Goal: Transaction & Acquisition: Purchase product/service

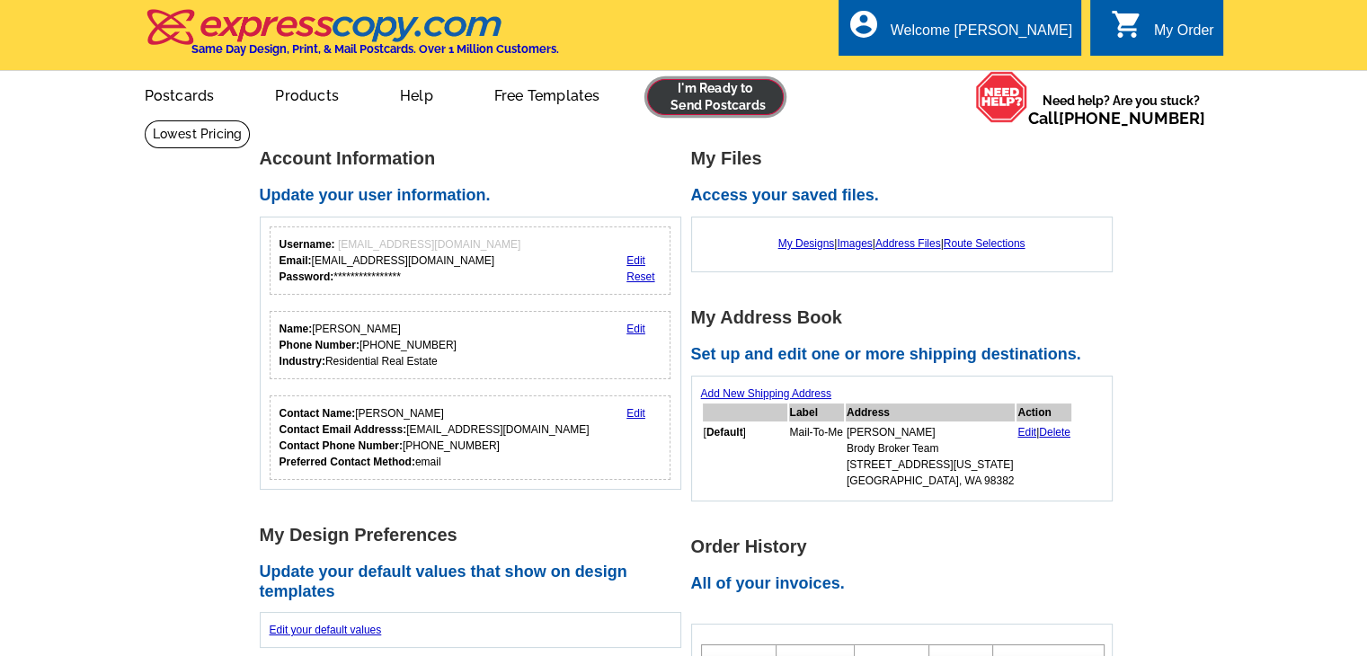
click at [711, 110] on link at bounding box center [716, 97] width 138 height 36
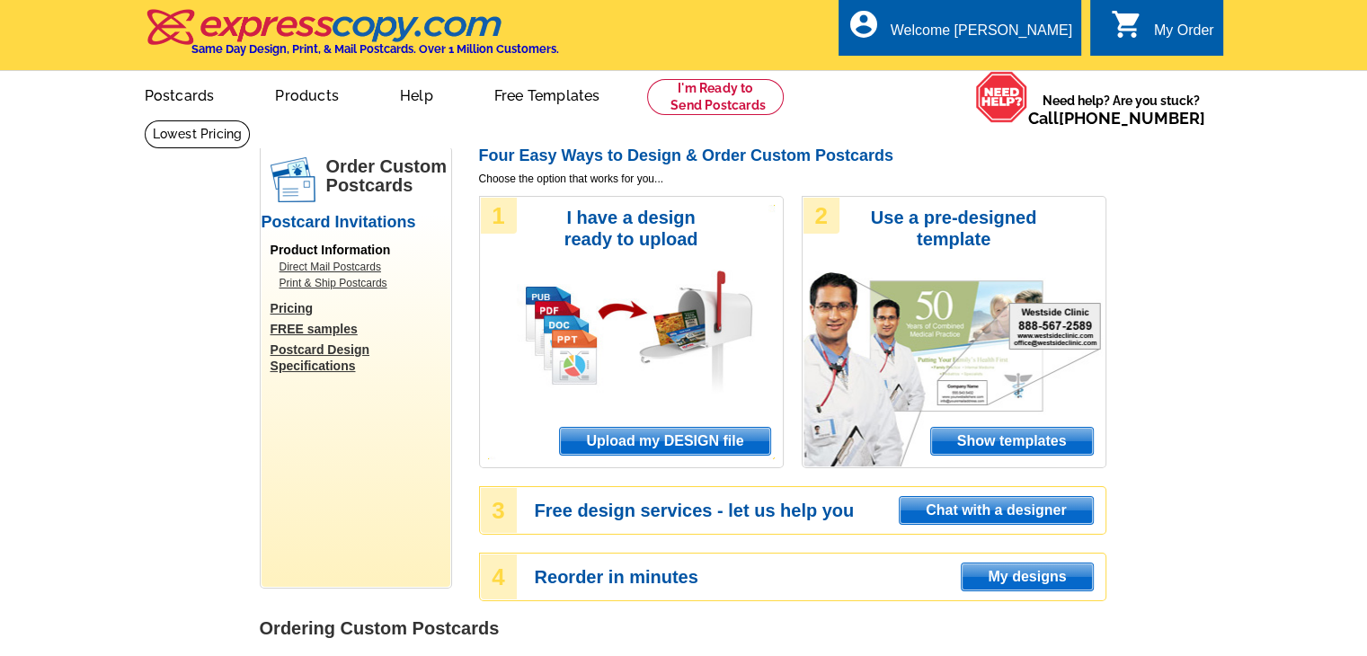
click at [703, 446] on span "Upload my DESIGN file" at bounding box center [664, 441] width 209 height 27
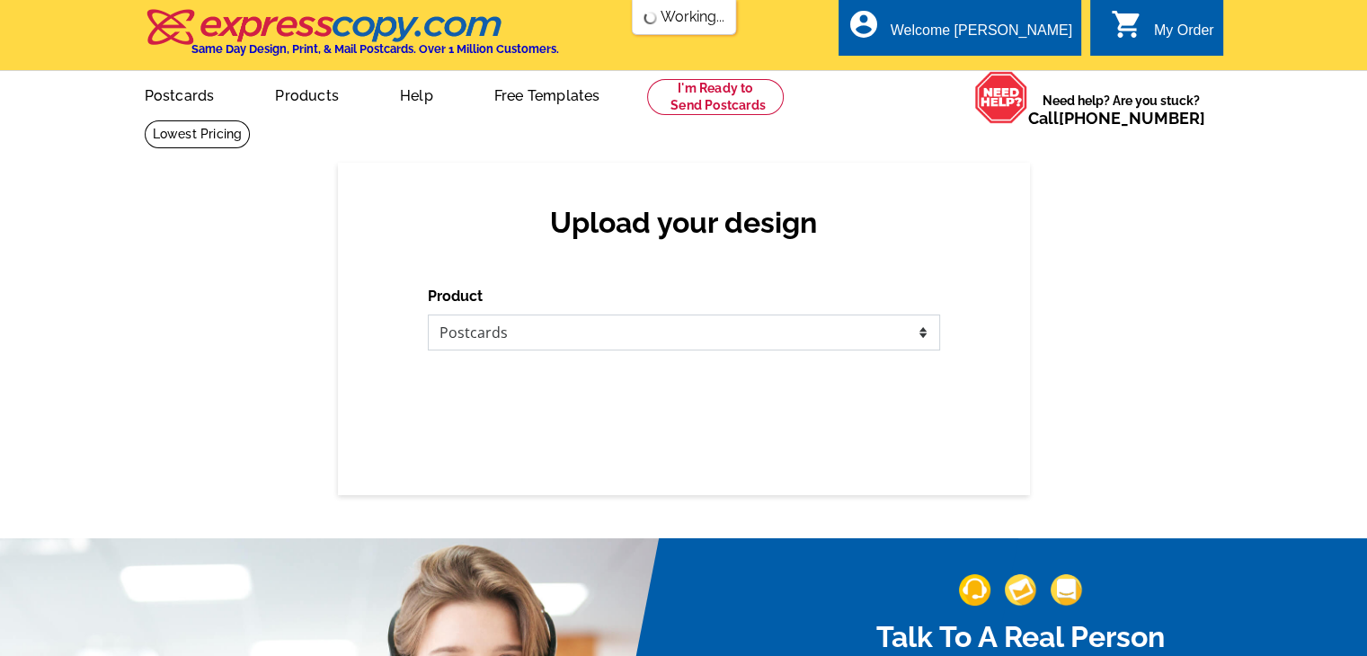
click at [681, 333] on select "Please select the type of file... Postcards Business Cards Letters and flyers G…" at bounding box center [684, 333] width 512 height 36
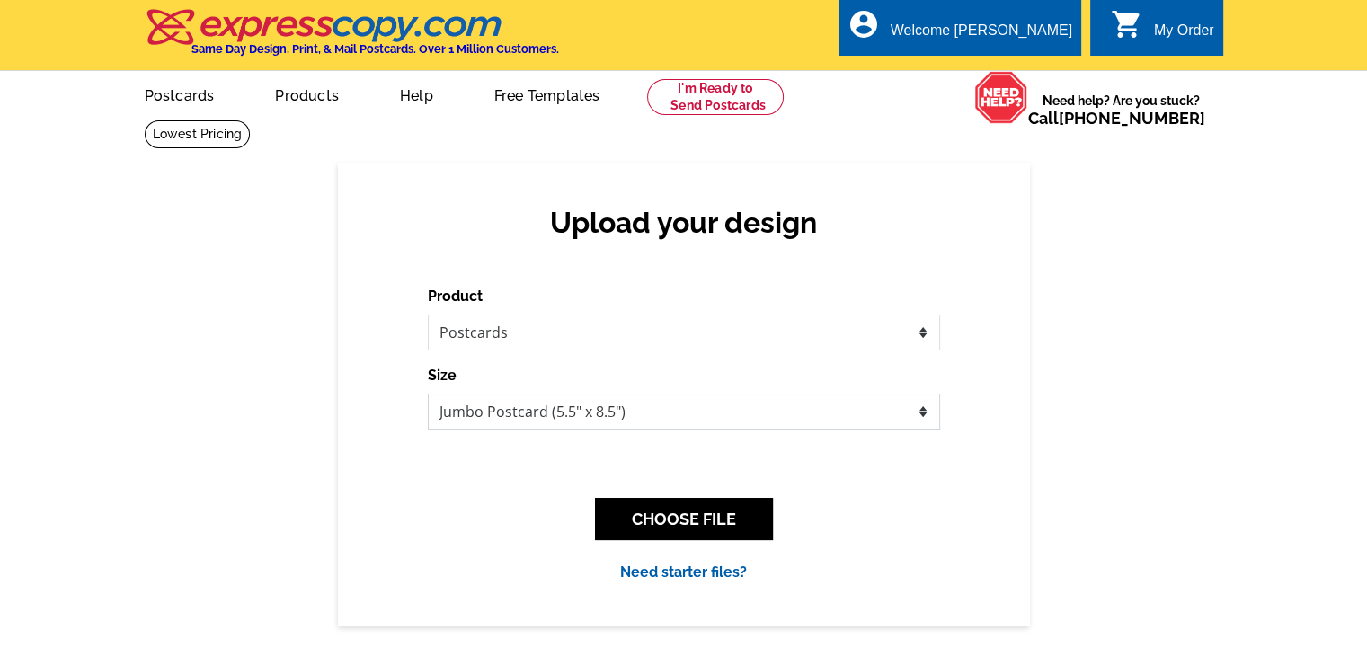
click at [734, 404] on select "Jumbo Postcard (5.5" x 8.5") Regular Postcard (4.25" x 5.6") Panoramic Postcard…" at bounding box center [684, 412] width 512 height 36
select select "1"
click at [428, 395] on select "Jumbo Postcard (5.5" x 8.5") Regular Postcard (4.25" x 5.6") Panoramic Postcard…" at bounding box center [684, 412] width 512 height 36
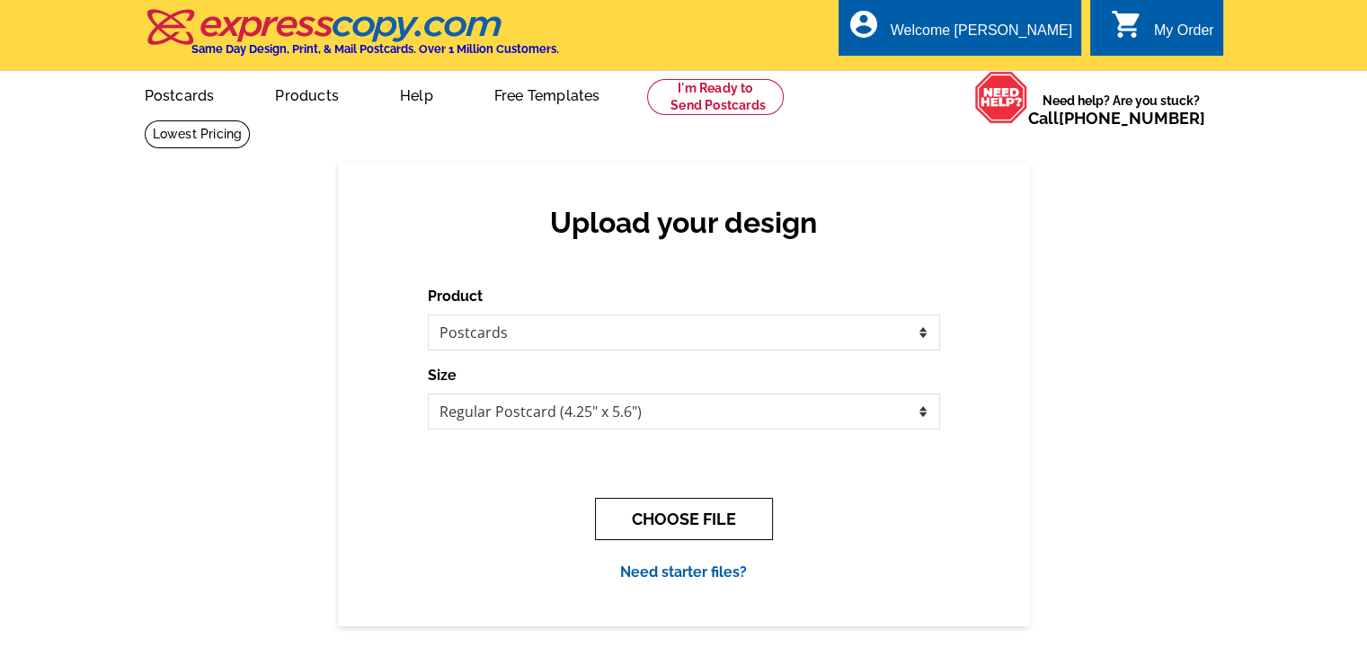
click at [688, 515] on button "CHOOSE FILE" at bounding box center [684, 519] width 178 height 42
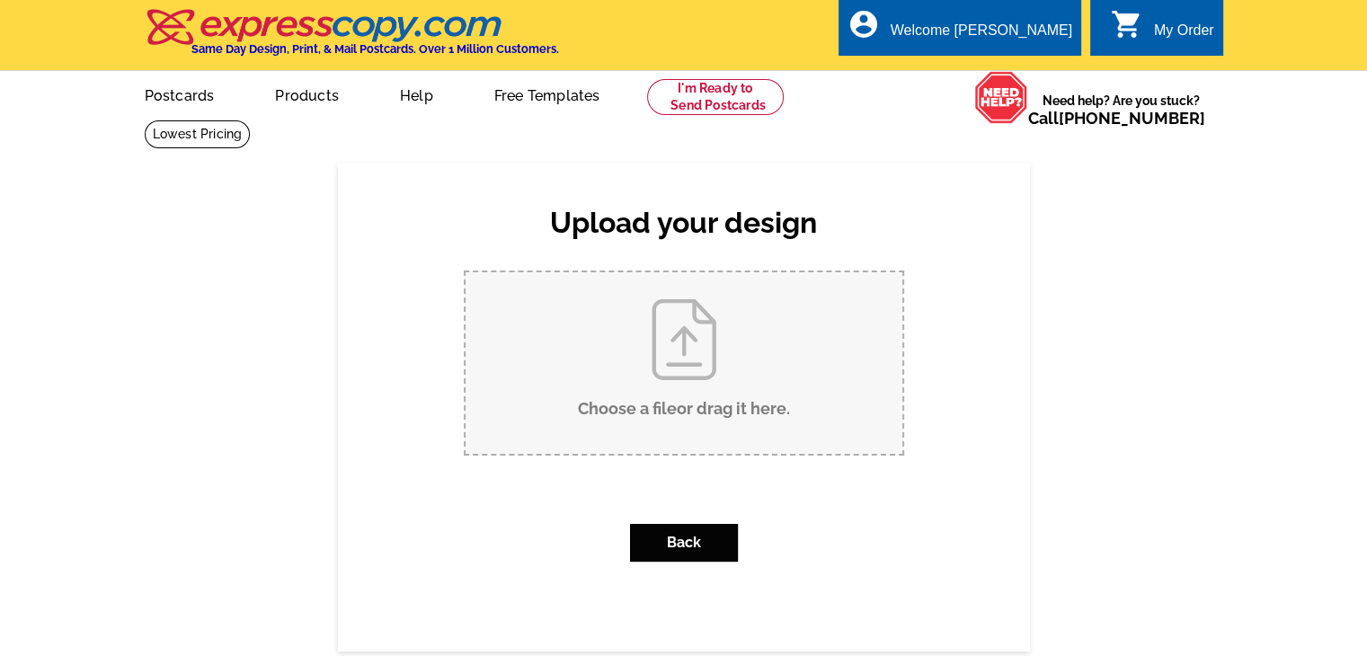
click at [710, 365] on input "Choose a file or drag it here ." at bounding box center [684, 363] width 437 height 182
type input "C:\fakepath\Postcard BBWA - Page 1.pdf"
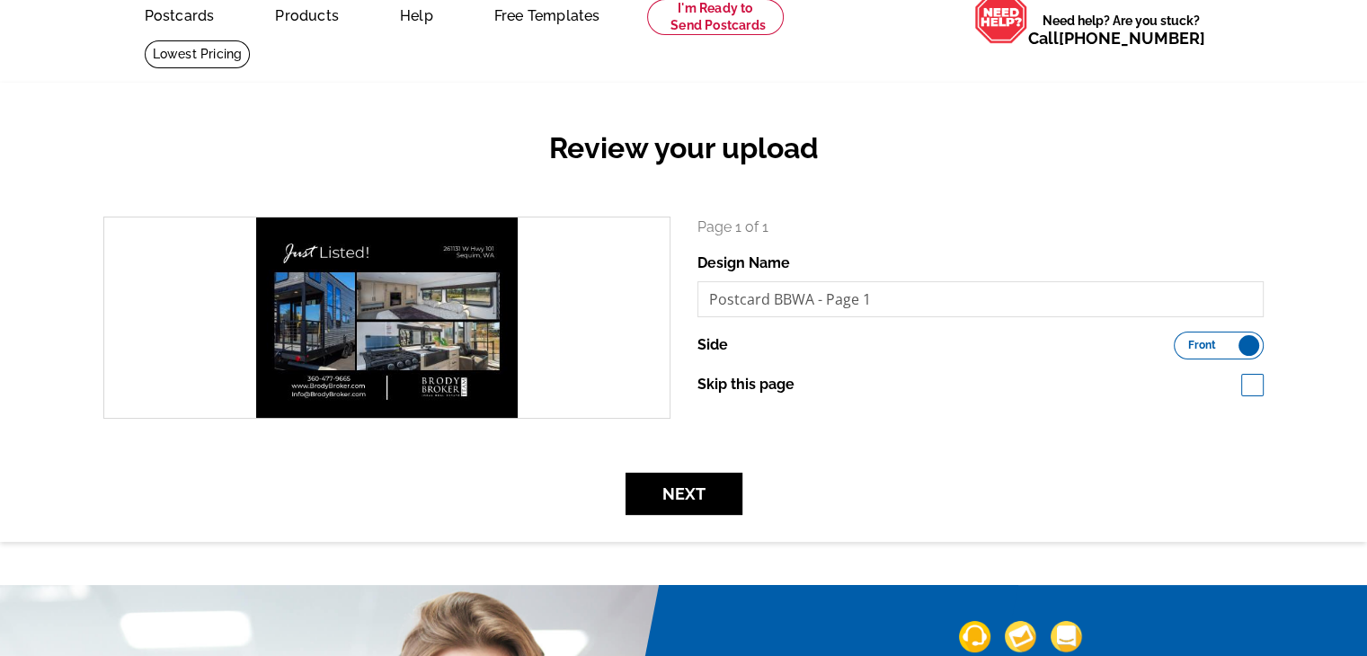
scroll to position [90, 0]
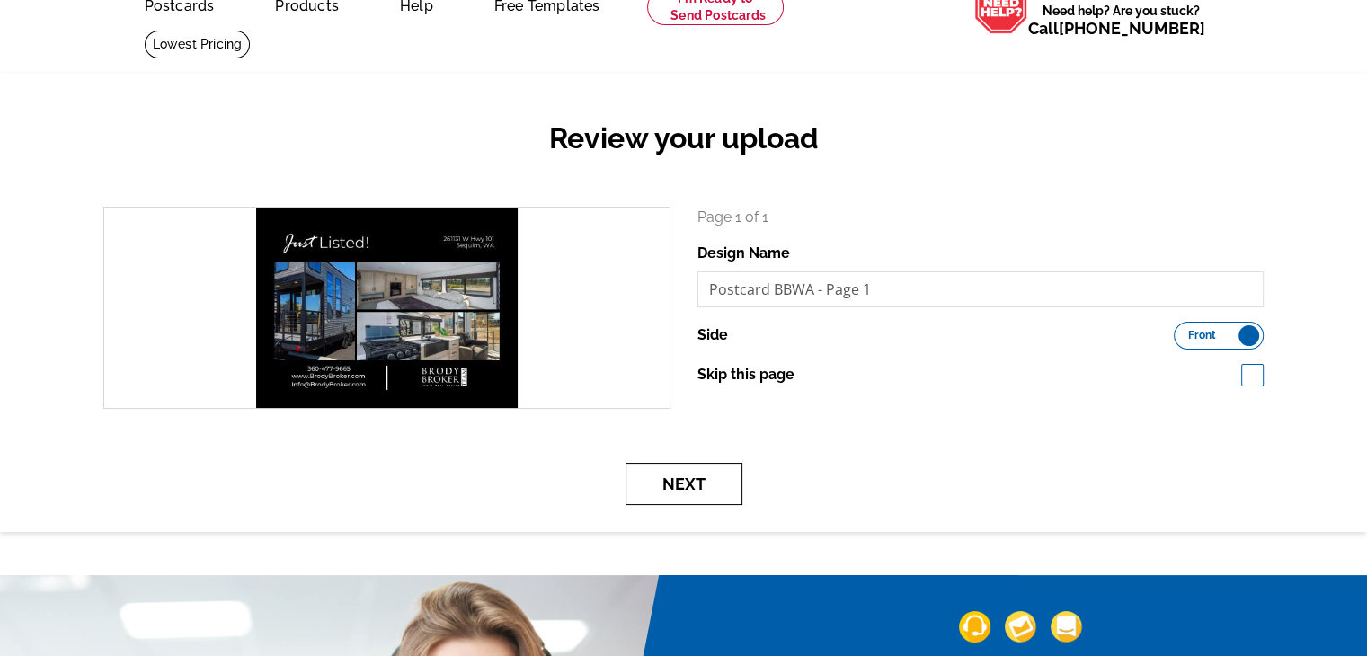
click at [687, 485] on button "Next" at bounding box center [684, 484] width 117 height 42
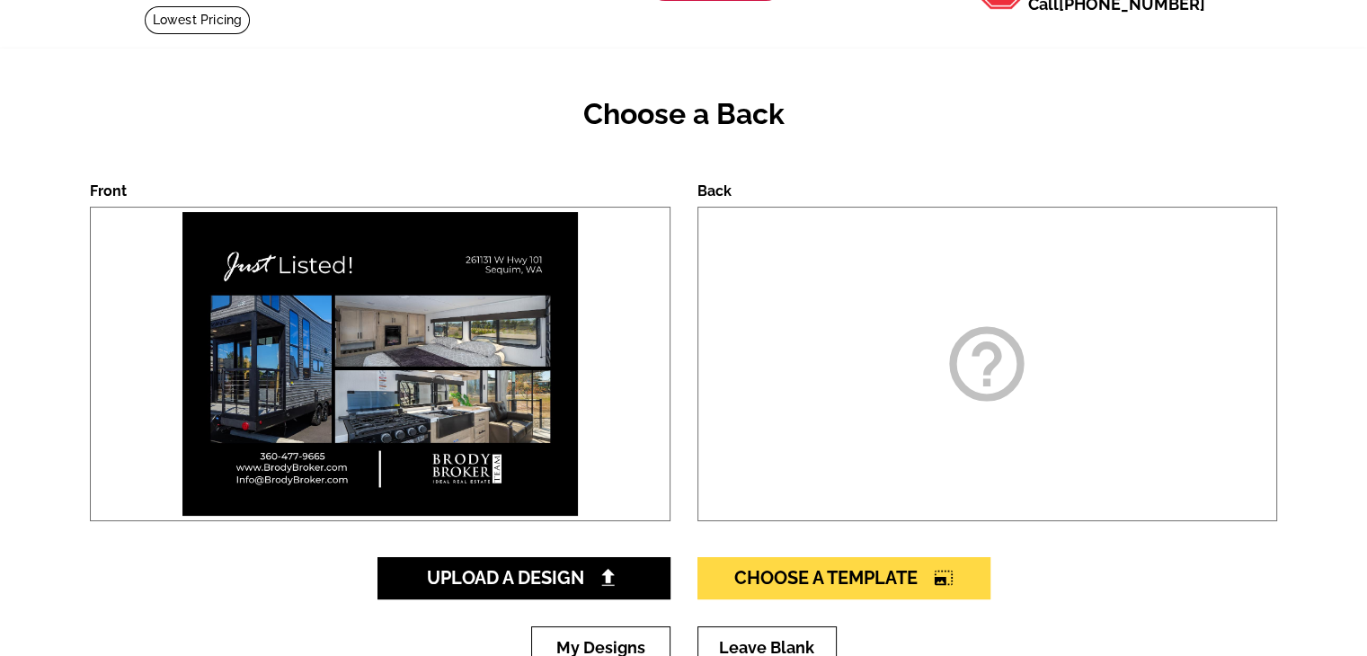
scroll to position [359, 0]
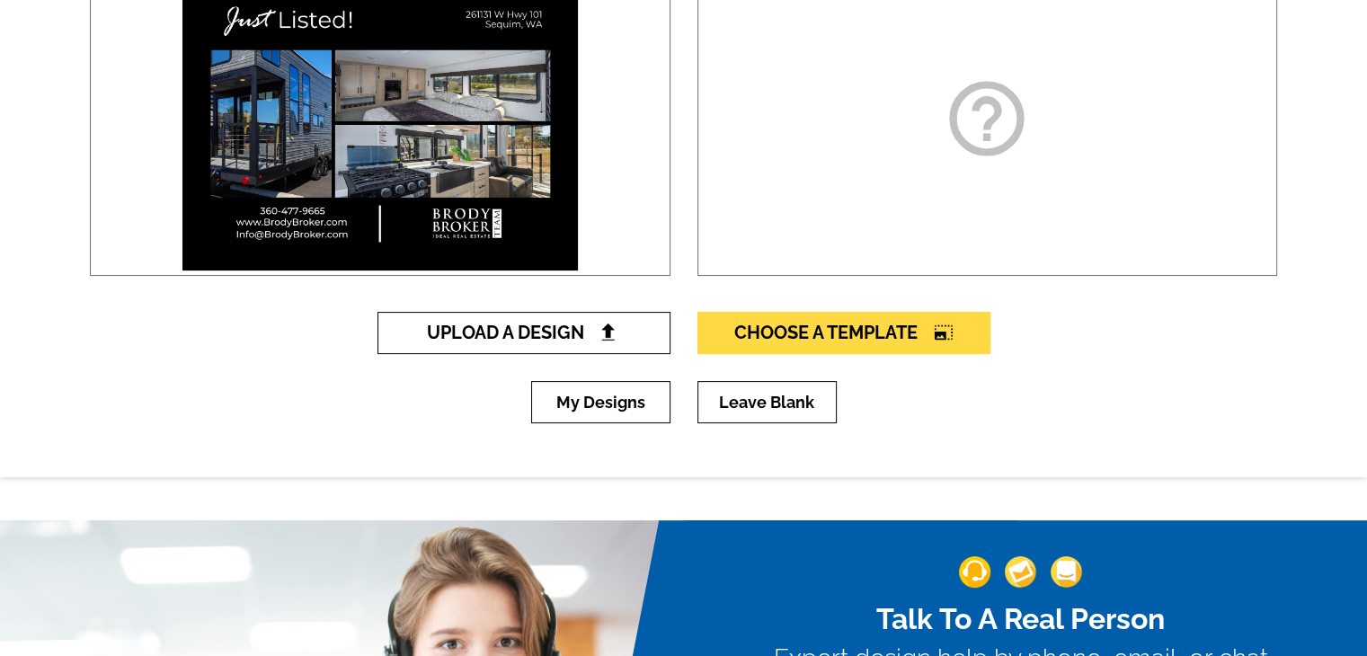
click at [633, 324] on link "Upload A Design" at bounding box center [523, 333] width 293 height 42
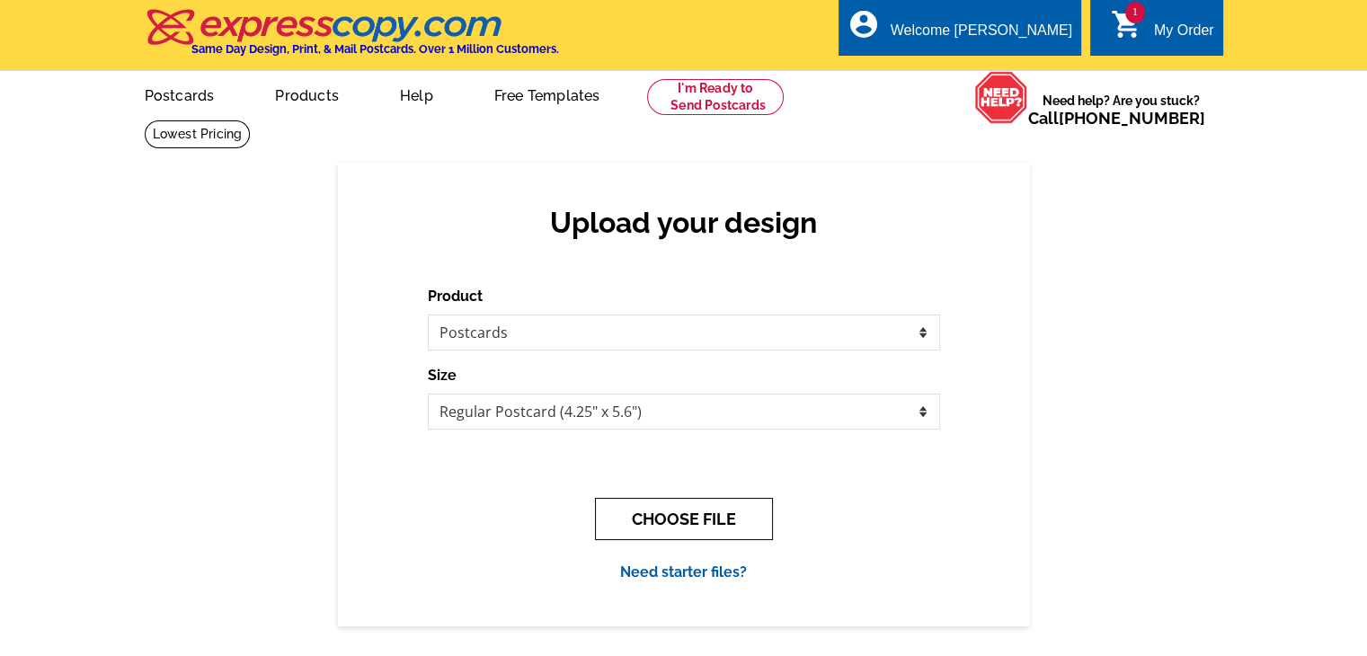
click at [654, 511] on button "CHOOSE FILE" at bounding box center [684, 519] width 178 height 42
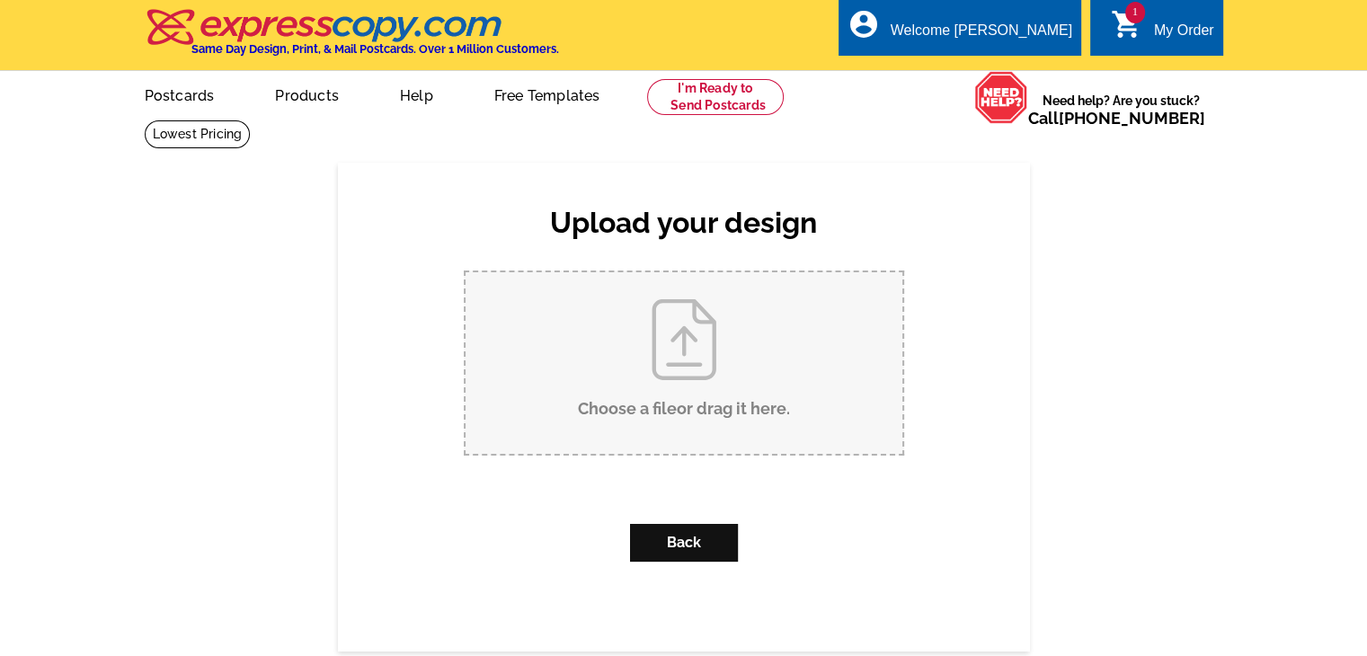
click at [697, 339] on input "Choose a file or drag it here ." at bounding box center [684, 363] width 437 height 182
type input "C:\fakepath\Postcard BBWA - Page 2.pdf"
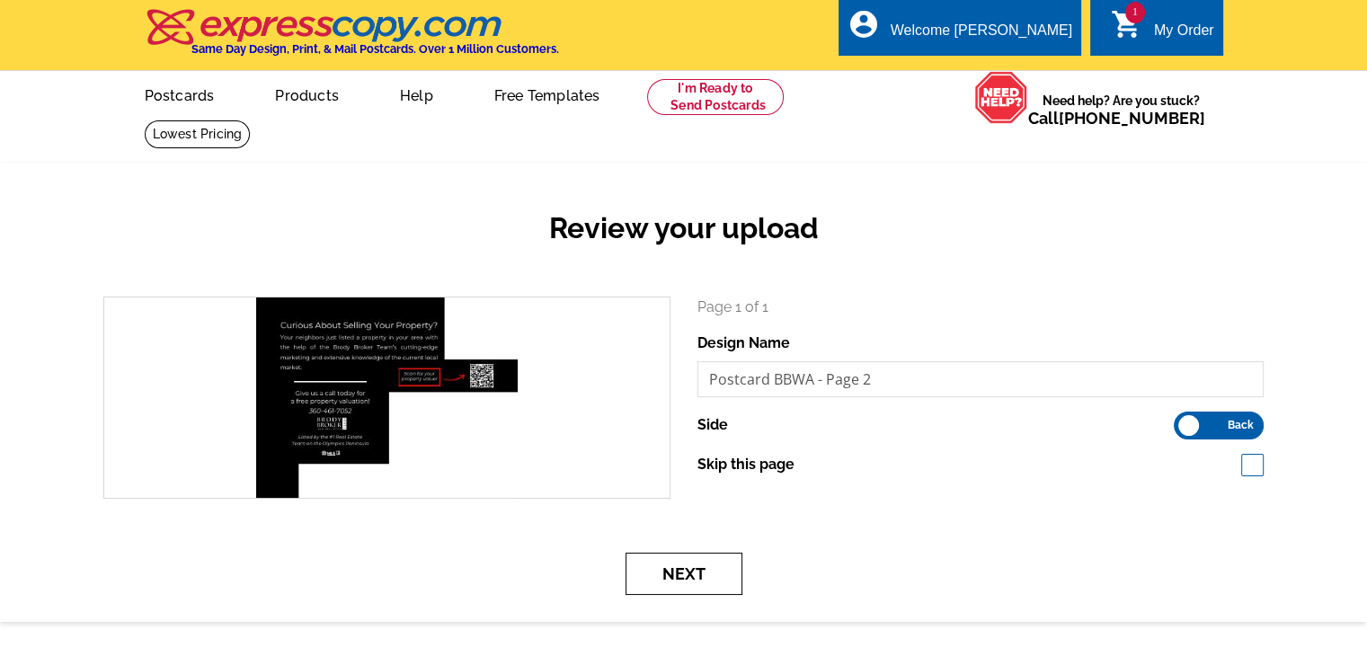
click at [694, 566] on button "Next" at bounding box center [684, 574] width 117 height 42
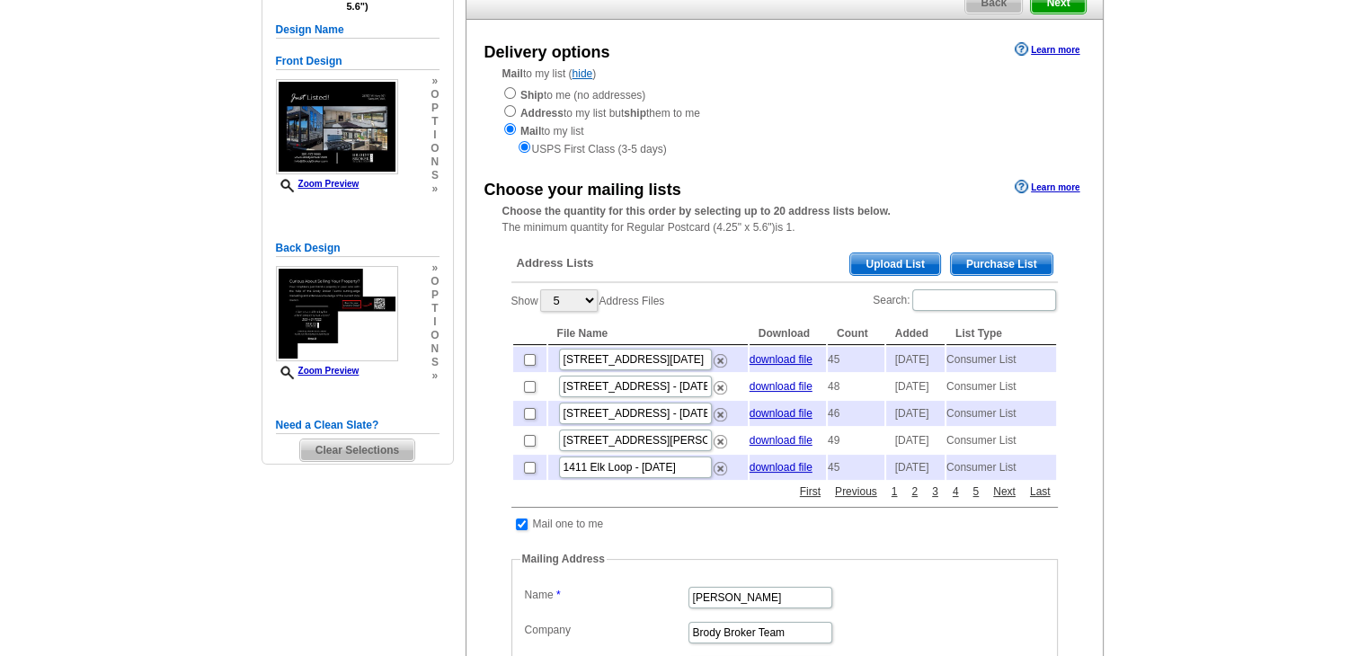
scroll to position [180, 0]
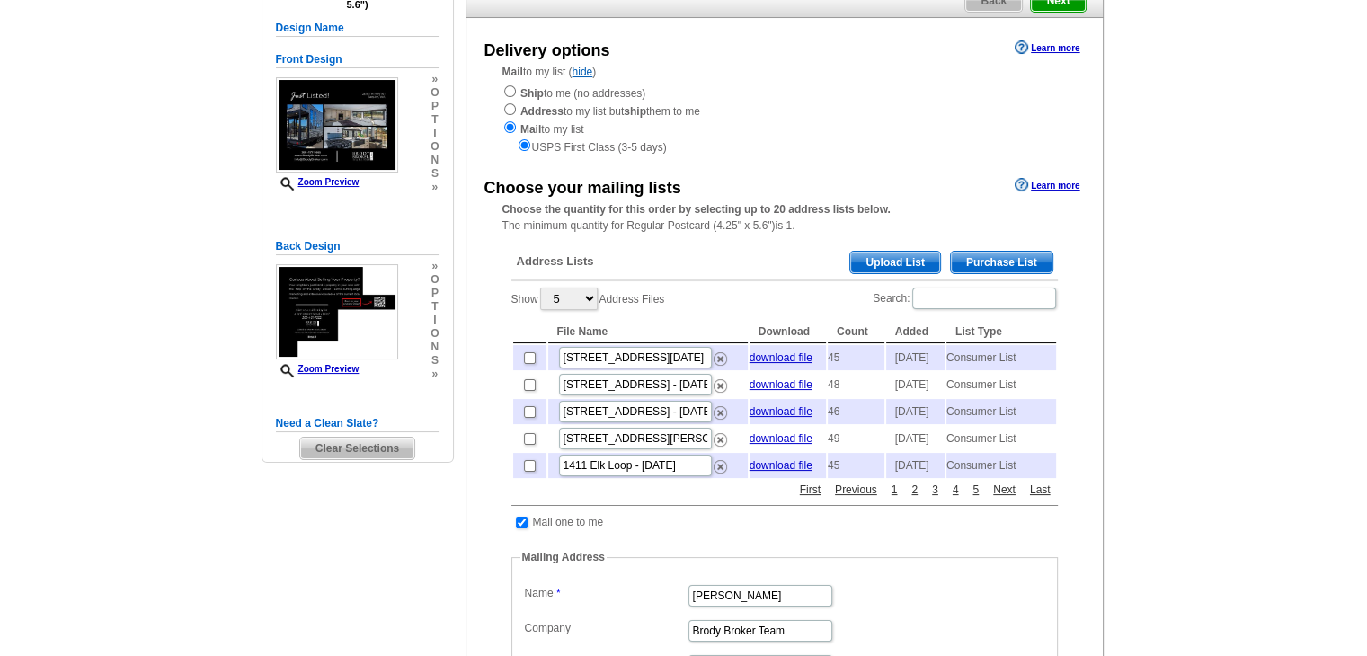
click at [992, 270] on span "Purchase List" at bounding box center [1002, 263] width 102 height 22
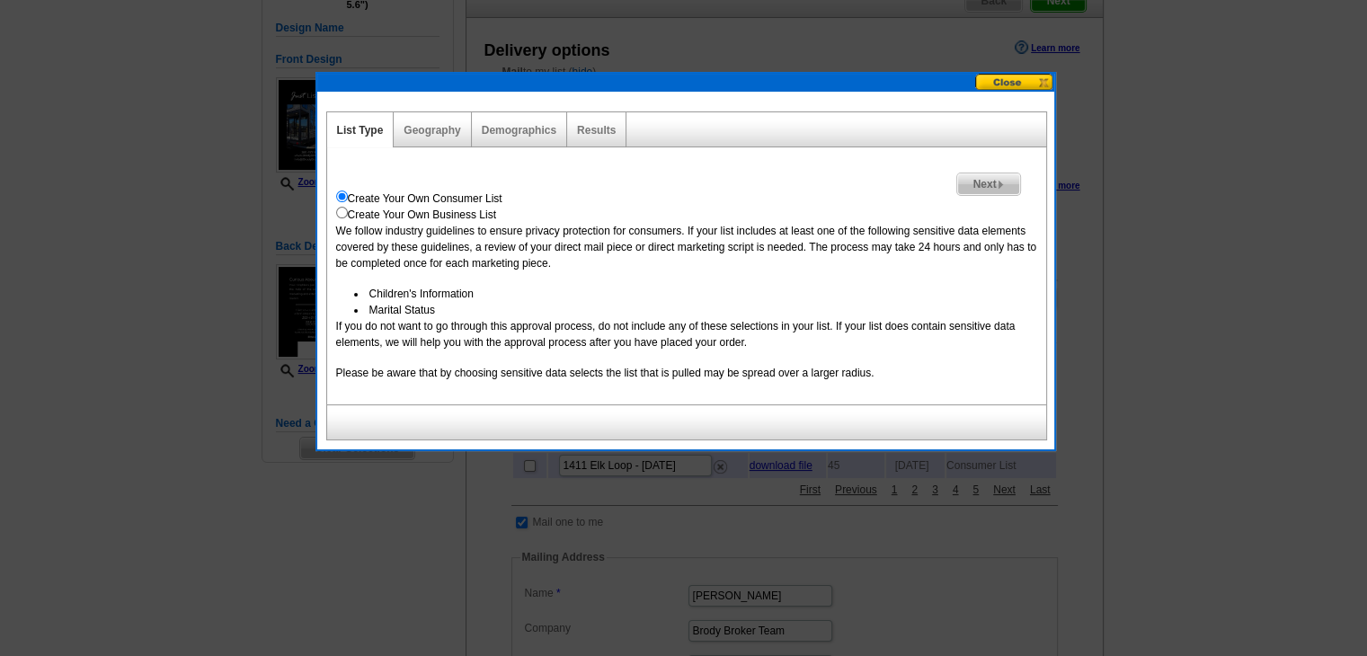
click at [994, 184] on span "Next" at bounding box center [988, 184] width 62 height 22
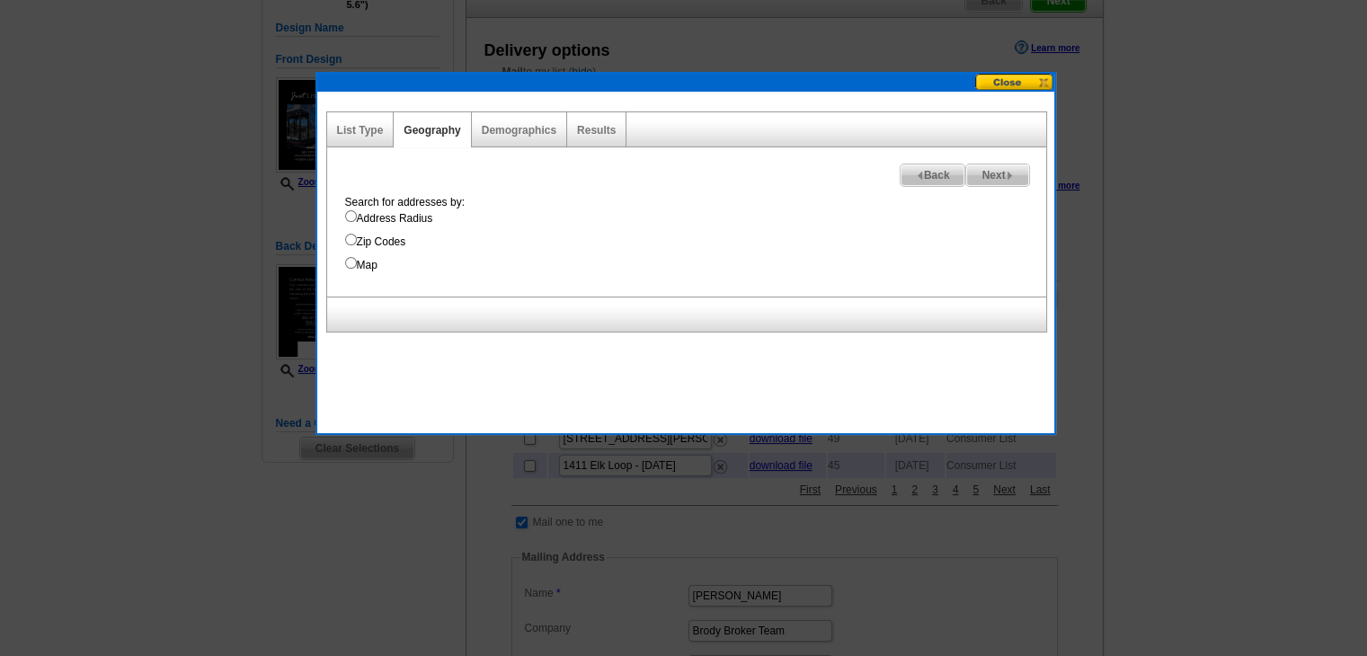
click at [362, 227] on div "Search for addresses by: Address Radius Zip Codes Map" at bounding box center [691, 233] width 710 height 79
click at [367, 220] on label "Address Radius" at bounding box center [695, 218] width 701 height 16
click at [357, 220] on input "Address Radius" at bounding box center [351, 216] width 12 height 12
radio input "true"
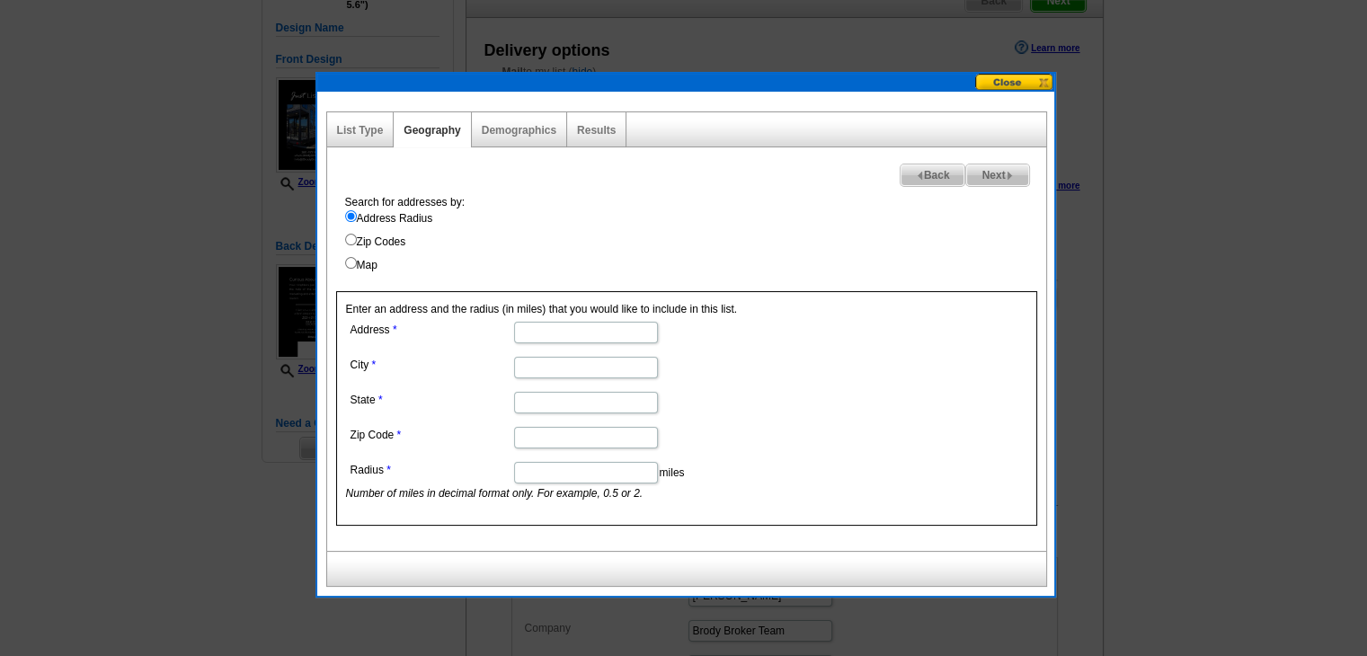
click at [592, 341] on input "Address" at bounding box center [586, 333] width 144 height 22
paste input "261131 W Hwy 101"
type input "261131 W Hwy 101"
click at [565, 359] on input "City" at bounding box center [586, 368] width 144 height 22
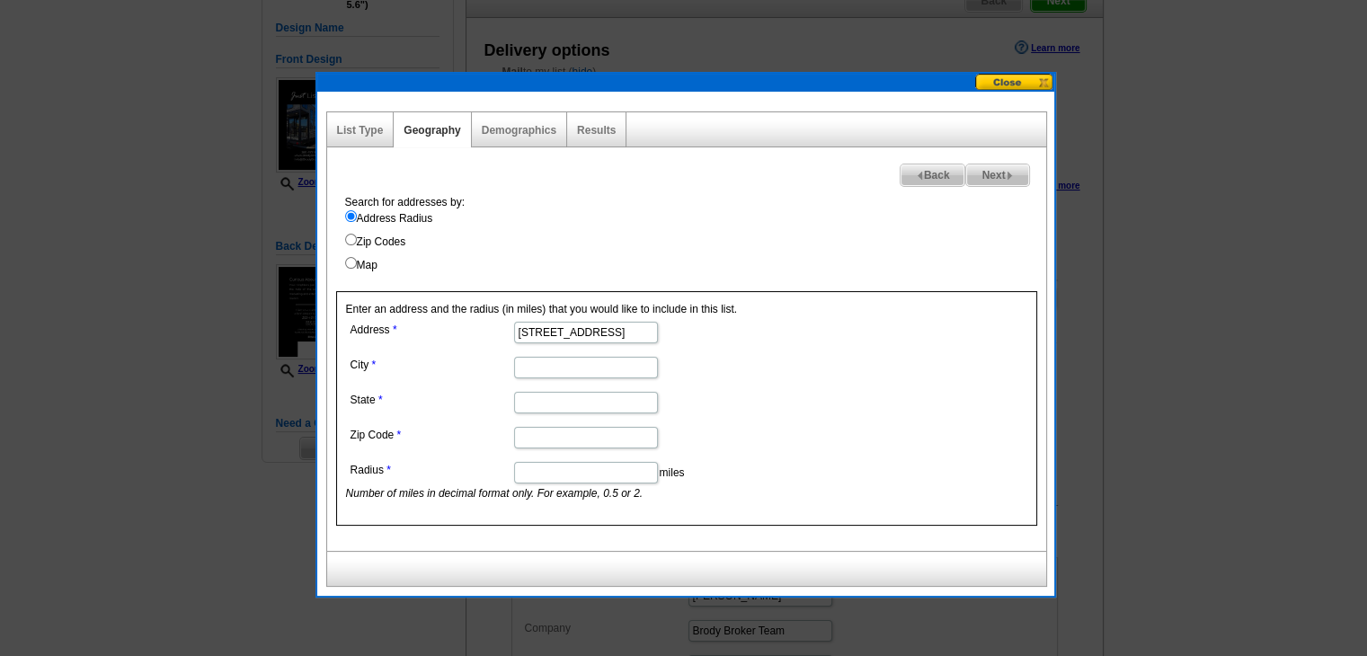
type input "Sequim"
click at [595, 407] on input "State" at bounding box center [586, 403] width 144 height 22
type input "[US_STATE]"
click at [561, 441] on input "Zip Code" at bounding box center [586, 438] width 144 height 22
paste input "98382"
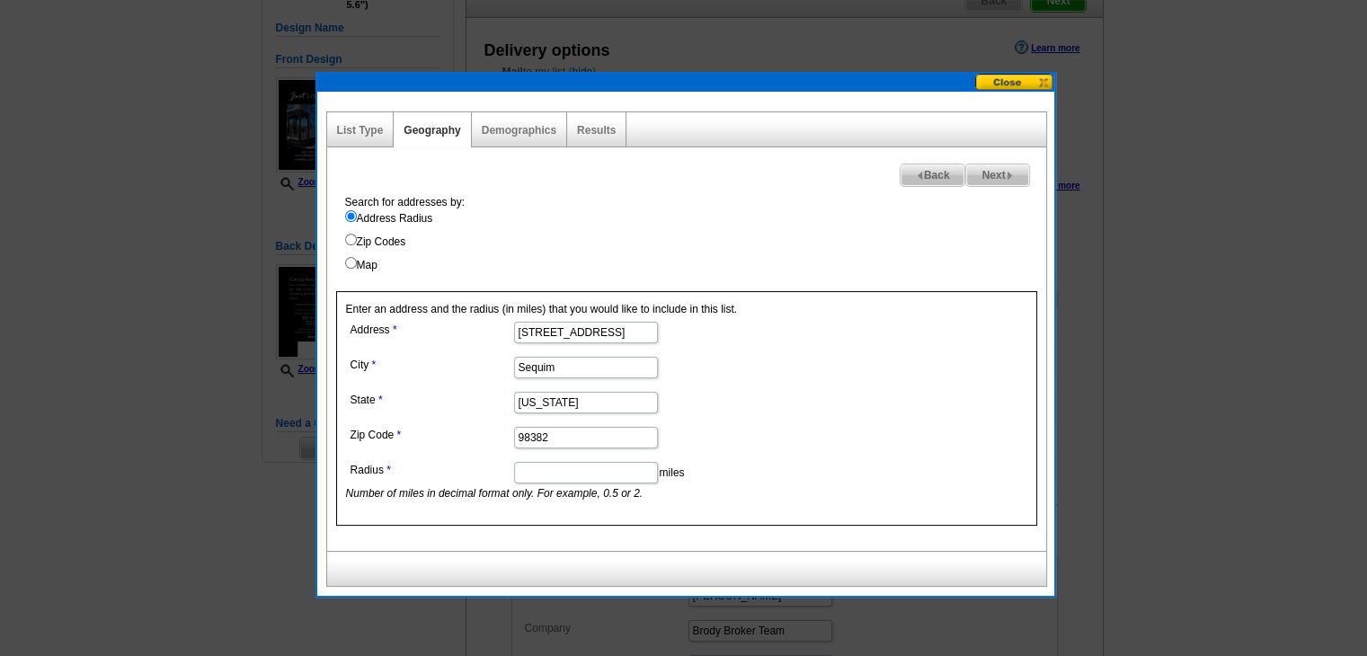
type input "98382"
click at [557, 475] on input "Radius" at bounding box center [586, 473] width 144 height 22
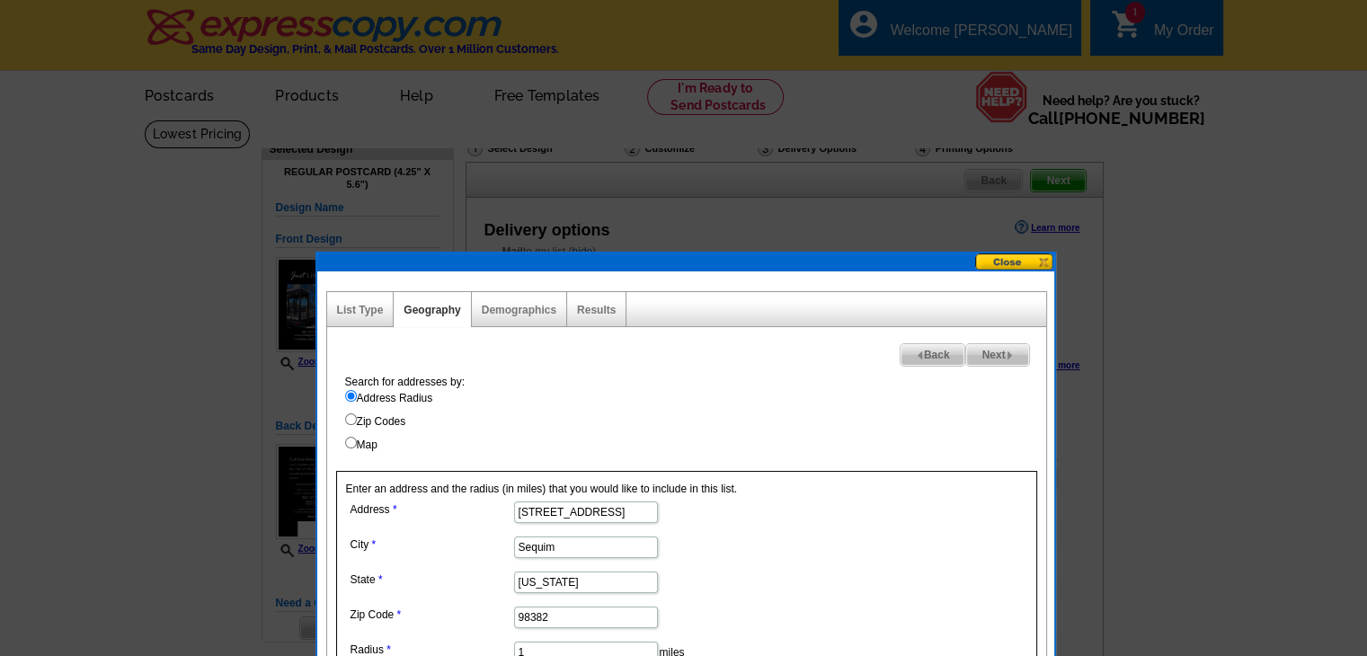
type input "1"
click at [1025, 354] on span "Next" at bounding box center [997, 355] width 62 height 22
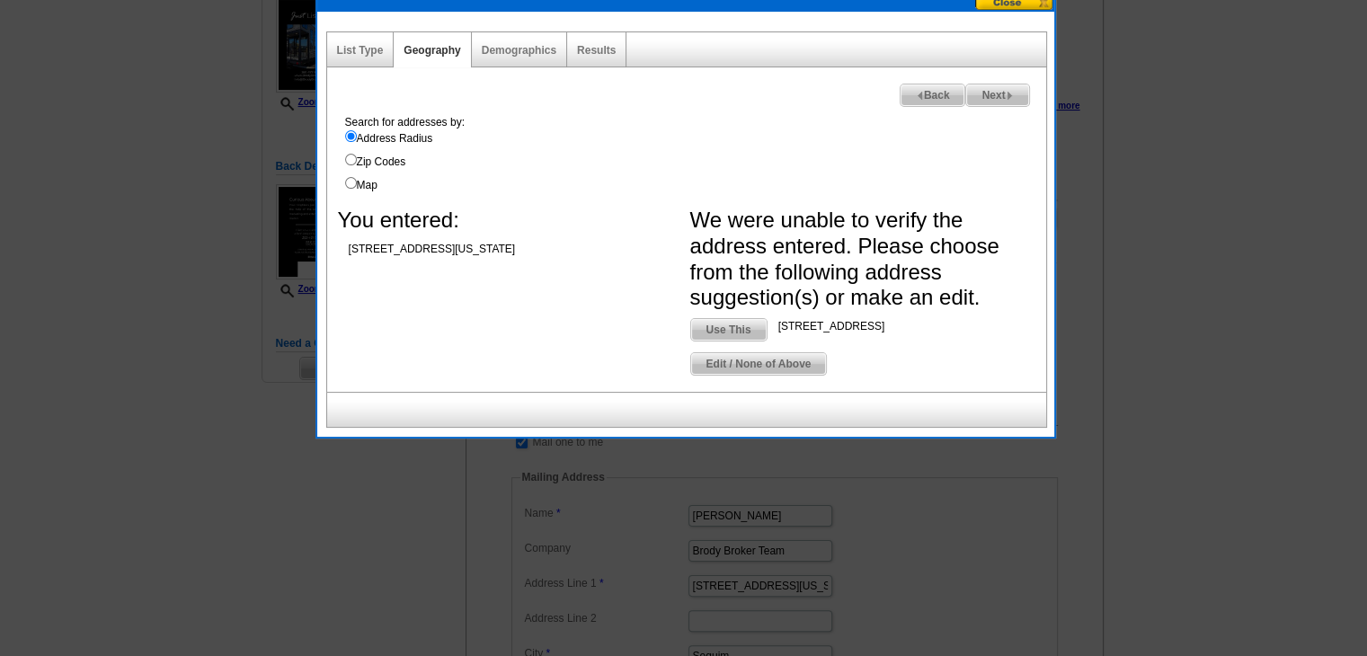
scroll to position [270, 0]
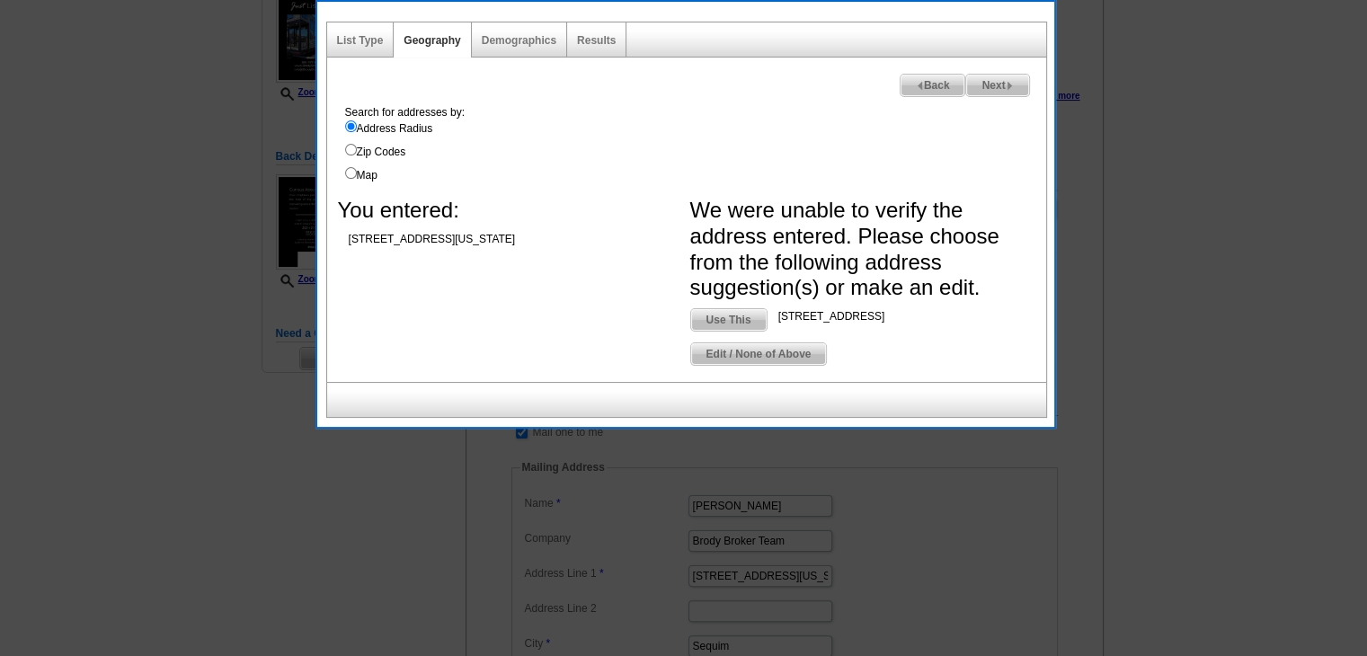
click at [367, 176] on label "Map" at bounding box center [695, 175] width 701 height 16
click at [357, 176] on input "Map" at bounding box center [351, 173] width 12 height 12
radio input "true"
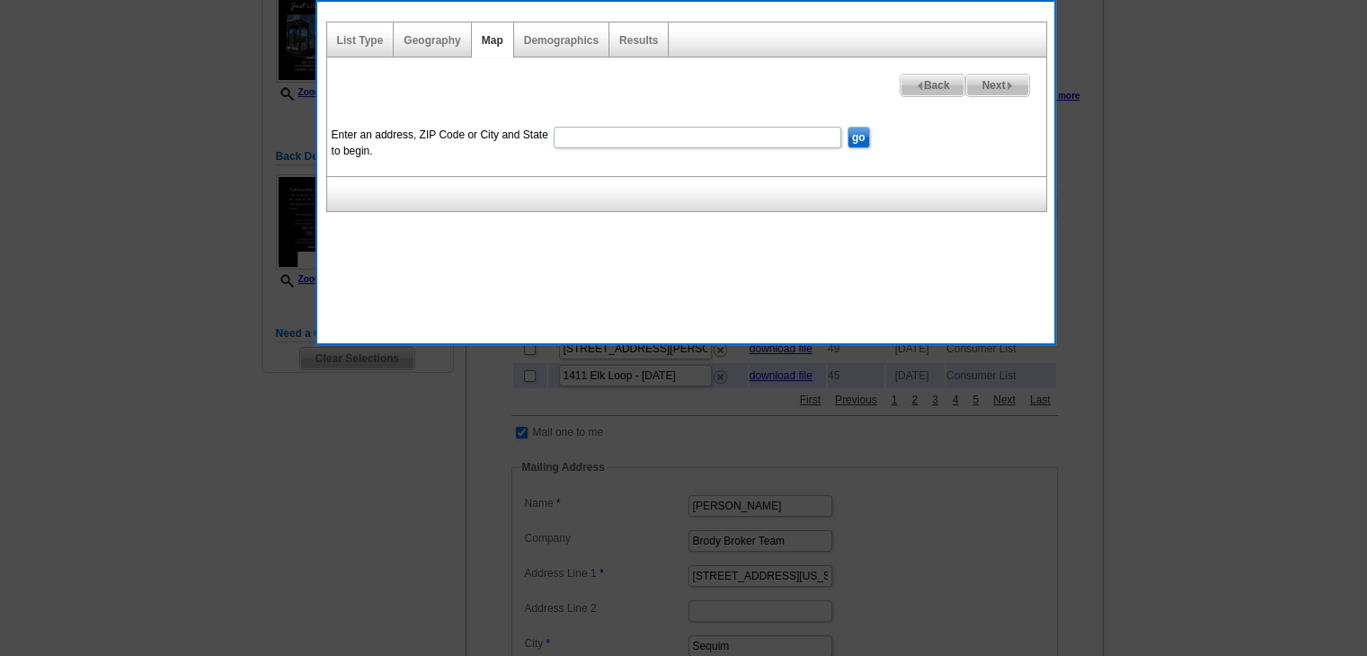
click at [633, 133] on input "Enter an address, ZIP Code or City and State to begin." at bounding box center [698, 138] width 288 height 22
paste input "98382"
drag, startPoint x: 628, startPoint y: 138, endPoint x: 386, endPoint y: 145, distance: 241.9
click at [386, 122] on dl "Enter an address, ZIP Code or City and State to begin. 98382 go" at bounding box center [673, 122] width 692 height 0
paste input "Sequim, WA"
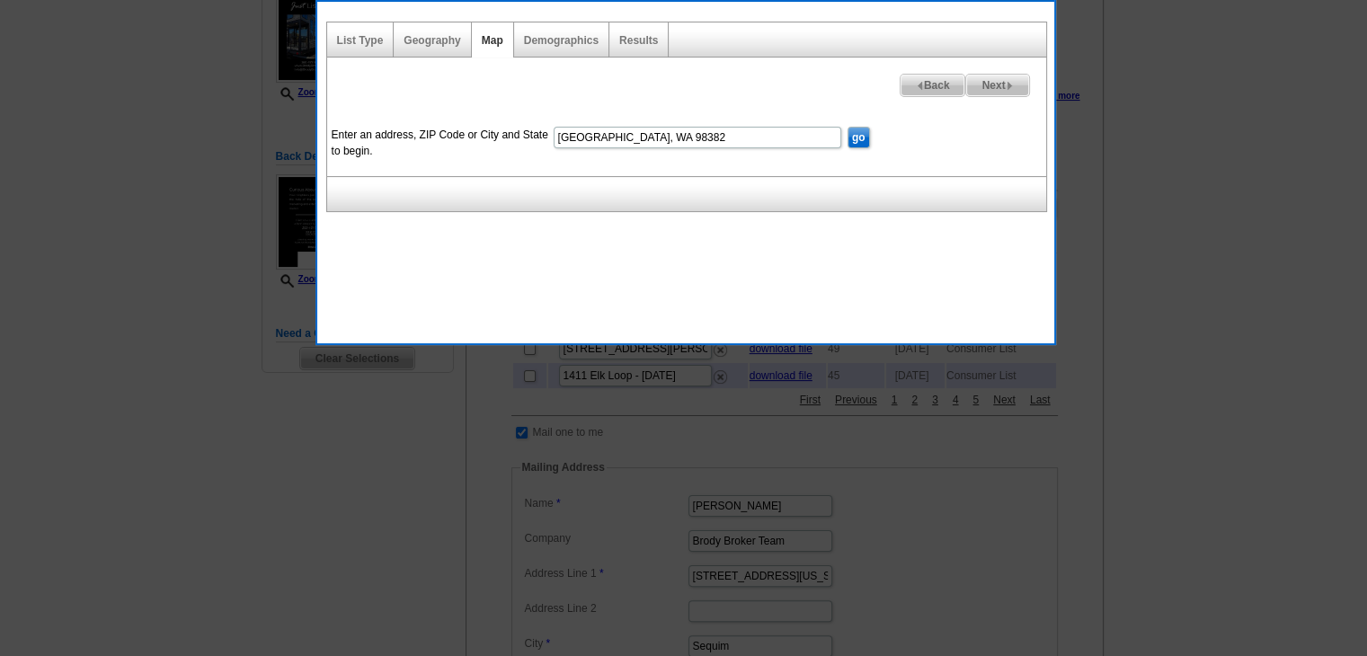
type input "Sequim, WA 98382"
click at [881, 132] on form "Enter an address, ZIP Code or City and State to begin. Sequim, WA 98382 go" at bounding box center [686, 143] width 719 height 43
click at [870, 138] on dd "go" at bounding box center [859, 136] width 26 height 28
click at [864, 138] on input "go" at bounding box center [859, 138] width 22 height 22
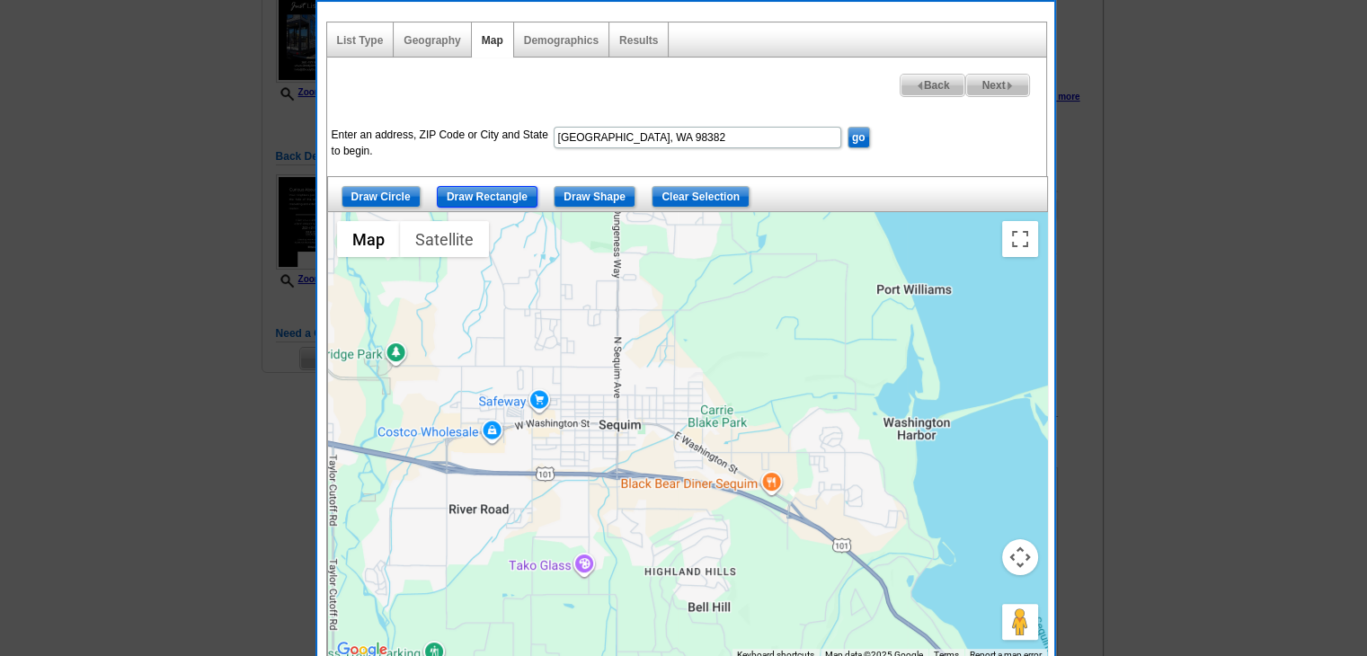
click at [471, 198] on input "Draw Rectangle" at bounding box center [487, 197] width 101 height 22
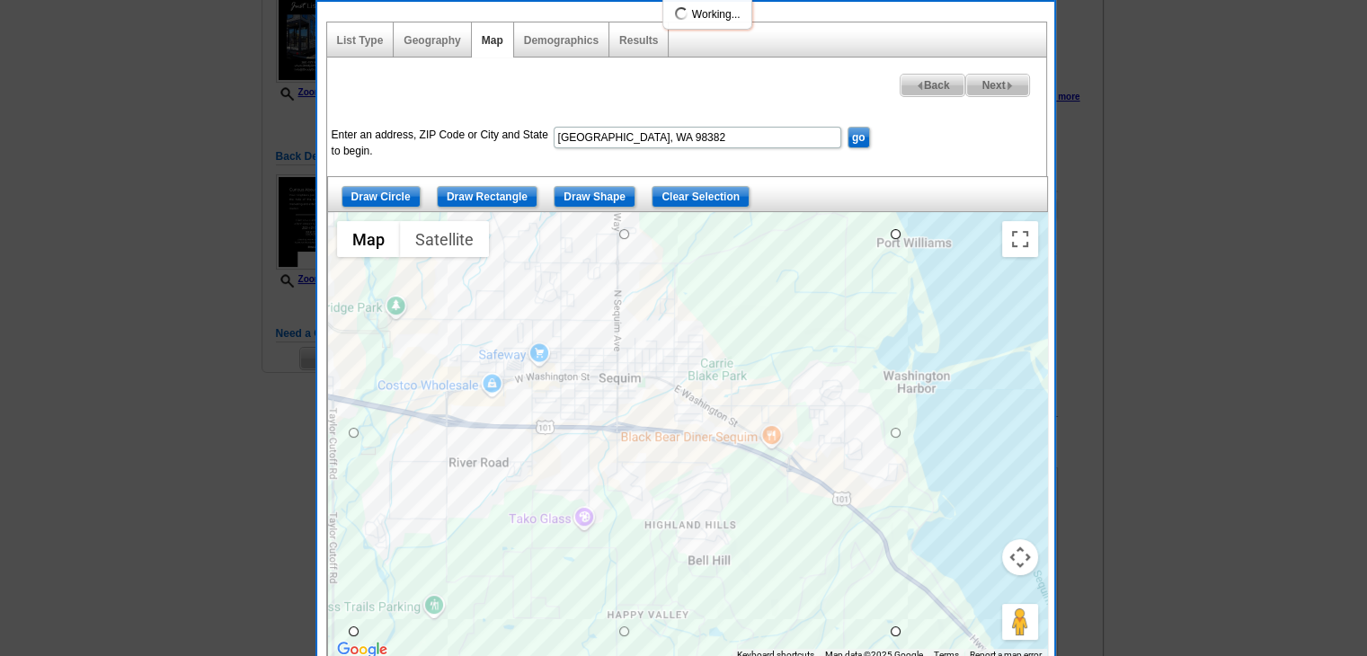
drag, startPoint x: 351, startPoint y: 280, endPoint x: 885, endPoint y: 623, distance: 635.5
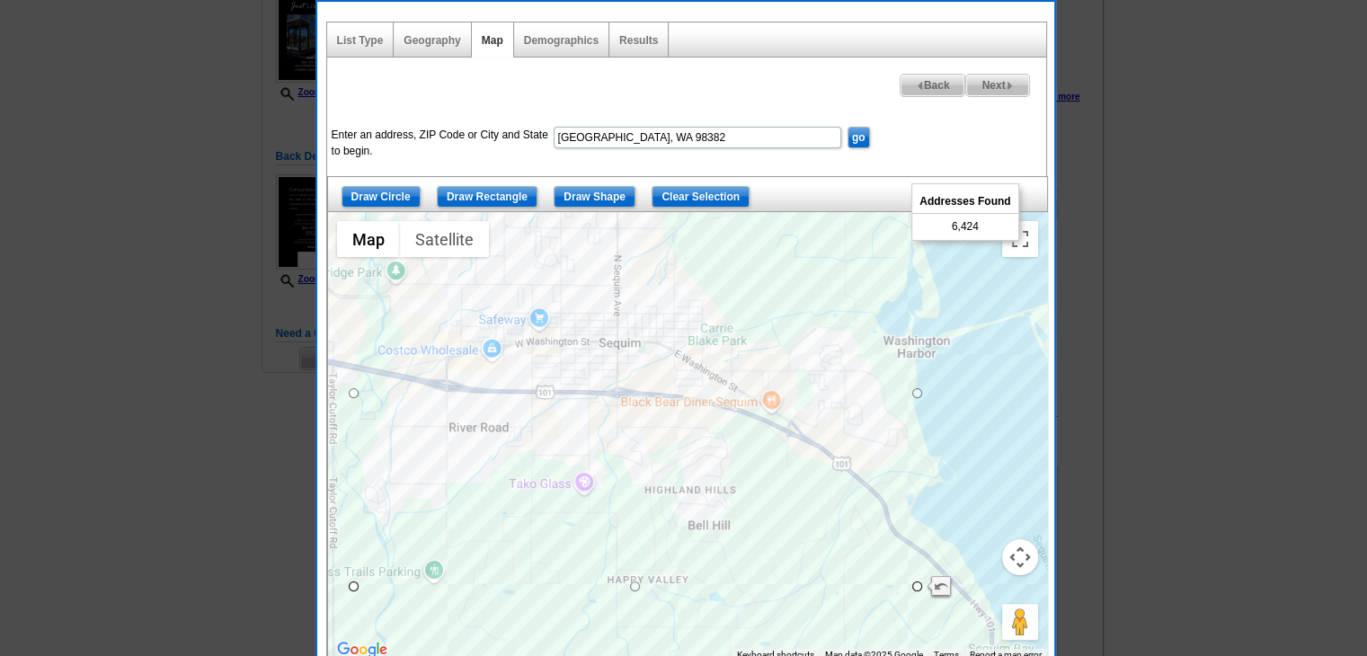
drag, startPoint x: 678, startPoint y: 129, endPoint x: 487, endPoint y: 132, distance: 190.6
click at [487, 122] on dl "Enter an address, ZIP Code or City and State to begin. Sequim, WA 98382 go" at bounding box center [673, 122] width 692 height 0
paste input "261131 US-101,"
type input "261131 US-101, Sequim, WA 98382"
click at [853, 145] on input "go" at bounding box center [859, 138] width 22 height 22
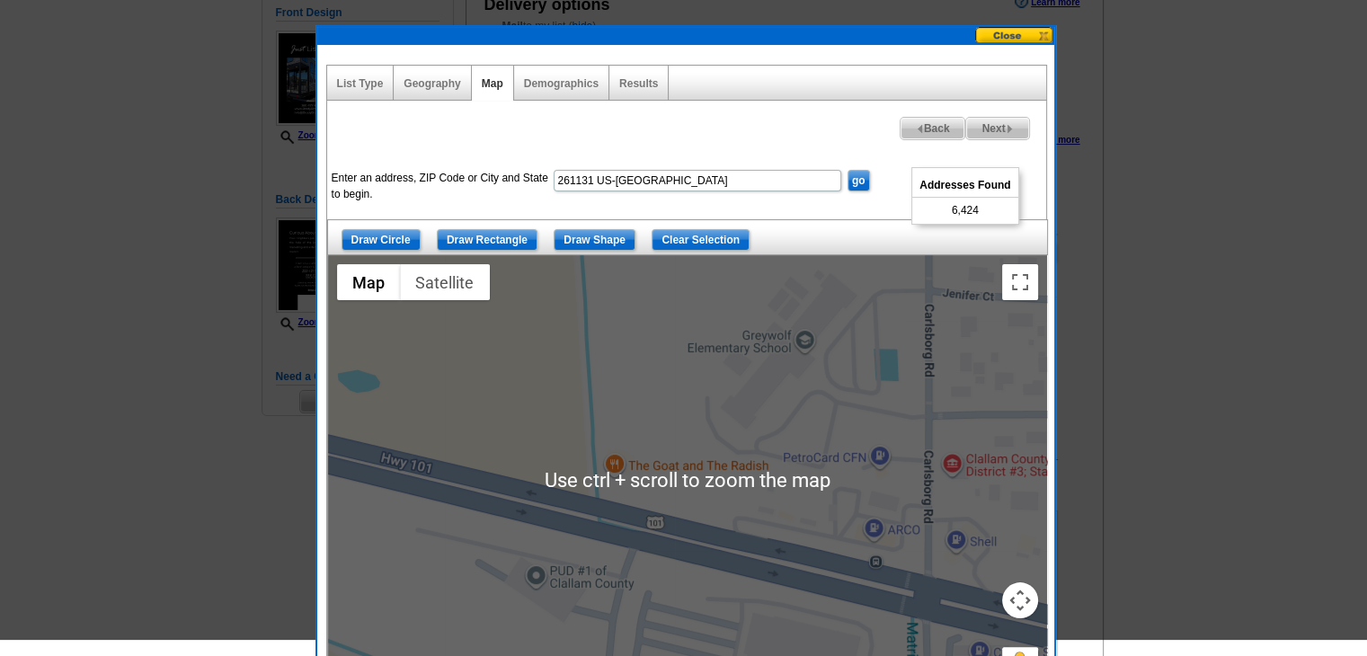
scroll to position [180, 0]
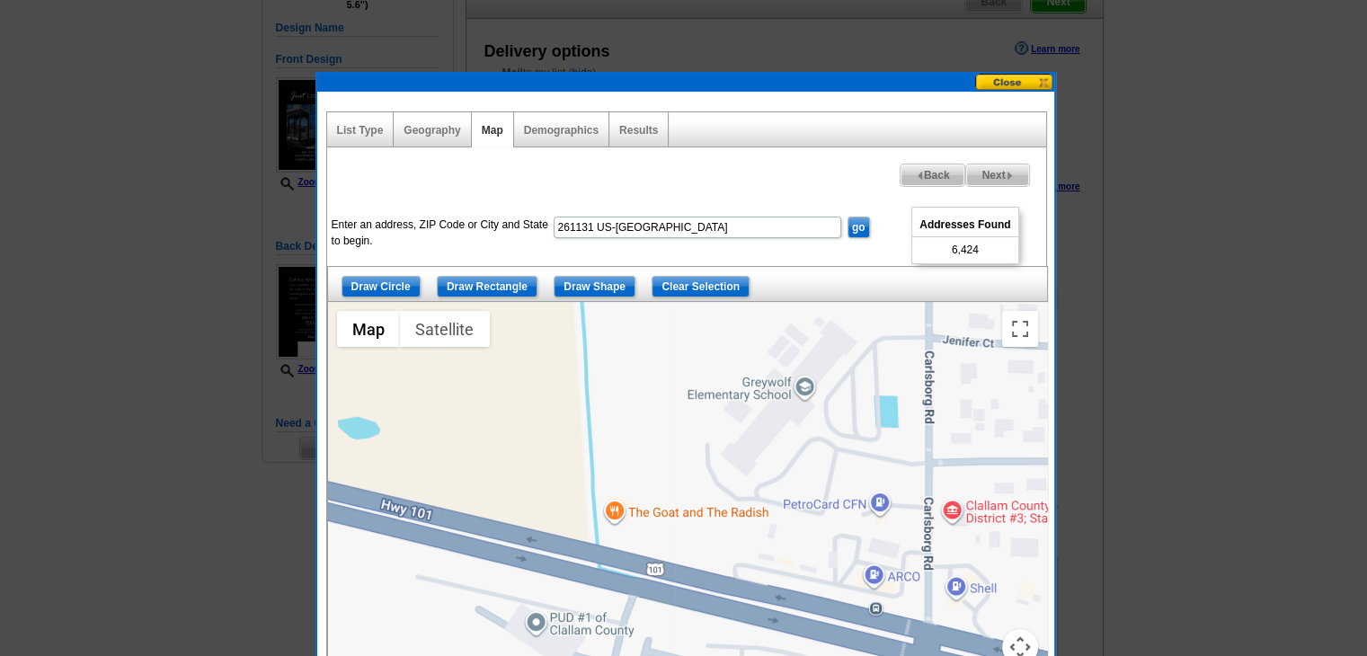
click at [1010, 175] on img at bounding box center [1010, 176] width 8 height 8
select select
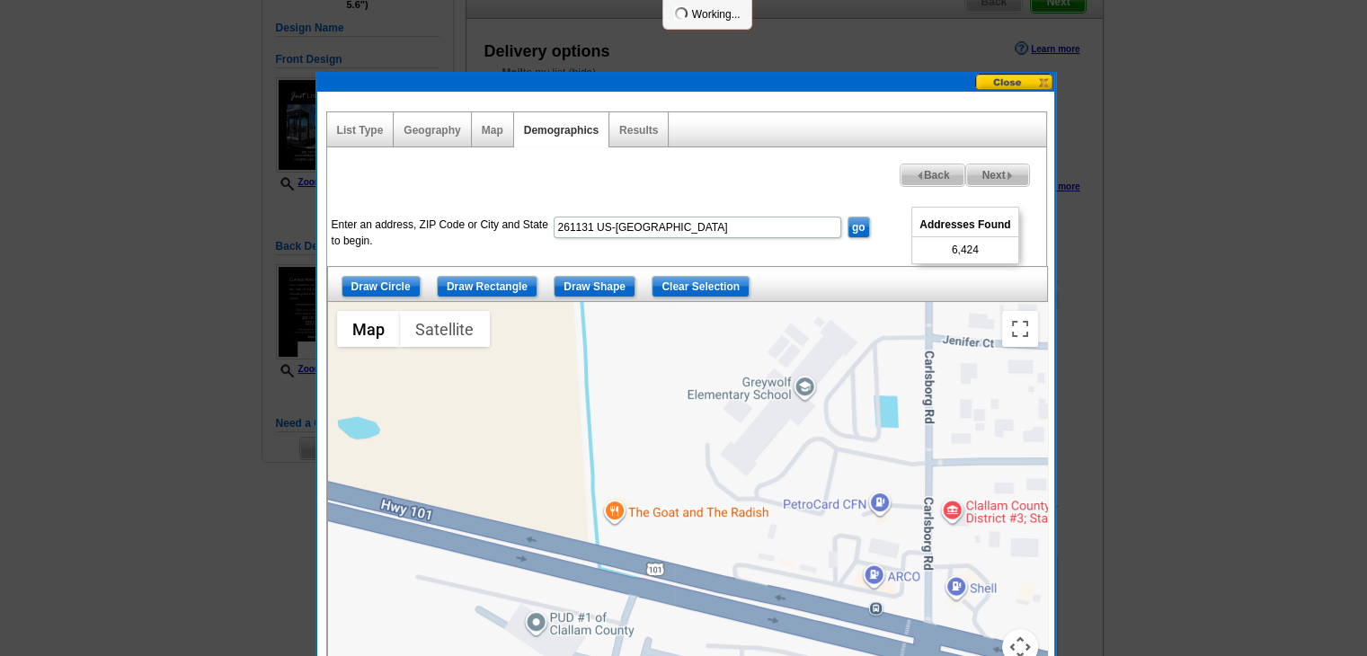
select select
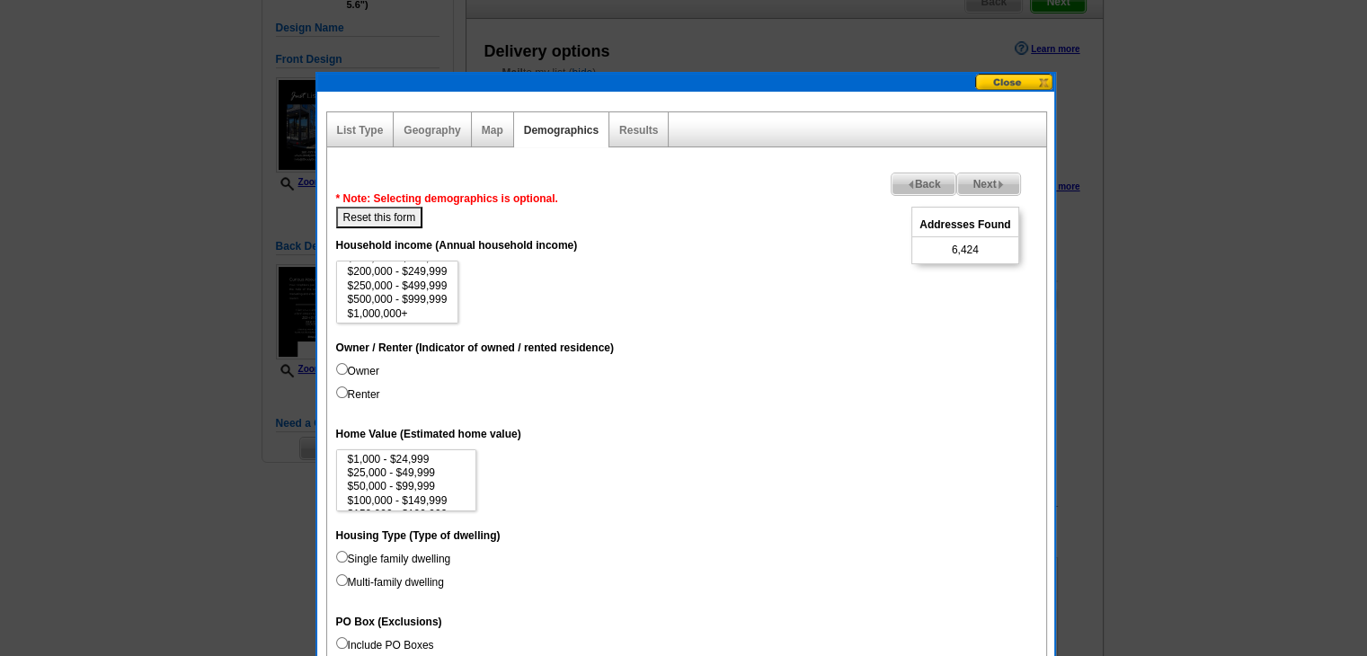
scroll to position [83, 0]
select select "250000-499999"
click at [406, 281] on option "$250,000 - $499,999" at bounding box center [397, 285] width 103 height 13
click at [363, 375] on label "Owner" at bounding box center [357, 371] width 43 height 16
click at [348, 375] on input "Owner" at bounding box center [342, 369] width 12 height 12
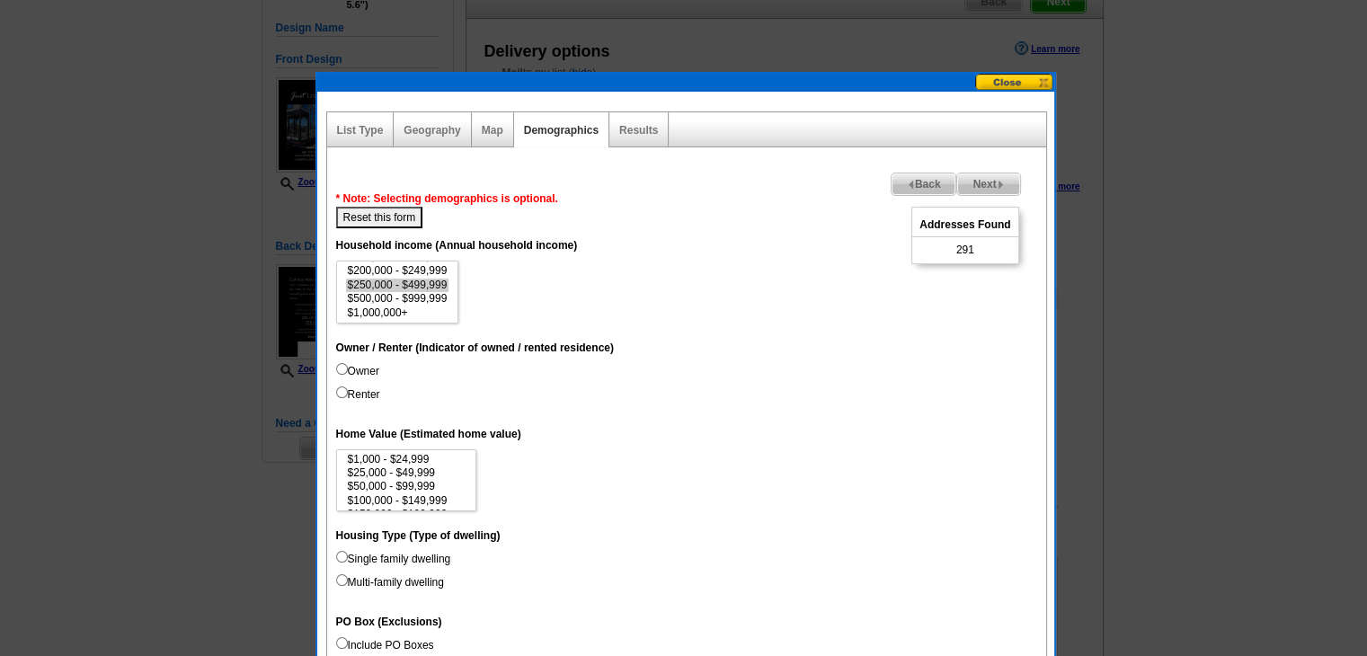
radio input "true"
select select "500000-999999"
click at [403, 298] on option "$500,000 - $999,999" at bounding box center [397, 298] width 103 height 13
click at [395, 218] on button "Reset this form" at bounding box center [379, 218] width 87 height 22
select select
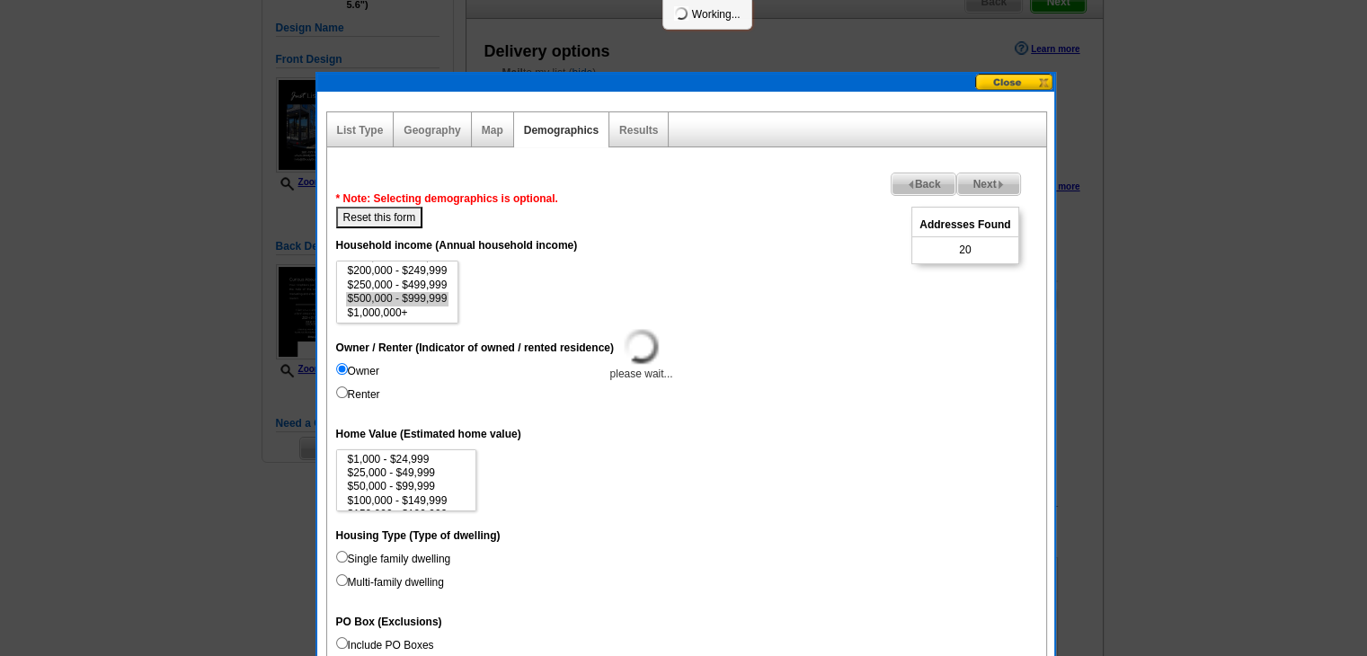
select select
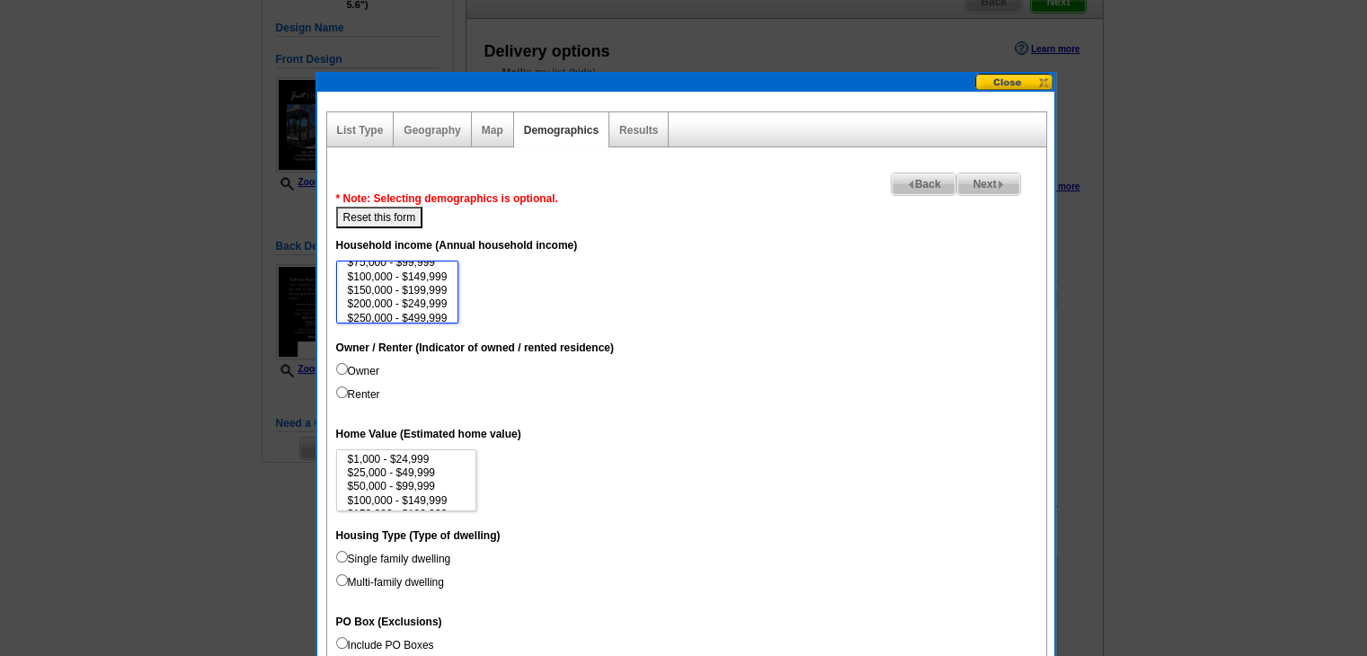
scroll to position [52, 0]
click at [413, 281] on option "$150,000 - $199,999" at bounding box center [397, 287] width 103 height 13
click at [408, 306] on option "$1,000,000+" at bounding box center [397, 312] width 103 height 13
click at [406, 299] on option "$500,000 - $999,999" at bounding box center [397, 298] width 103 height 13
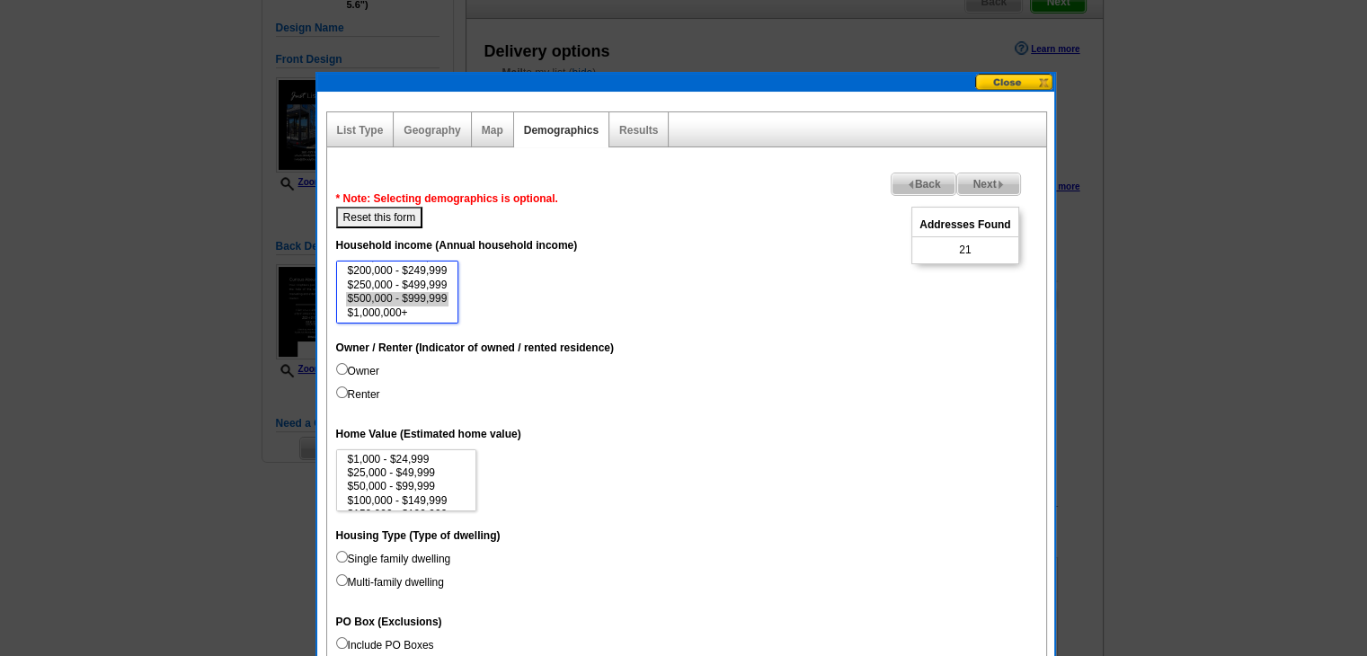
select select "250000-499999"
click at [405, 285] on option "$250,000 - $499,999" at bounding box center [397, 285] width 103 height 13
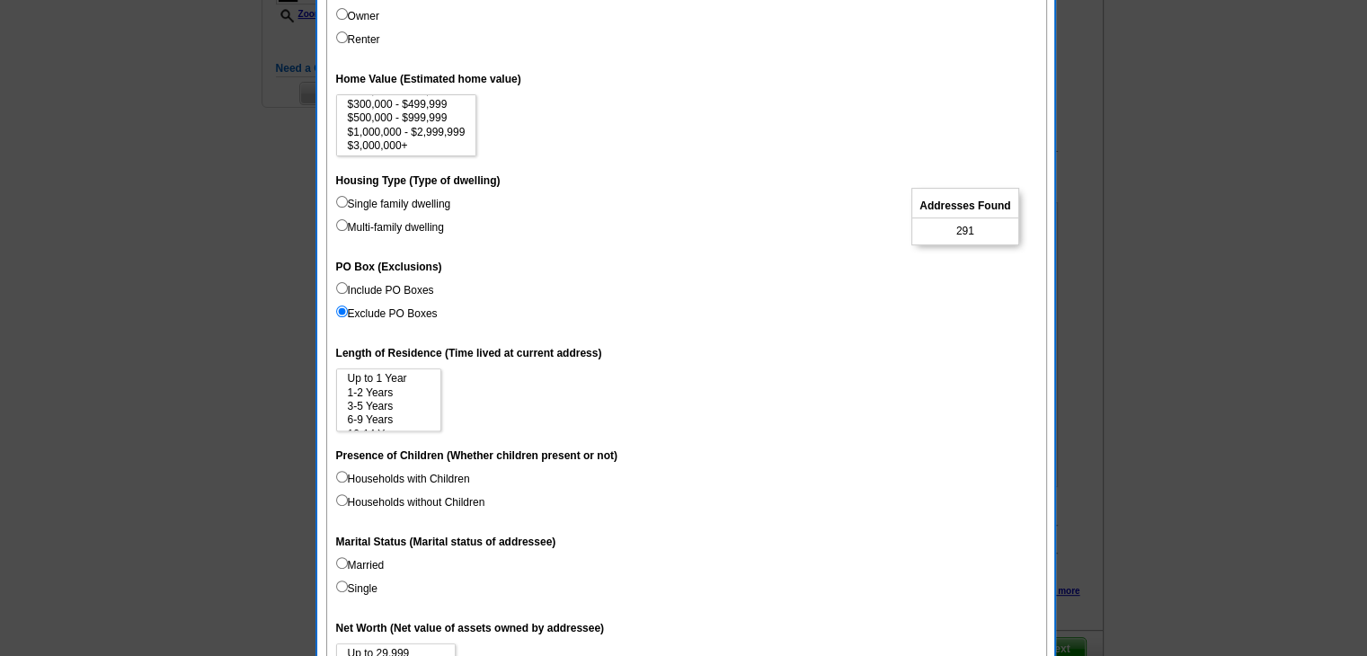
scroll to position [539, 0]
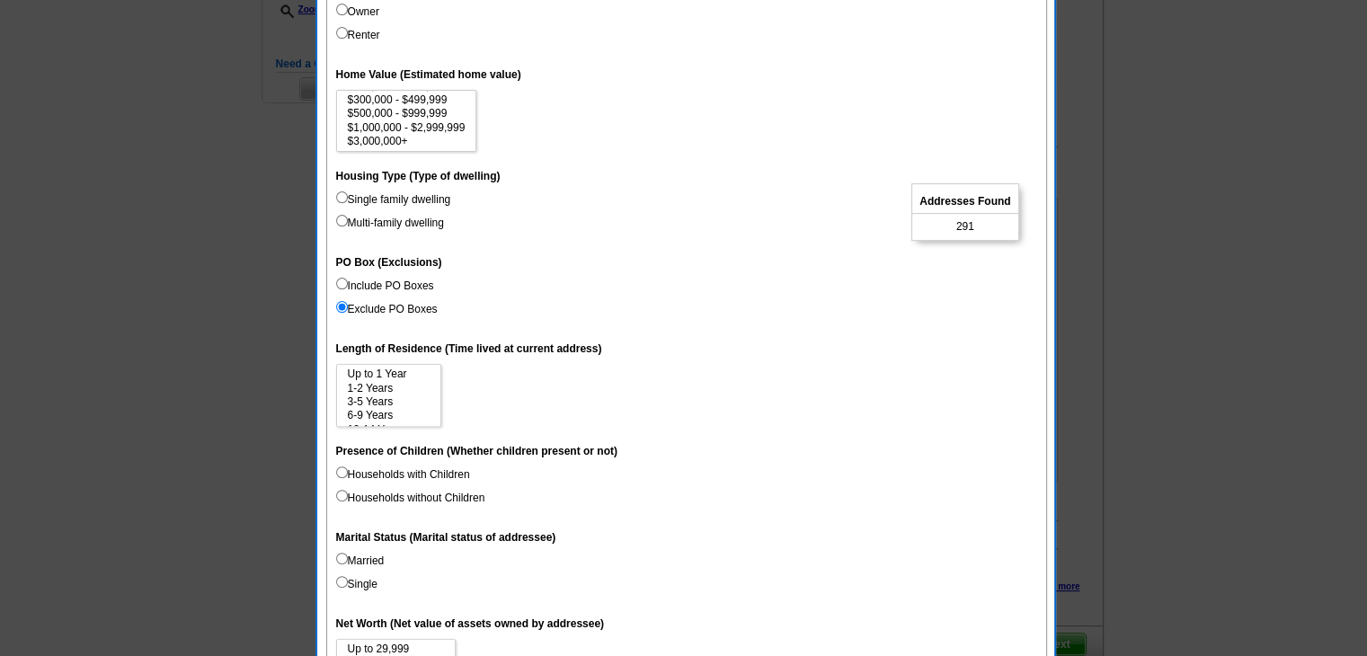
click at [353, 562] on label "Married" at bounding box center [360, 561] width 49 height 16
click at [348, 562] on input "Married" at bounding box center [342, 559] width 12 height 12
radio input "true"
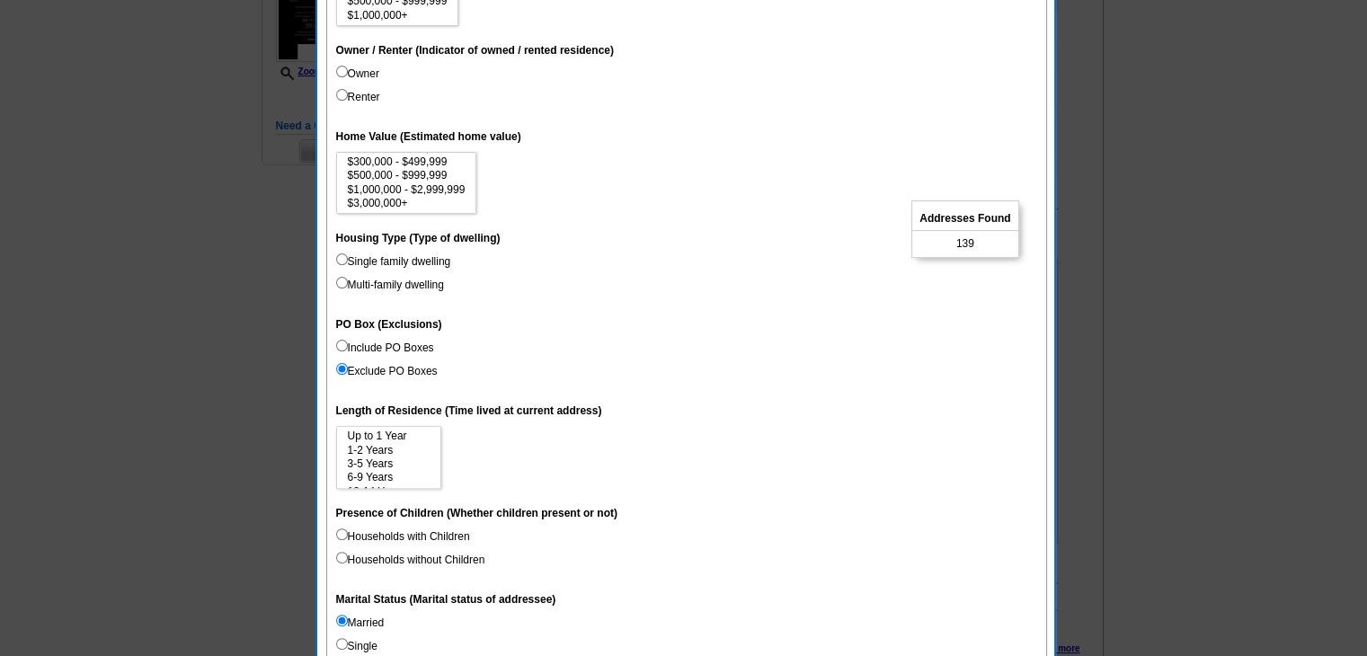
scroll to position [449, 0]
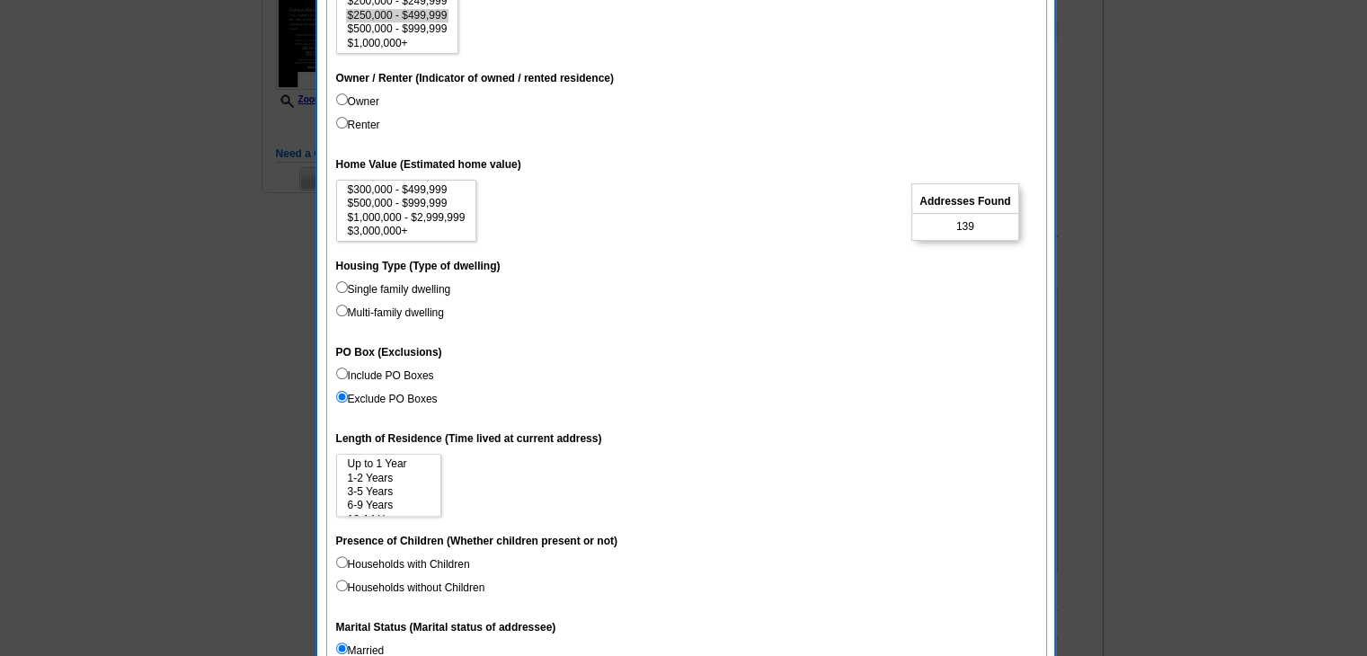
click at [368, 102] on label "Owner" at bounding box center [357, 101] width 43 height 16
click at [348, 102] on input "Owner" at bounding box center [342, 99] width 12 height 12
radio input "true"
click at [381, 564] on label "Households with Children" at bounding box center [403, 564] width 134 height 16
click at [348, 564] on input "Households with Children" at bounding box center [342, 562] width 12 height 12
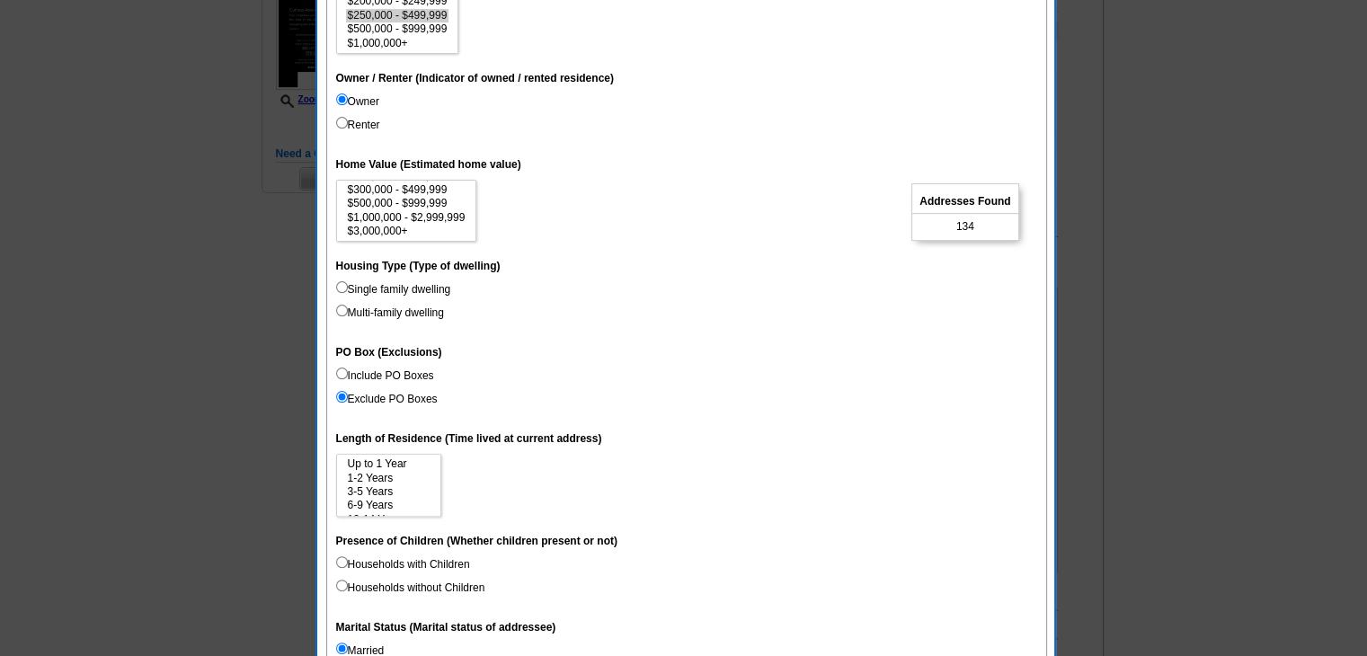
radio input "true"
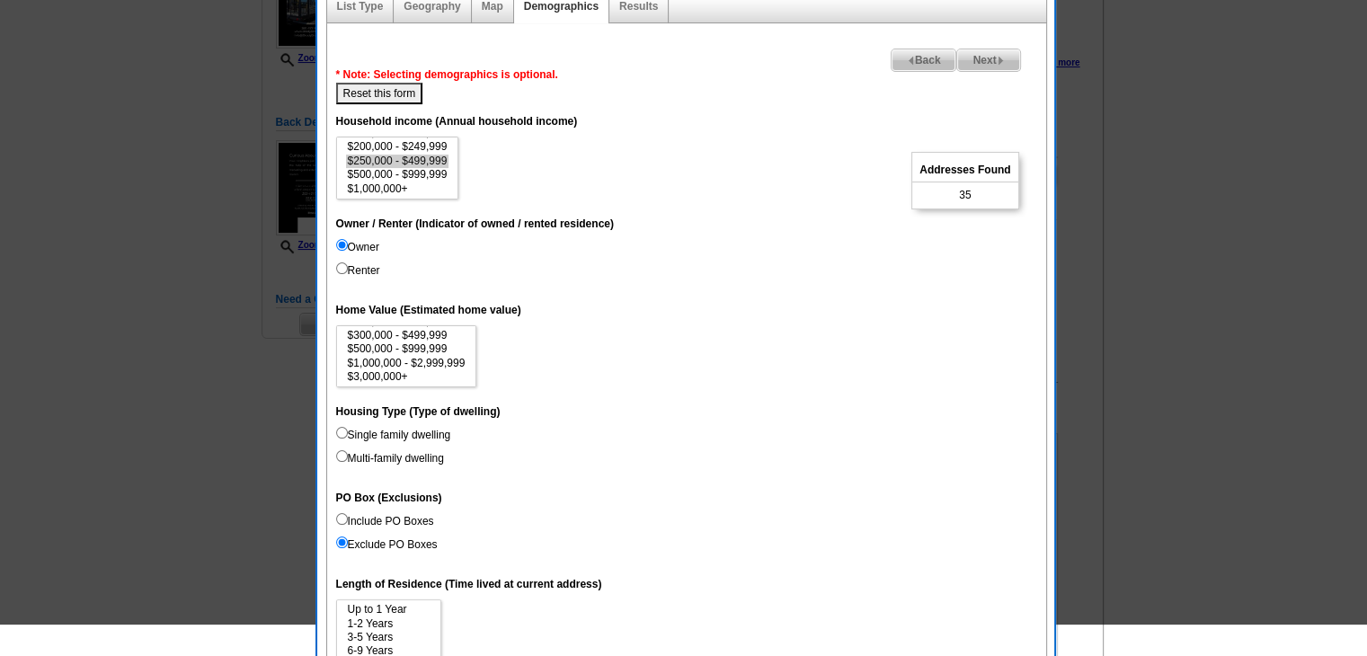
scroll to position [270, 0]
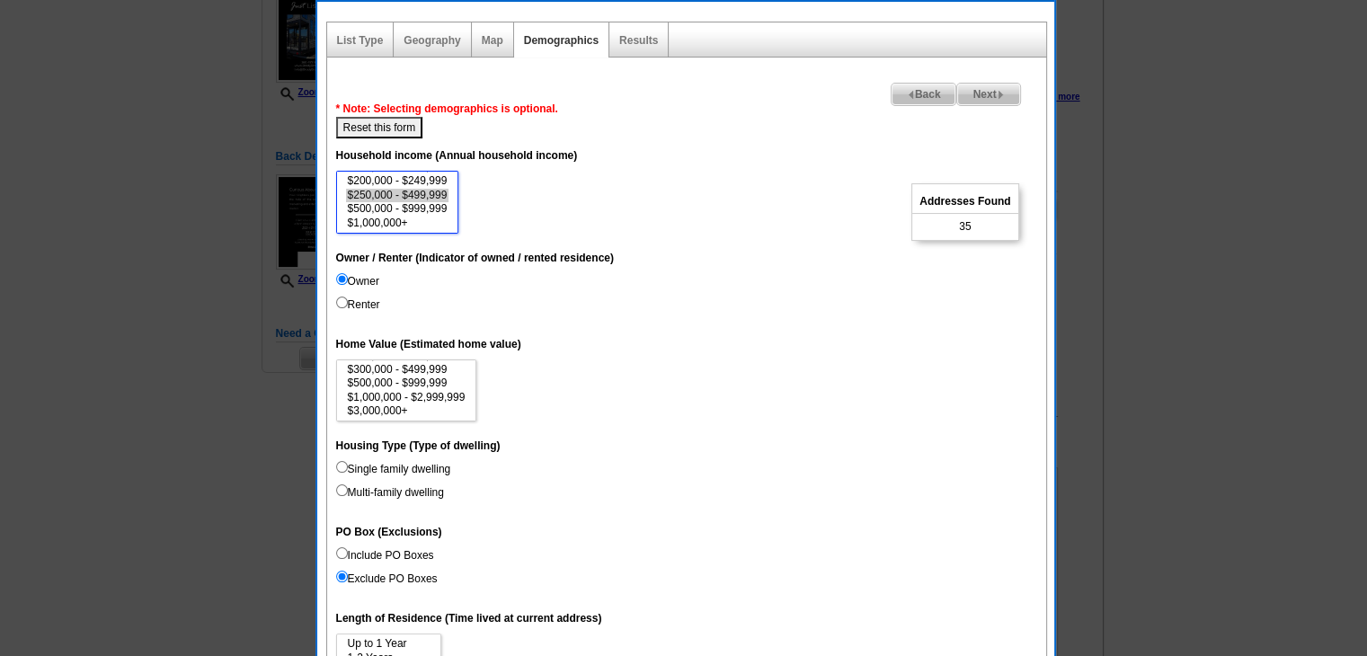
click at [393, 171] on select "$0 - $19,999 $20,000 - $49,999 $50,000 - $74,999 $75,000 - $99,999 $100,000 - $…" at bounding box center [397, 202] width 123 height 63
click at [395, 174] on option "$200,000 - $249,999" at bounding box center [397, 180] width 103 height 13
select select "150000-199999"
click at [448, 206] on option "$150,000 - $199,999" at bounding box center [397, 206] width 103 height 13
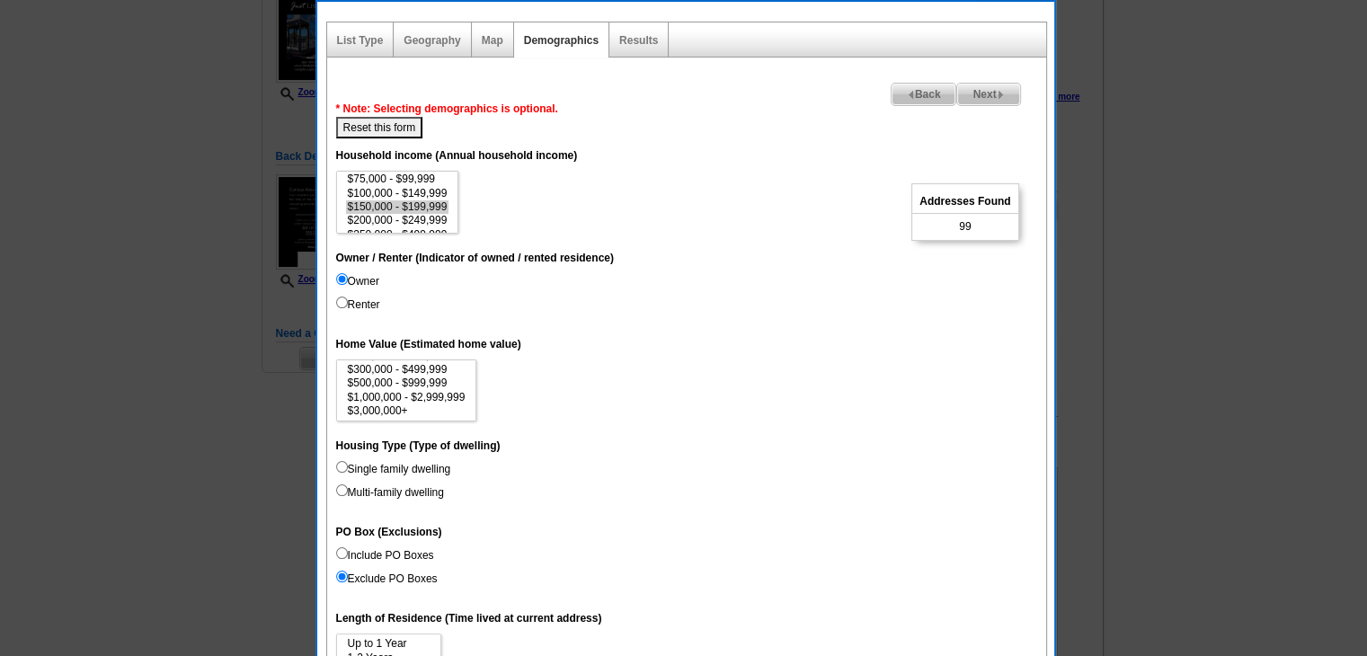
click at [370, 461] on label "Single family dwelling" at bounding box center [393, 469] width 115 height 16
click at [348, 461] on input "Single family dwelling" at bounding box center [342, 467] width 12 height 12
radio input "true"
click at [410, 126] on button "Reset this form" at bounding box center [379, 128] width 87 height 22
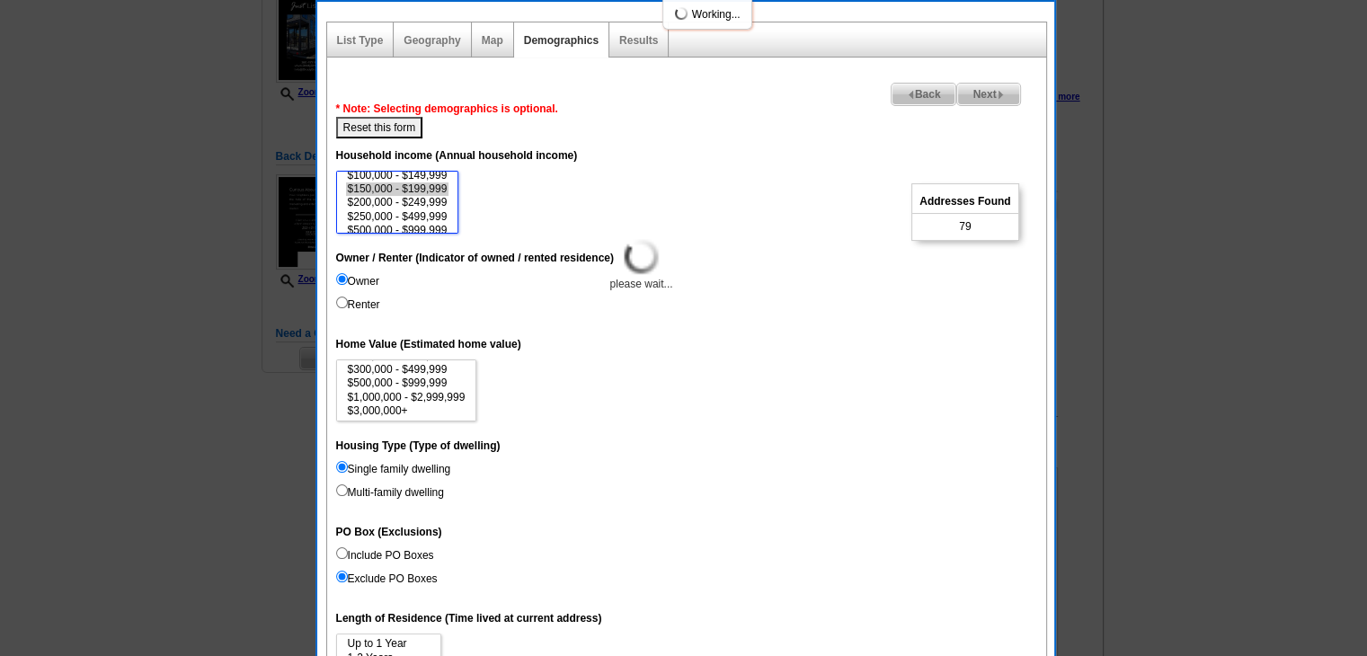
scroll to position [66, 0]
select select
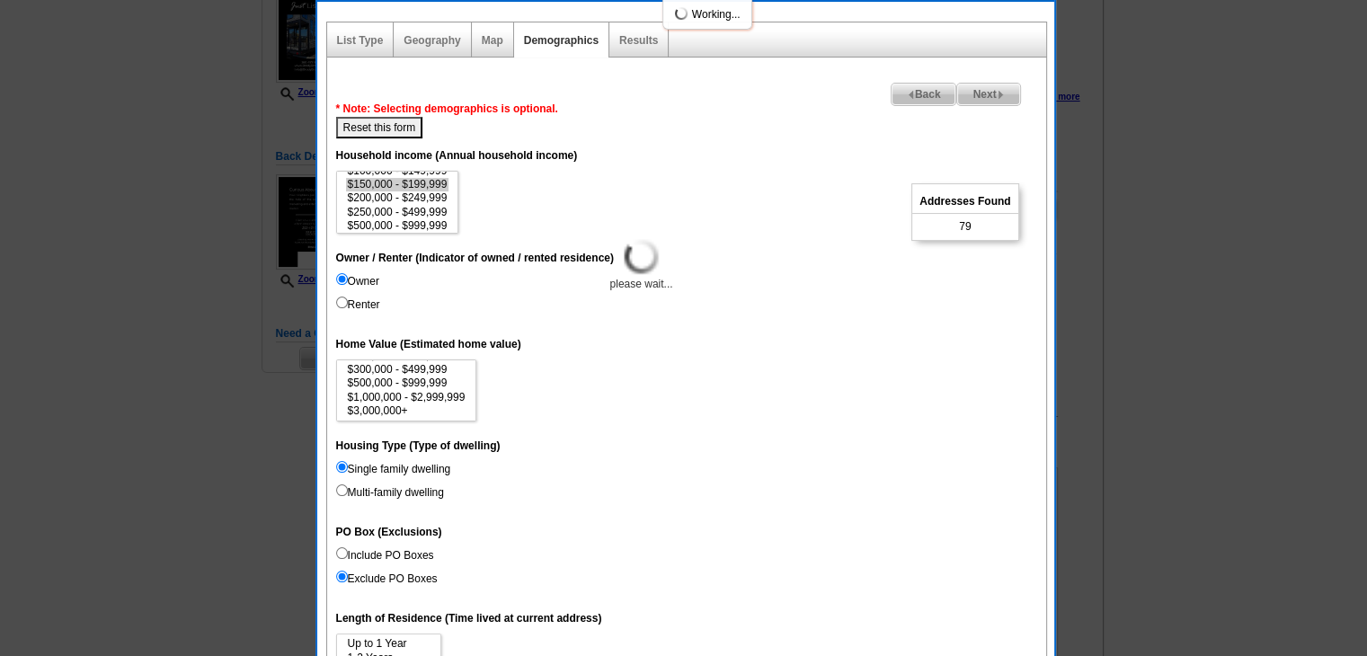
select select
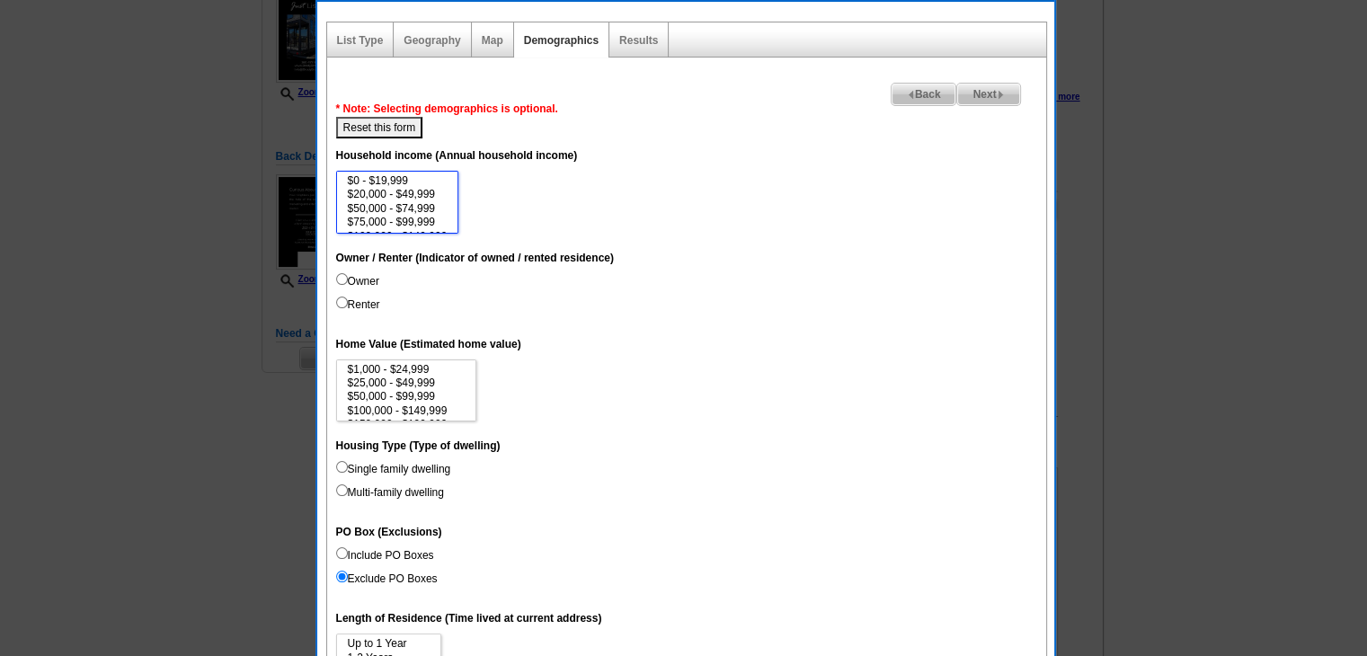
click at [457, 202] on select "$0 - $19,999 $20,000 - $49,999 $50,000 - $74,999 $75,000 - $99,999 $100,000 - $…" at bounding box center [397, 202] width 123 height 63
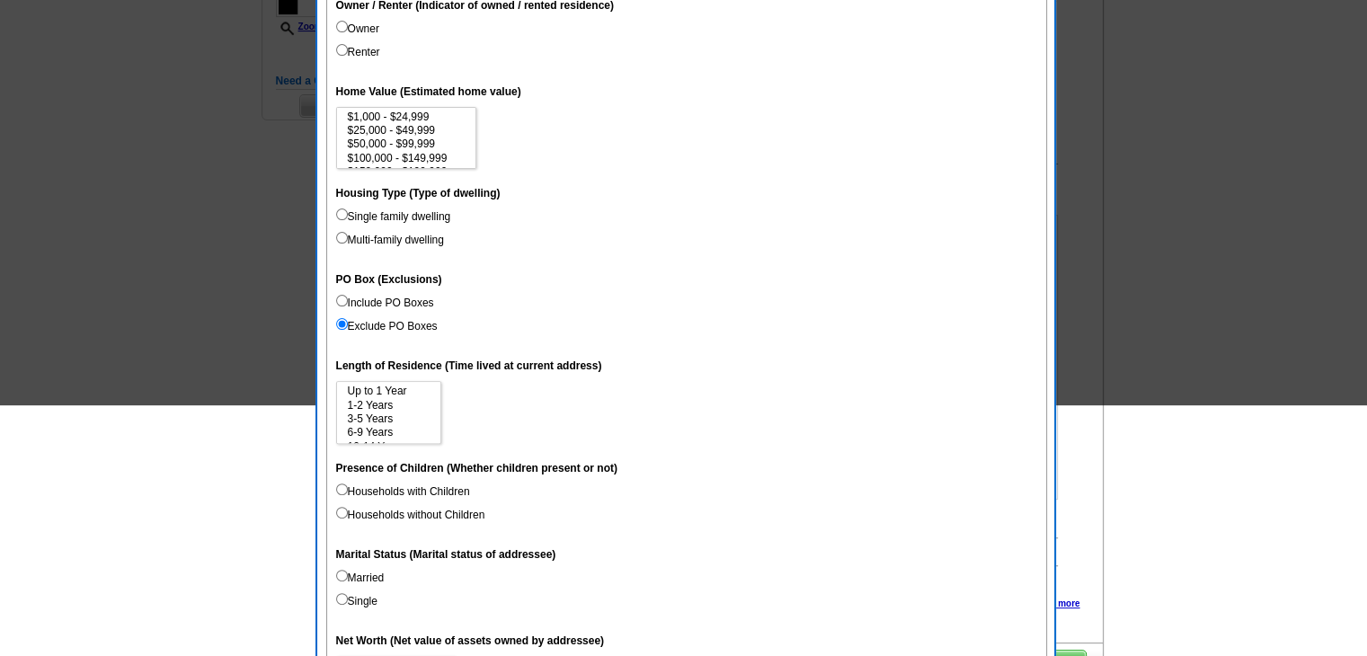
scroll to position [539, 0]
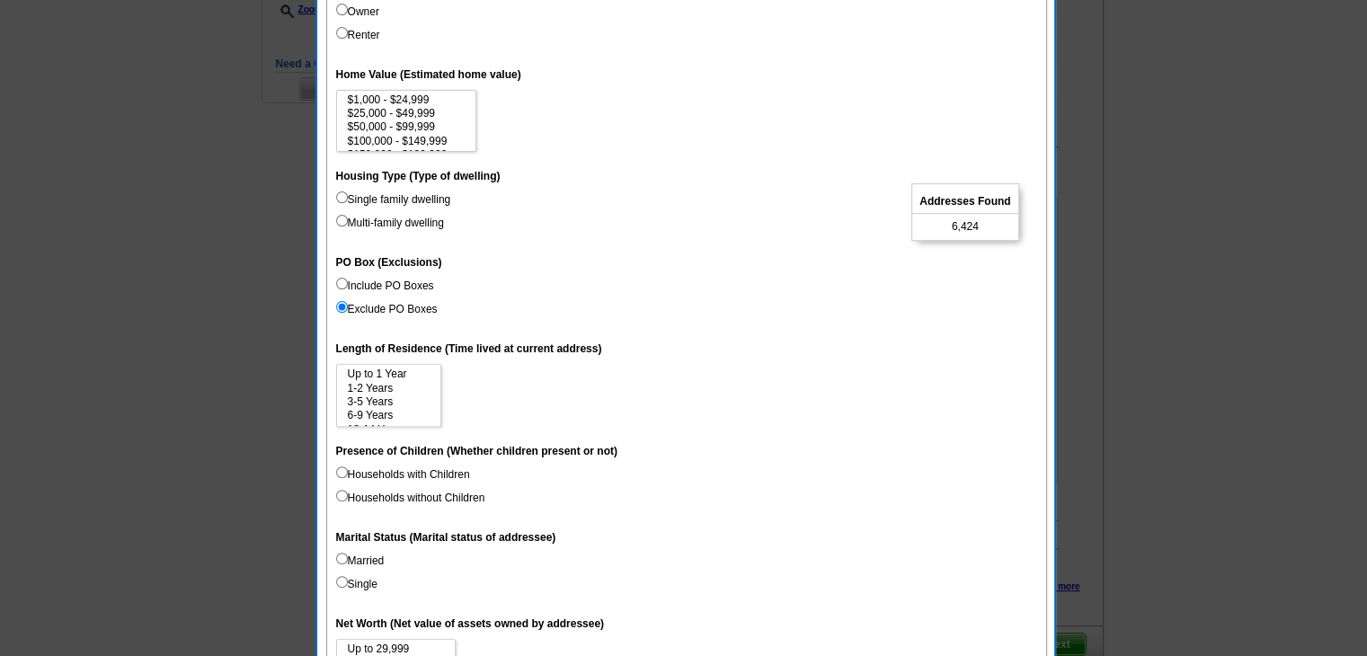
click at [374, 555] on label "Married" at bounding box center [360, 561] width 49 height 16
click at [348, 555] on input "Married" at bounding box center [342, 559] width 12 height 12
radio input "true"
click at [417, 475] on label "Households with Children" at bounding box center [403, 474] width 134 height 16
click at [348, 475] on input "Households with Children" at bounding box center [342, 472] width 12 height 12
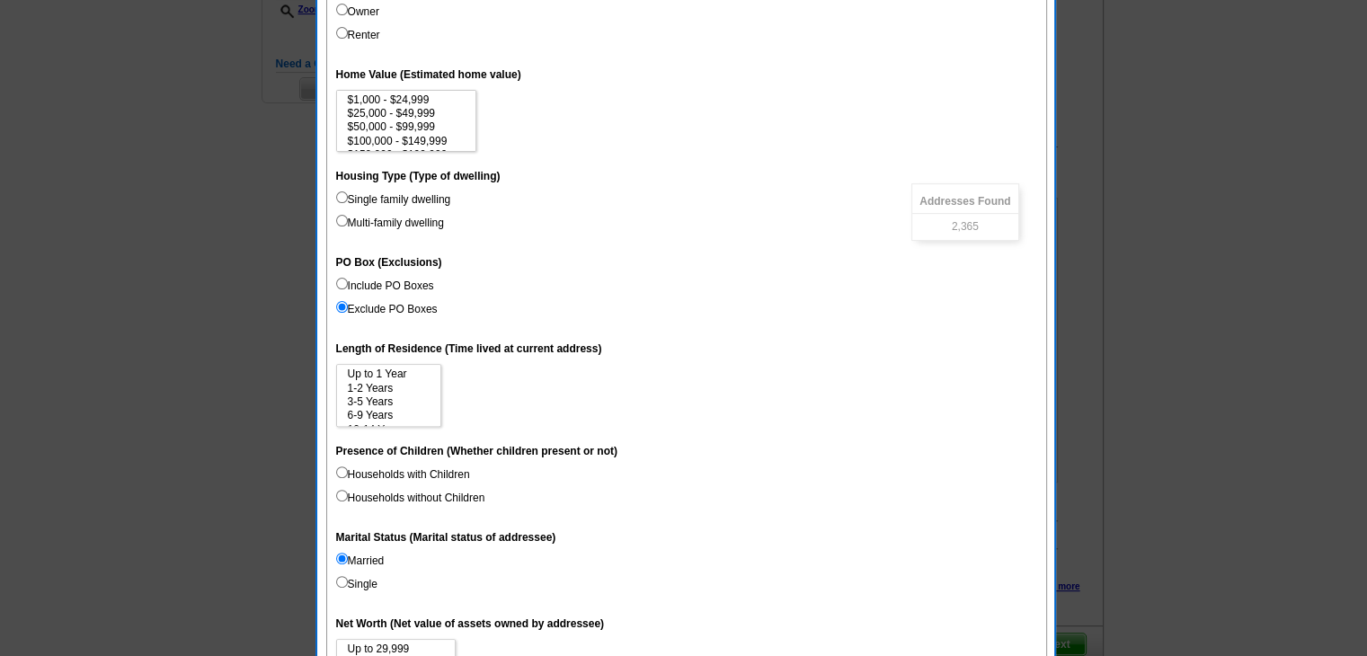
radio input "true"
click at [417, 195] on label "Single family dwelling" at bounding box center [393, 199] width 115 height 16
click at [348, 195] on input "Single family dwelling" at bounding box center [342, 197] width 12 height 12
radio input "true"
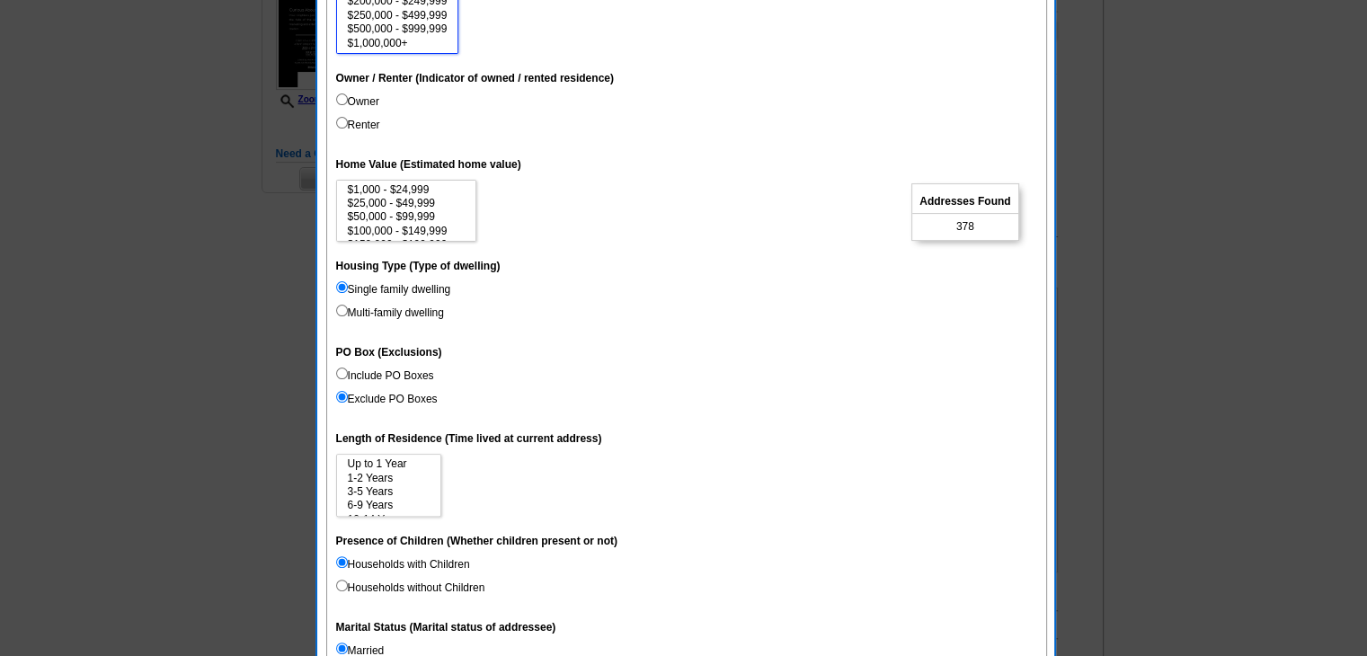
scroll to position [439, 0]
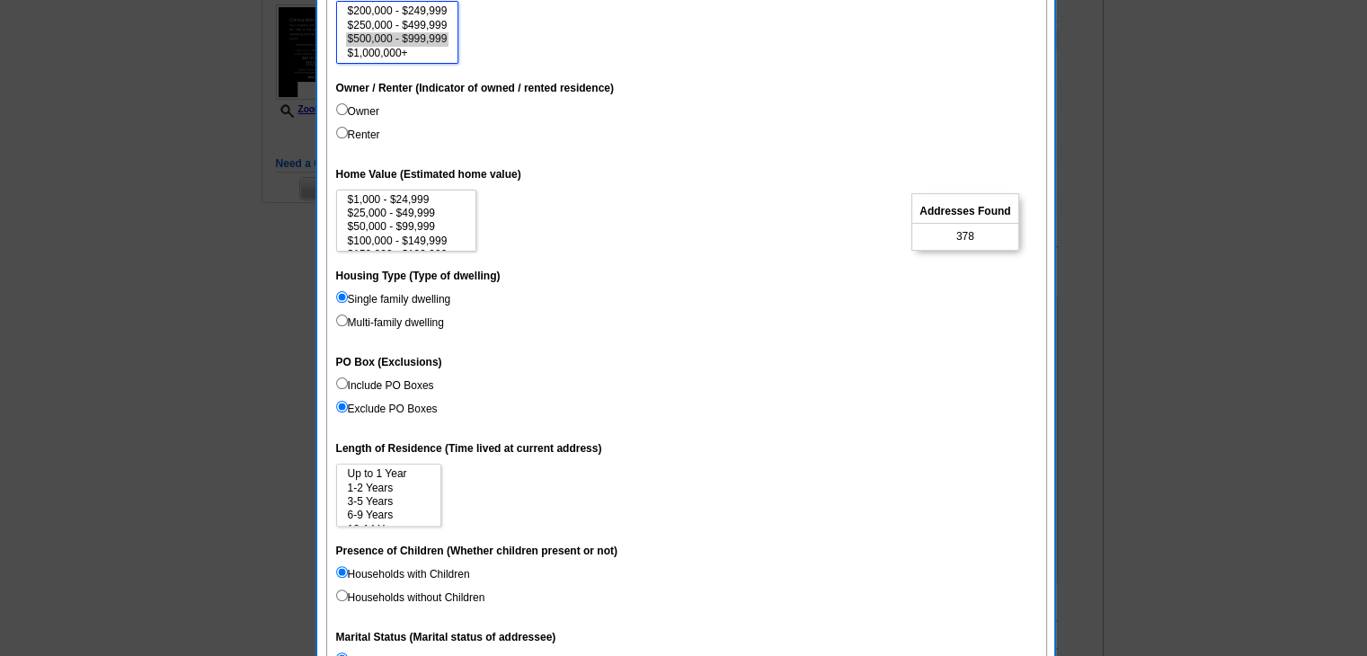
click at [398, 32] on option "$500,000 - $999,999" at bounding box center [397, 38] width 103 height 13
click at [474, 30] on dd "$0 - $19,999 $20,000 - $49,999 $50,000 - $74,999 $75,000 - $99,999 $100,000 - $…" at bounding box center [686, 32] width 701 height 63
click at [432, 6] on option "$200,000 - $249,999" at bounding box center [397, 10] width 103 height 13
select select "150000-199999"
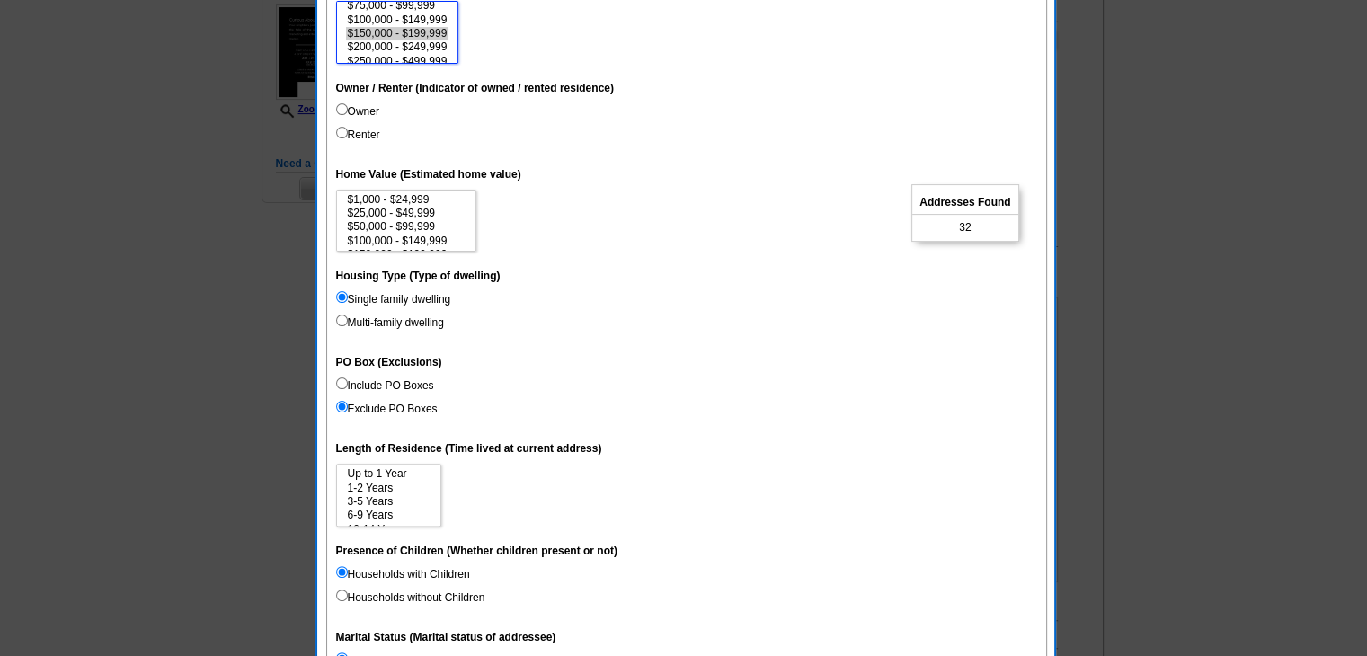
click at [443, 27] on option "$150,000 - $199,999" at bounding box center [397, 33] width 103 height 13
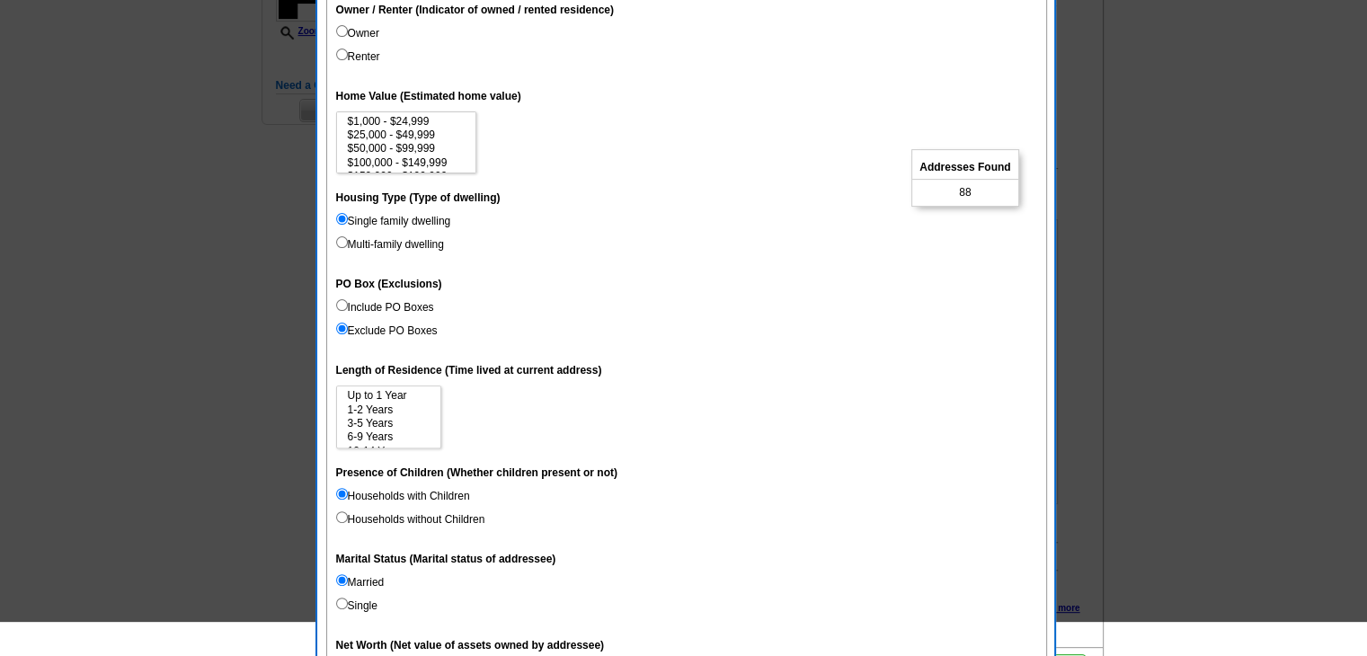
scroll to position [709, 0]
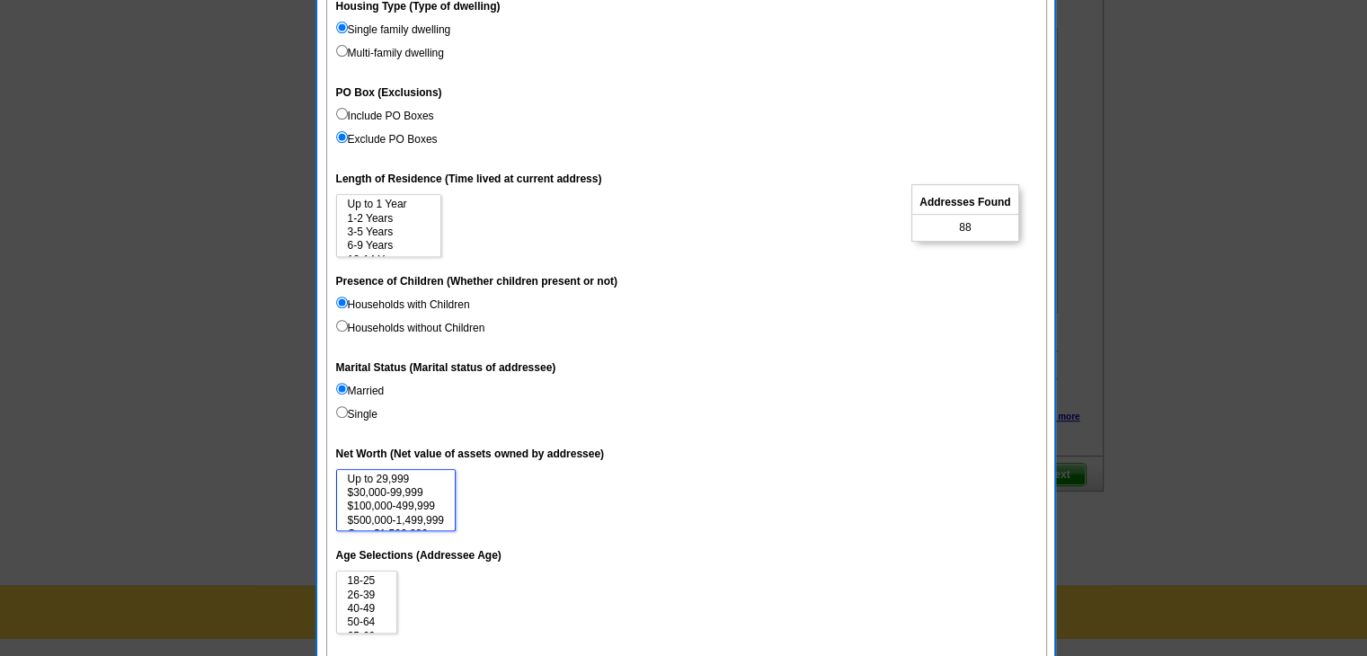
select select "30000-99999"
click at [404, 489] on option "$30,000-99,999" at bounding box center [396, 492] width 100 height 13
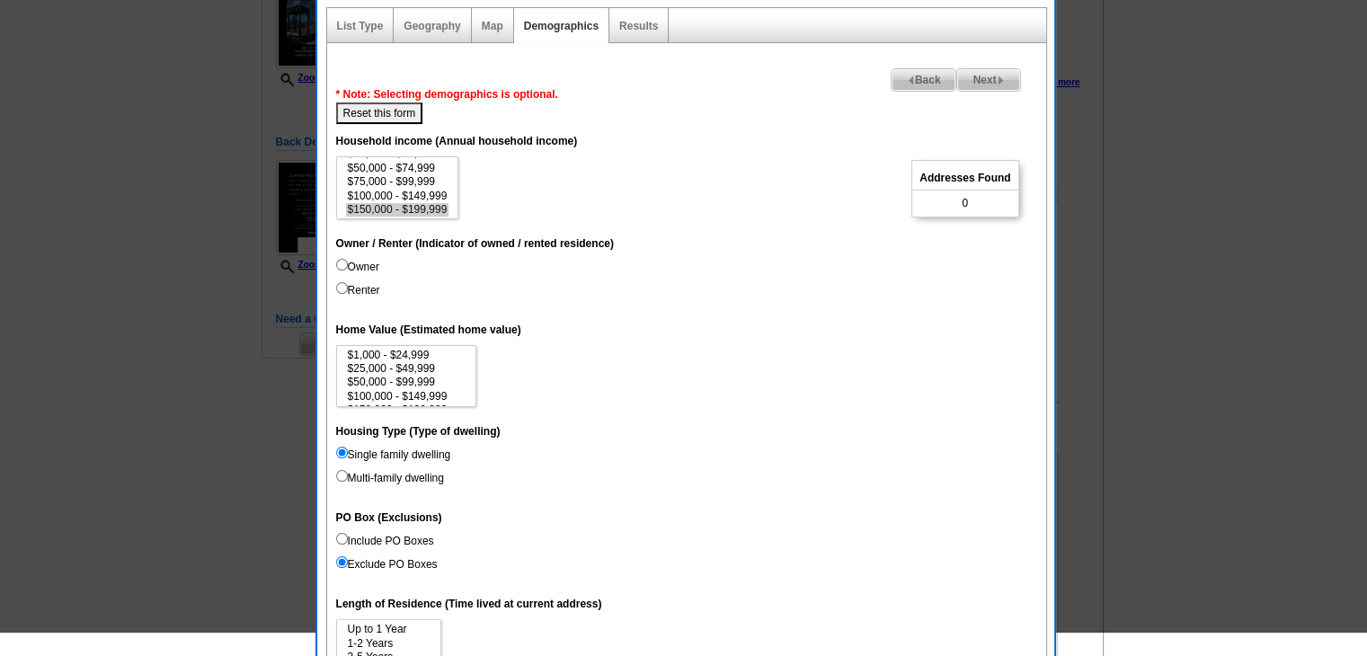
scroll to position [260, 0]
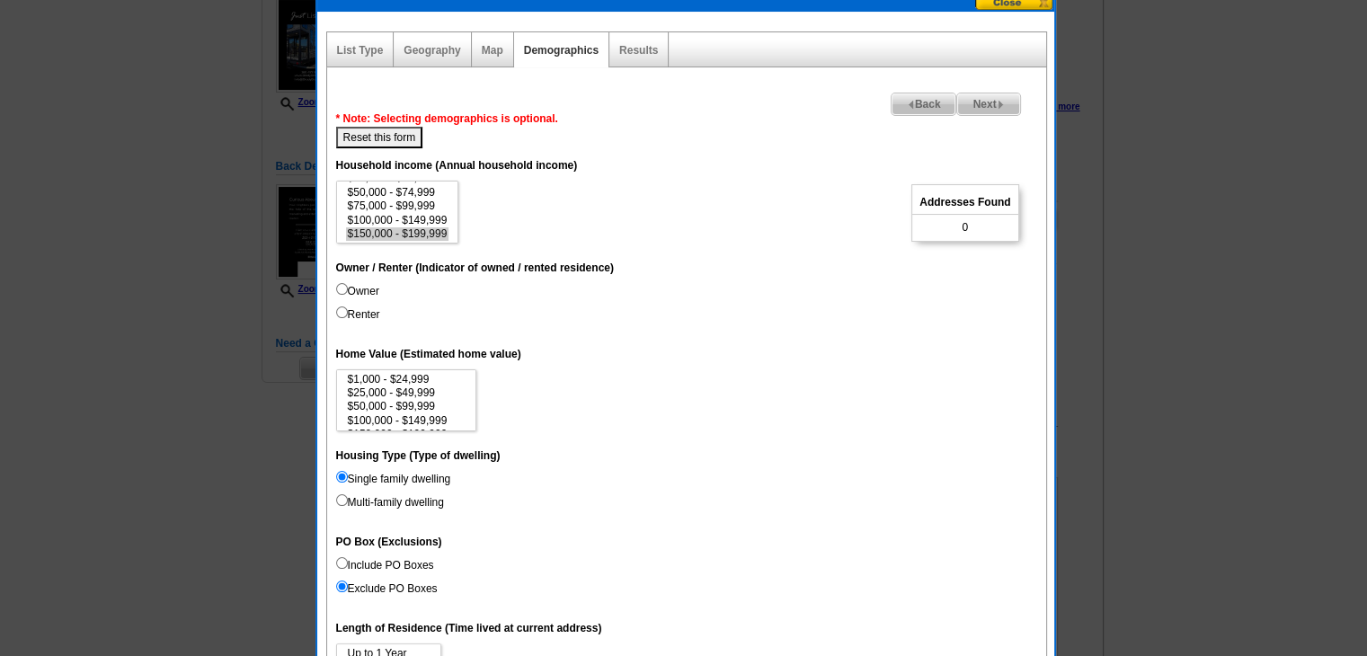
click at [406, 132] on button "Reset this form" at bounding box center [379, 138] width 87 height 22
select select
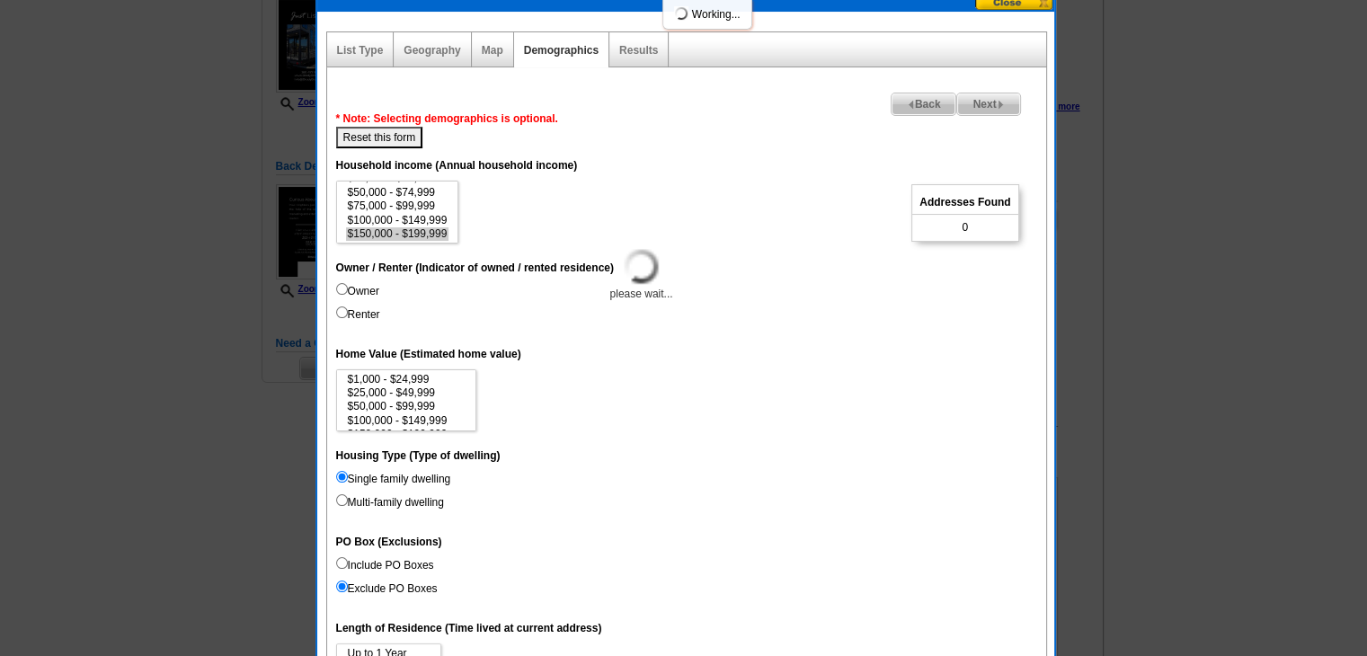
select select
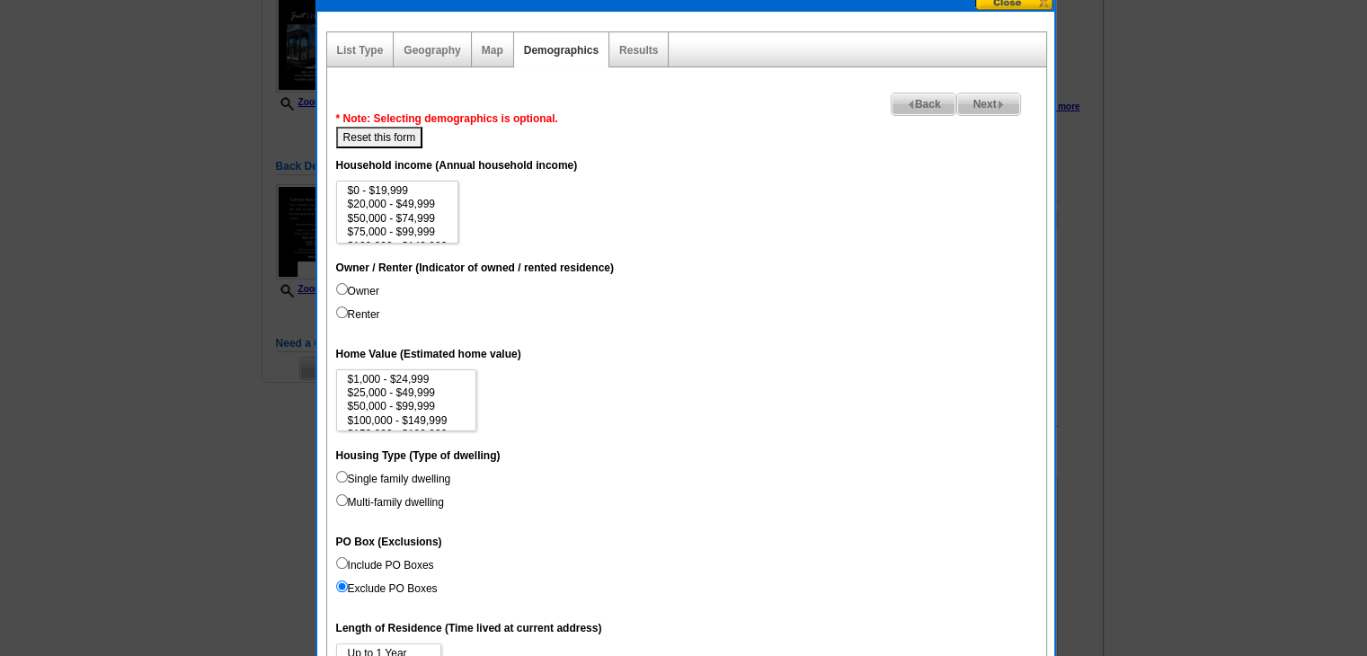
click at [492, 73] on div "Next Back * Note: Selecting demographics is optional. Reset this form Unique Ad…" at bounding box center [686, 622] width 721 height 1111
click at [492, 67] on div "Next Back * Note: Selecting demographics is optional. Reset this form Unique Ad…" at bounding box center [686, 622] width 721 height 1111
click at [496, 51] on link "Map" at bounding box center [493, 50] width 22 height 13
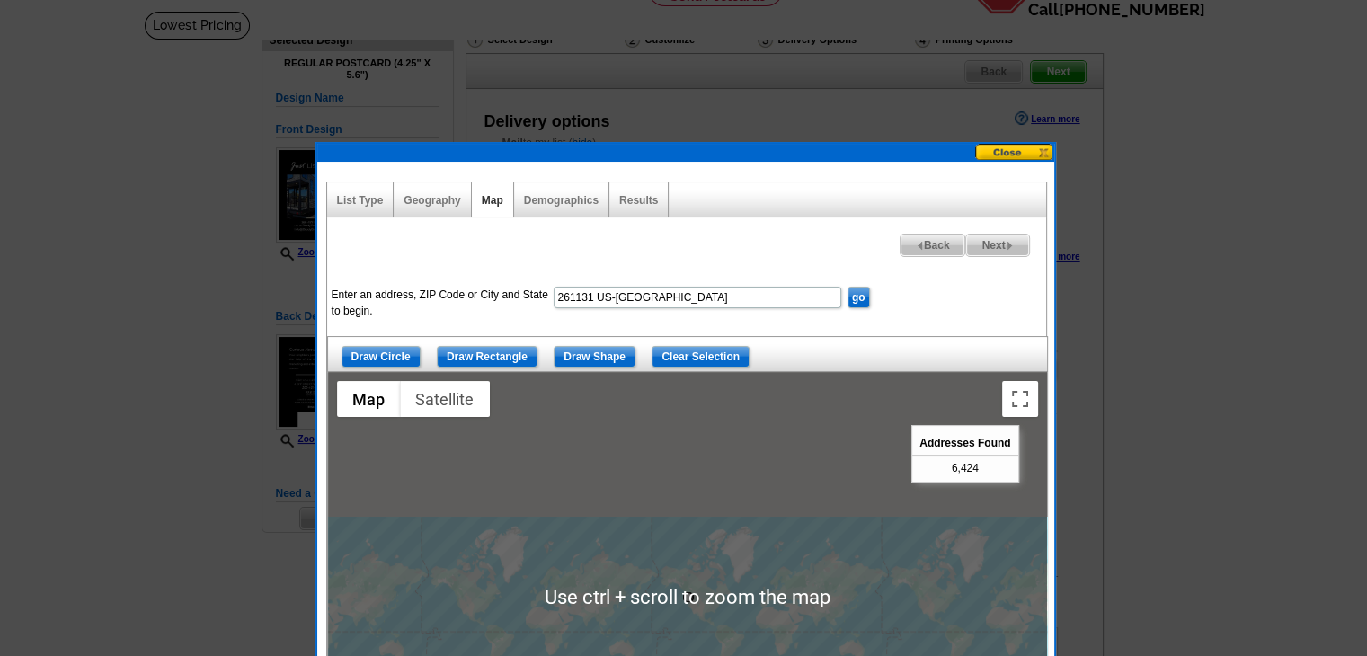
scroll to position [359, 0]
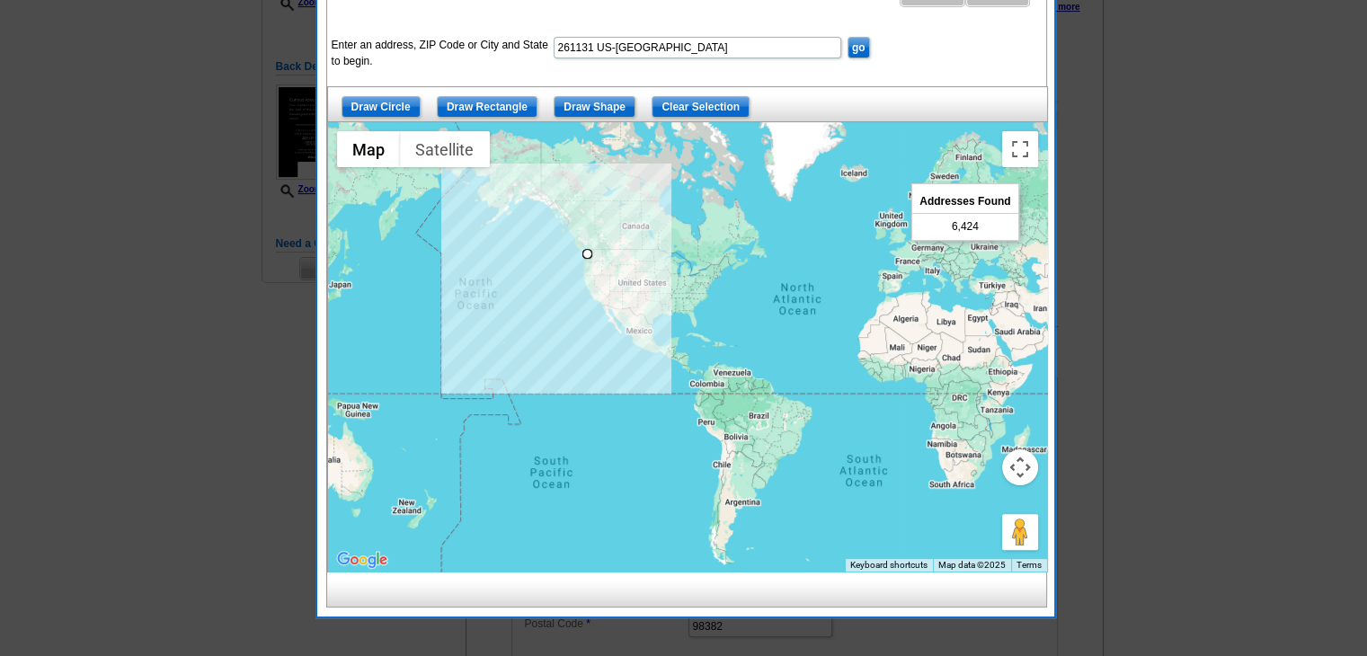
drag, startPoint x: 641, startPoint y: 245, endPoint x: 647, endPoint y: 429, distance: 183.5
click at [647, 429] on div at bounding box center [687, 346] width 719 height 449
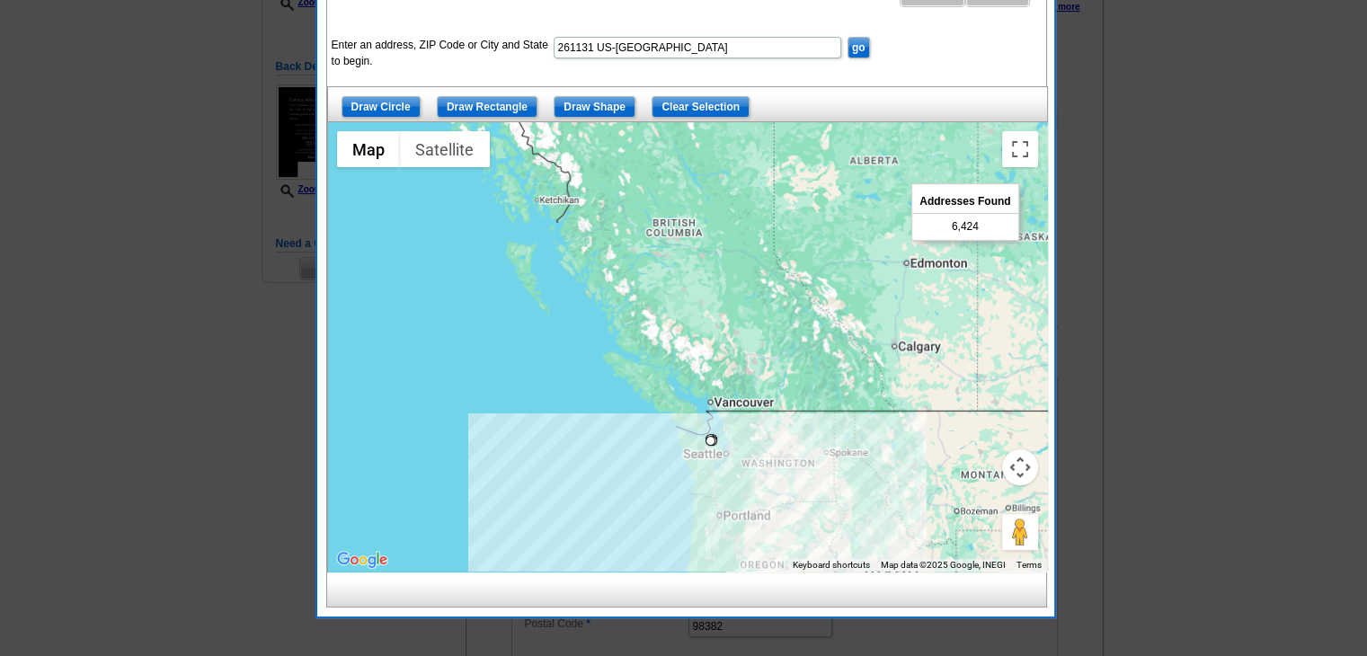
drag, startPoint x: 714, startPoint y: 448, endPoint x: 635, endPoint y: 188, distance: 272.6
click at [635, 188] on div at bounding box center [687, 346] width 719 height 449
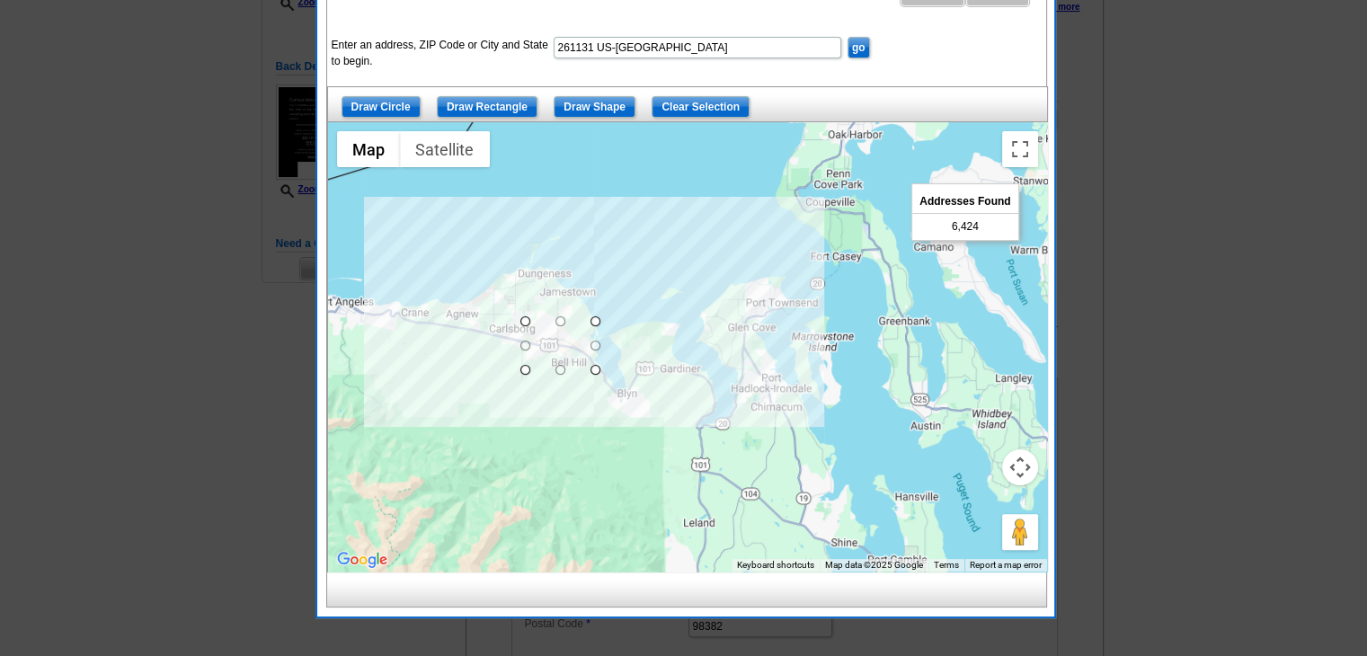
drag, startPoint x: 536, startPoint y: 436, endPoint x: 613, endPoint y: 442, distance: 77.5
click at [609, 442] on div at bounding box center [687, 346] width 719 height 449
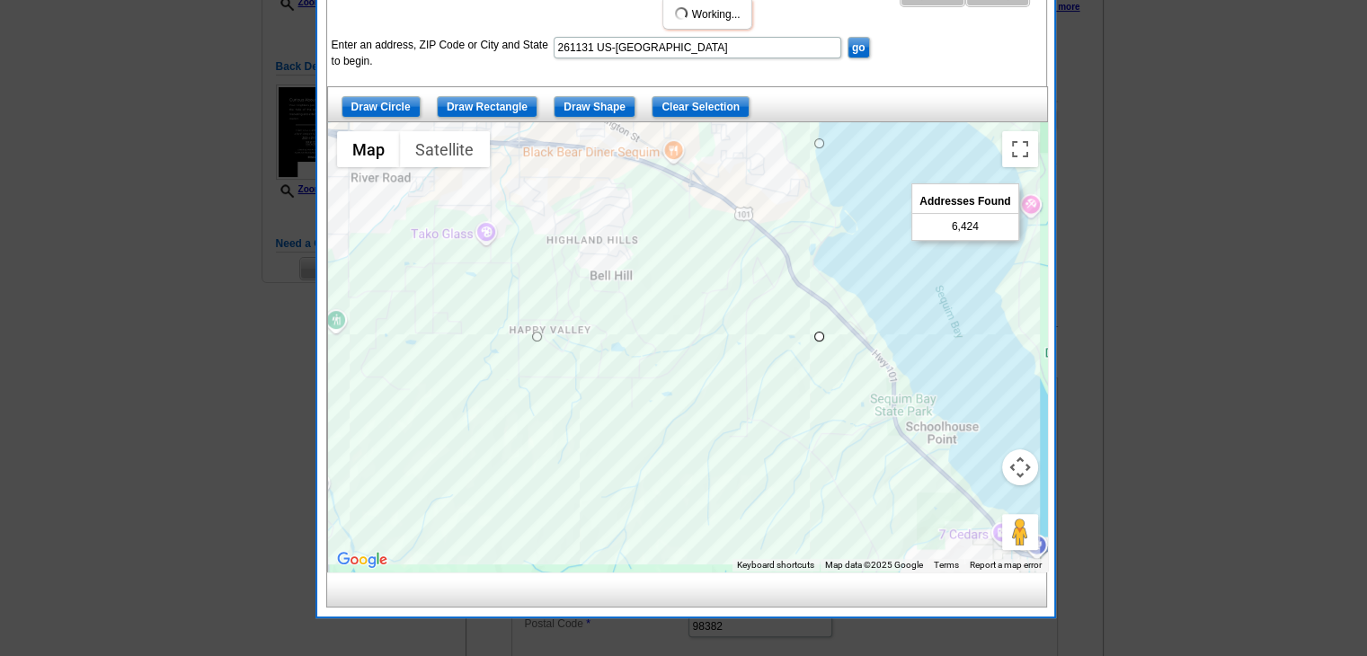
drag, startPoint x: 528, startPoint y: 350, endPoint x: 654, endPoint y: 525, distance: 215.7
click at [610, 542] on div at bounding box center [687, 346] width 719 height 449
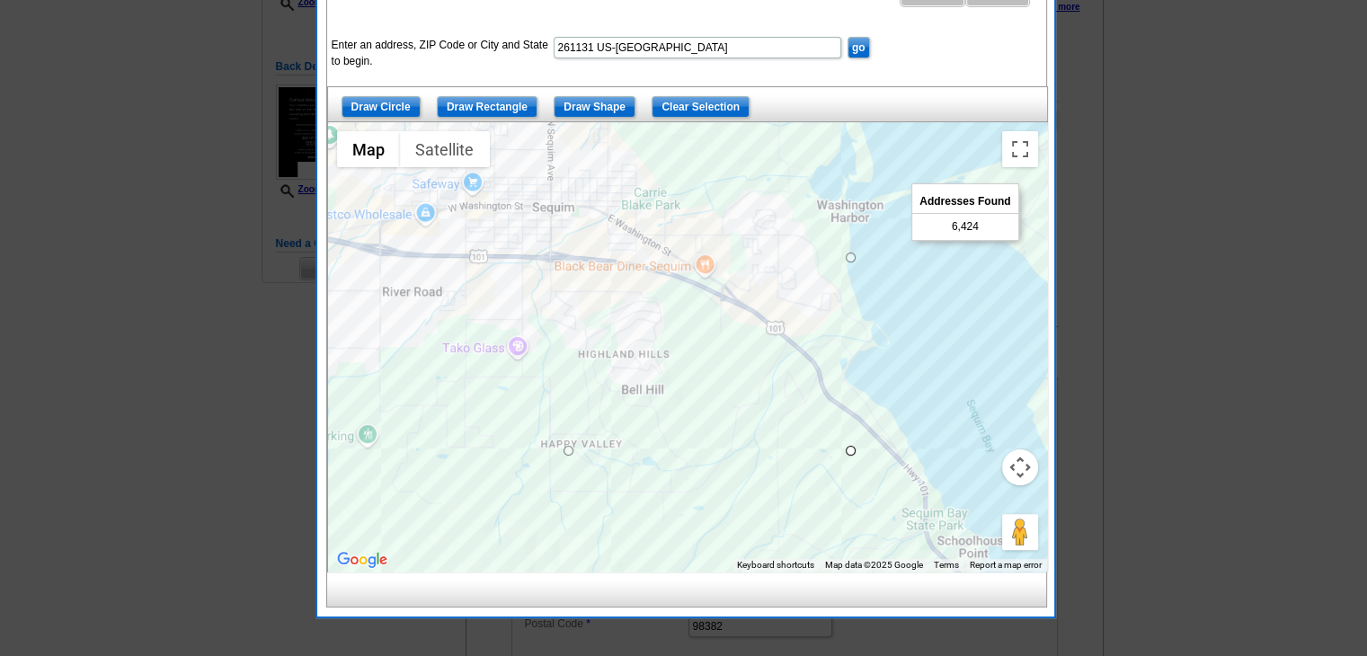
drag, startPoint x: 649, startPoint y: 484, endPoint x: 661, endPoint y: 536, distance: 53.6
click at [655, 536] on div at bounding box center [687, 346] width 719 height 449
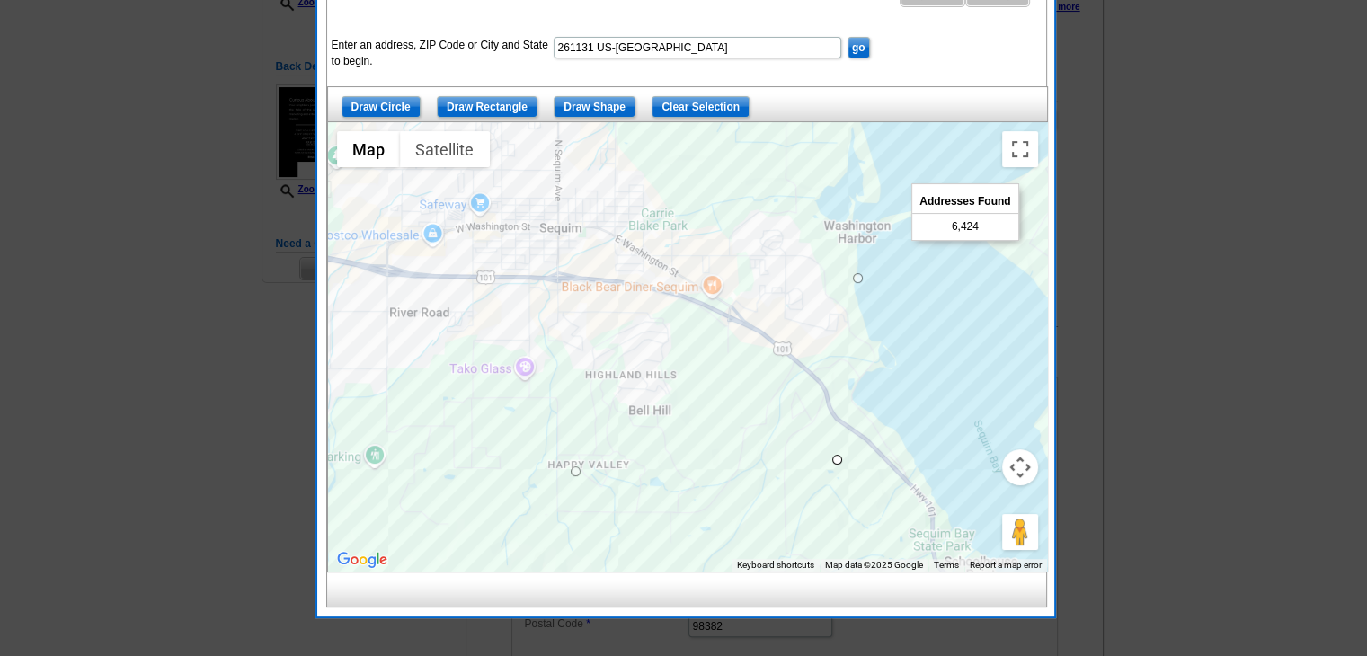
drag, startPoint x: 853, startPoint y: 475, endPoint x: 831, endPoint y: 461, distance: 25.4
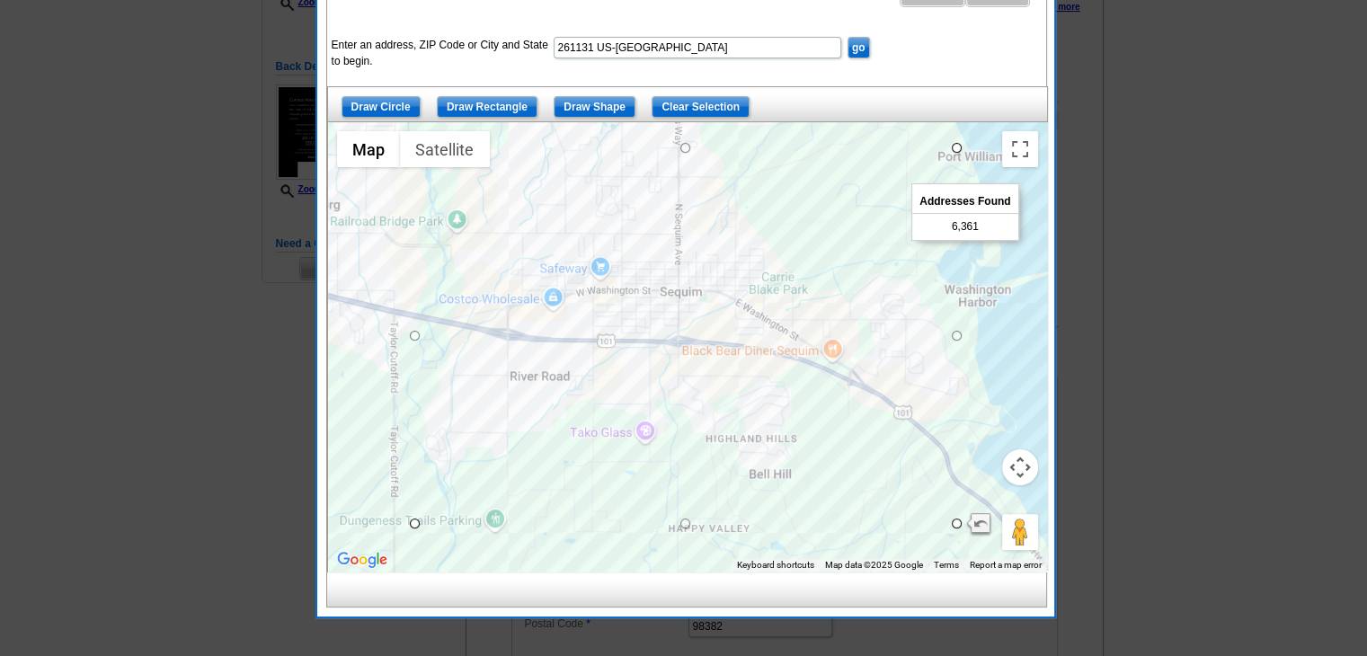
drag, startPoint x: 712, startPoint y: 504, endPoint x: 827, endPoint y: 565, distance: 130.3
click at [827, 565] on div "Use ctrl + scroll to zoom the map Map Terrain Satellite Labels Keyboard shortcu…" at bounding box center [687, 346] width 719 height 449
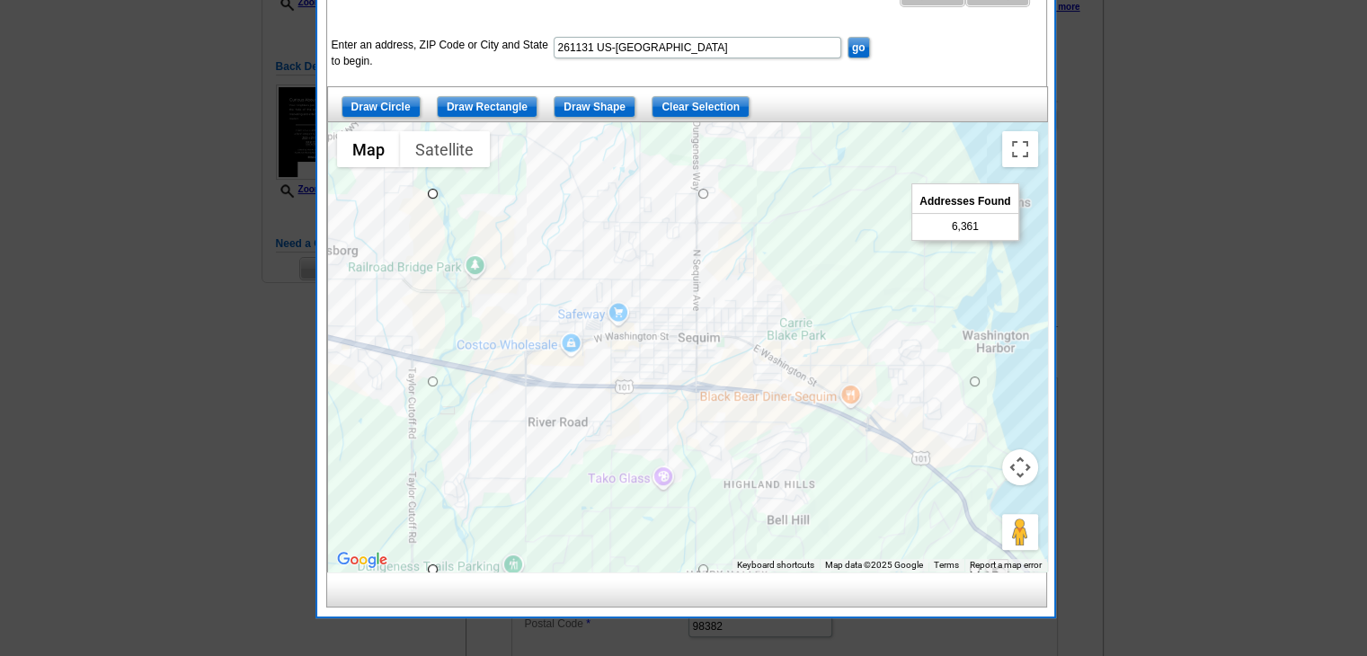
drag, startPoint x: 378, startPoint y: 295, endPoint x: 430, endPoint y: 257, distance: 63.6
click at [394, 333] on div at bounding box center [687, 346] width 719 height 449
drag, startPoint x: 439, startPoint y: 196, endPoint x: 465, endPoint y: 206, distance: 27.9
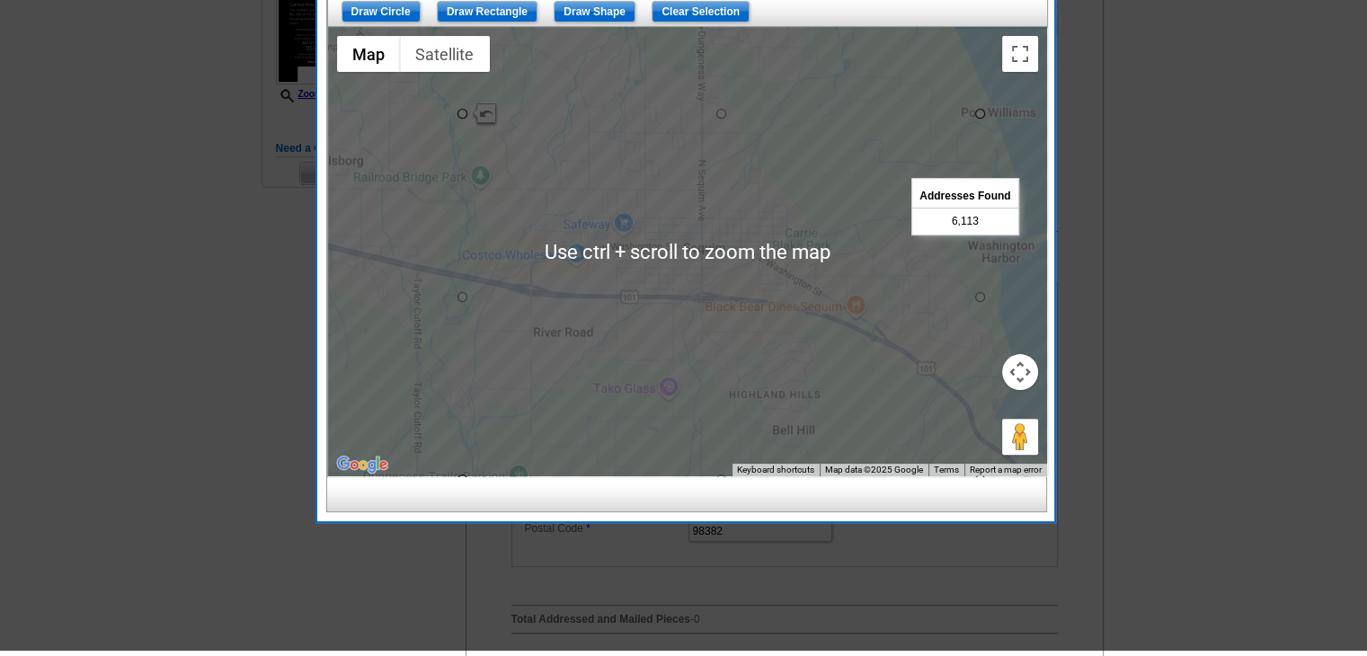
scroll to position [449, 0]
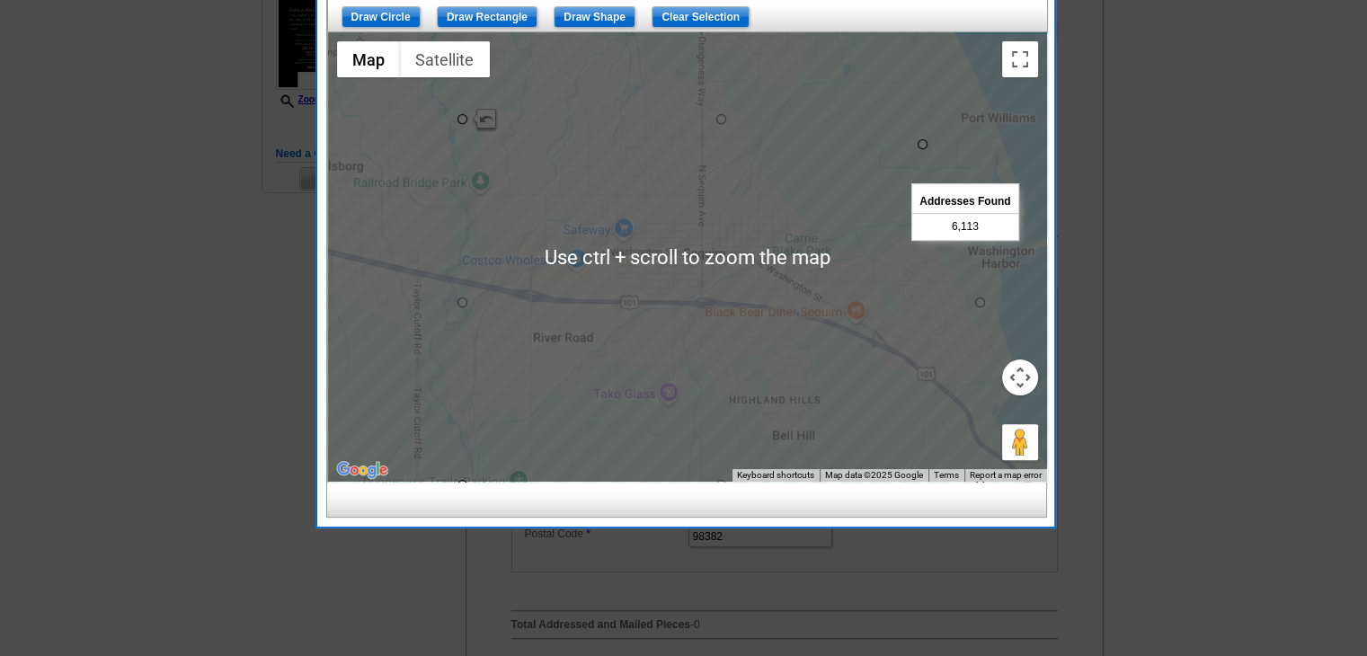
drag, startPoint x: 981, startPoint y: 112, endPoint x: 910, endPoint y: 145, distance: 78.0
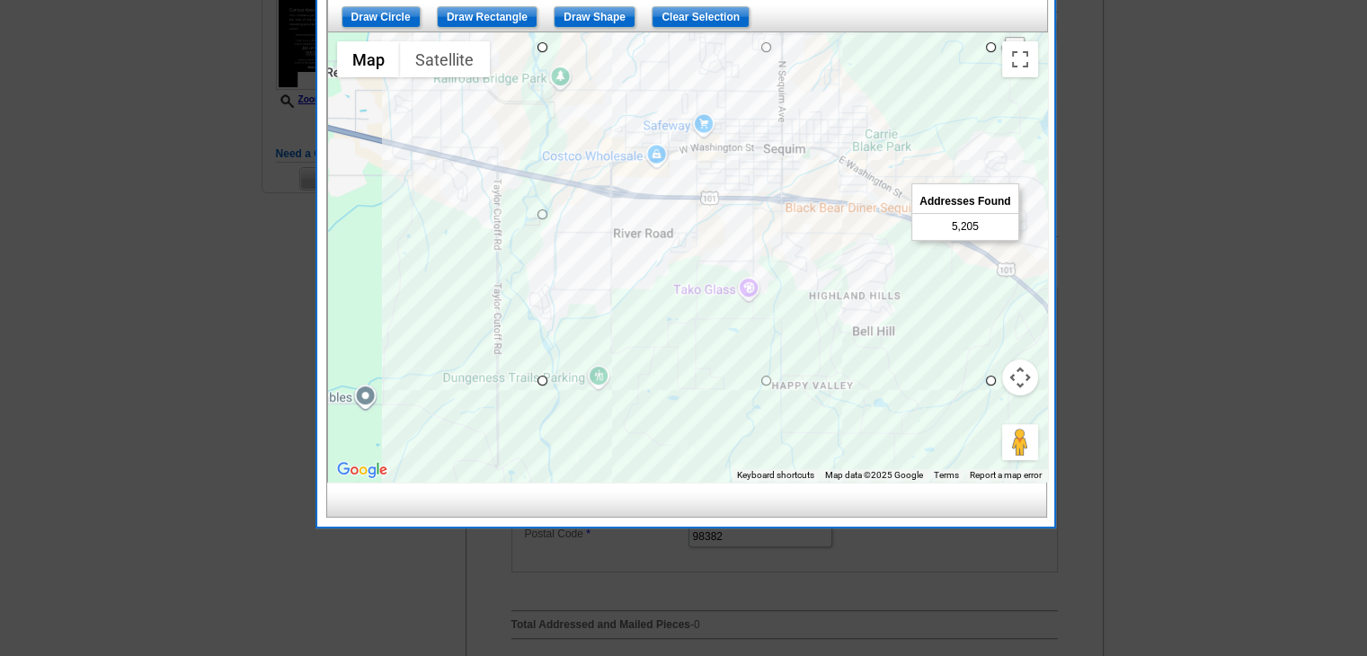
drag, startPoint x: 972, startPoint y: 324, endPoint x: 1063, endPoint y: 227, distance: 132.9
click at [1063, 227] on body "Welcome back Jerene My Account Logout local_phone Same Day Design, Print, & Mai…" at bounding box center [683, 390] width 1367 height 1678
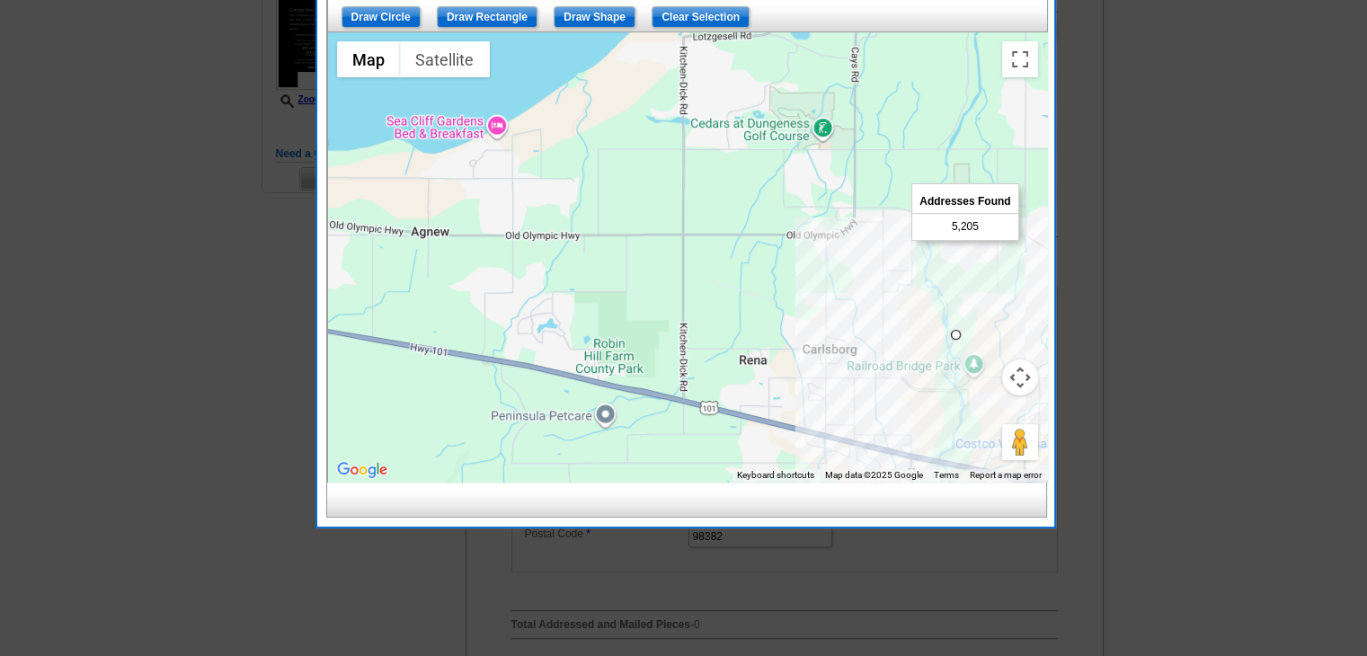
drag, startPoint x: 512, startPoint y: 191, endPoint x: 908, endPoint y: 467, distance: 482.2
click at [908, 467] on div at bounding box center [687, 256] width 719 height 449
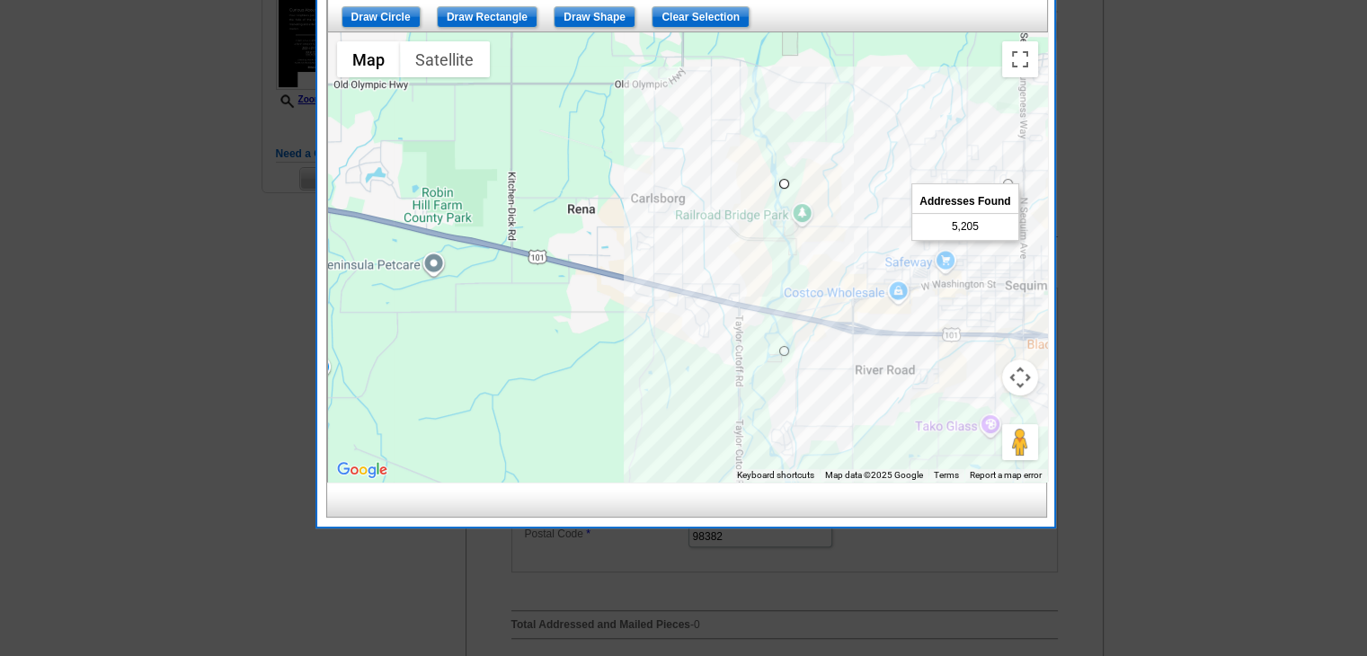
drag, startPoint x: 796, startPoint y: 268, endPoint x: 627, endPoint y: 106, distance: 233.9
click at [627, 106] on div at bounding box center [687, 256] width 719 height 449
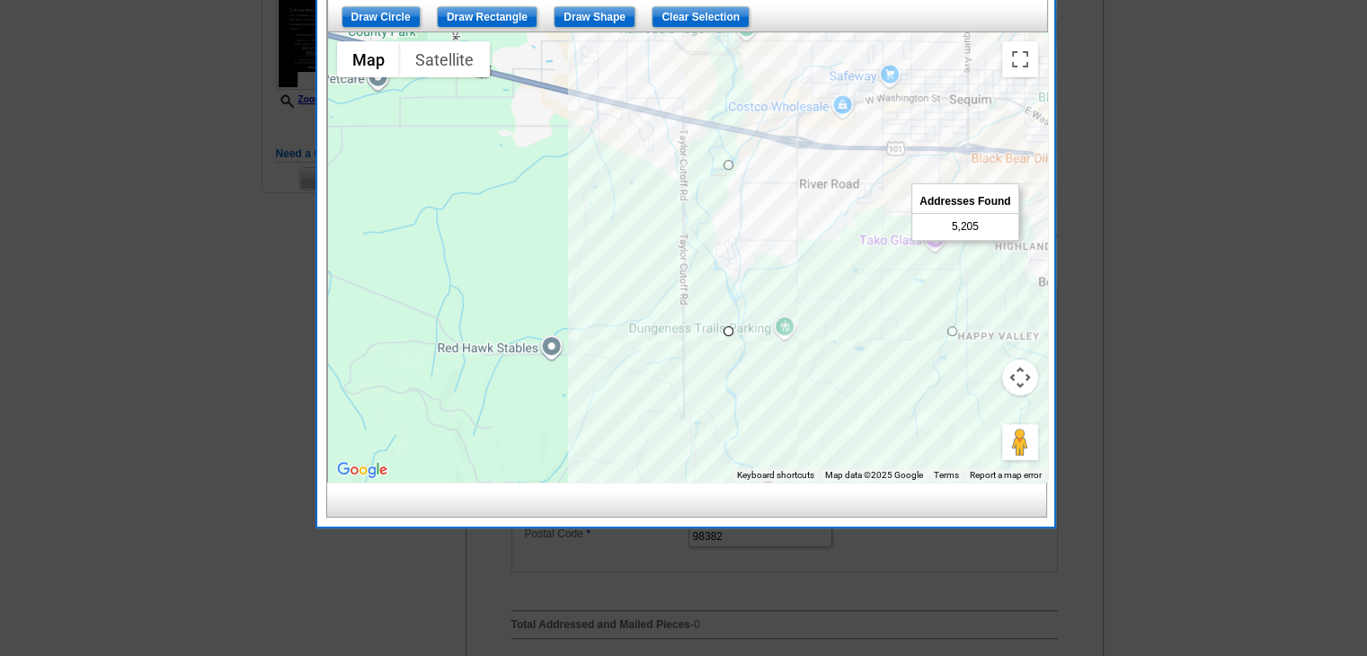
drag, startPoint x: 699, startPoint y: 265, endPoint x: 640, endPoint y: 96, distance: 179.1
click at [640, 96] on div at bounding box center [687, 256] width 719 height 449
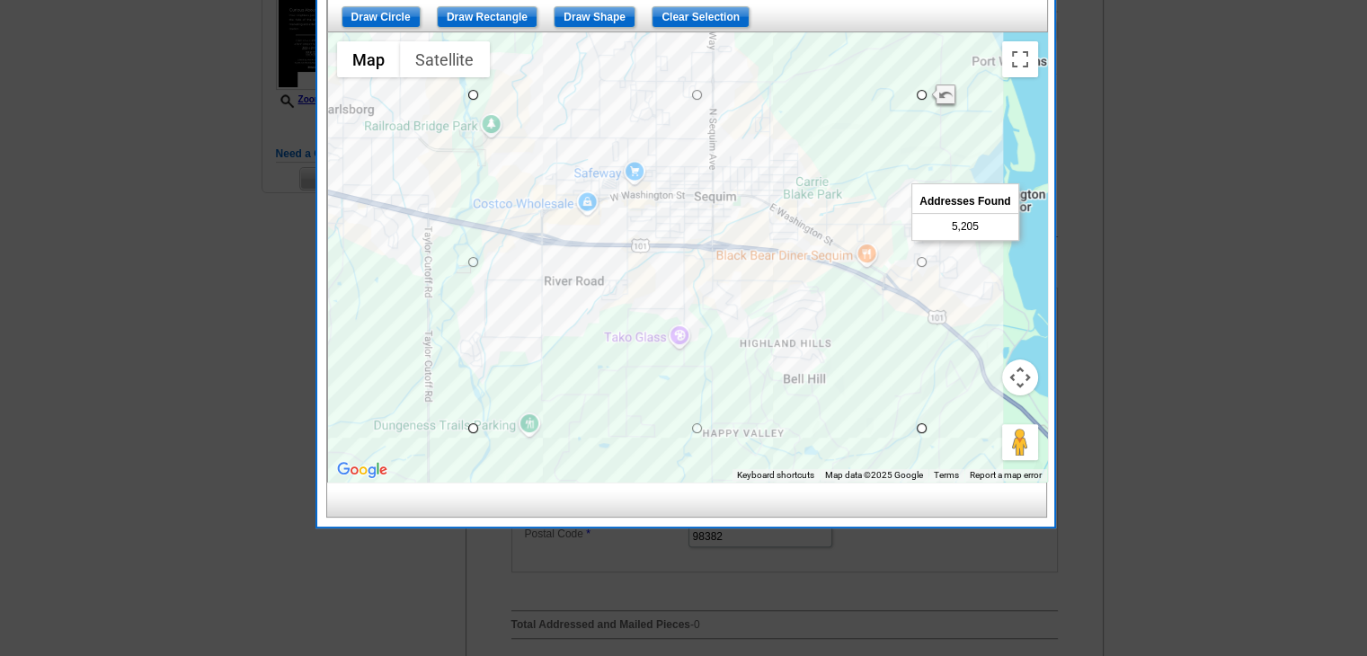
drag, startPoint x: 629, startPoint y: 202, endPoint x: 369, endPoint y: 302, distance: 278.2
click at [369, 302] on div at bounding box center [687, 256] width 719 height 449
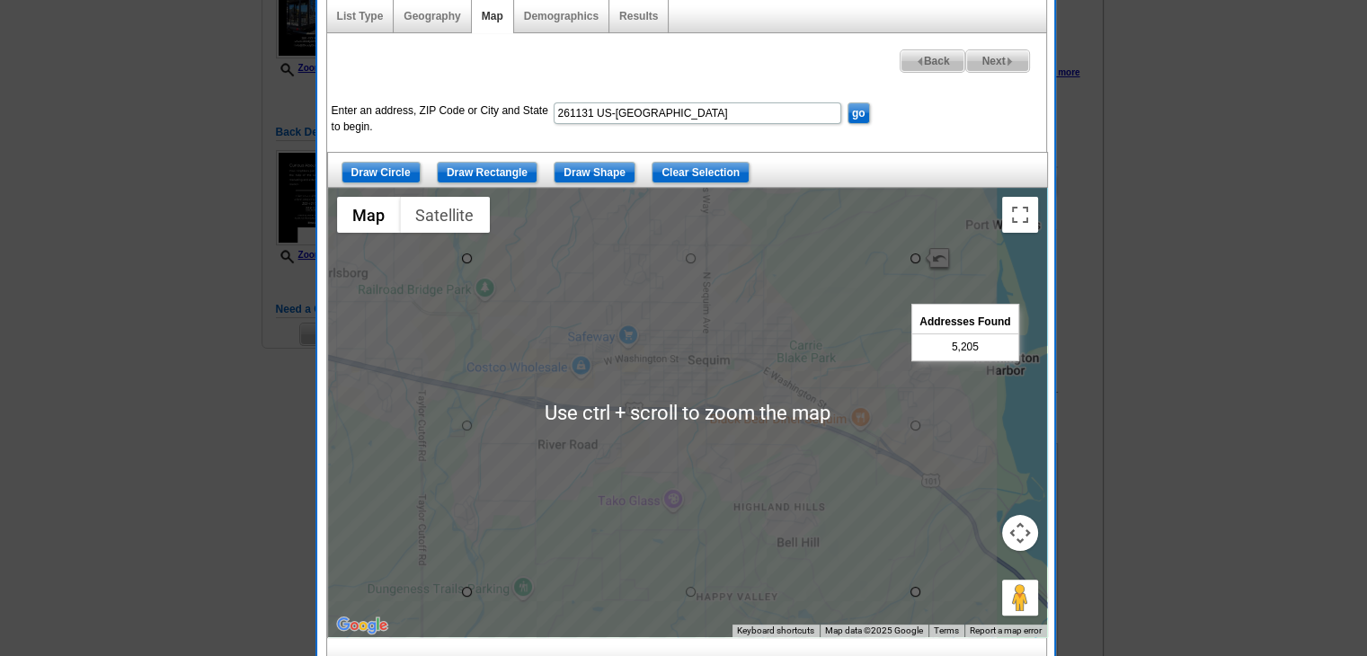
scroll to position [270, 0]
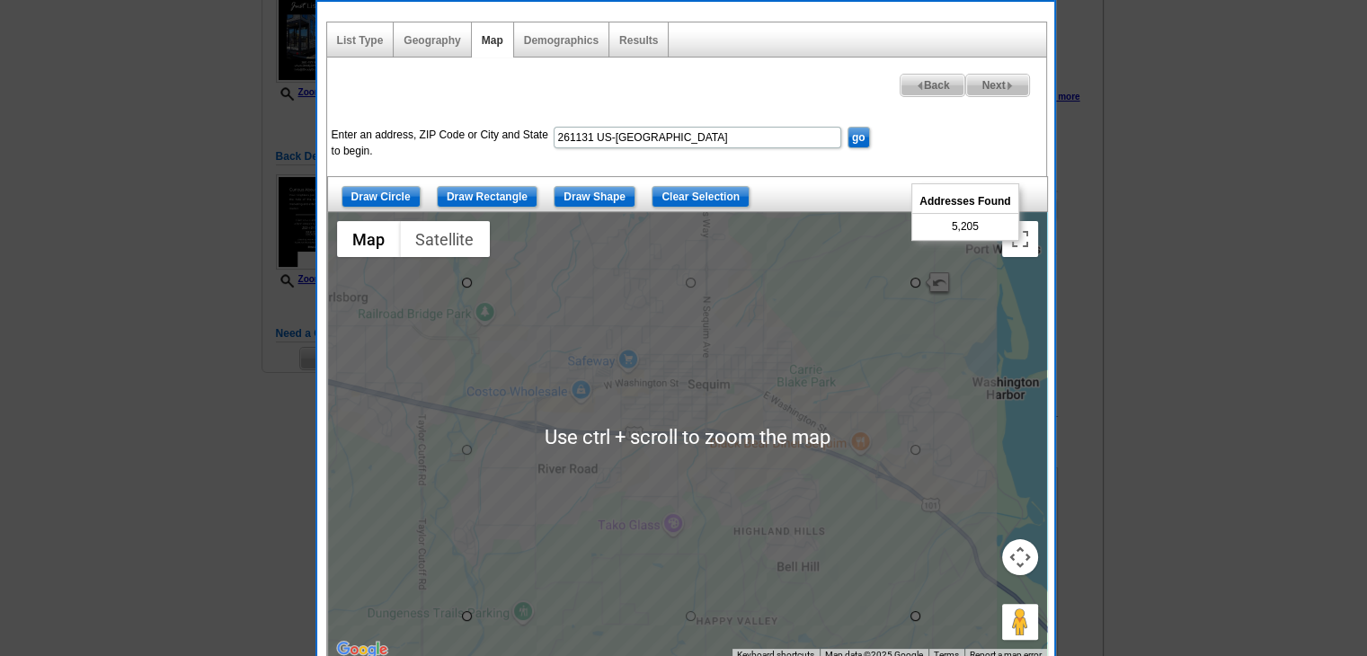
click at [996, 84] on span "Next" at bounding box center [997, 86] width 62 height 22
select select
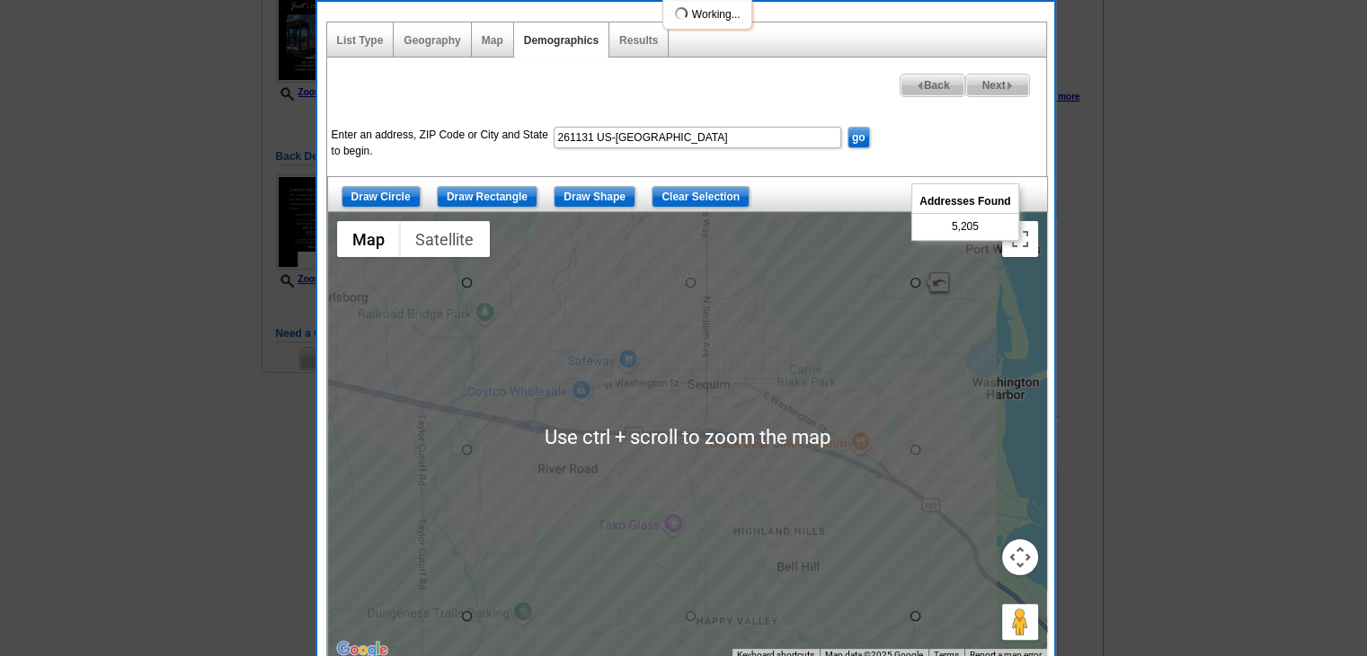
select select
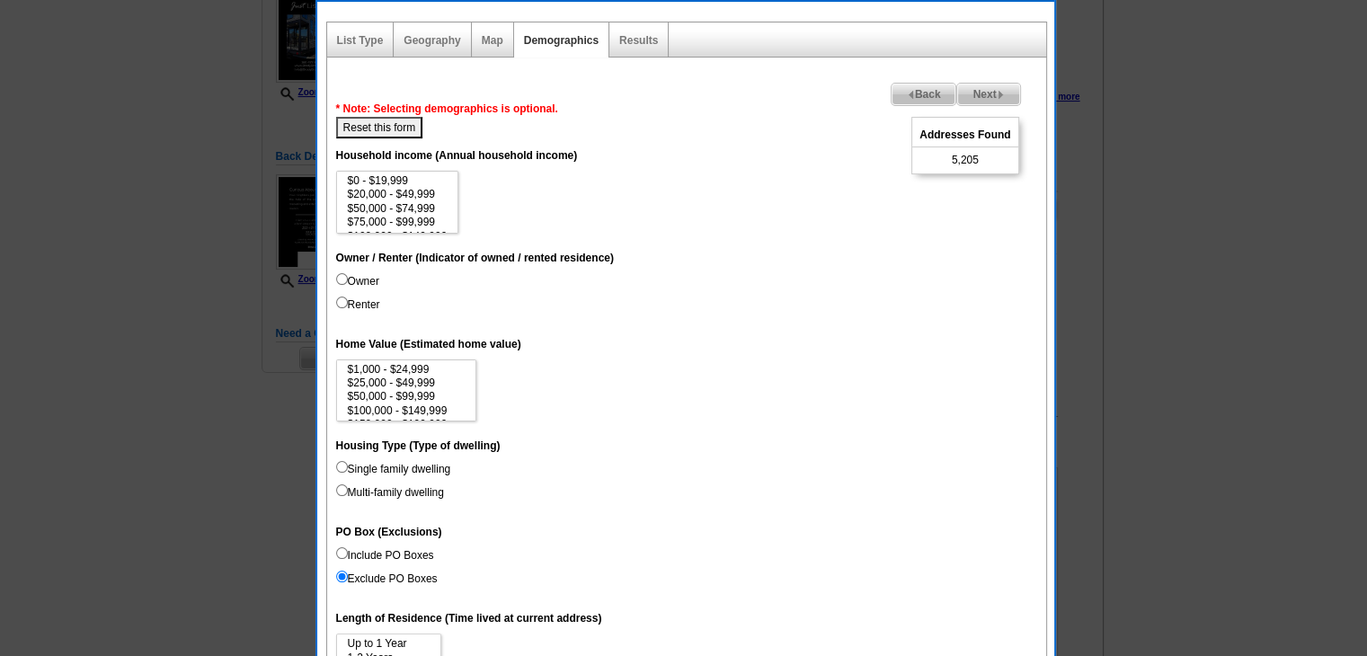
click at [359, 282] on label "Owner" at bounding box center [357, 281] width 43 height 16
click at [348, 282] on input "Owner" at bounding box center [342, 279] width 12 height 12
radio input "true"
select select "200000-249999"
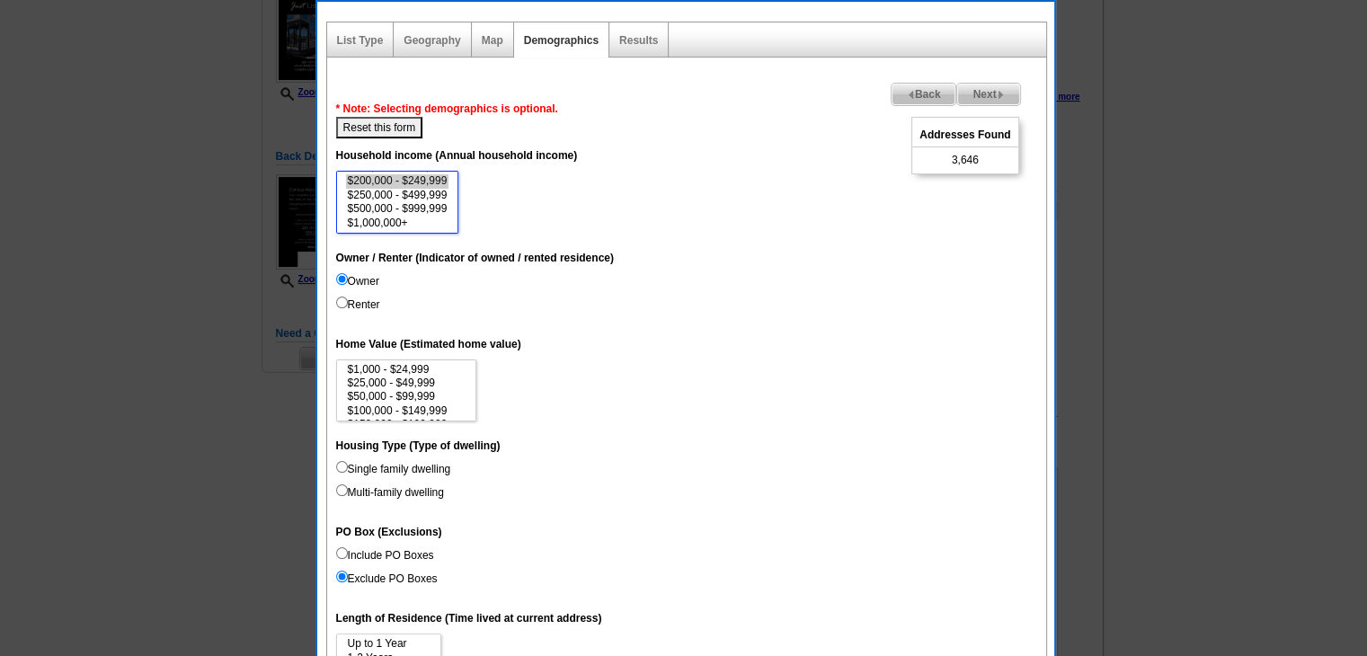
click at [431, 184] on option "$200,000 - $249,999" at bounding box center [397, 180] width 103 height 13
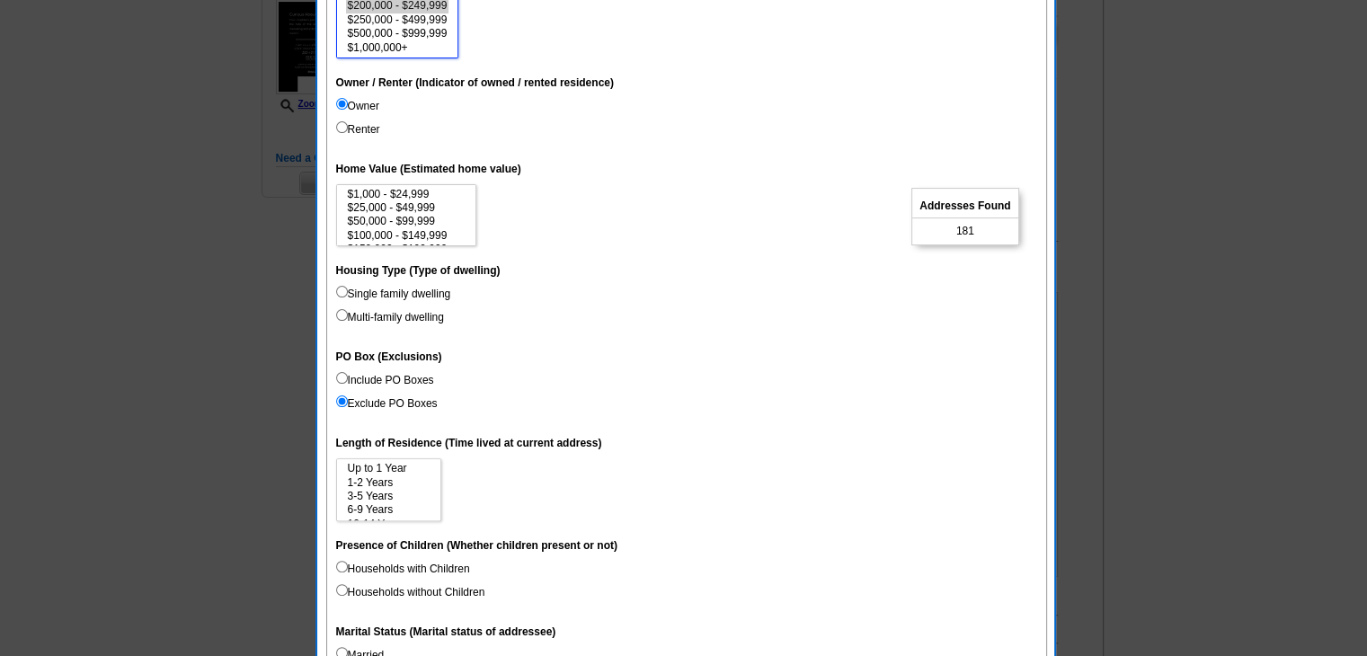
scroll to position [449, 0]
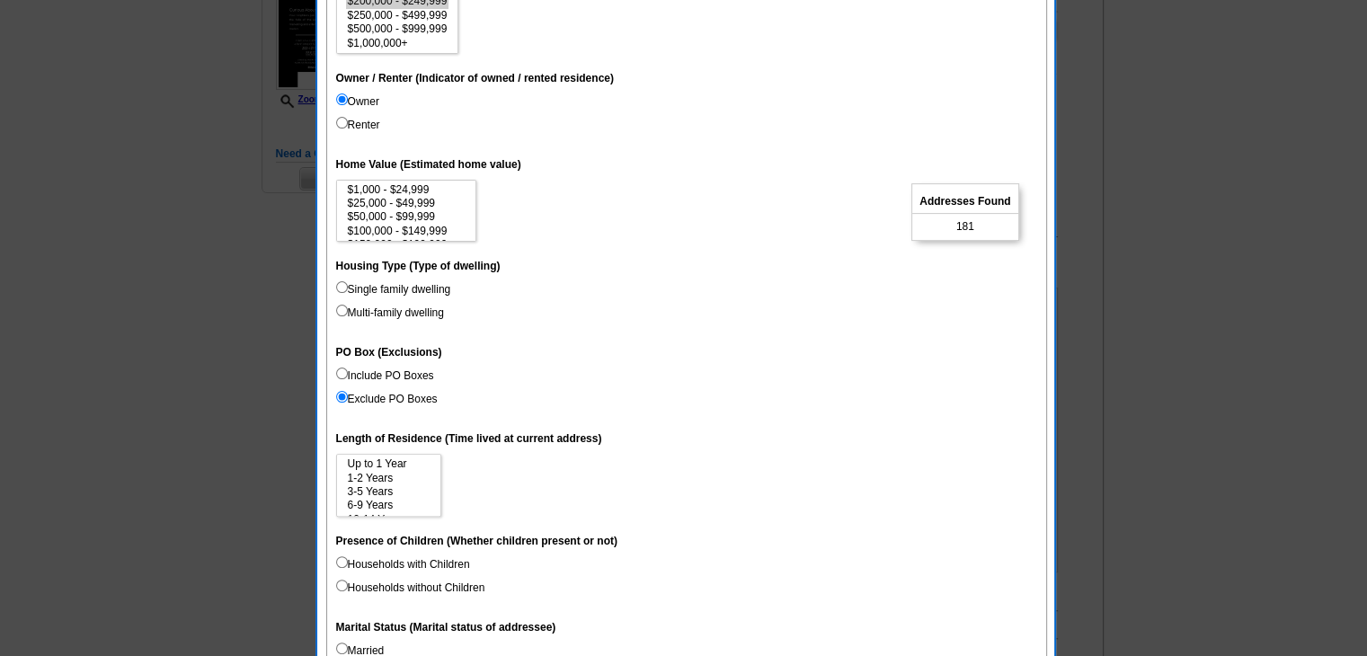
click at [413, 566] on label "Households with Children" at bounding box center [403, 564] width 134 height 16
click at [348, 566] on input "Households with Children" at bounding box center [342, 562] width 12 height 12
radio input "true"
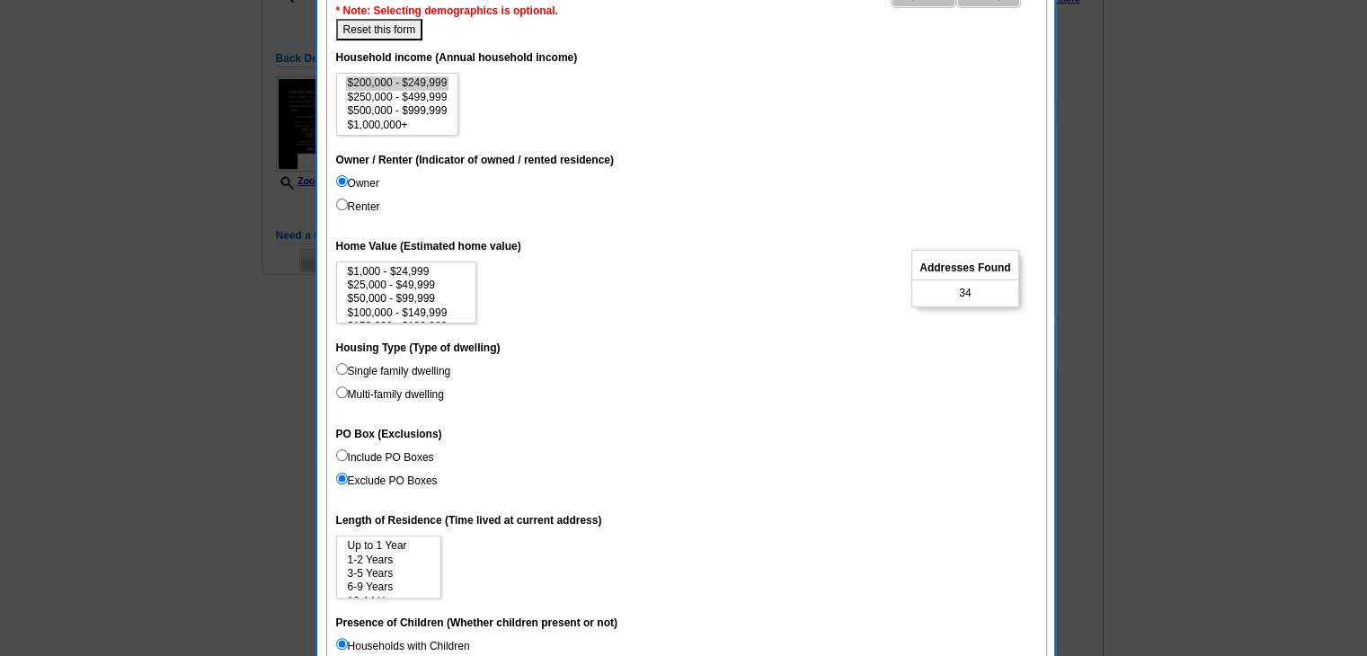
scroll to position [359, 0]
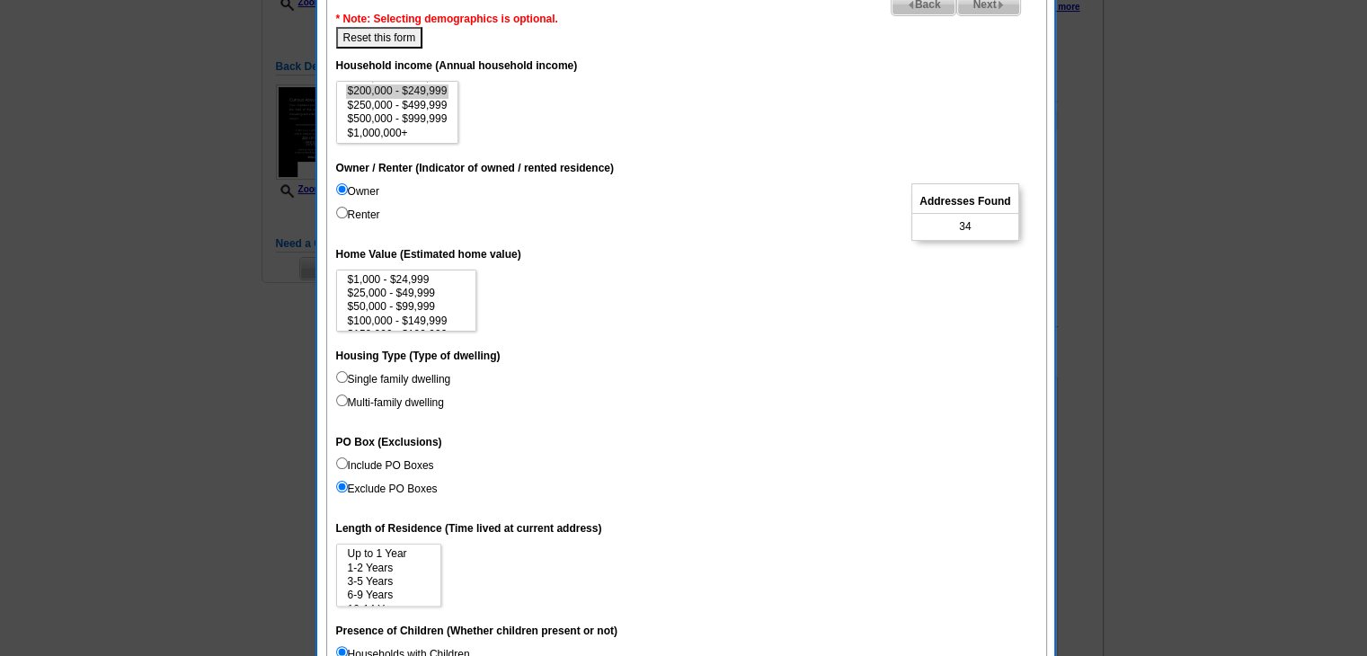
click at [396, 47] on button "Reset this form" at bounding box center [379, 38] width 87 height 22
select select
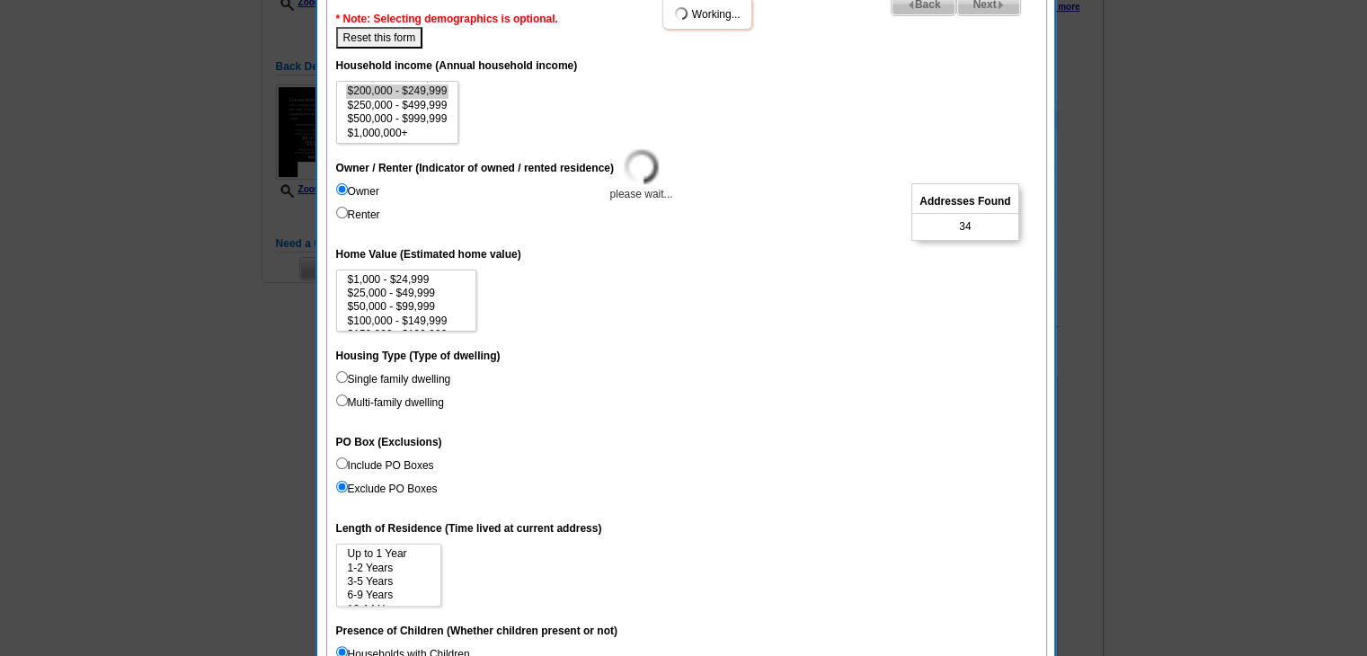
select select
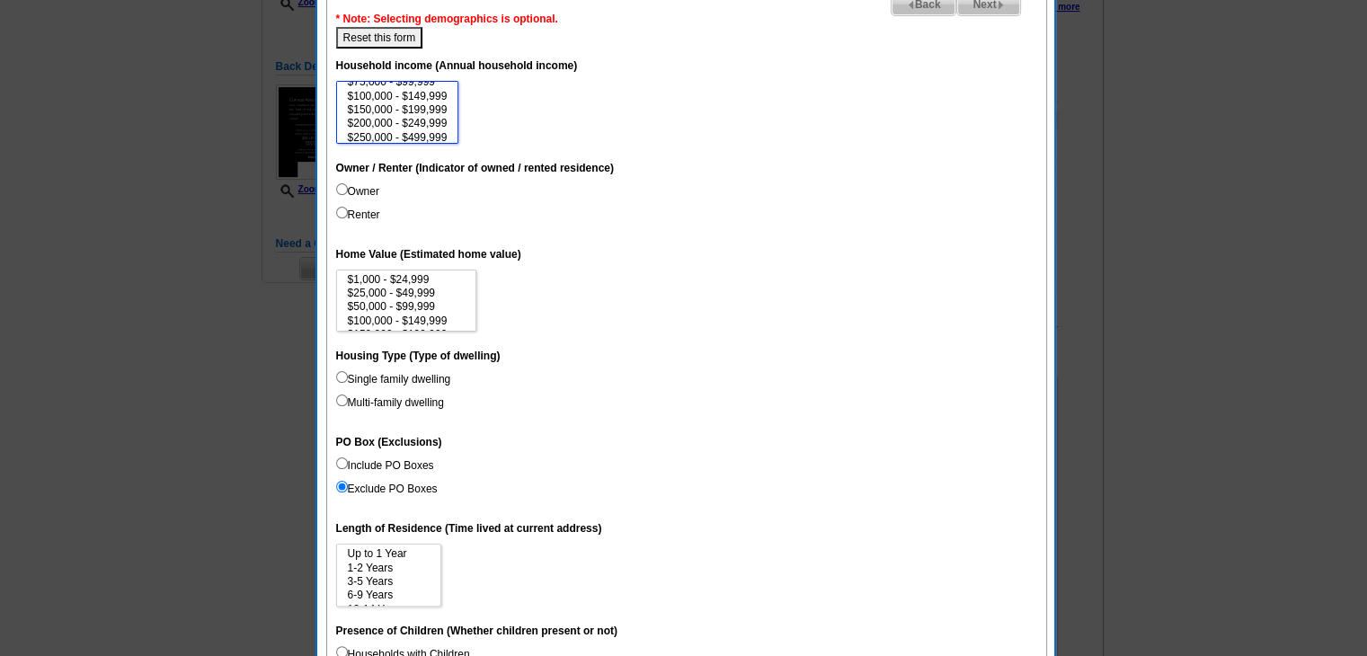
scroll to position [52, 0]
select select "250000-499999"
click at [439, 132] on option "$250,000 - $499,999" at bounding box center [397, 135] width 103 height 13
click at [374, 207] on label "Renter" at bounding box center [358, 215] width 44 height 16
click at [348, 207] on input "Renter" at bounding box center [342, 213] width 12 height 12
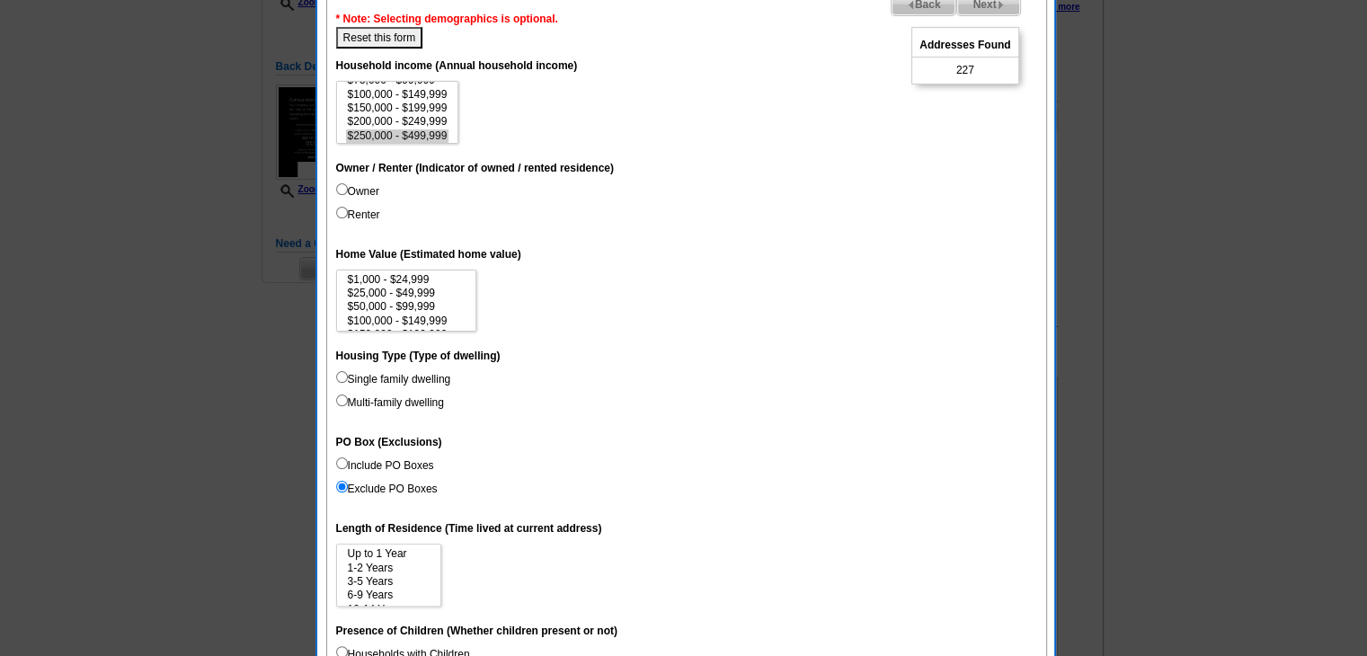
radio input "true"
click at [368, 191] on label "Owner" at bounding box center [357, 191] width 43 height 16
click at [348, 191] on input "Owner" at bounding box center [342, 189] width 12 height 12
radio input "true"
click at [381, 375] on label "Single family dwelling" at bounding box center [393, 379] width 115 height 16
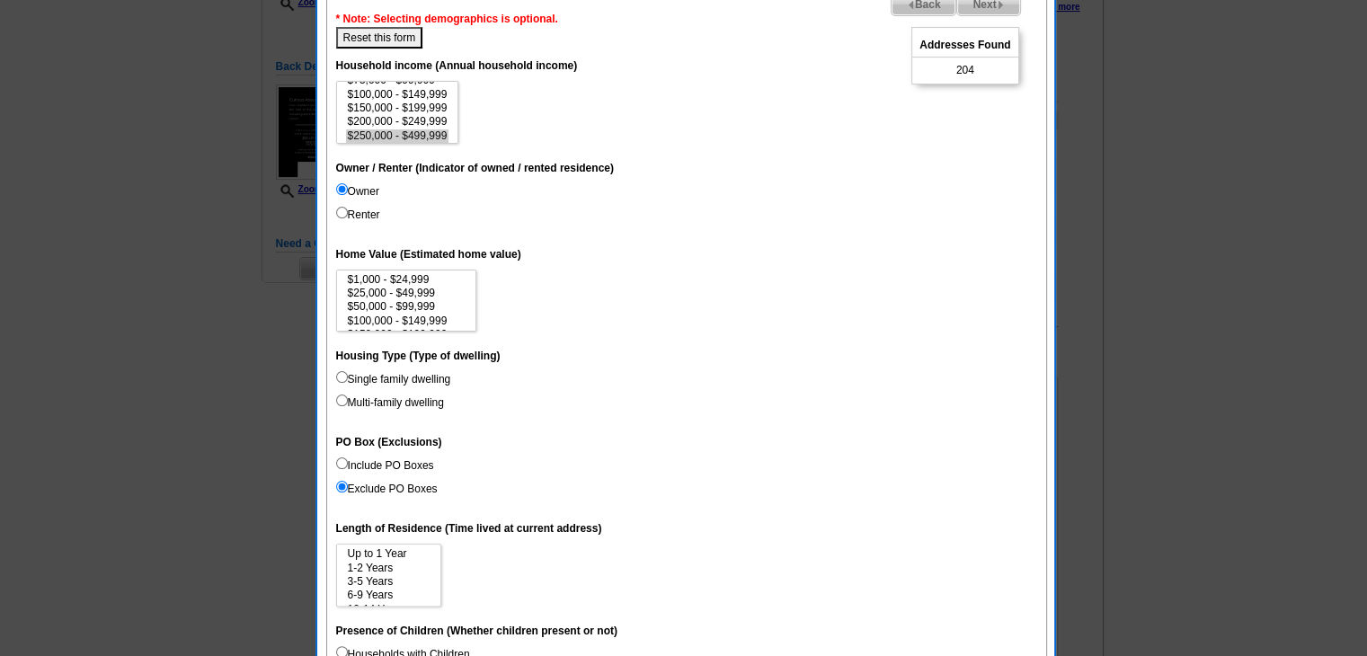
click at [348, 375] on input "Single family dwelling" at bounding box center [342, 377] width 12 height 12
radio input "true"
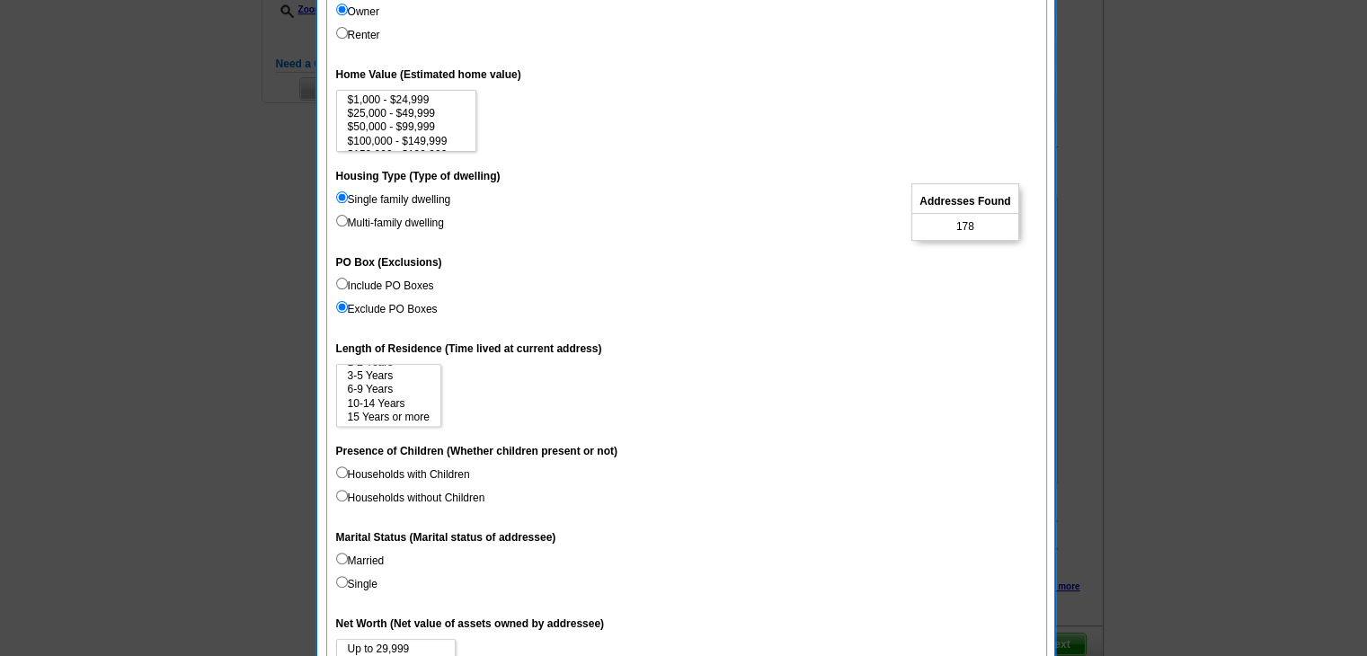
scroll to position [27, 0]
click at [359, 558] on label "Married" at bounding box center [360, 561] width 49 height 16
click at [348, 558] on input "Married" at bounding box center [342, 559] width 12 height 12
radio input "true"
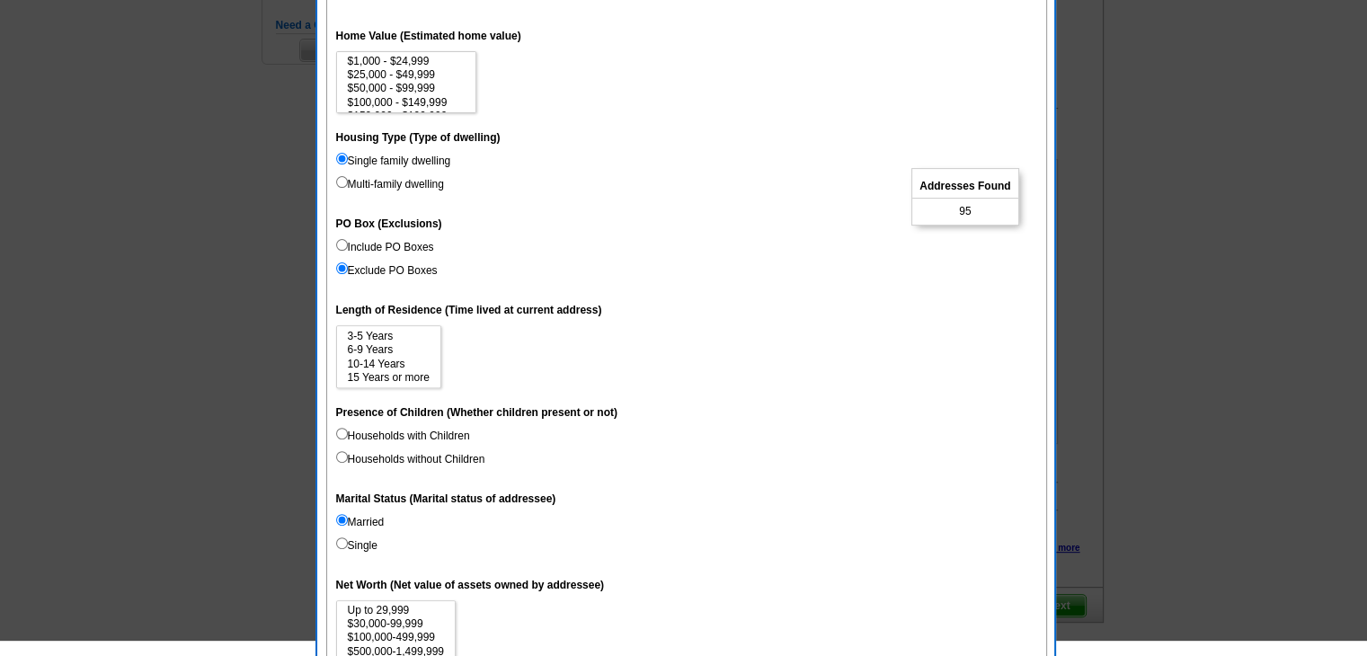
scroll to position [629, 0]
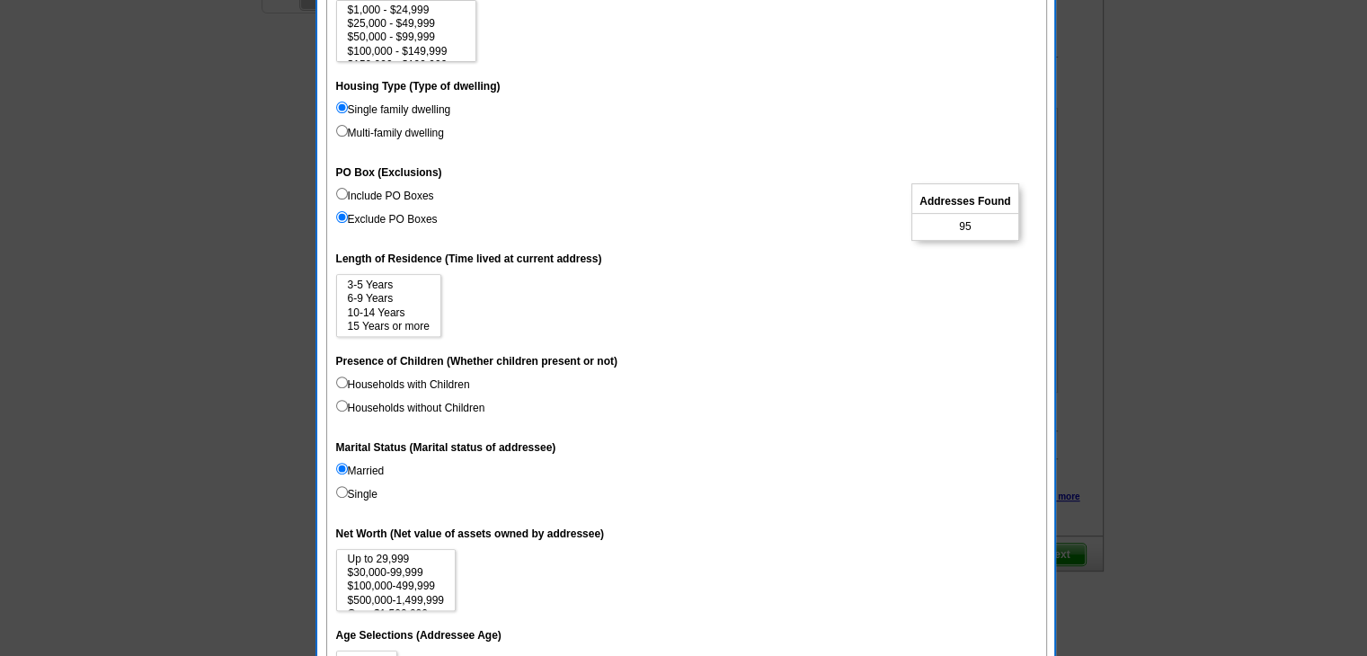
click at [418, 387] on label "Households with Children" at bounding box center [403, 385] width 134 height 16
click at [348, 387] on input "Households with Children" at bounding box center [342, 383] width 12 height 12
radio input "true"
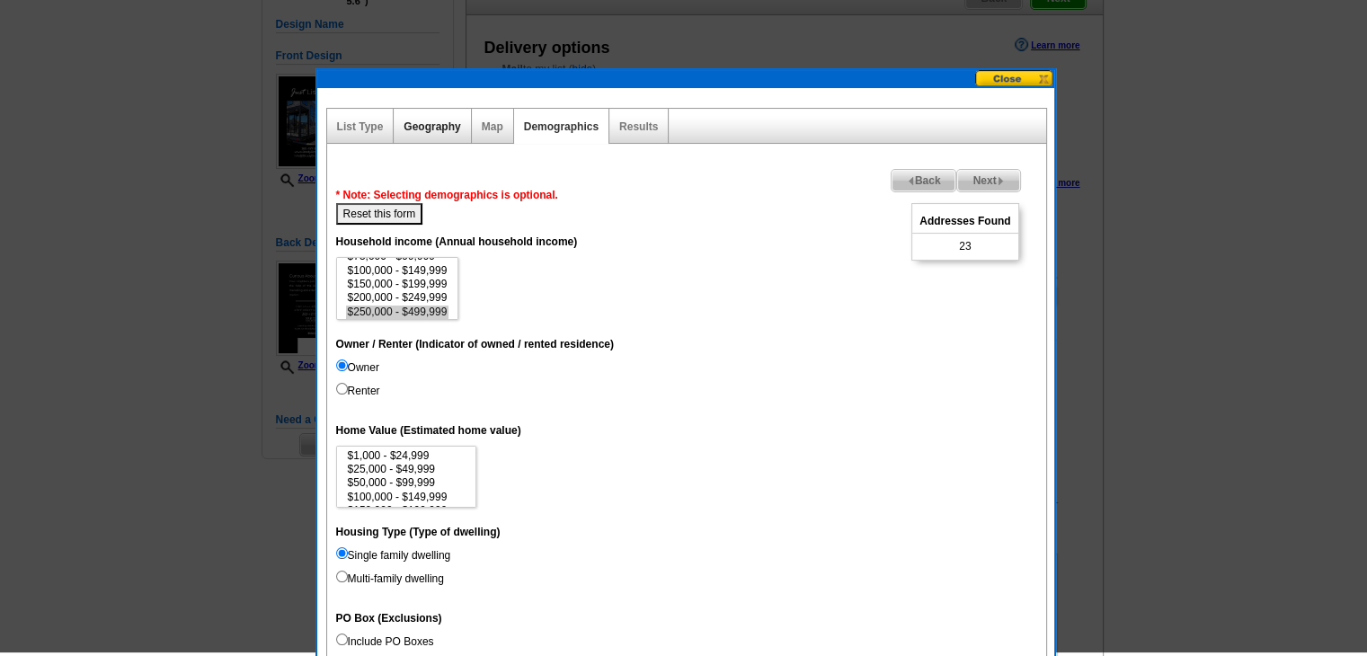
scroll to position [180, 0]
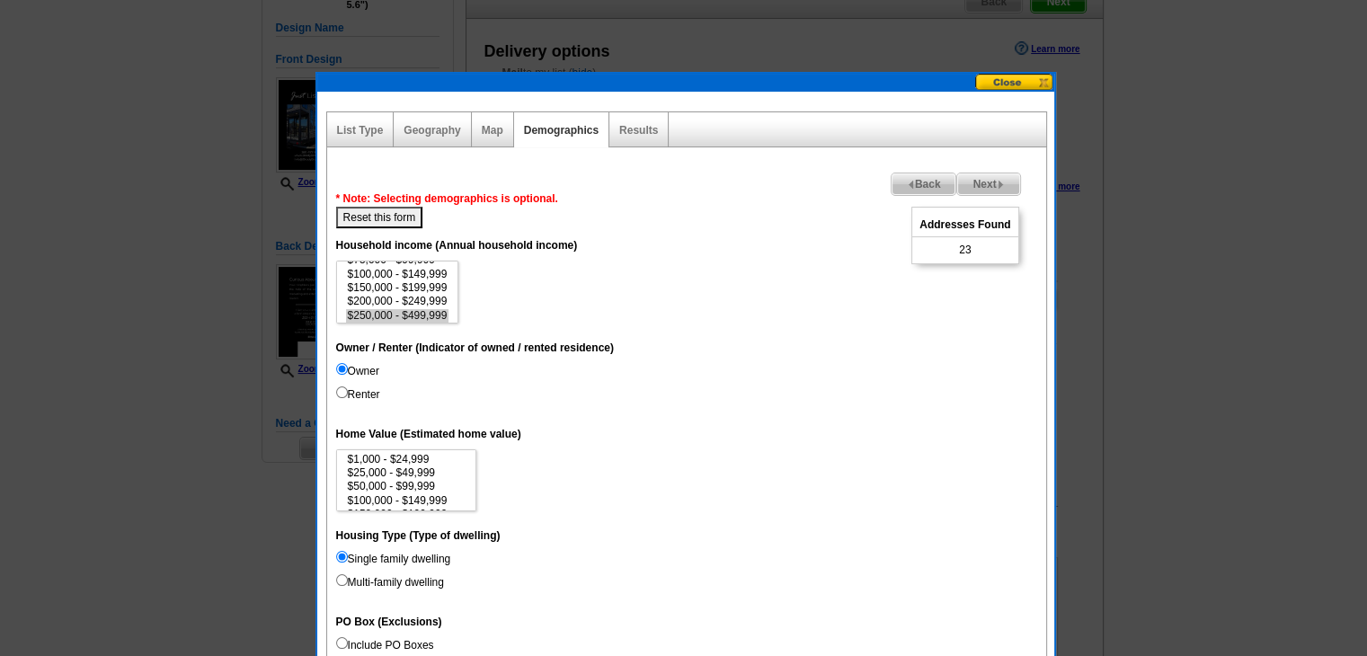
click at [394, 218] on button "Reset this form" at bounding box center [379, 218] width 87 height 22
select select
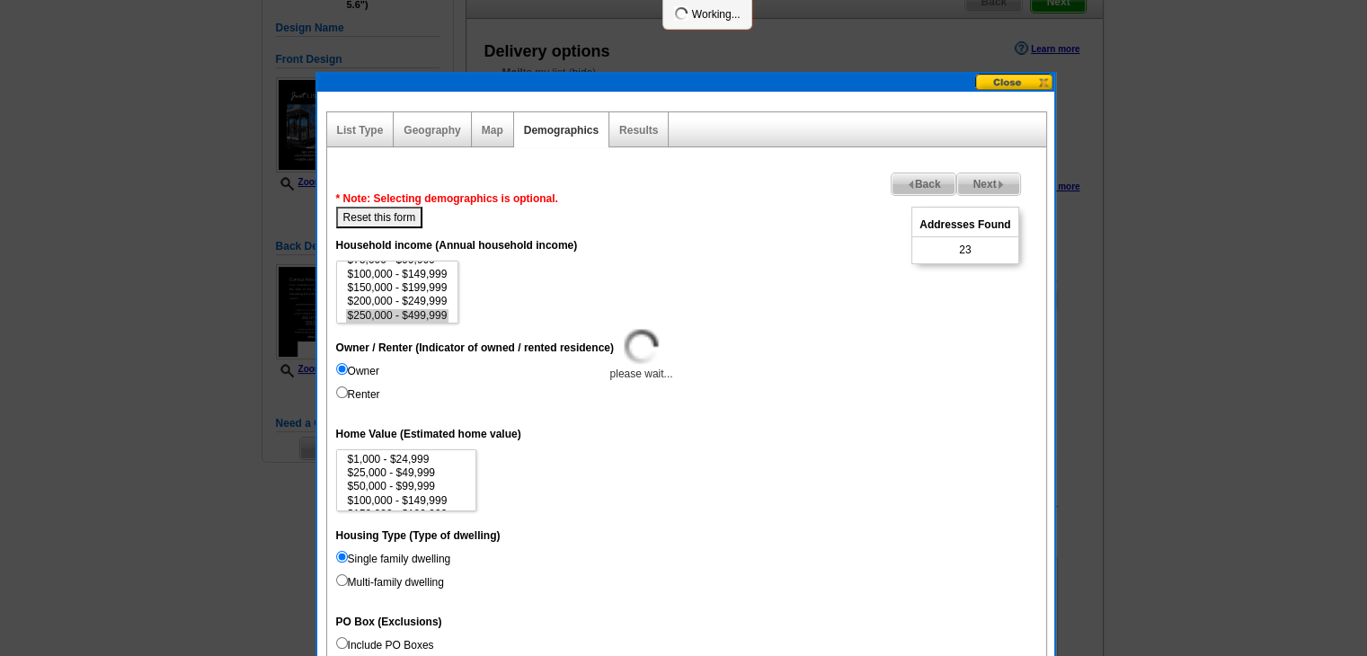
select select
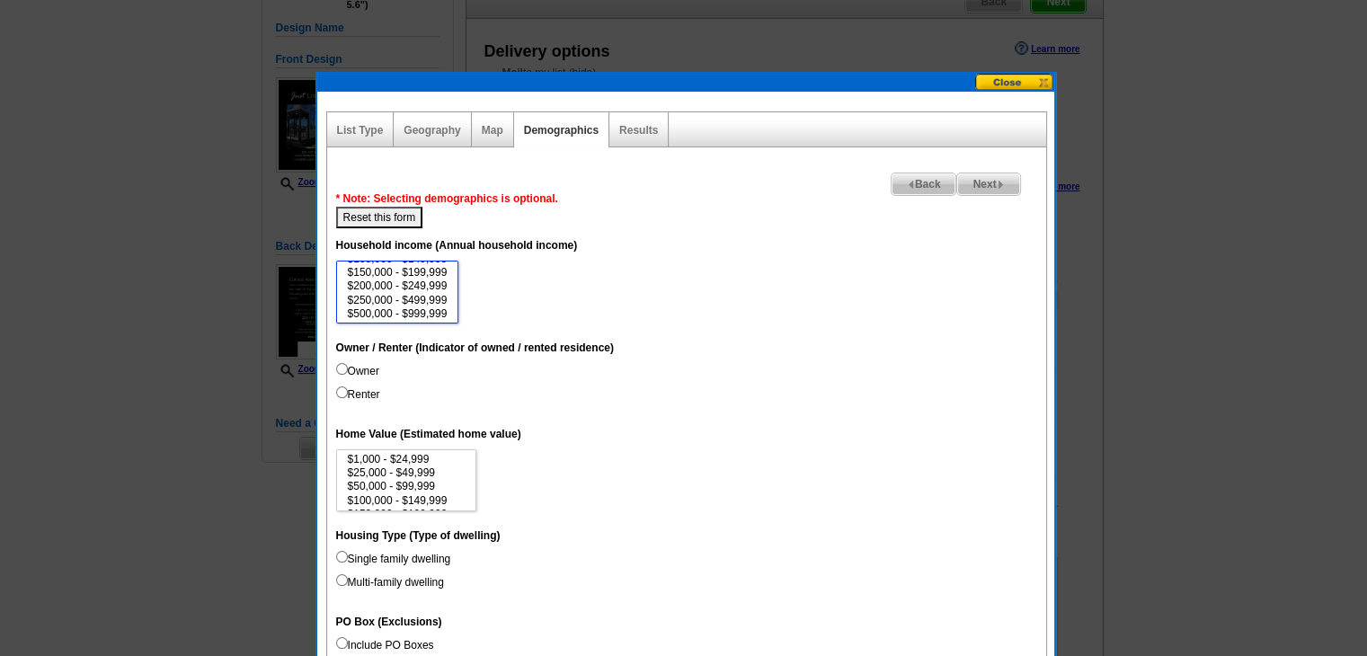
scroll to position [72, 0]
click at [422, 303] on option "$500,000 - $999,999" at bounding box center [397, 309] width 103 height 13
select select "250000-499999"
click at [422, 292] on option "$250,000 - $499,999" at bounding box center [397, 295] width 103 height 13
click at [399, 548] on dt "Housing Type (Type of dwelling)" at bounding box center [686, 535] width 701 height 32
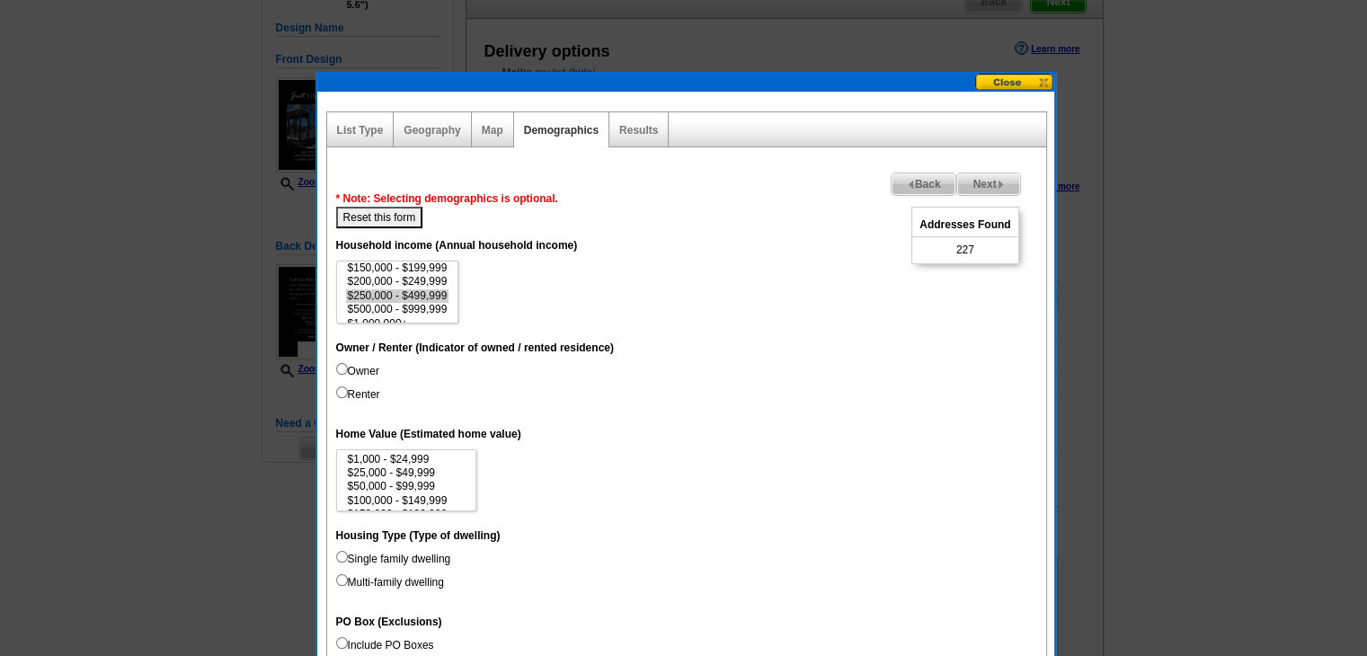
click at [399, 552] on label "Single family dwelling" at bounding box center [393, 559] width 115 height 16
click at [348, 552] on input "Single family dwelling" at bounding box center [342, 557] width 12 height 12
radio input "true"
click at [405, 480] on option "$50,000 - $99,999" at bounding box center [406, 486] width 121 height 13
select select "25000-49999"
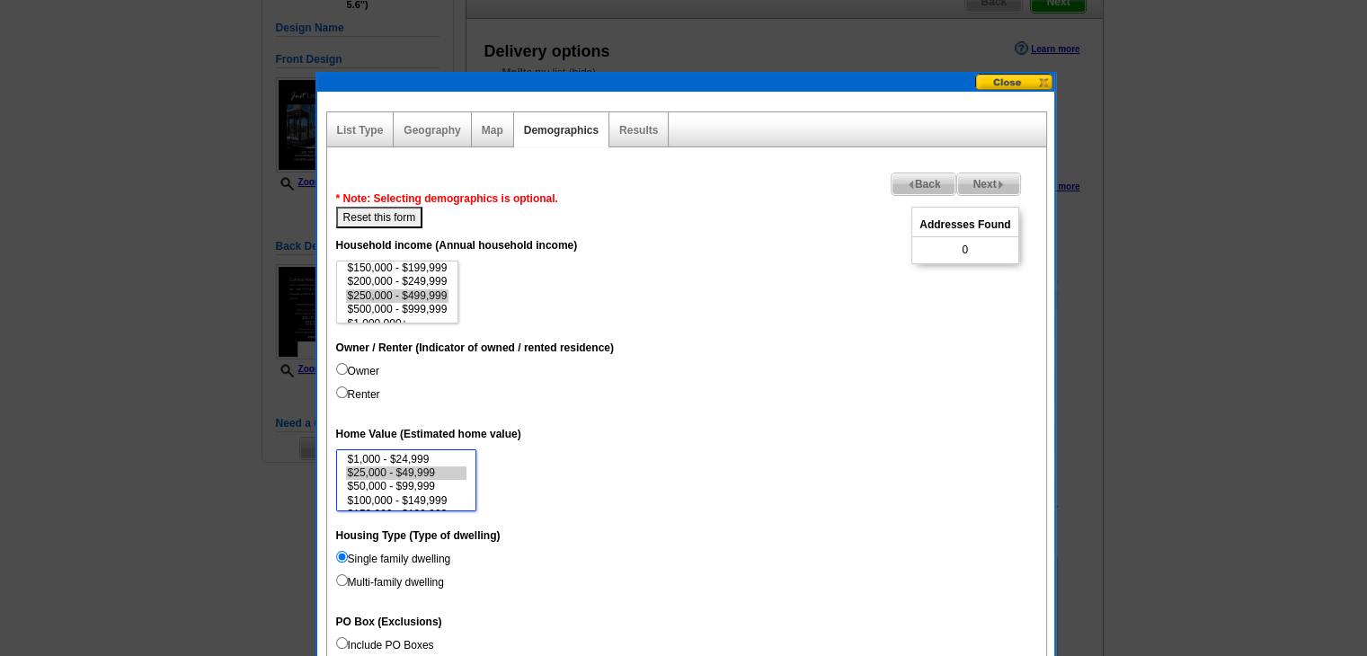
click at [410, 468] on option "$25,000 - $49,999" at bounding box center [406, 472] width 121 height 13
click at [387, 220] on button "Reset this form" at bounding box center [379, 218] width 87 height 22
select select
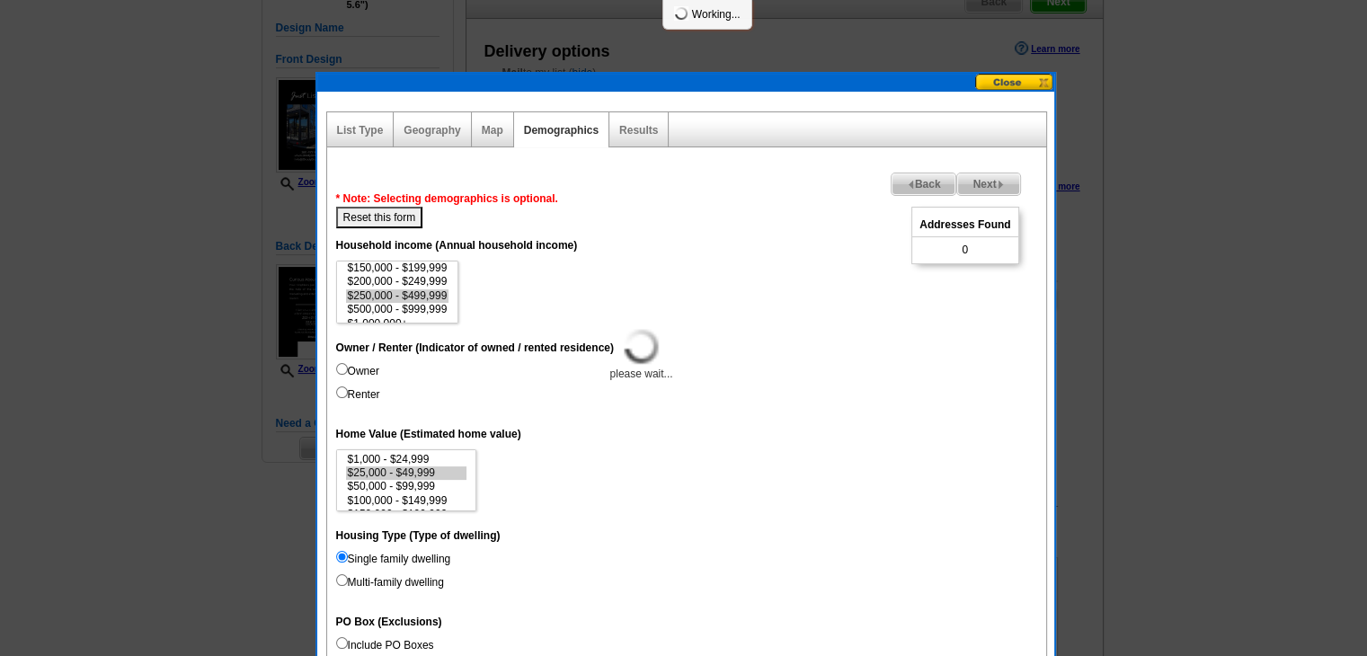
select select
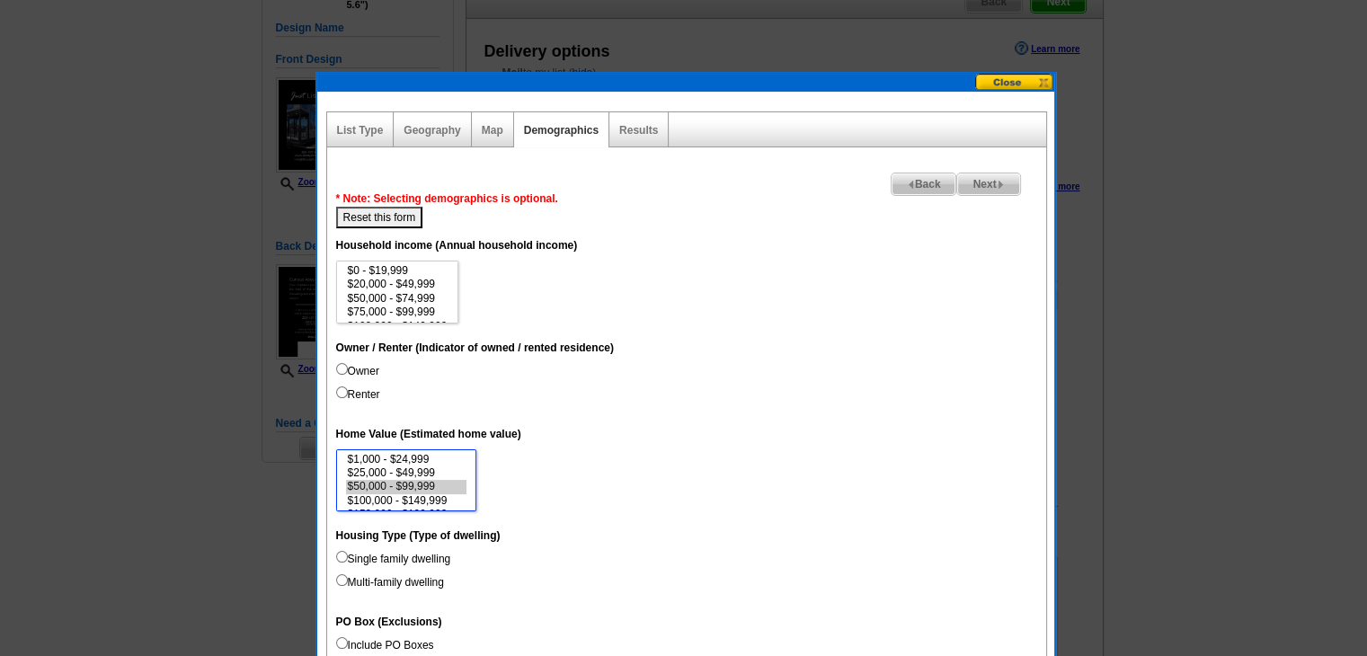
click at [430, 487] on option "$50,000 - $99,999" at bounding box center [406, 486] width 121 height 13
click at [422, 484] on option "$100,000 - $149,999" at bounding box center [406, 487] width 121 height 13
click at [432, 487] on option "$150,000 - $199,999" at bounding box center [406, 492] width 121 height 13
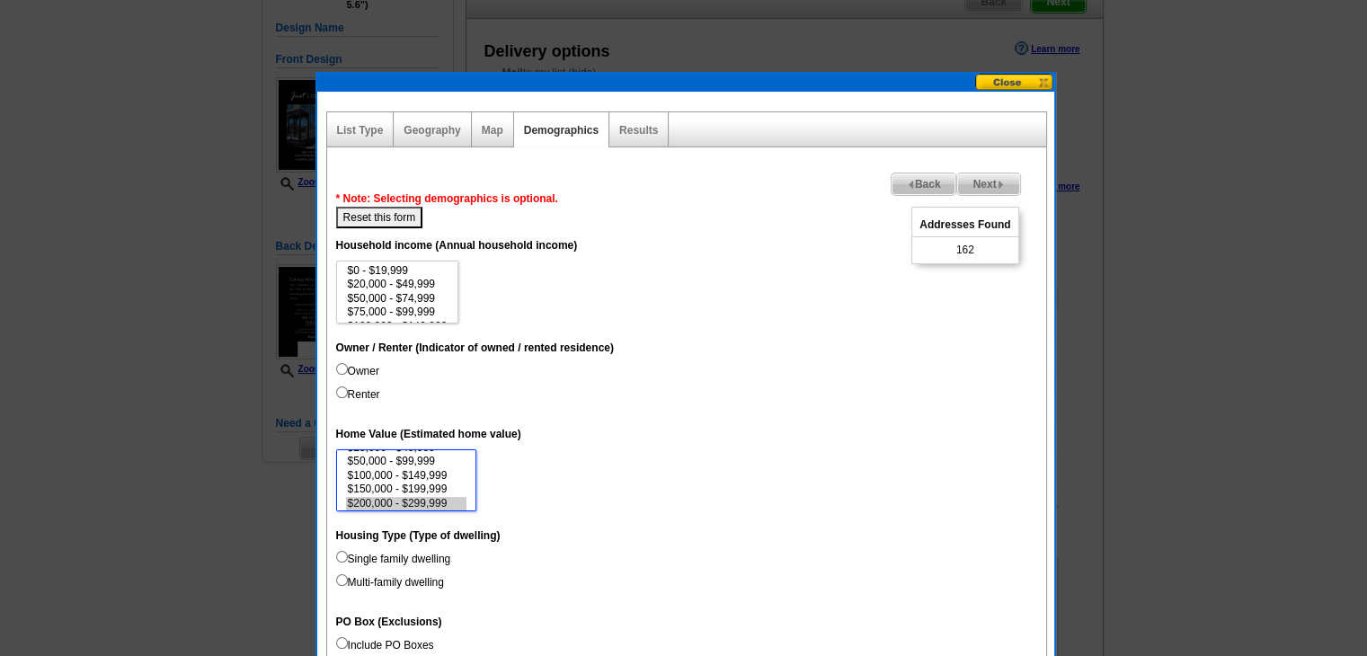
click at [442, 501] on option "$200,000 - $299,999" at bounding box center [406, 503] width 121 height 13
click at [436, 465] on option "$300,000 - $499,999" at bounding box center [406, 459] width 121 height 13
select select "1000000-2999999"
click at [428, 483] on option "$1,000,000 - $2,999,999" at bounding box center [406, 487] width 121 height 13
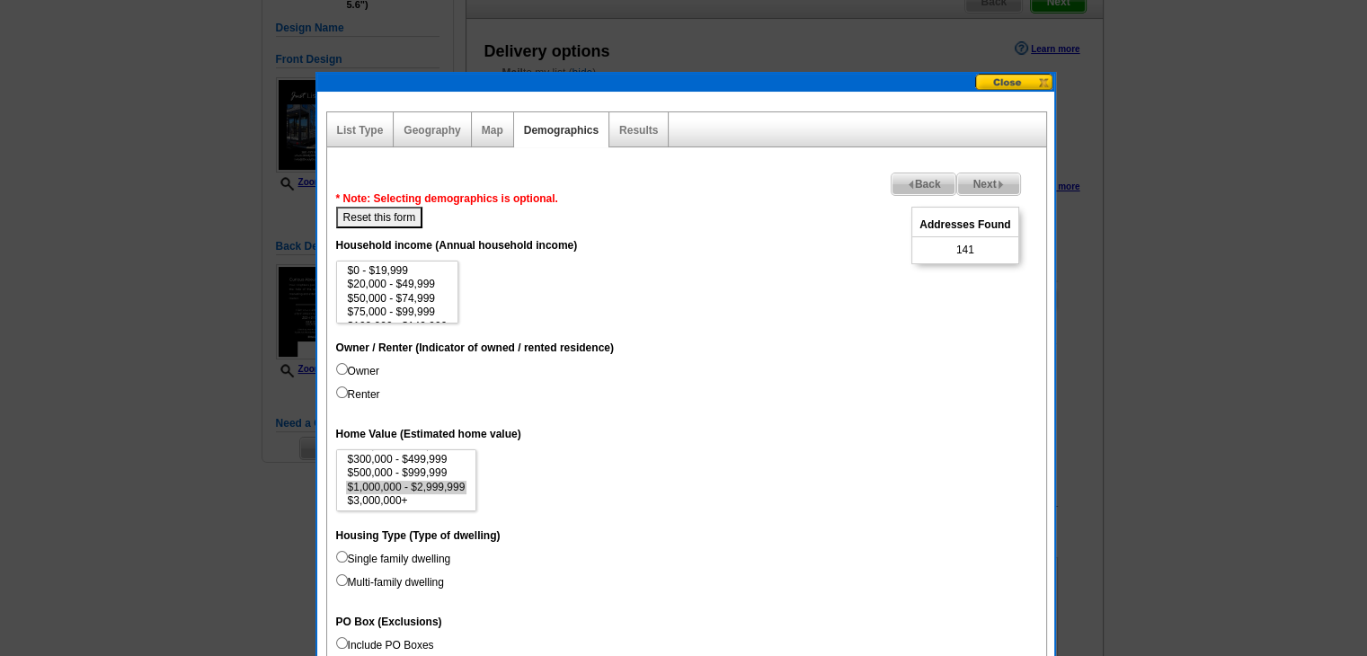
click at [372, 377] on dd "Owner Renter" at bounding box center [686, 386] width 701 height 47
click at [368, 371] on label "Owner" at bounding box center [357, 371] width 43 height 16
click at [348, 371] on input "Owner" at bounding box center [342, 369] width 12 height 12
radio input "true"
click at [427, 472] on option "$500,000 - $999,999" at bounding box center [406, 472] width 121 height 13
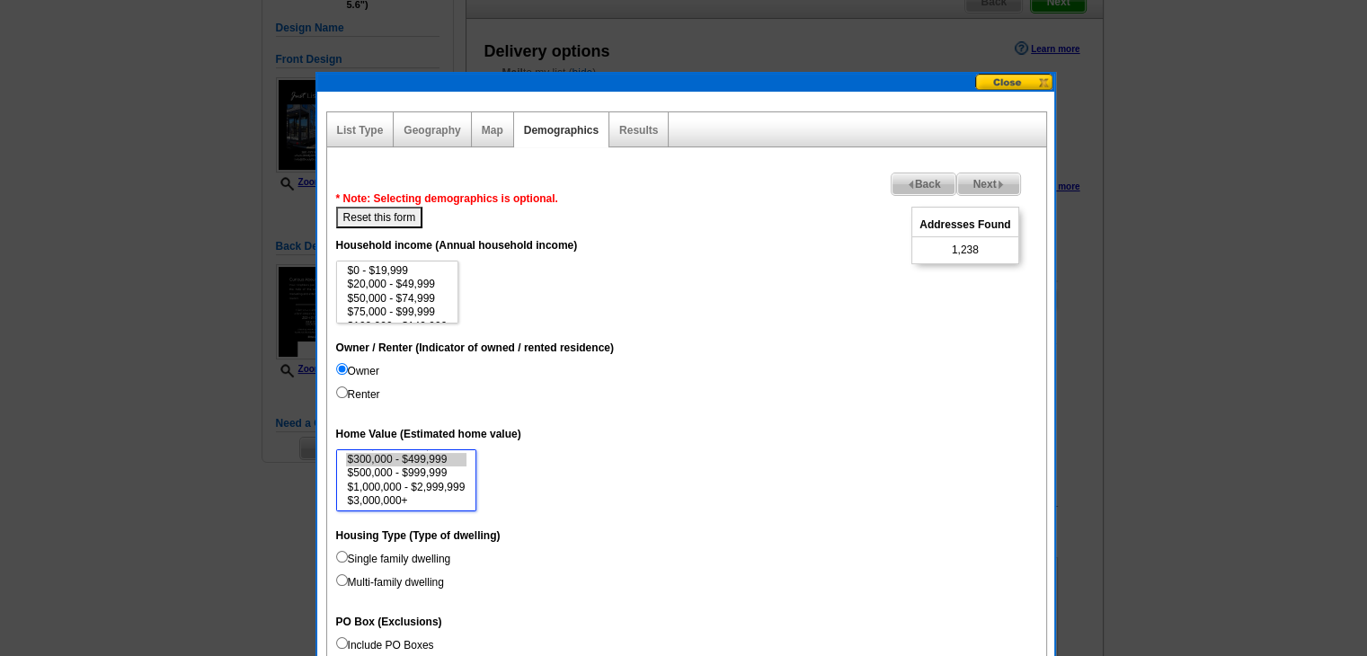
click at [428, 458] on option "$300,000 - $499,999" at bounding box center [406, 459] width 121 height 13
click at [424, 476] on option "$150,000 - $199,999" at bounding box center [406, 481] width 121 height 13
click at [436, 471] on option "$500,000 - $999,999" at bounding box center [406, 472] width 121 height 13
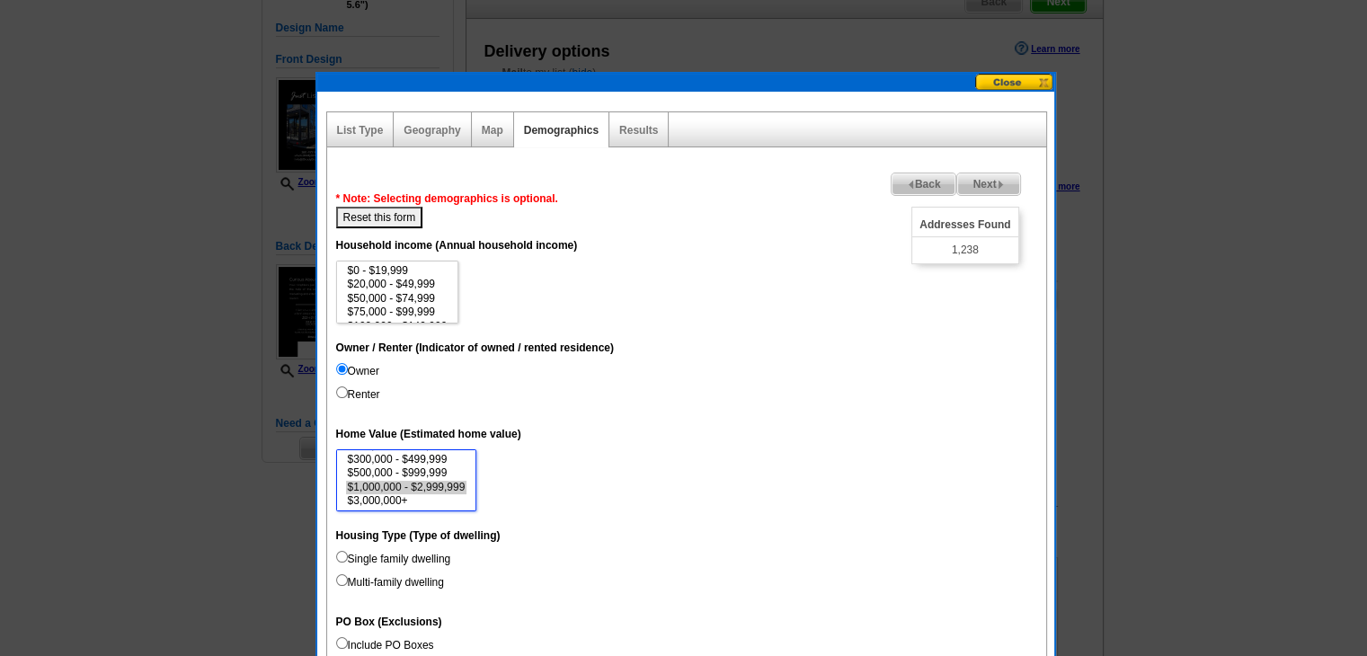
click at [461, 487] on option "$1,000,000 - $2,999,999" at bounding box center [406, 487] width 121 height 13
click at [398, 500] on option "$3,000,000+" at bounding box center [406, 500] width 121 height 13
select select "1000000-2999999"
click at [415, 484] on option "$1,000,000 - $2,999,999" at bounding box center [406, 487] width 121 height 13
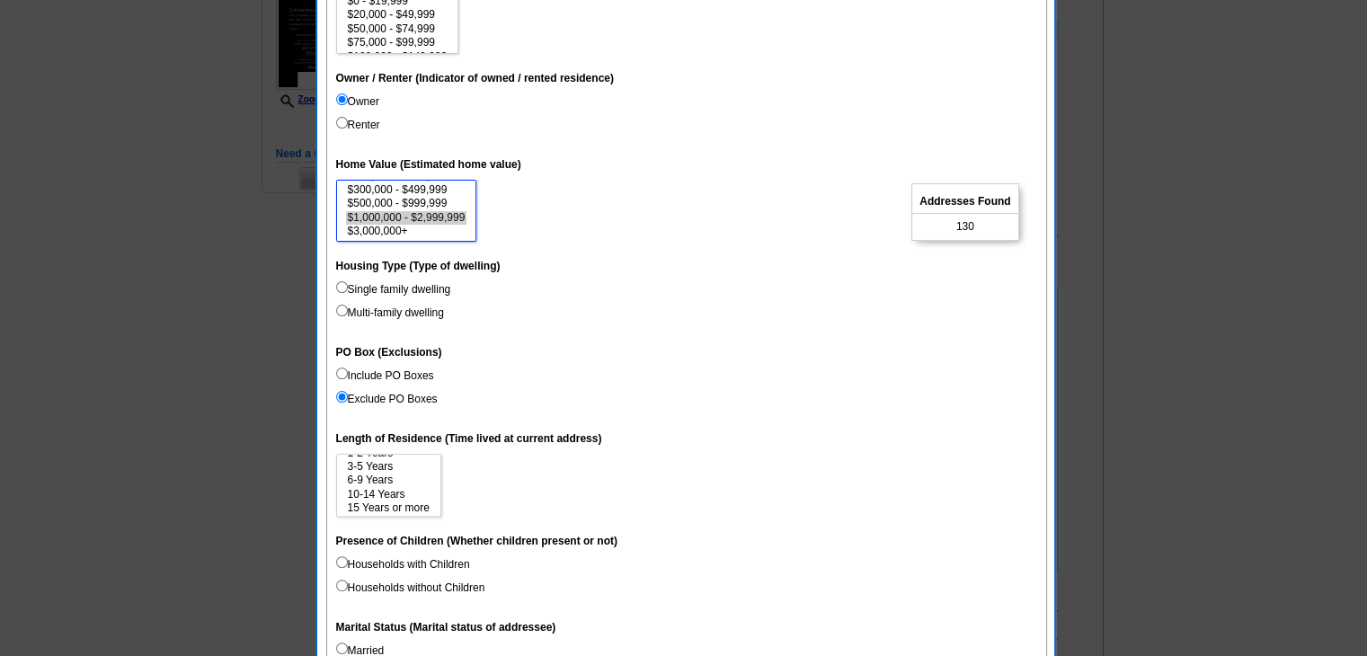
scroll to position [27, 0]
click at [376, 650] on label "Married" at bounding box center [360, 651] width 49 height 16
click at [348, 650] on input "Married" at bounding box center [342, 649] width 12 height 12
radio input "true"
click at [425, 562] on label "Households with Children" at bounding box center [403, 564] width 134 height 16
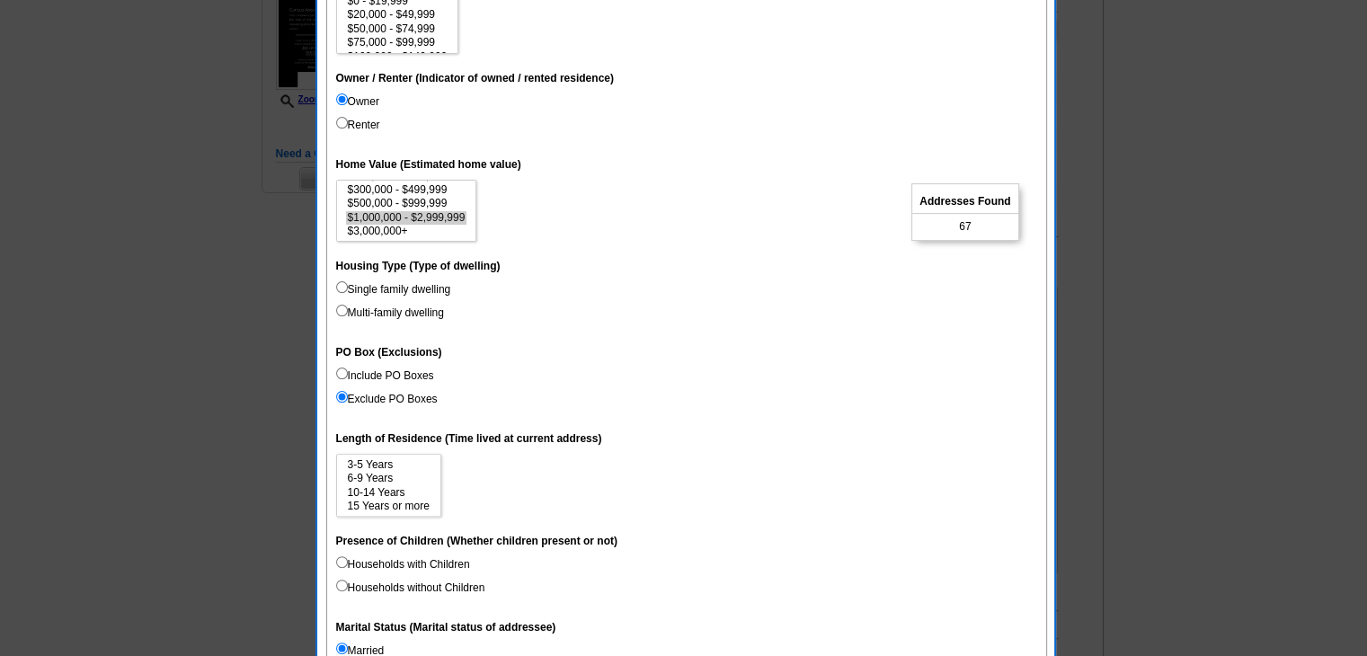
click at [348, 562] on input "Households with Children" at bounding box center [342, 562] width 12 height 12
radio input "true"
click at [413, 206] on option "$500,000 - $999,999" at bounding box center [406, 203] width 121 height 13
click at [443, 187] on option "$300,000 - $499,999" at bounding box center [406, 189] width 121 height 13
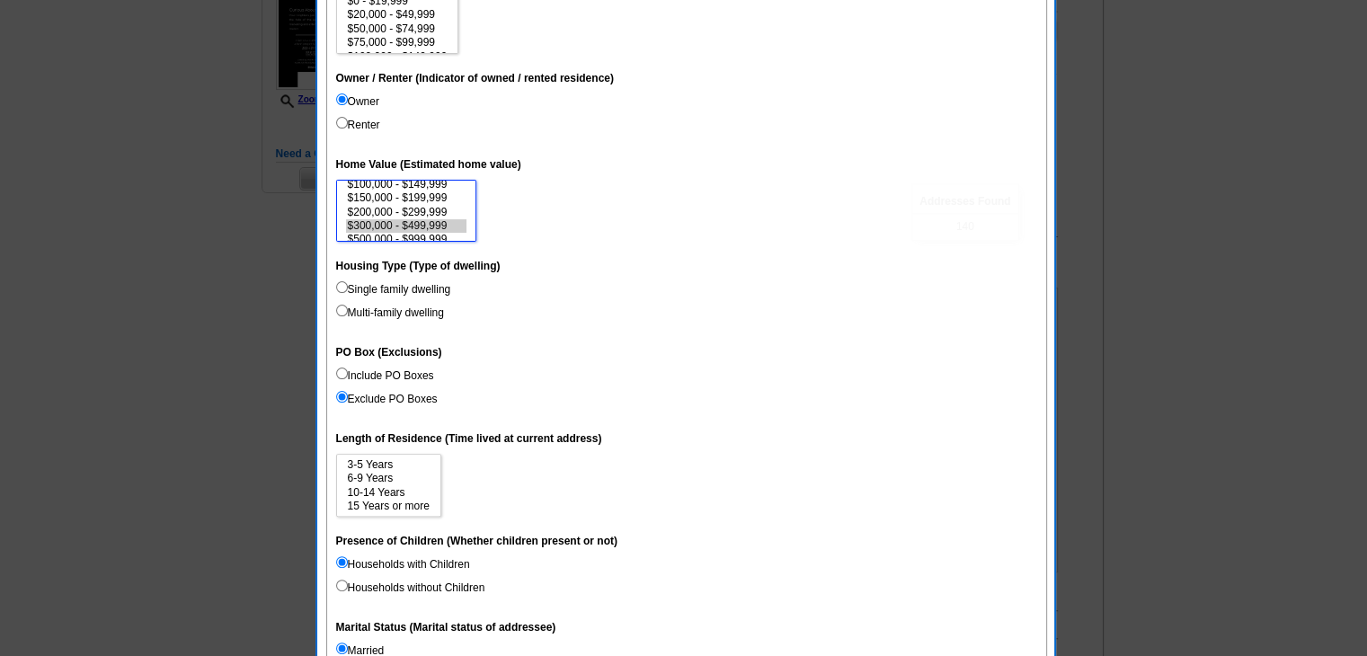
scroll to position [37, 0]
click at [428, 219] on option "$200,000 - $299,999" at bounding box center [406, 222] width 121 height 13
click at [445, 216] on option "$200,000 - $299,999" at bounding box center [406, 222] width 121 height 13
click at [441, 209] on option "$150,000 - $199,999" at bounding box center [406, 207] width 121 height 13
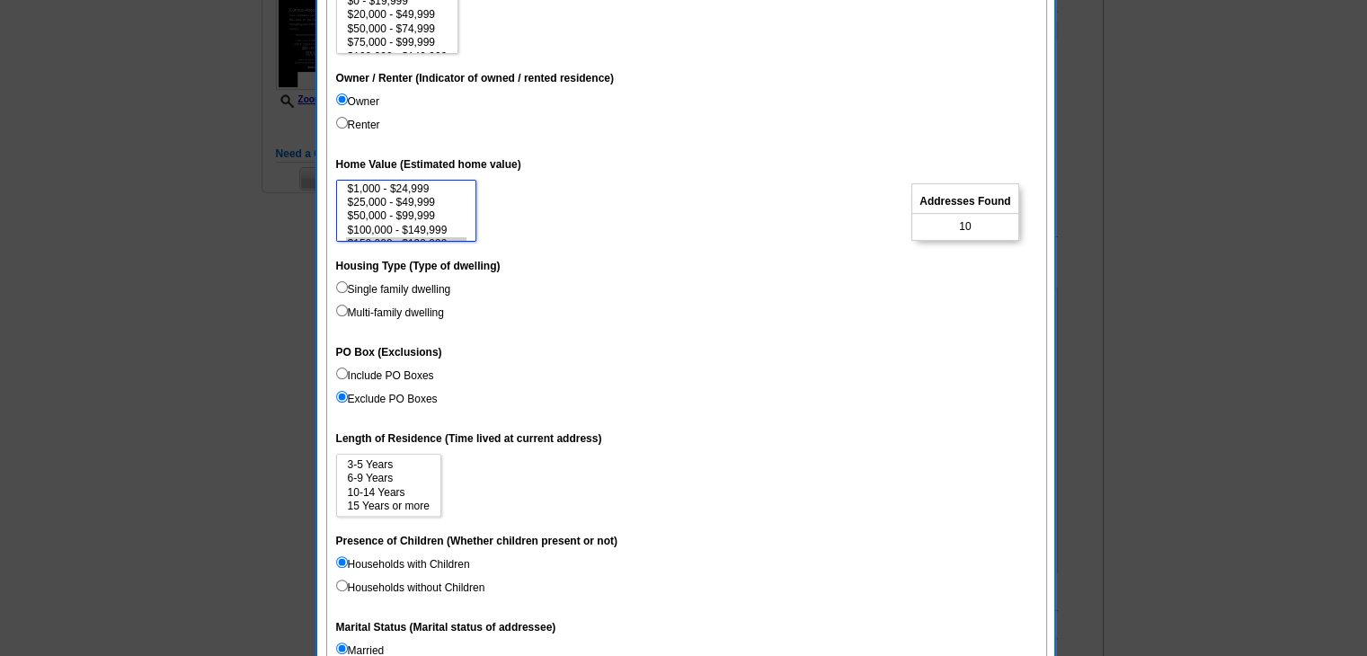
select select "100000-149999"
click at [395, 227] on option "$100,000 - $149,999" at bounding box center [406, 230] width 121 height 13
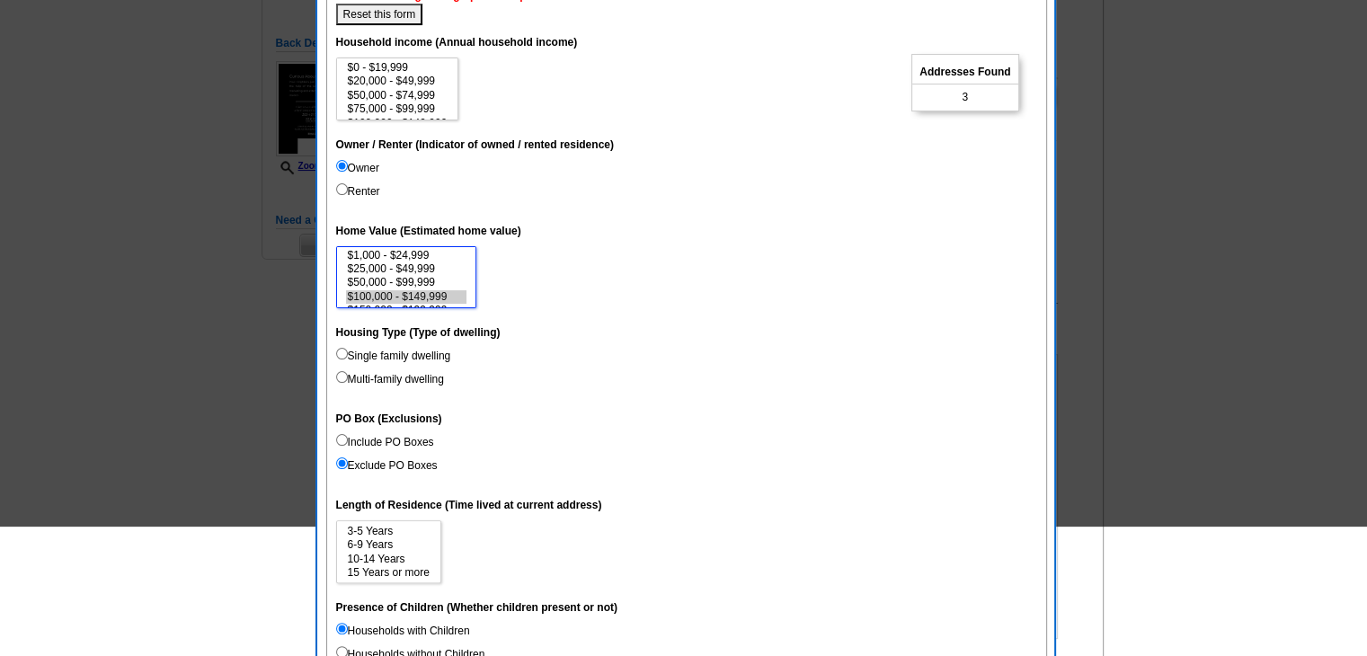
scroll to position [180, 0]
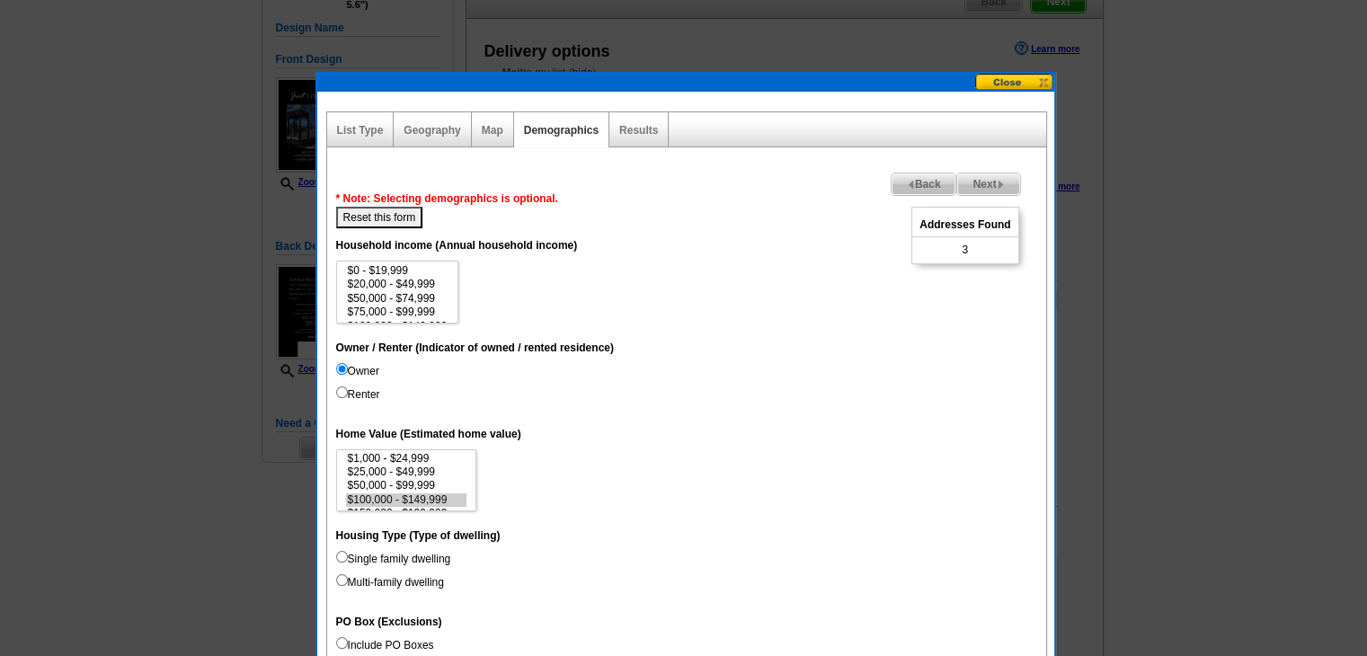
click at [391, 224] on button "Reset this form" at bounding box center [379, 218] width 87 height 22
select select
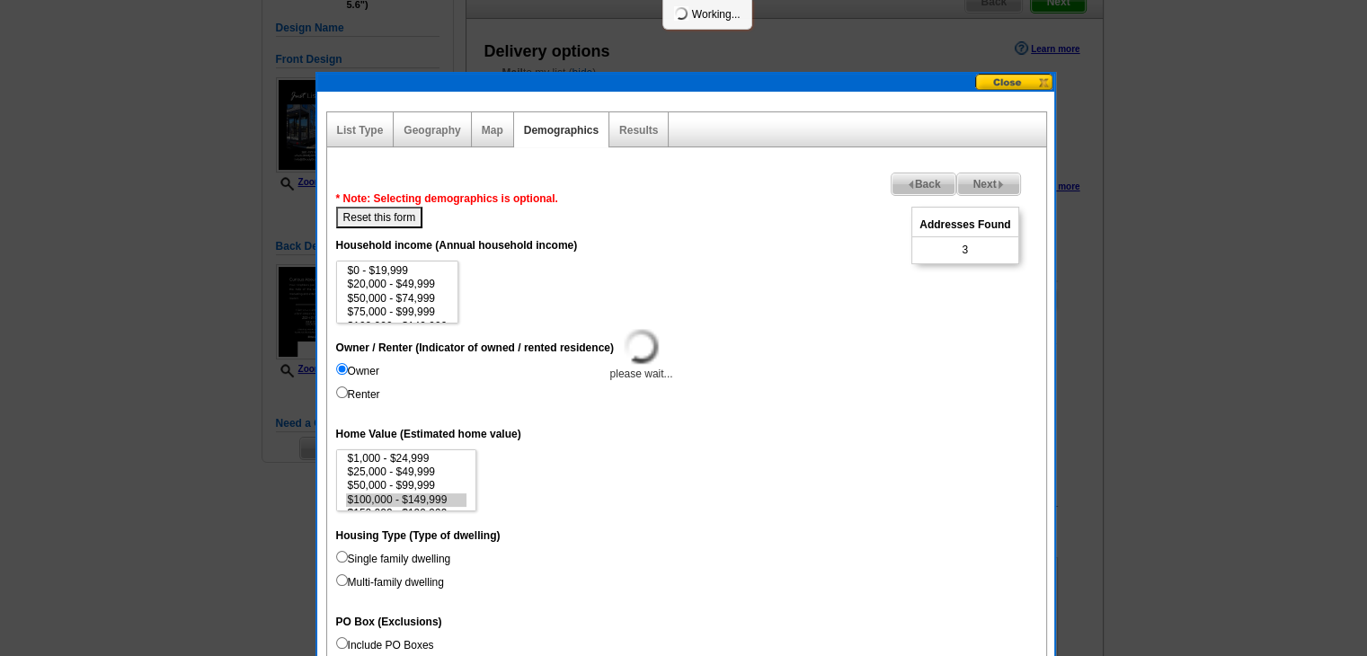
select select
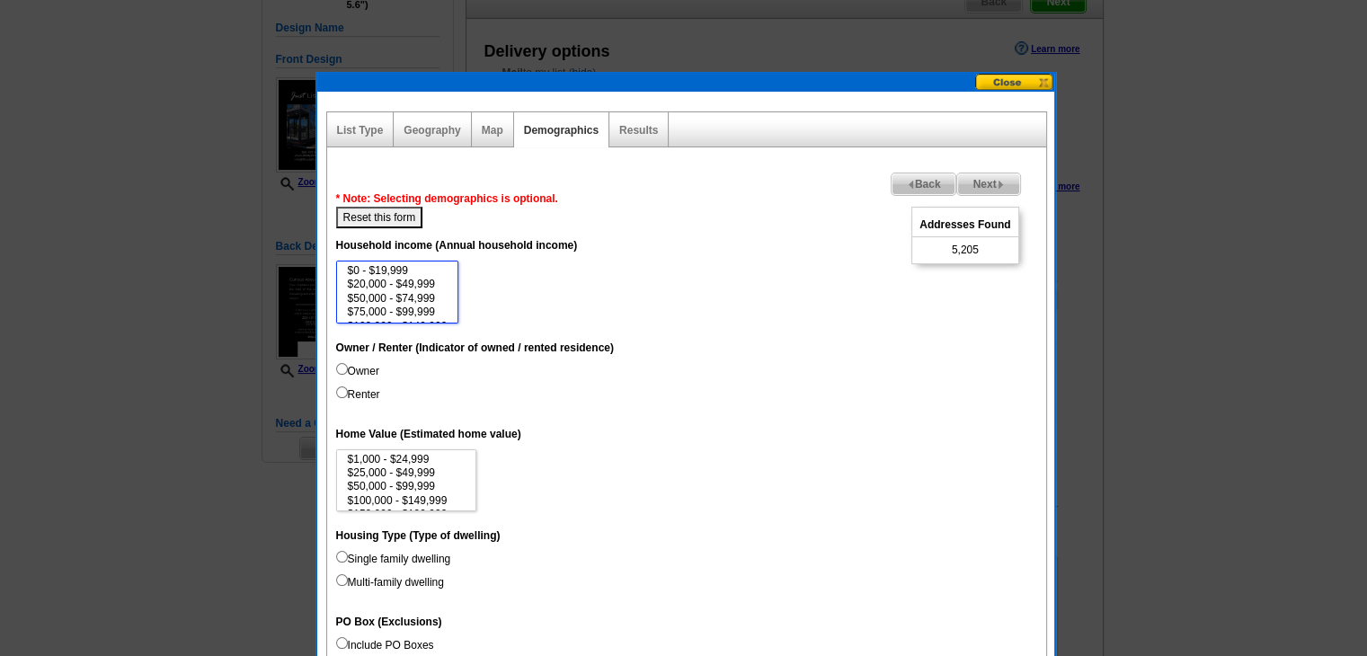
select select "50000-74999"
click at [421, 293] on option "$50,000 - $74,999" at bounding box center [397, 298] width 103 height 13
click at [367, 377] on dd "Owner Renter" at bounding box center [686, 386] width 701 height 47
click at [367, 375] on label "Owner" at bounding box center [357, 371] width 43 height 16
click at [348, 375] on input "Owner" at bounding box center [342, 369] width 12 height 12
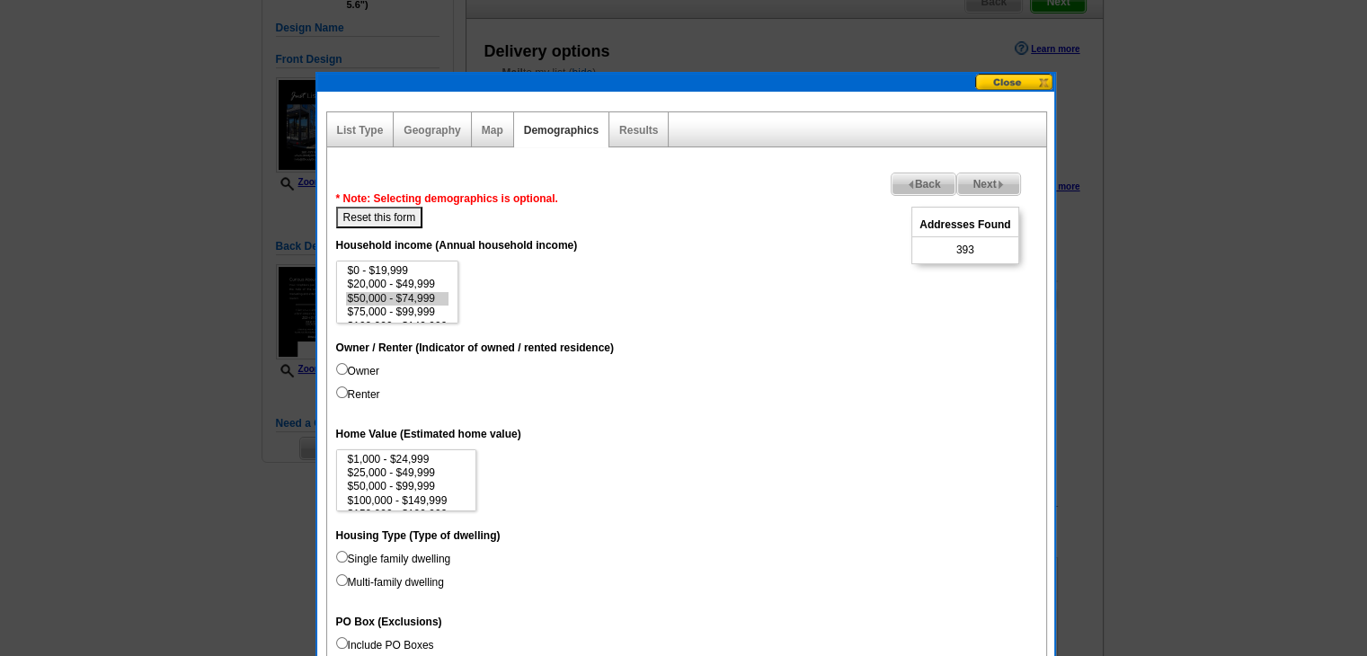
radio input "true"
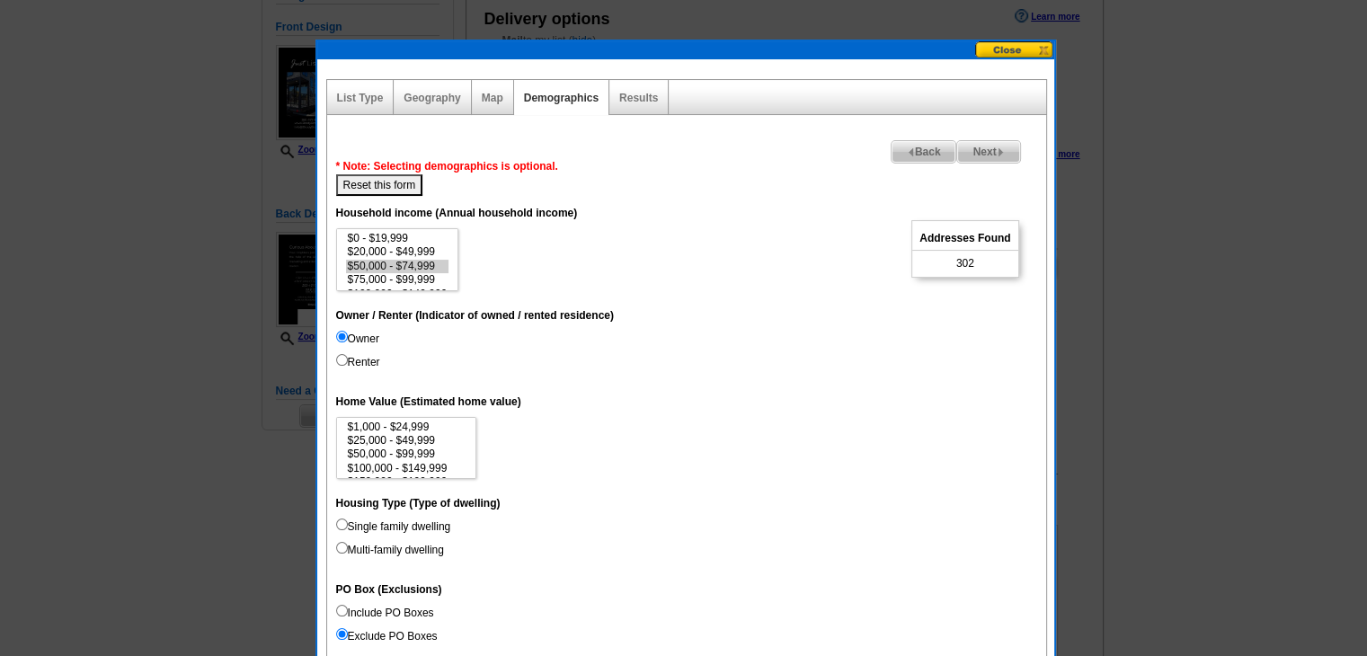
scroll to position [270, 0]
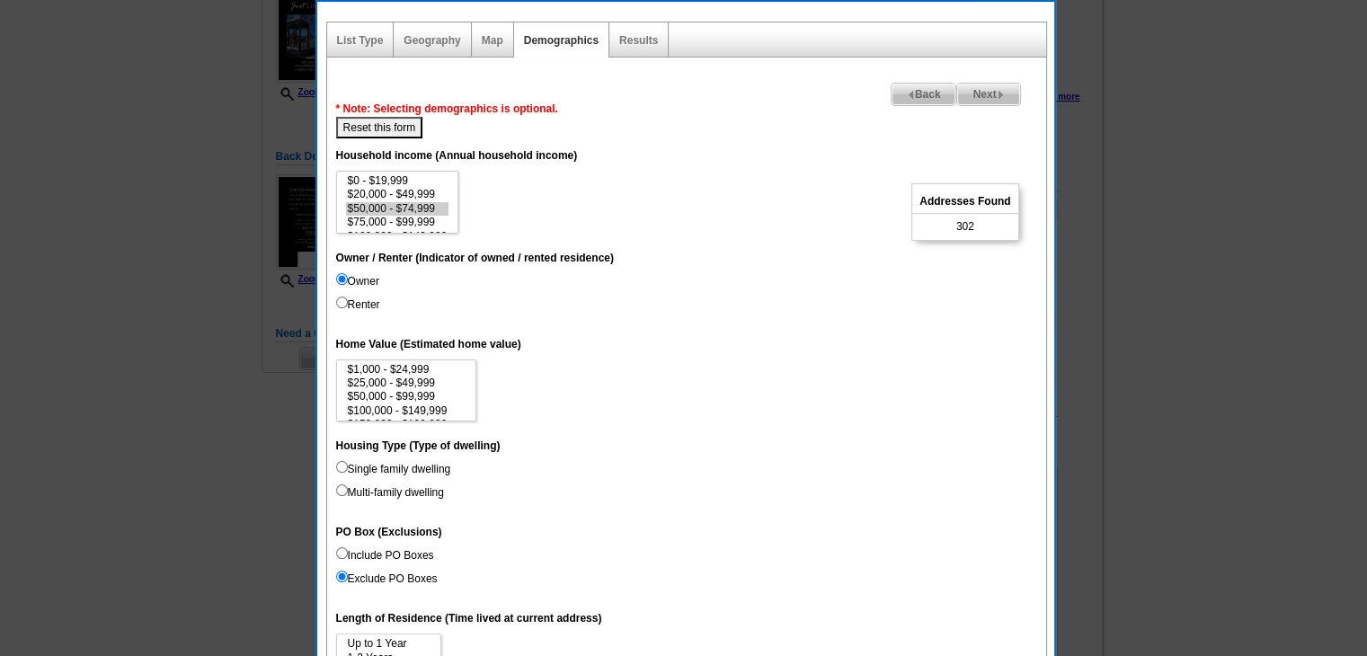
click at [408, 475] on label "Single family dwelling" at bounding box center [393, 469] width 115 height 16
click at [348, 473] on input "Single family dwelling" at bounding box center [342, 467] width 12 height 12
radio input "true"
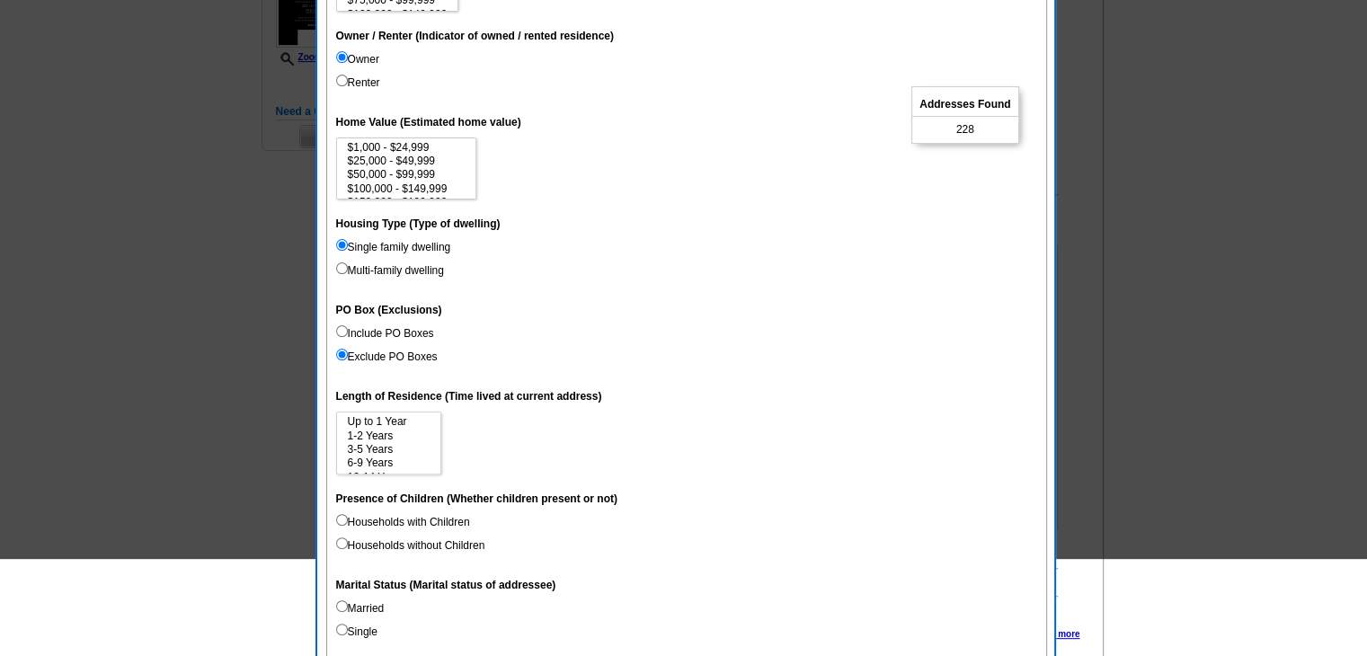
scroll to position [539, 0]
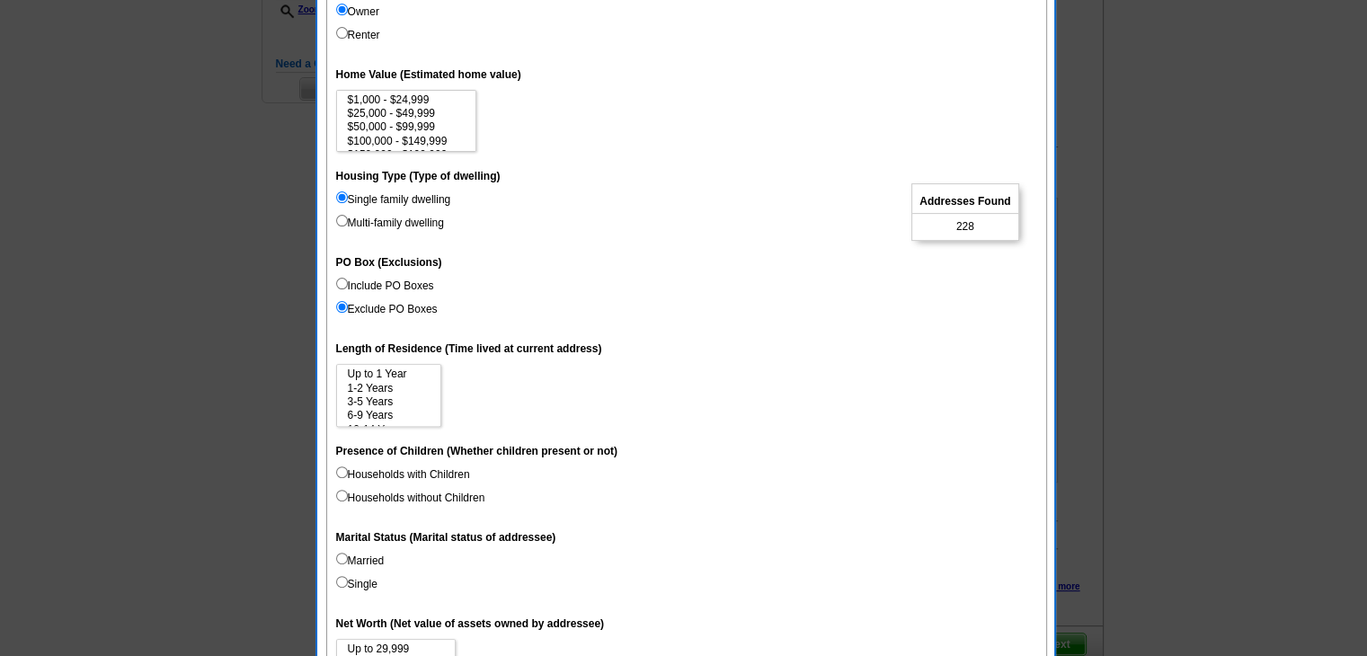
click at [421, 468] on label "Households with Children" at bounding box center [403, 474] width 134 height 16
click at [348, 468] on input "Households with Children" at bounding box center [342, 472] width 12 height 12
radio input "true"
select select "25000-49999"
click at [428, 111] on option "$25,000 - $49,999" at bounding box center [406, 113] width 121 height 13
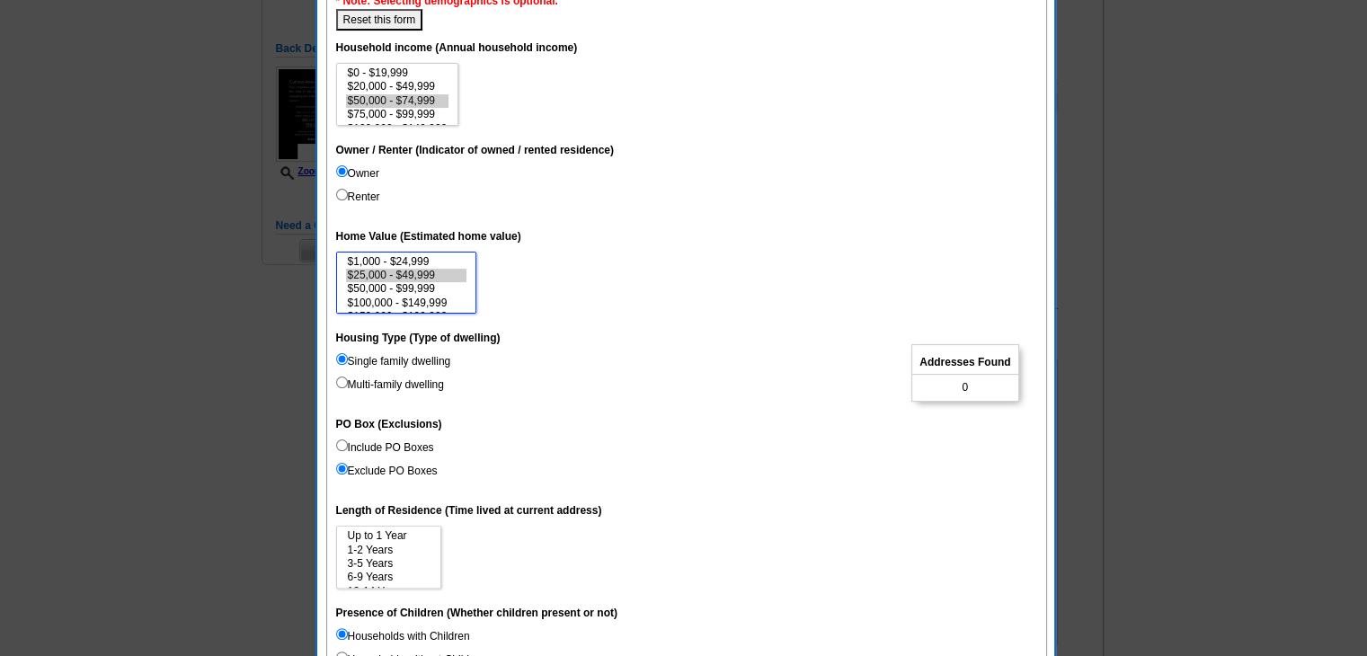
scroll to position [359, 0]
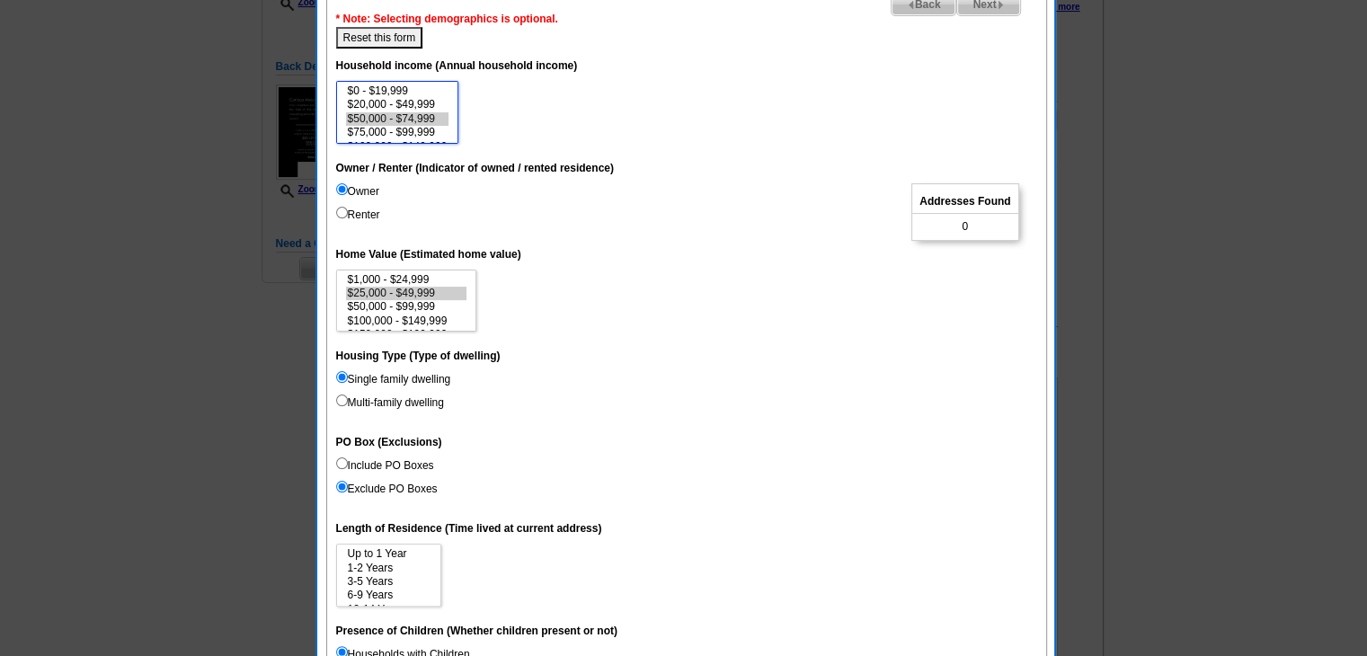
select select "75000-99999"
click at [393, 130] on option "$75,000 - $99,999" at bounding box center [397, 132] width 103 height 13
click at [399, 42] on button "Reset this form" at bounding box center [379, 38] width 87 height 22
select select
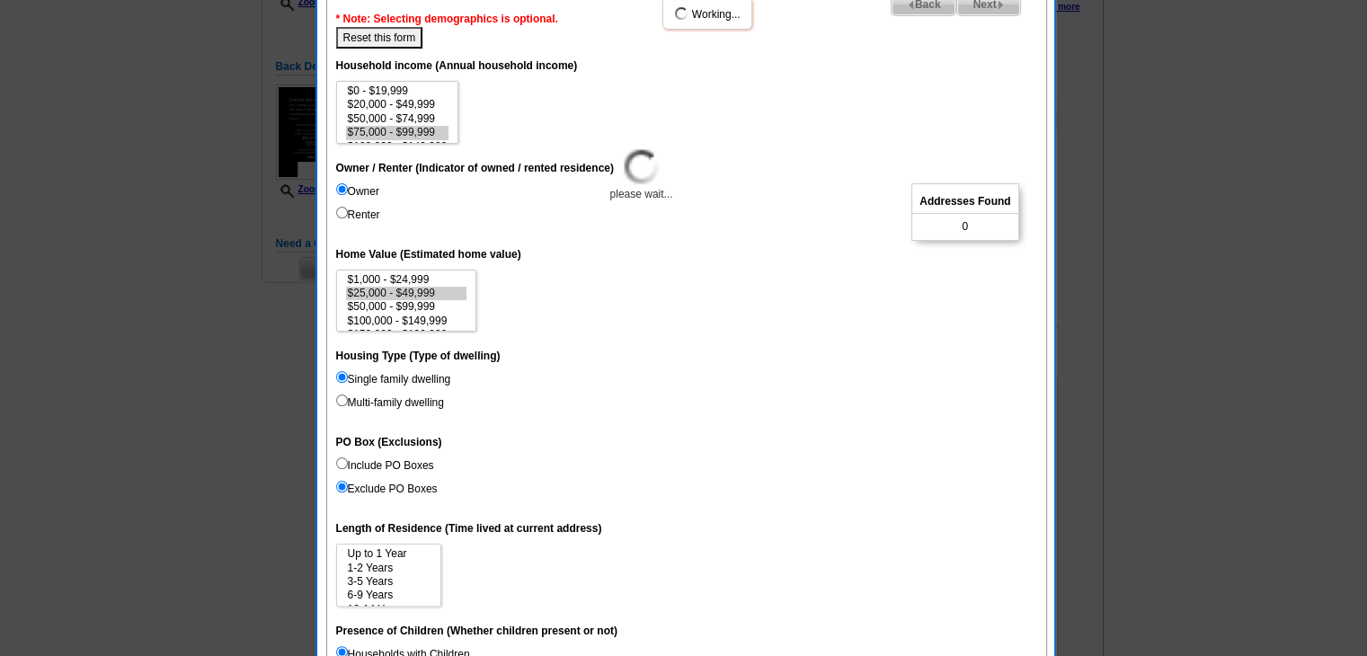
select select
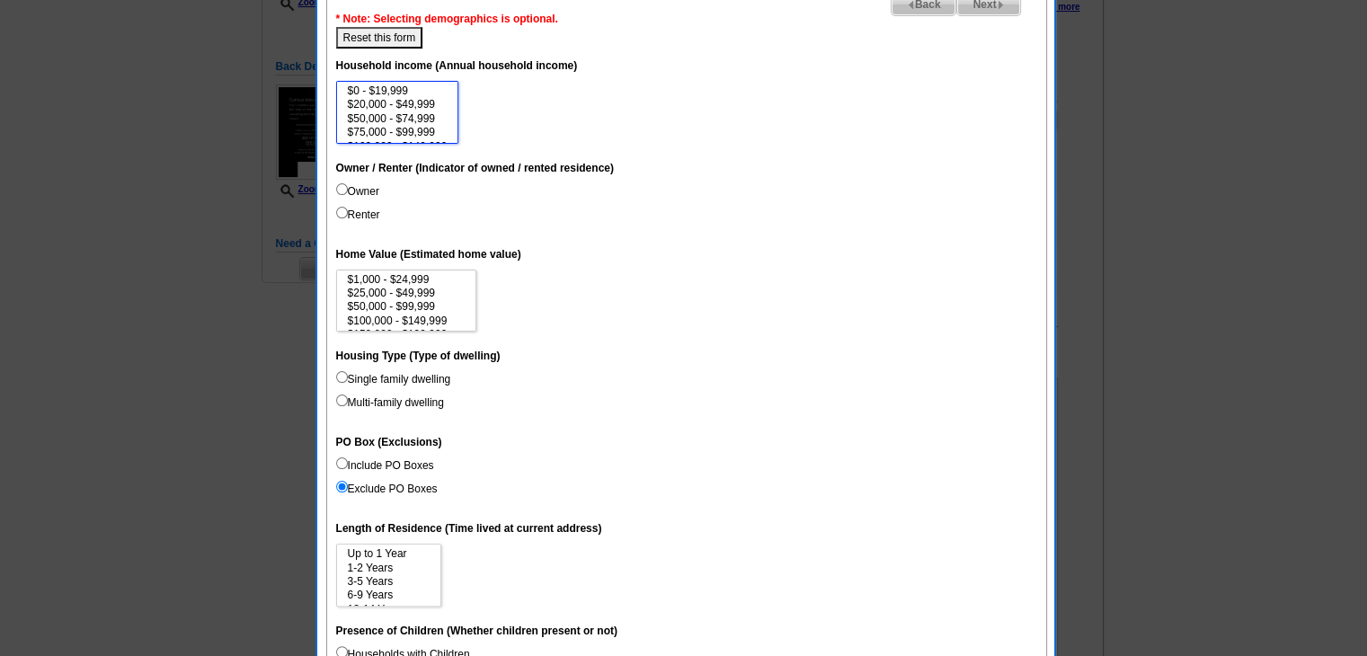
select select "50000-74999"
click at [431, 118] on option "$50,000 - $74,999" at bounding box center [397, 118] width 103 height 13
click at [371, 188] on label "Owner" at bounding box center [357, 191] width 43 height 16
click at [348, 188] on input "Owner" at bounding box center [342, 189] width 12 height 12
radio input "true"
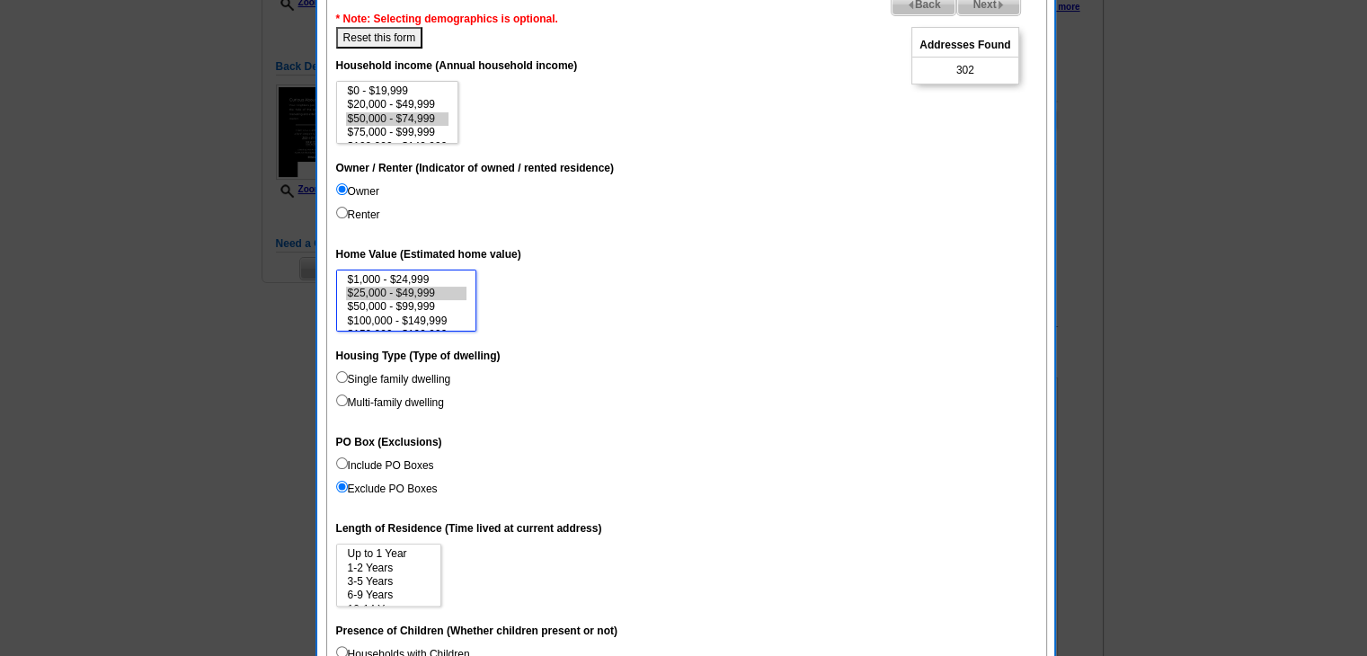
click at [414, 296] on option "$25,000 - $49,999" at bounding box center [406, 293] width 121 height 13
click at [435, 302] on option "$50,000 - $99,999" at bounding box center [406, 306] width 121 height 13
select select "500000-999999"
click at [444, 307] on option "$500,000 - $999,999" at bounding box center [406, 303] width 121 height 13
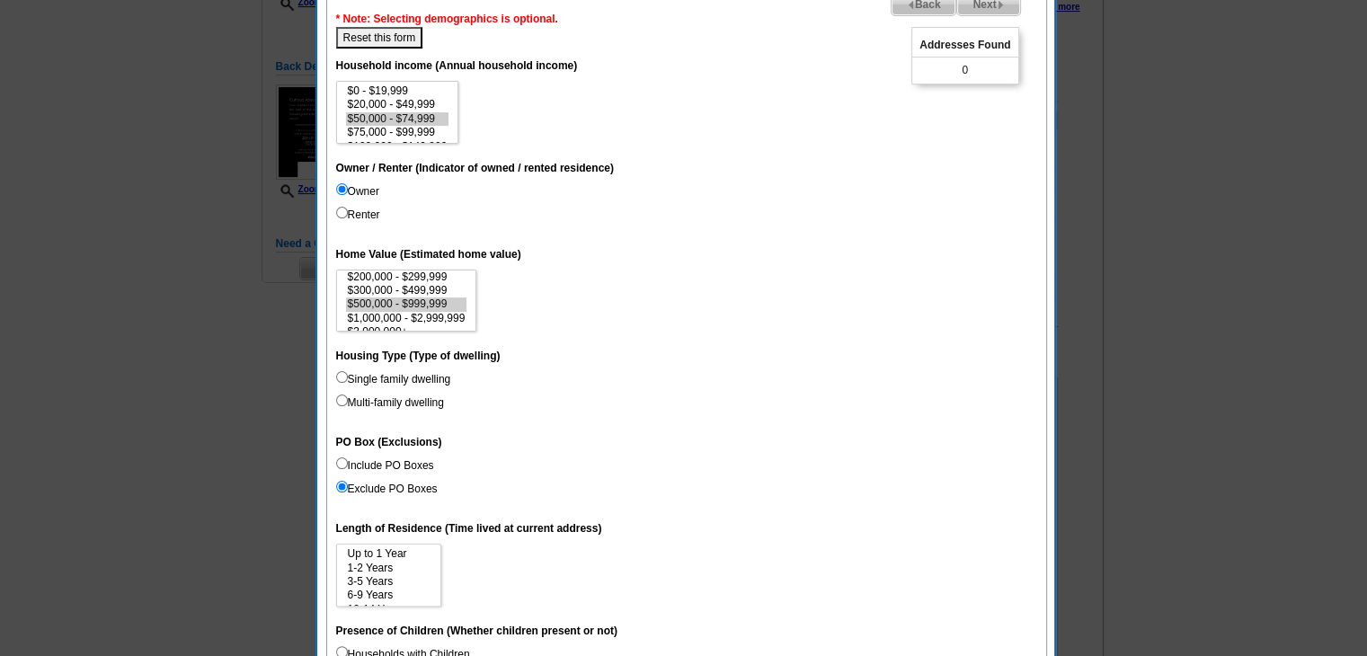
click at [404, 40] on button "Reset this form" at bounding box center [379, 38] width 87 height 22
select select
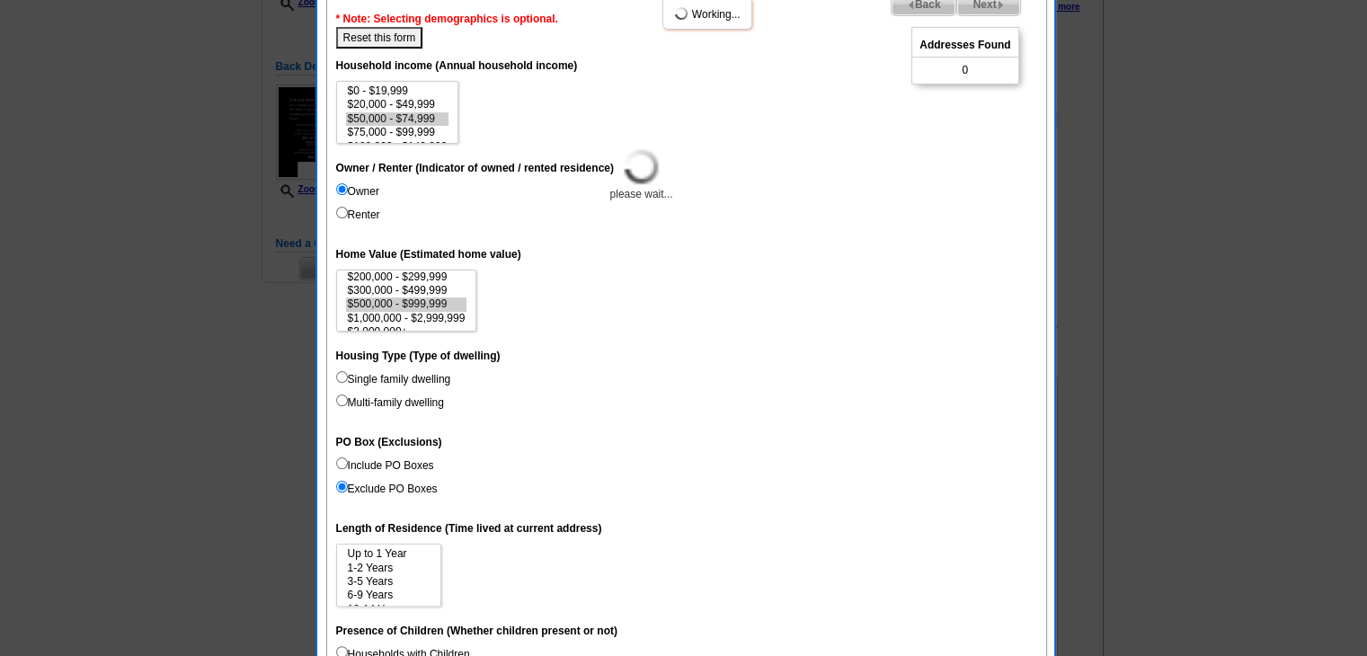
select select
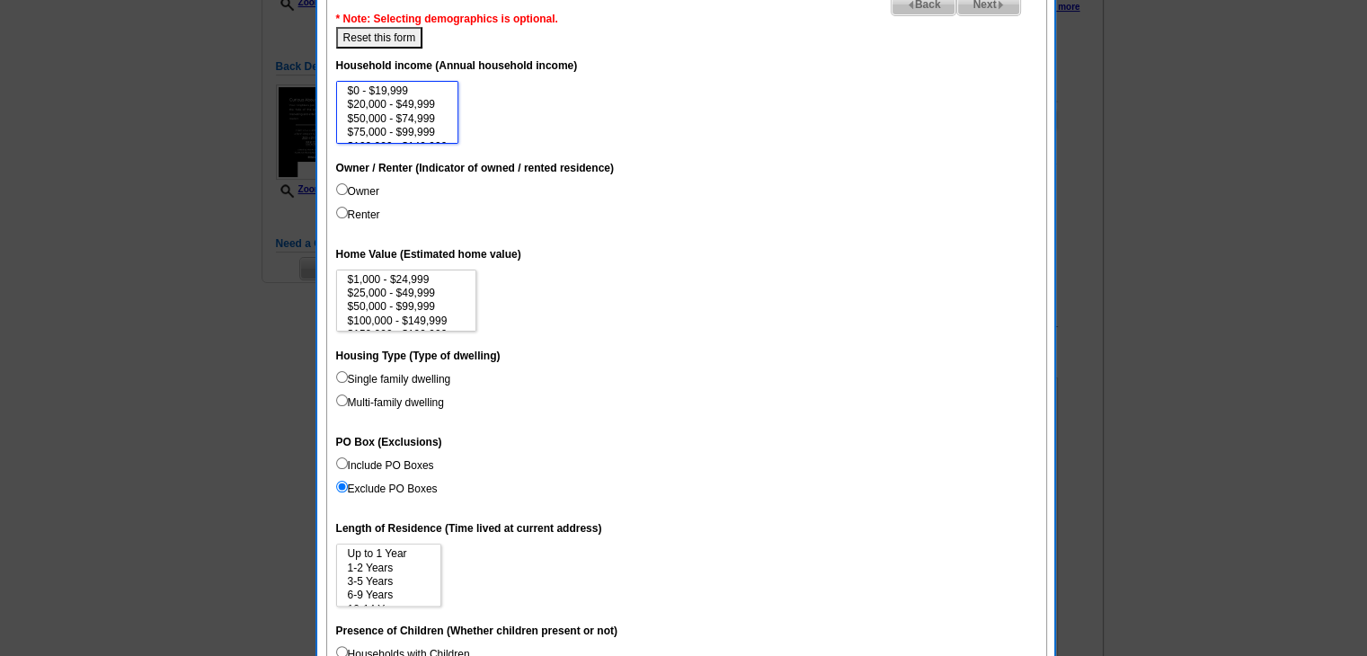
scroll to position [62, 0]
click at [435, 121] on option "$250,000 - $499,999" at bounding box center [397, 126] width 103 height 13
click at [433, 134] on option "$500,000 - $999,999" at bounding box center [397, 139] width 103 height 13
click at [435, 120] on option "$250,000 - $499,999" at bounding box center [397, 121] width 103 height 13
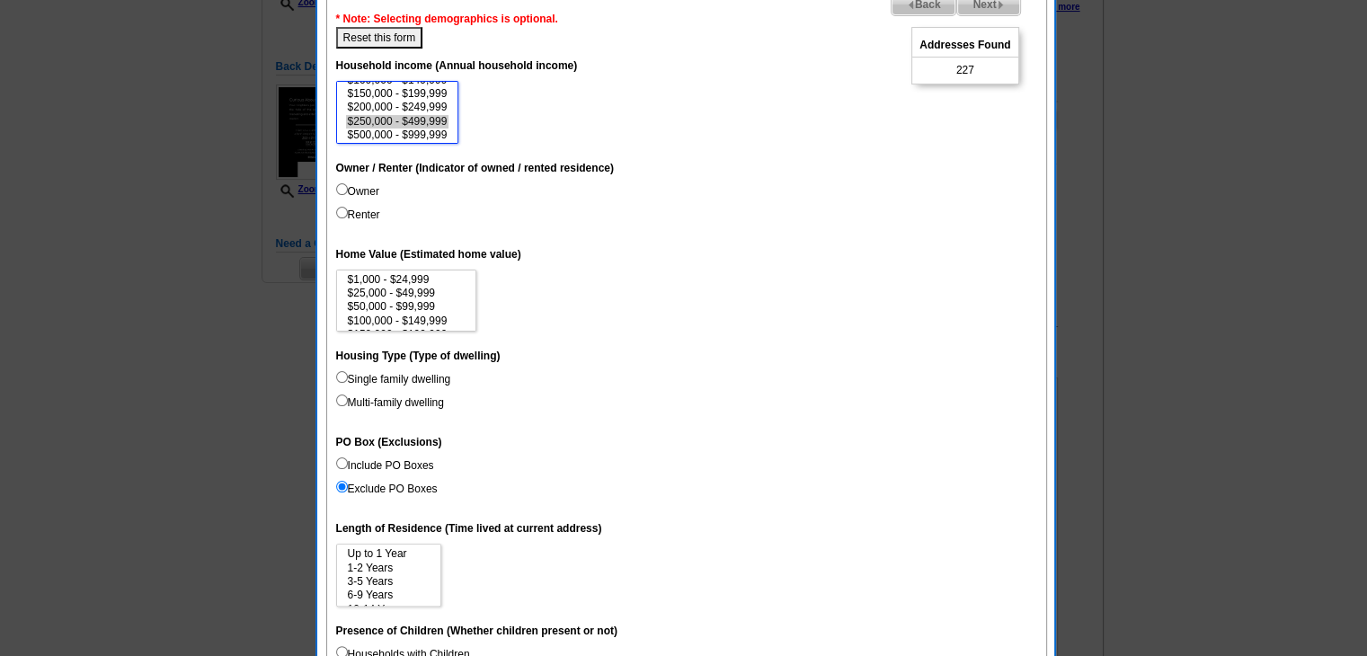
select select "200000-249999"
click at [439, 104] on option "$200,000 - $249,999" at bounding box center [397, 107] width 103 height 13
click at [424, 375] on label "Single family dwelling" at bounding box center [393, 379] width 115 height 16
click at [348, 375] on input "Single family dwelling" at bounding box center [342, 377] width 12 height 12
radio input "true"
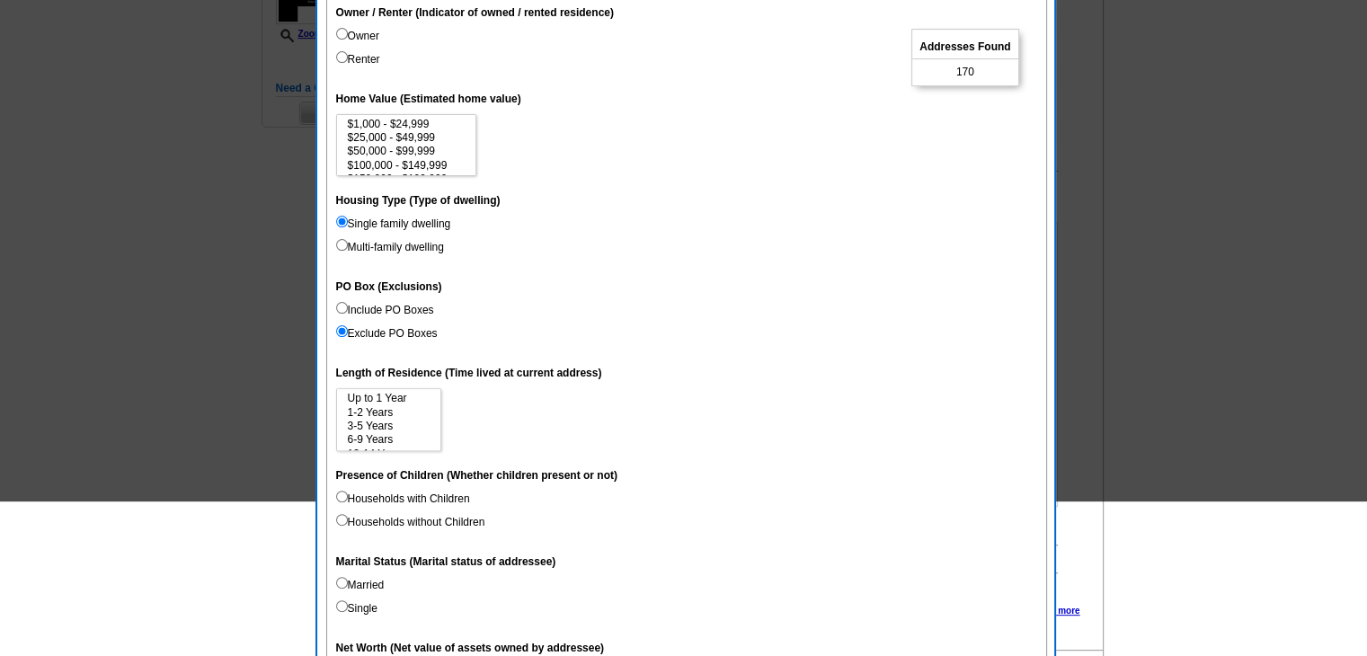
scroll to position [539, 0]
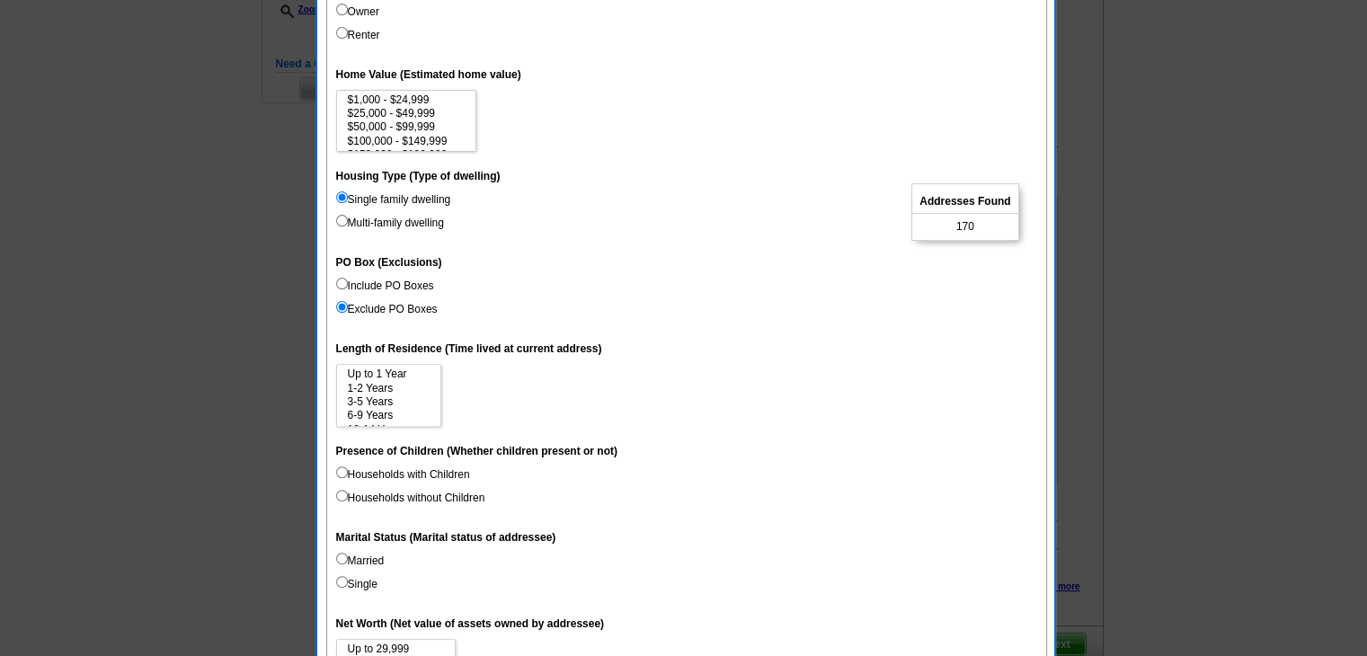
click at [393, 481] on label "Households with Children" at bounding box center [403, 474] width 134 height 16
click at [348, 478] on input "Households with Children" at bounding box center [342, 472] width 12 height 12
radio input "true"
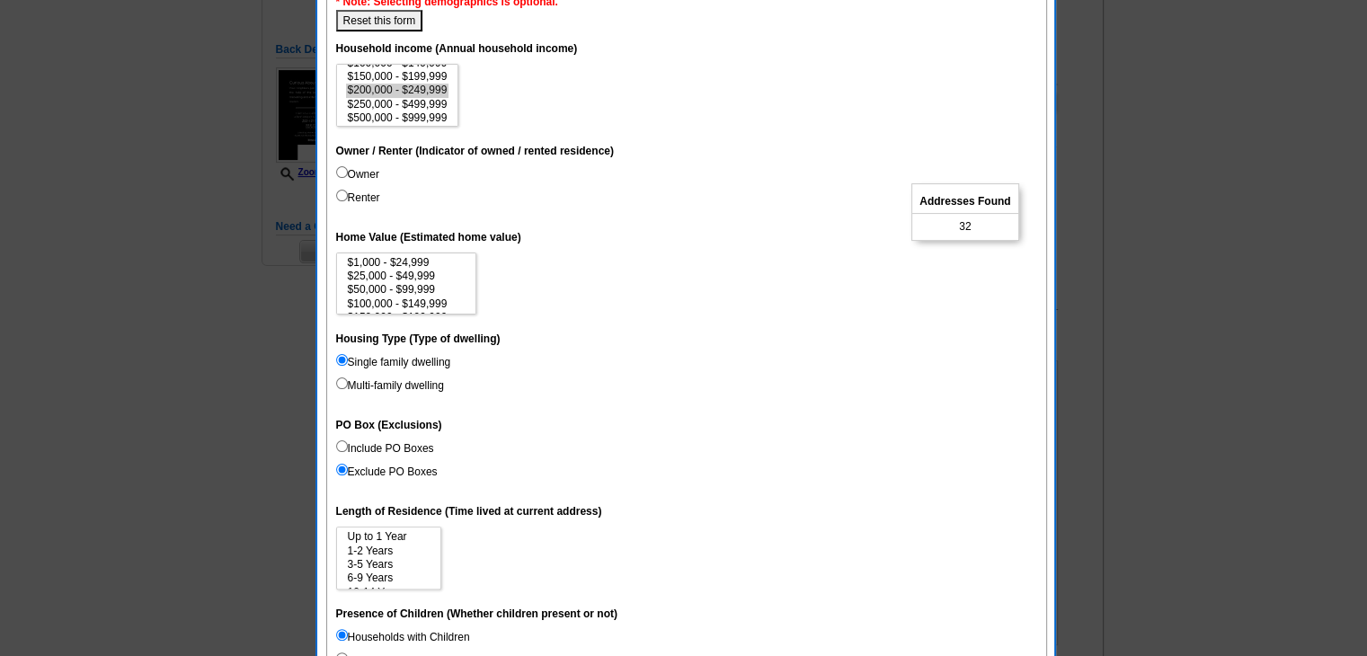
scroll to position [359, 0]
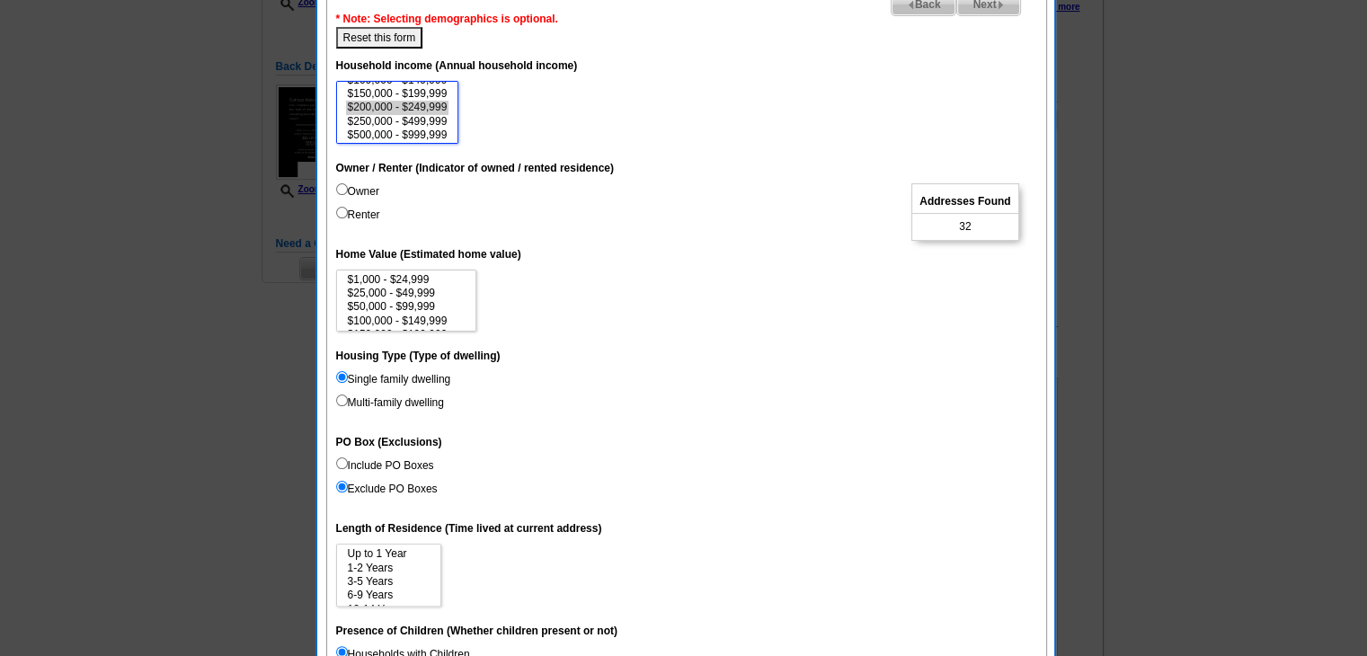
click at [421, 101] on option "$200,000 - $249,999" at bounding box center [397, 107] width 103 height 13
select select "150000-199999"
click at [434, 96] on option "$150,000 - $199,999" at bounding box center [397, 93] width 103 height 13
click at [369, 184] on label "Owner" at bounding box center [357, 191] width 43 height 16
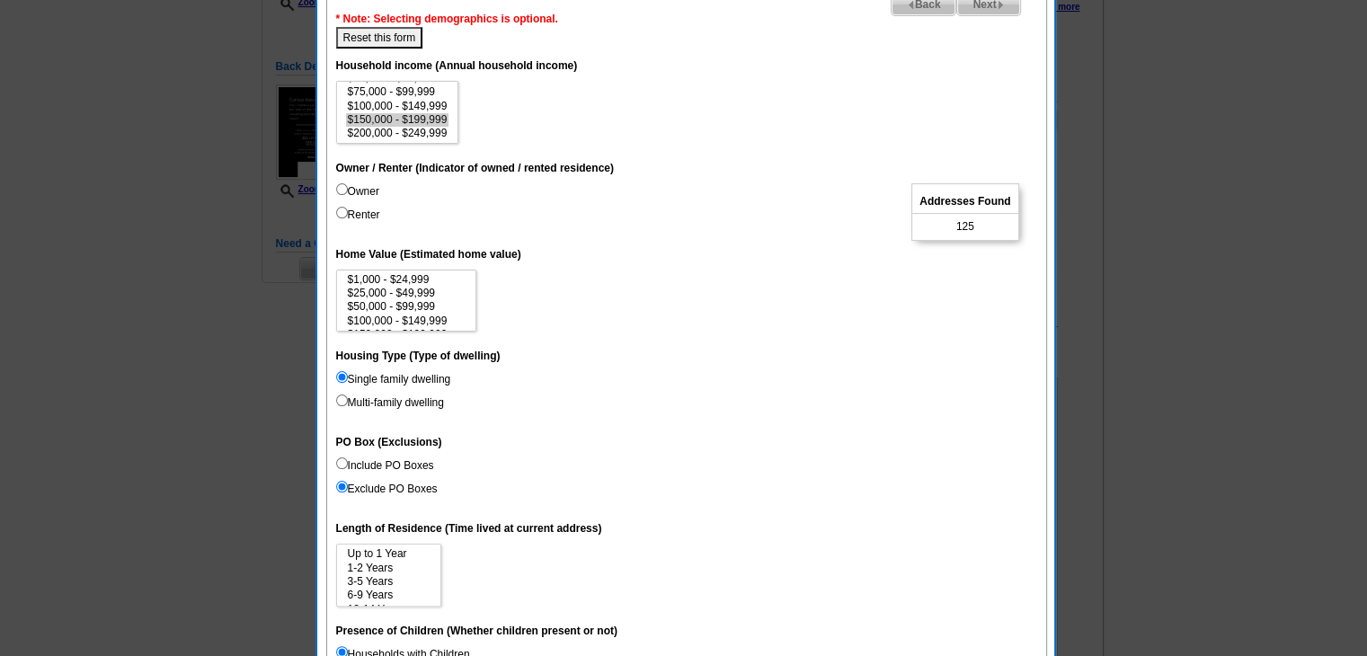
click at [348, 184] on input "Owner" at bounding box center [342, 189] width 12 height 12
radio input "true"
click at [424, 89] on option "$75,000 - $99,999" at bounding box center [397, 91] width 103 height 13
click at [435, 100] on option "$50,000 - $74,999" at bounding box center [397, 99] width 103 height 13
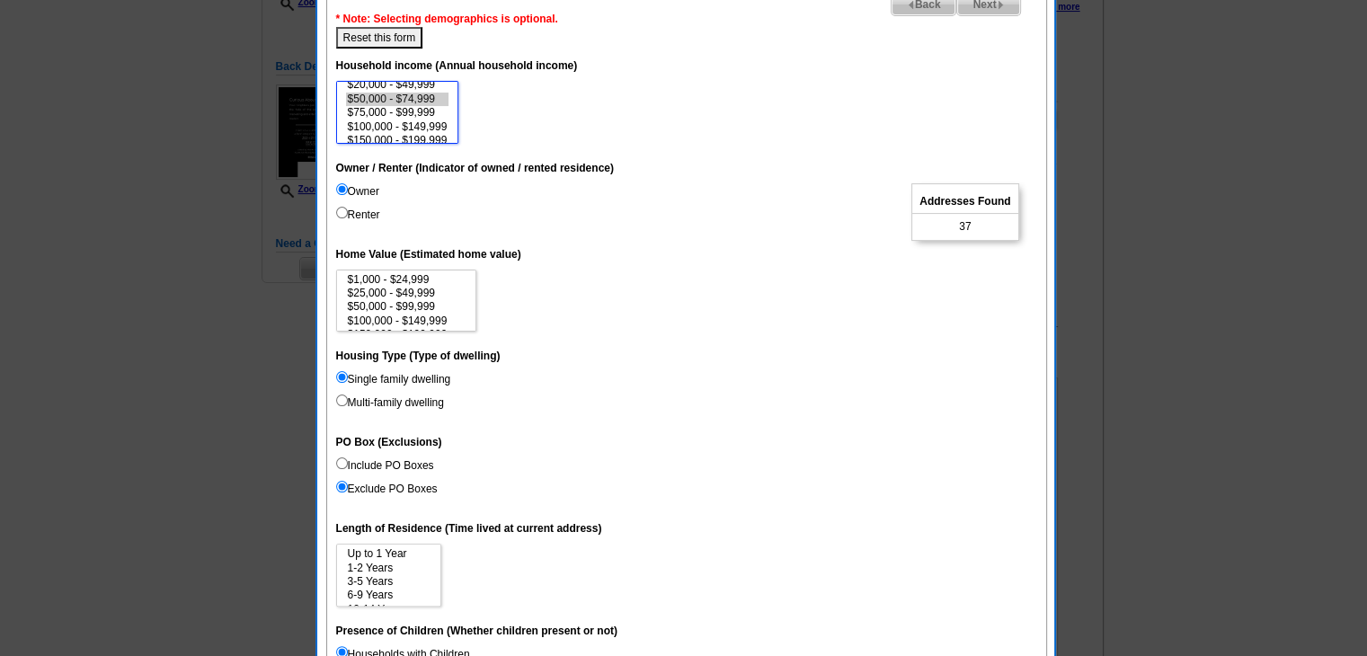
scroll to position [16, 0]
click at [421, 84] on option "$20,000 - $49,999" at bounding box center [397, 88] width 103 height 13
click at [416, 120] on option "$75,000 - $99,999" at bounding box center [397, 116] width 103 height 13
click at [422, 124] on option "$100,000 - $149,999" at bounding box center [397, 130] width 103 height 13
select select "75000-99999"
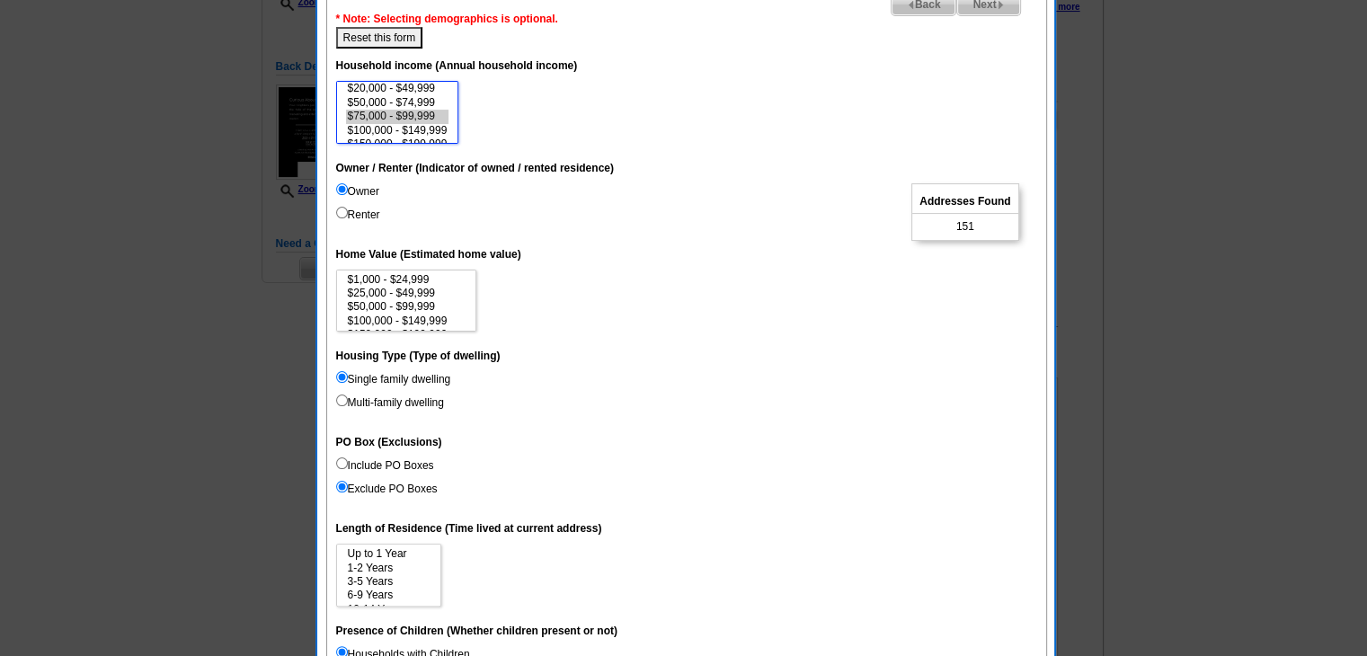
click at [422, 117] on option "$75,000 - $99,999" at bounding box center [397, 116] width 103 height 13
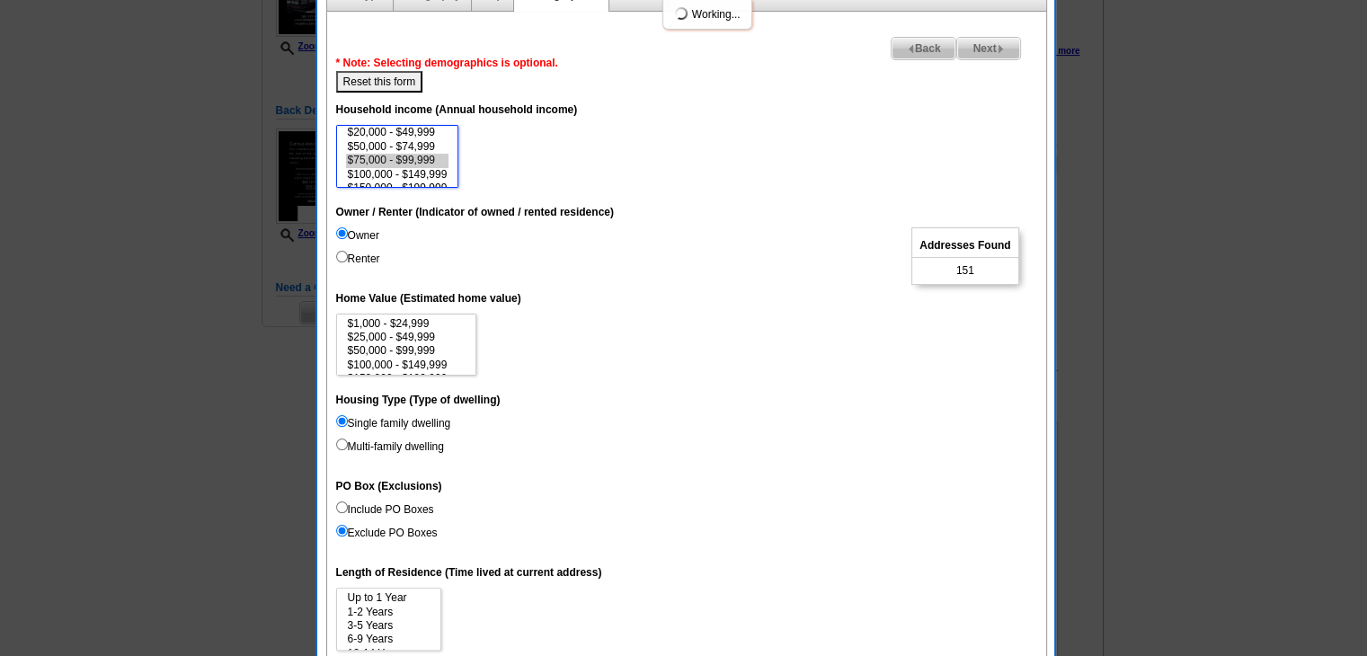
scroll to position [180, 0]
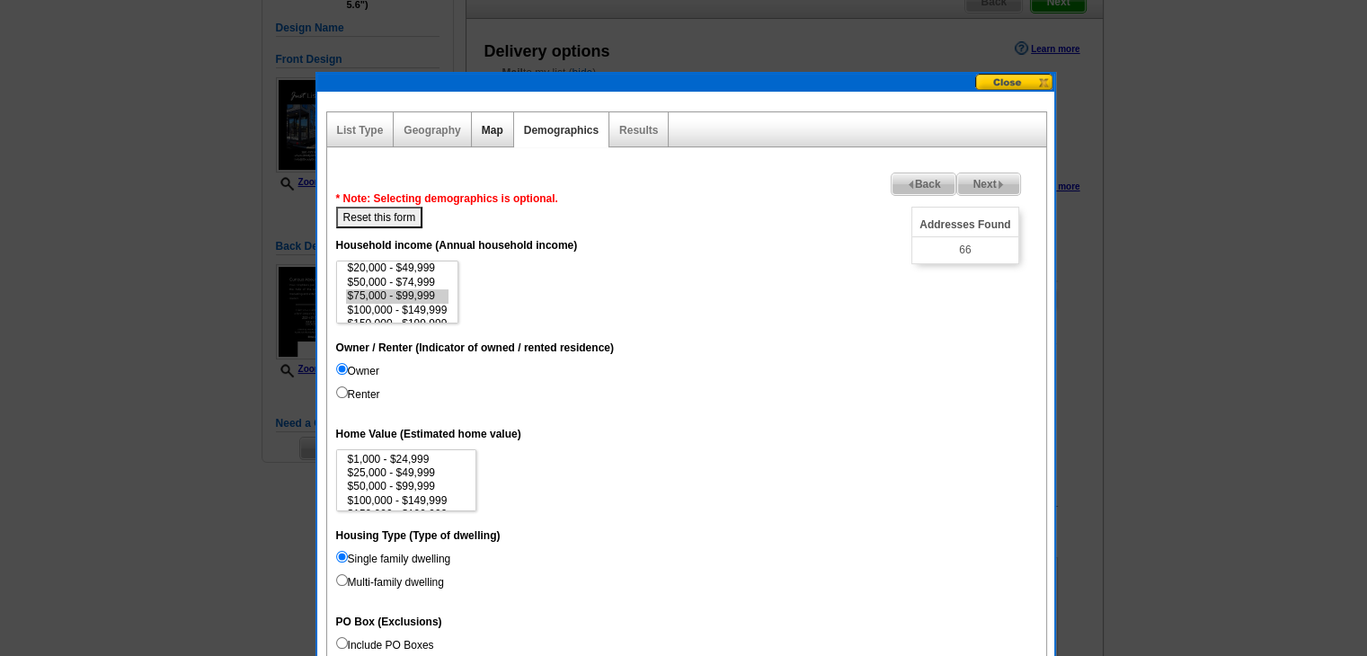
click at [500, 132] on link "Map" at bounding box center [493, 130] width 22 height 13
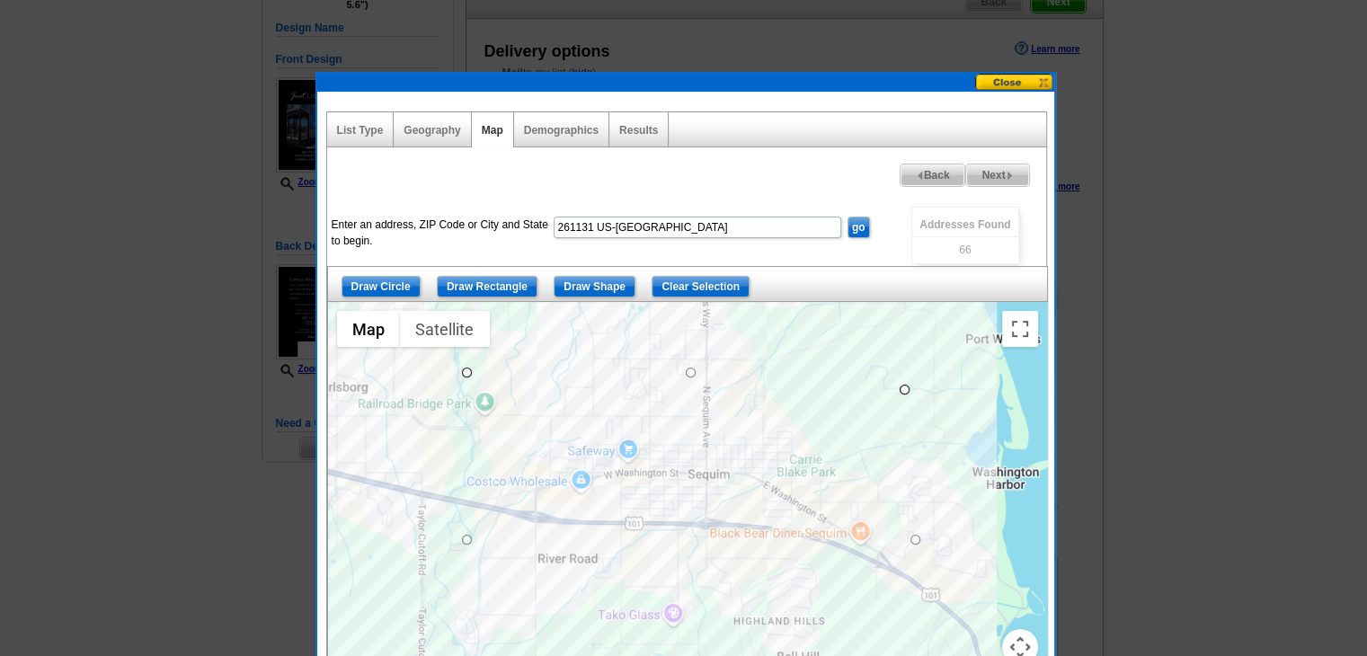
drag, startPoint x: 910, startPoint y: 368, endPoint x: 894, endPoint y: 391, distance: 28.4
drag, startPoint x: 852, startPoint y: 439, endPoint x: 824, endPoint y: 455, distance: 31.8
click at [564, 137] on div "Demographics" at bounding box center [561, 129] width 95 height 35
click at [563, 132] on link "Demographics" at bounding box center [561, 130] width 75 height 13
select select
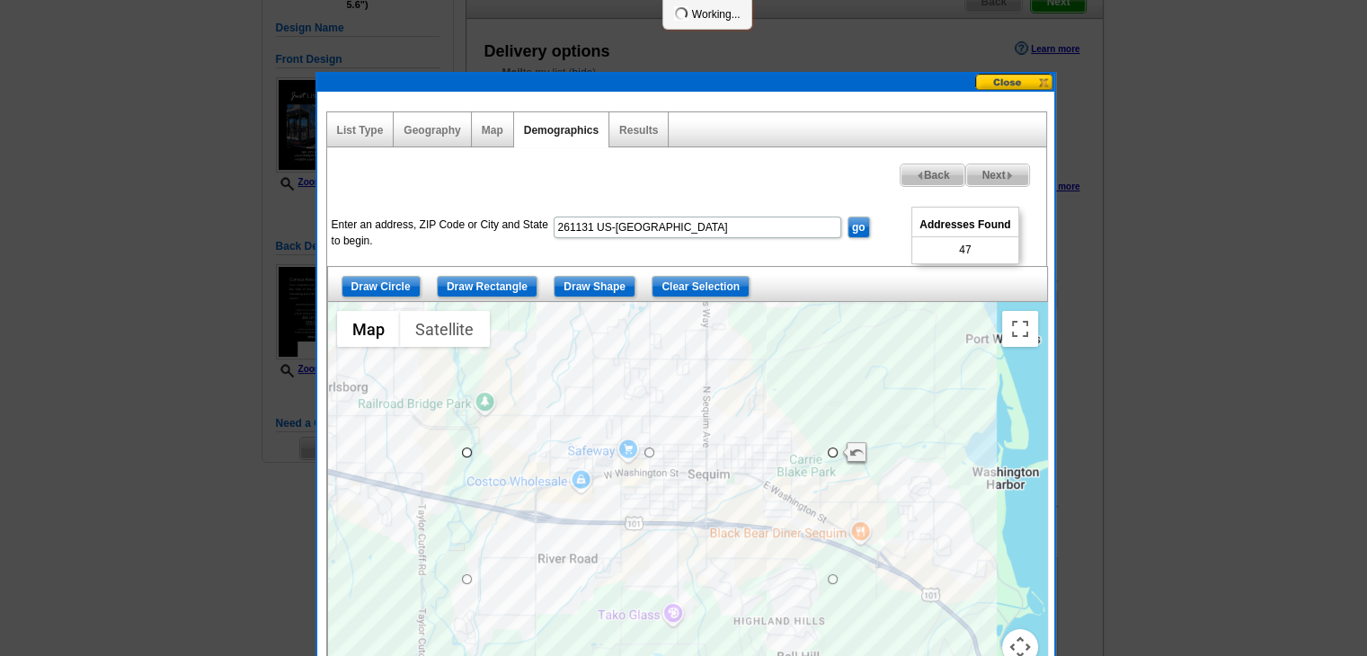
select select
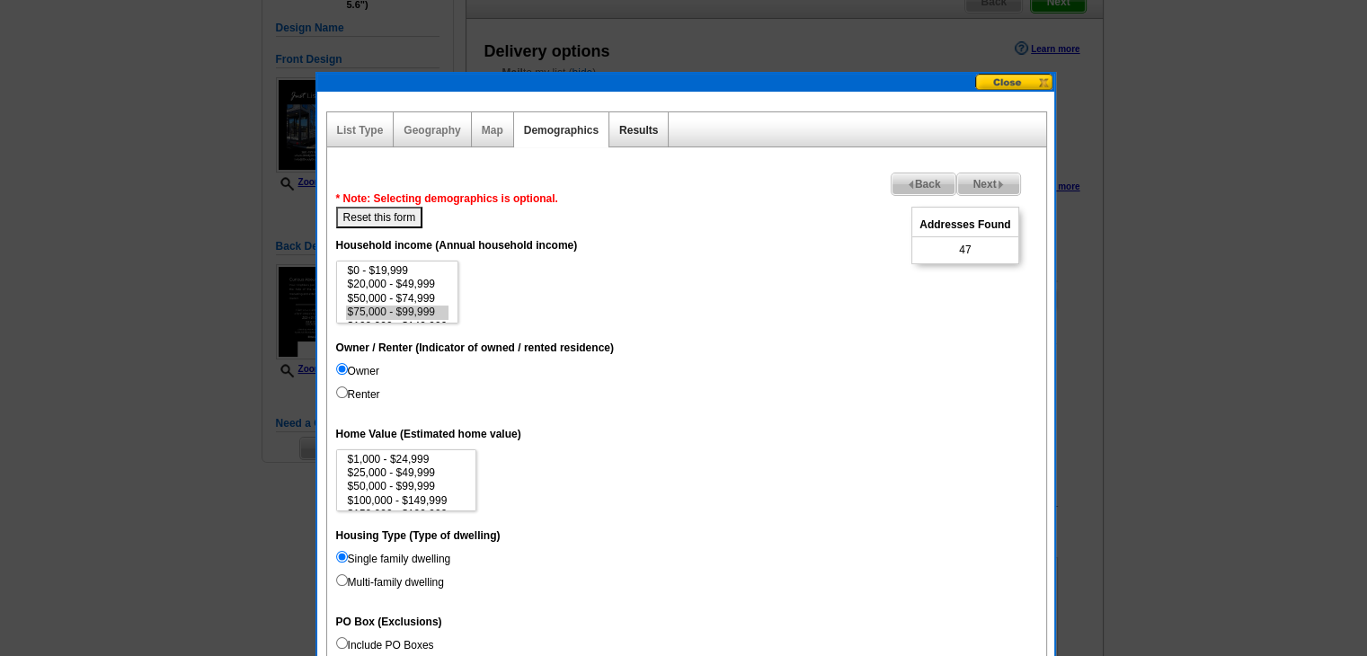
click at [652, 129] on link "Results" at bounding box center [638, 130] width 39 height 13
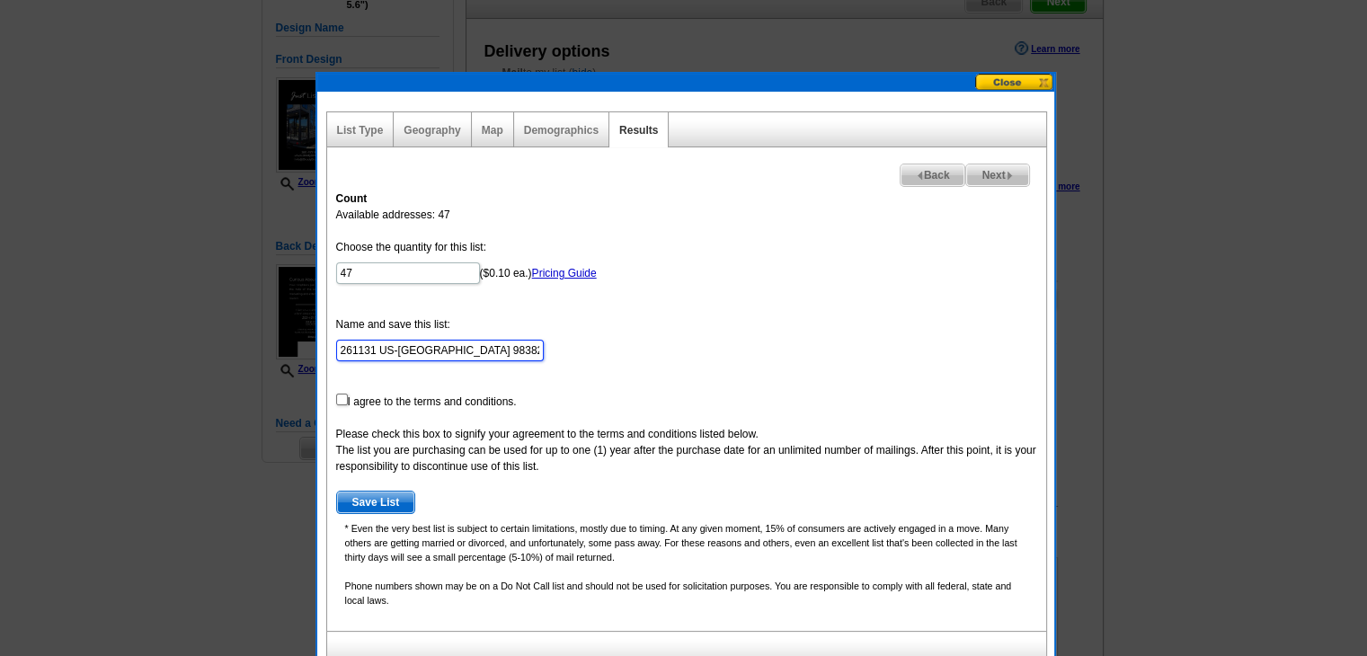
drag, startPoint x: 513, startPoint y: 347, endPoint x: 214, endPoint y: 349, distance: 299.3
click at [214, 349] on body "Welcome back Jerene My Account Logout local_phone Same Day Design, Print, & Mai…" at bounding box center [683, 659] width 1367 height 1678
paste input "W Hwy 101"
click at [492, 356] on input "261131 W Hwy 101 Sequim, WA 98382 - Aug 27" at bounding box center [440, 351] width 208 height 22
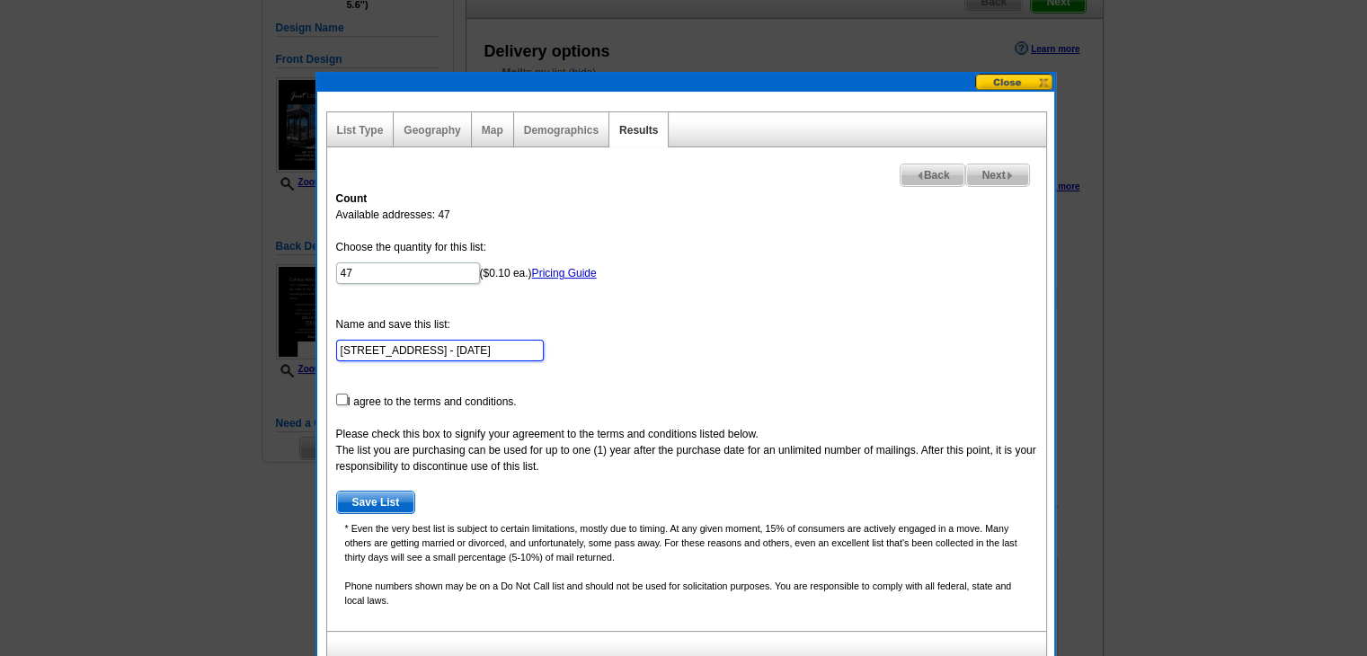
scroll to position [0, 0]
type input "[STREET_ADDRESS] - [DATE]"
click at [338, 398] on input "checkbox" at bounding box center [342, 400] width 12 height 12
checkbox input "true"
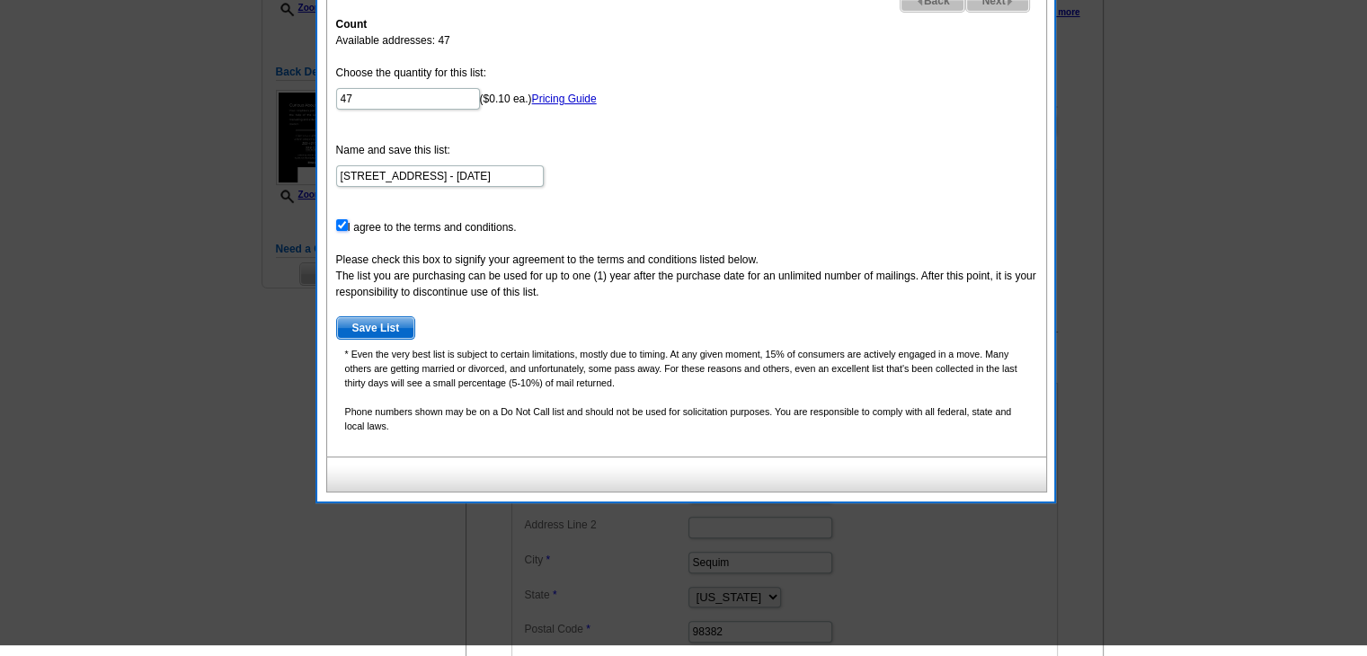
scroll to position [359, 0]
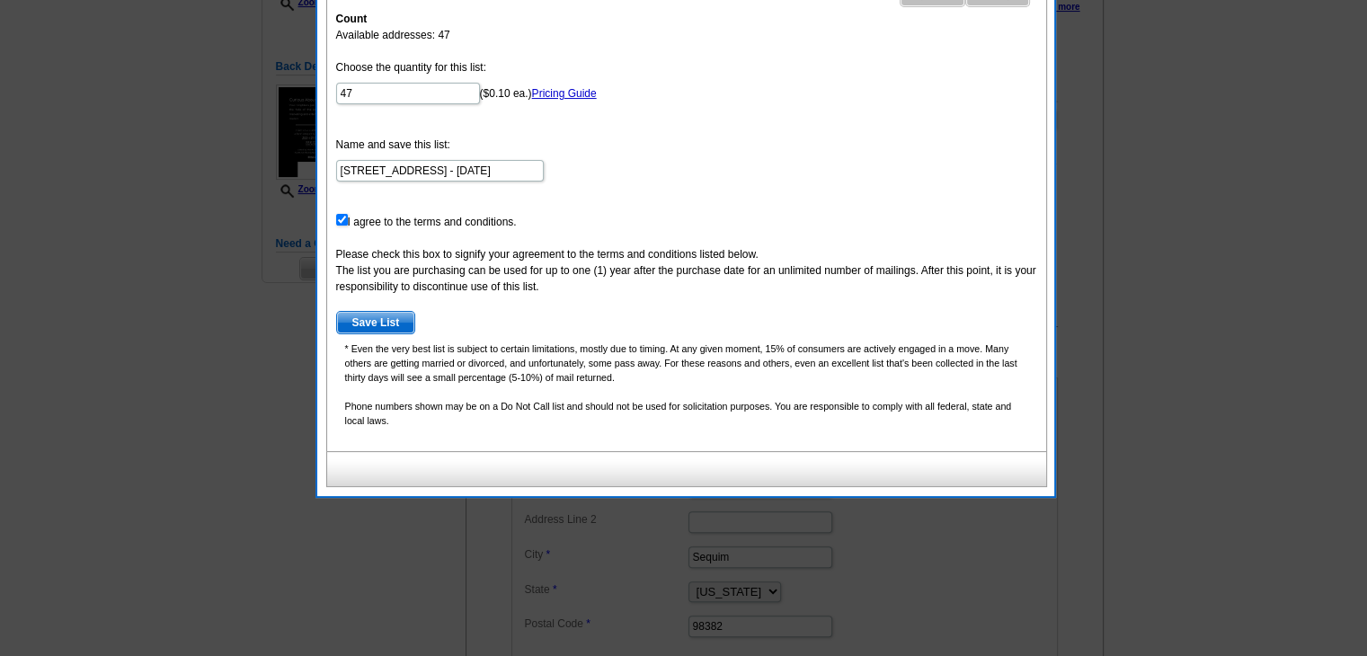
click at [381, 319] on span "Save List" at bounding box center [376, 323] width 78 height 22
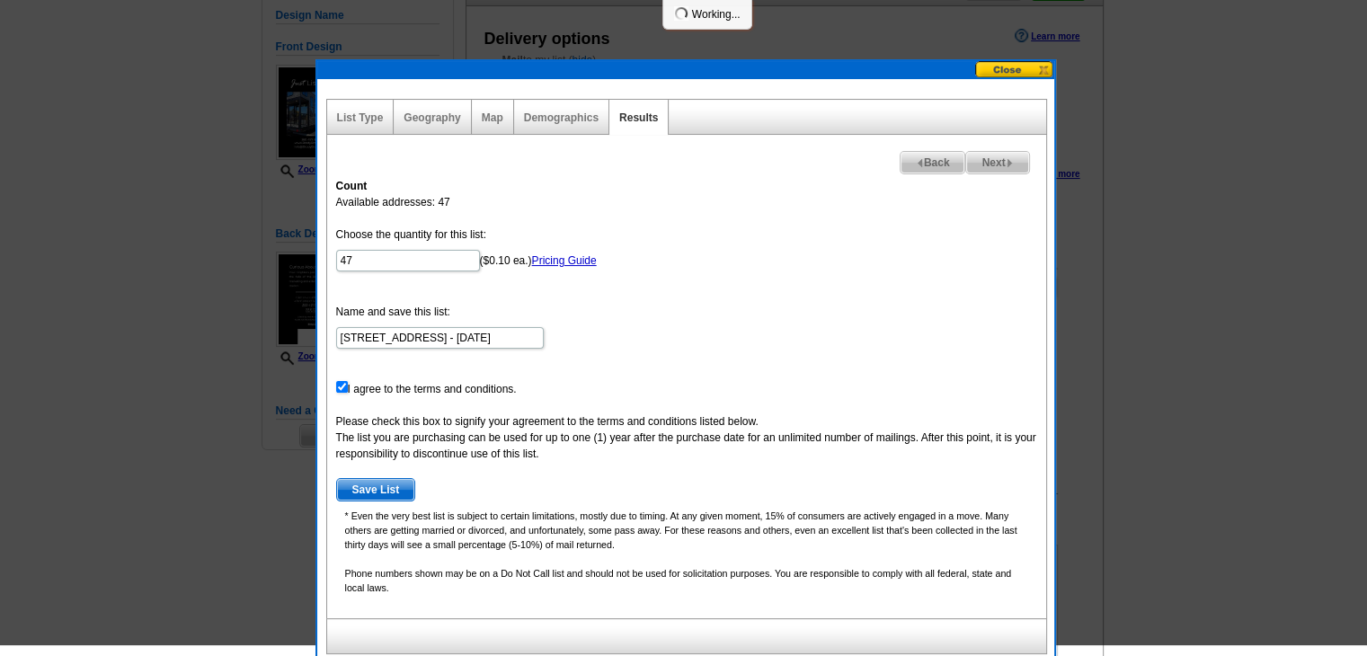
scroll to position [180, 0]
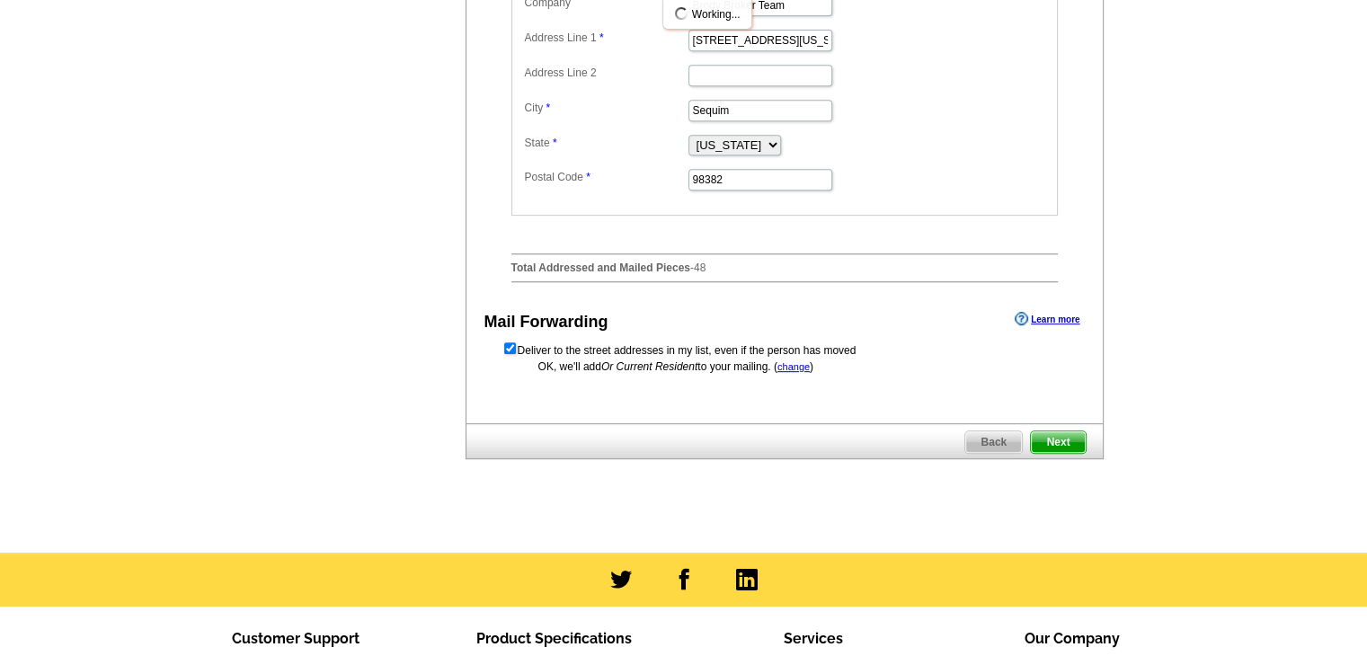
scroll to position [899, 0]
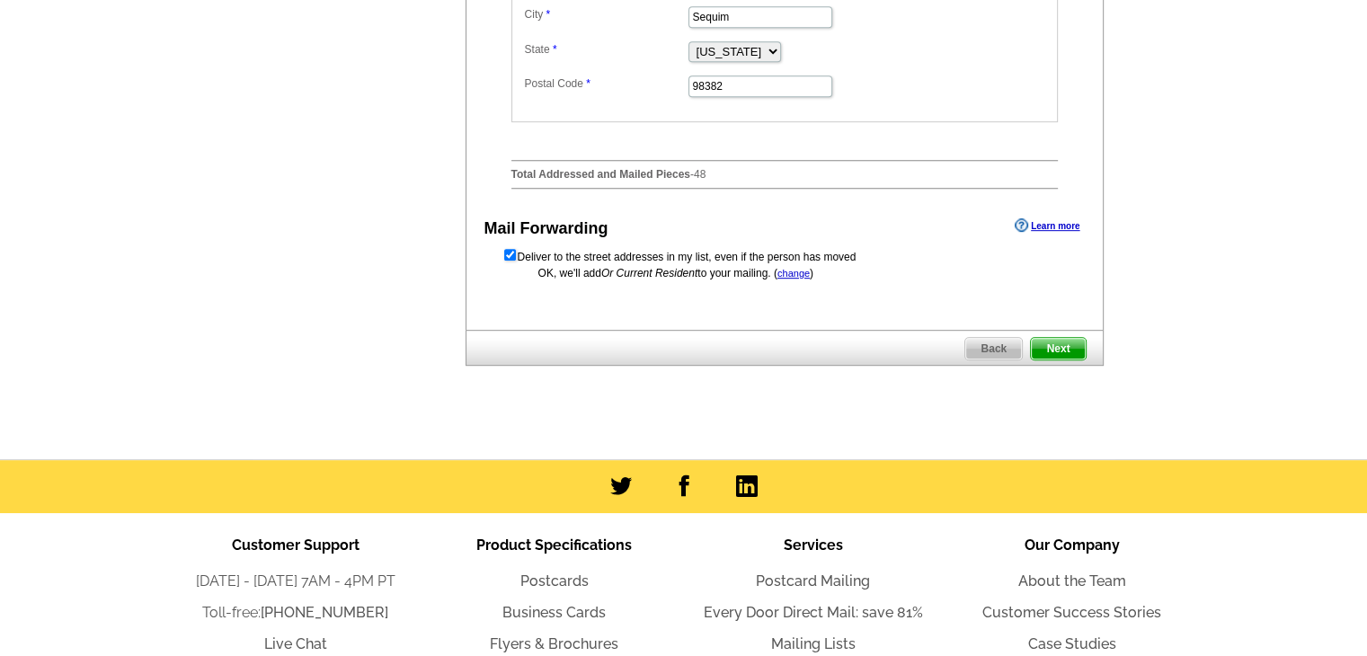
click at [1064, 359] on span "Next" at bounding box center [1058, 349] width 54 height 22
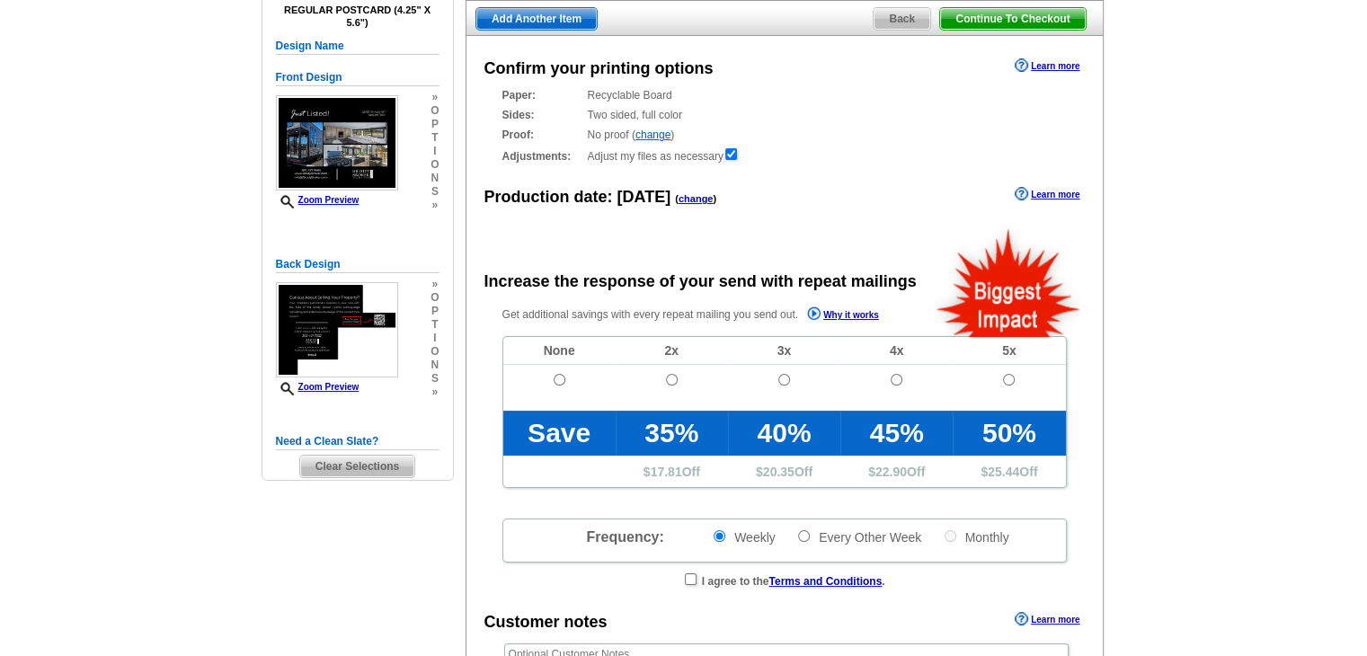
radio input "false"
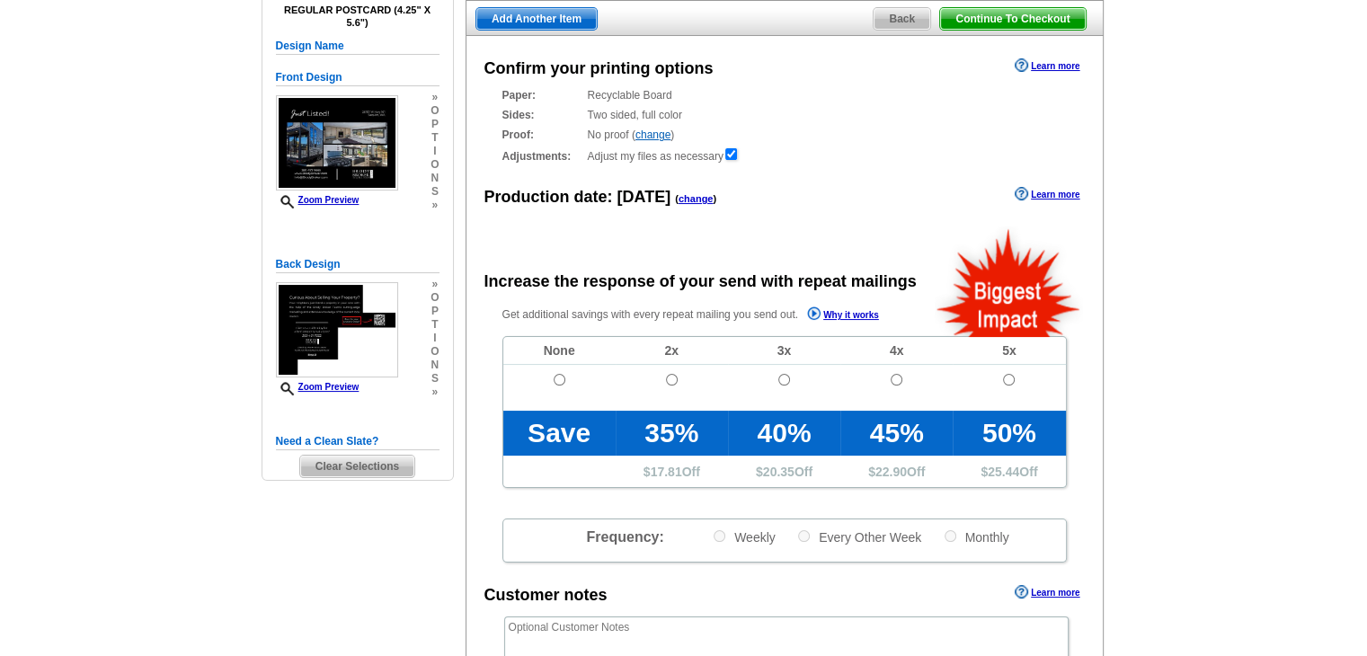
scroll to position [180, 0]
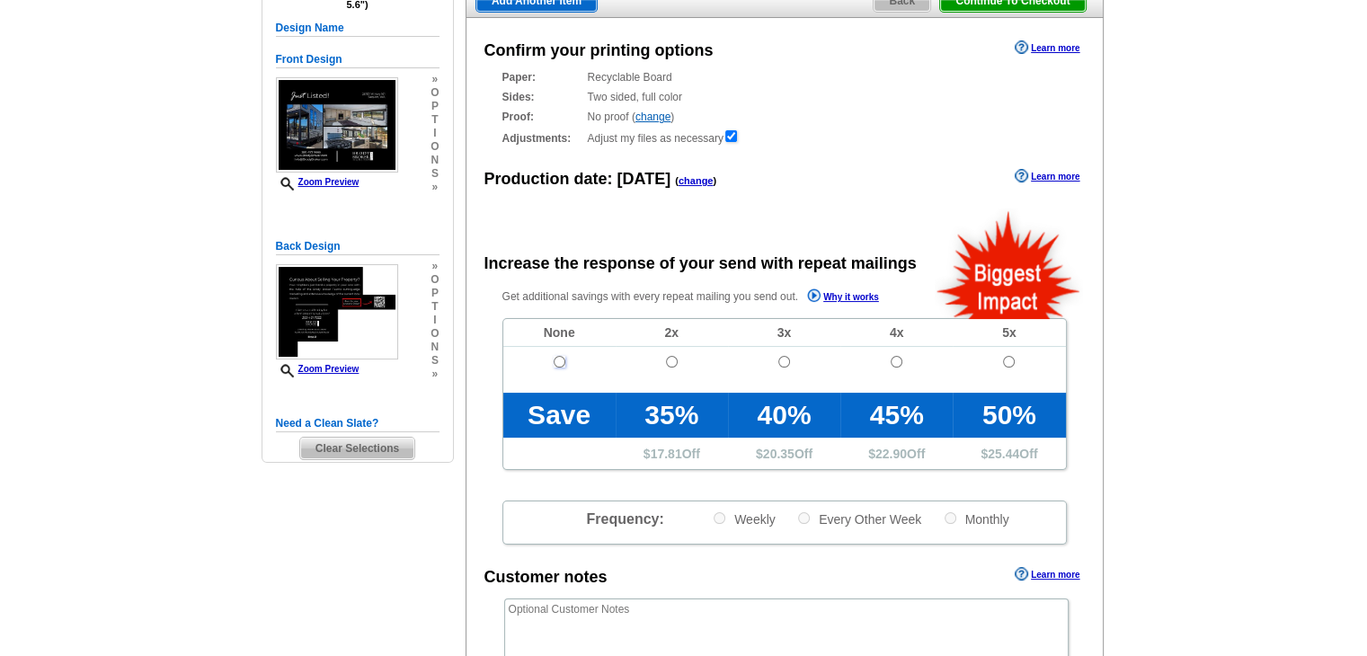
click at [561, 368] on input "radio" at bounding box center [560, 362] width 12 height 12
radio input "true"
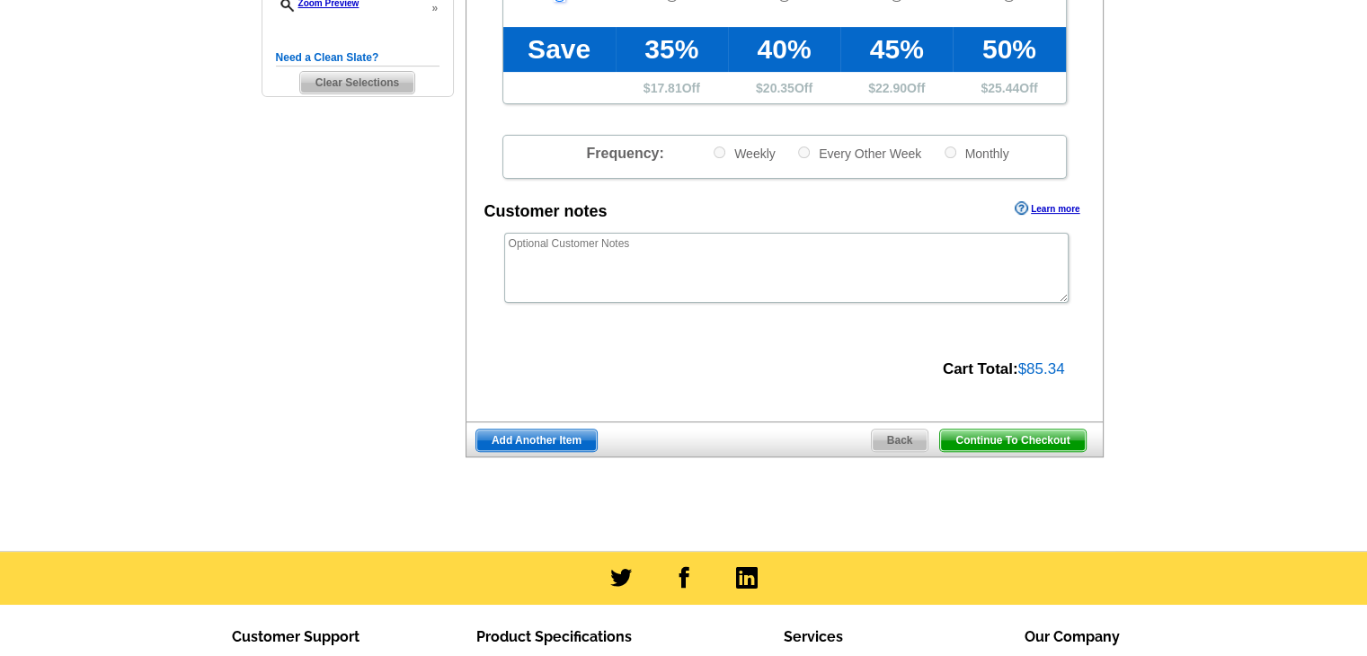
scroll to position [539, 0]
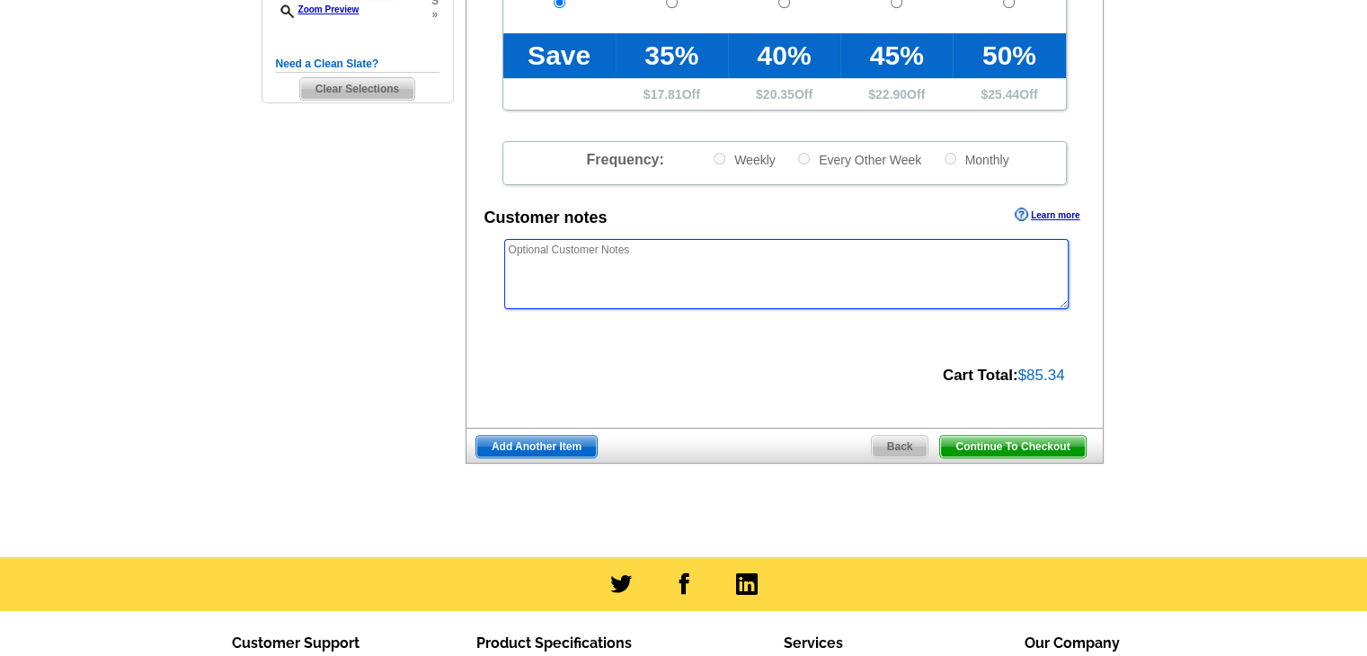
click at [693, 285] on textarea at bounding box center [786, 274] width 564 height 70
paste textarea "*/*/* PLEASE USE "OUR NEIGHBORS AT" INSTEAD OF USING NAMES THE MAILING LIST */*…"
type textarea "*/*/* PLEASE USE "OUR NEIGHBORS AT" INSTEAD OF USING NAMES THE MAILING LIST */*…"
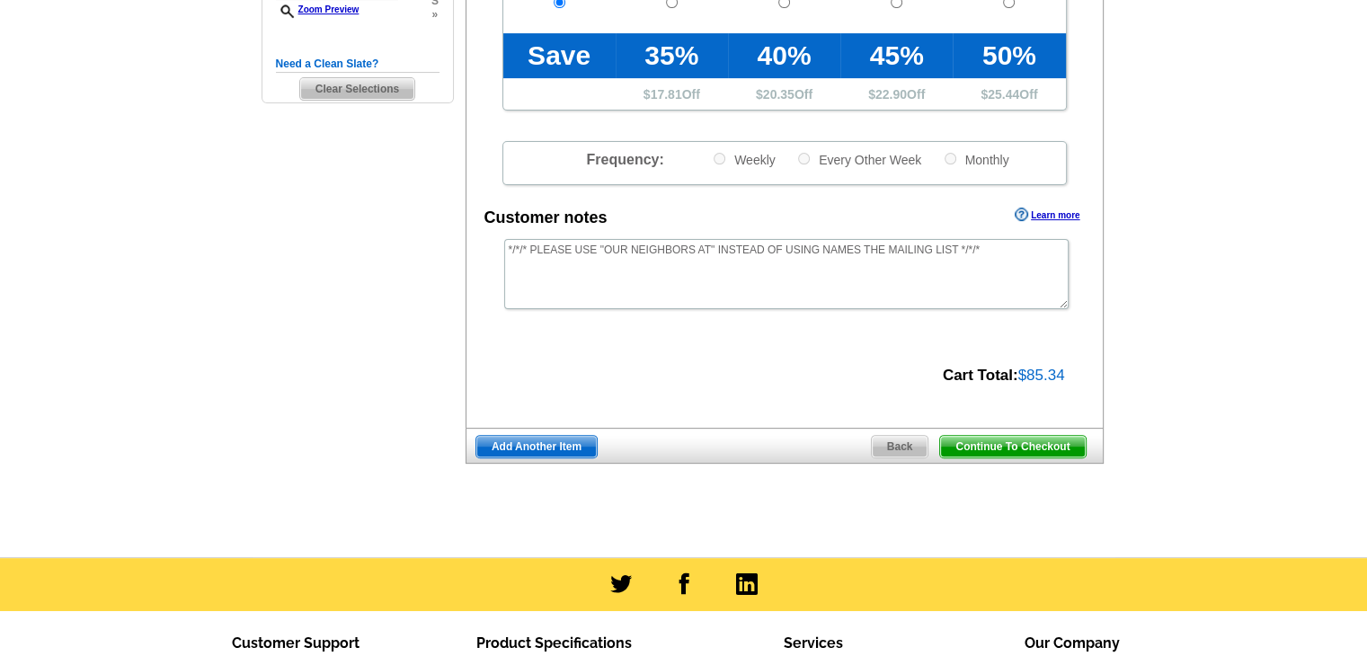
click at [1056, 454] on span "Continue To Checkout" at bounding box center [1012, 447] width 145 height 22
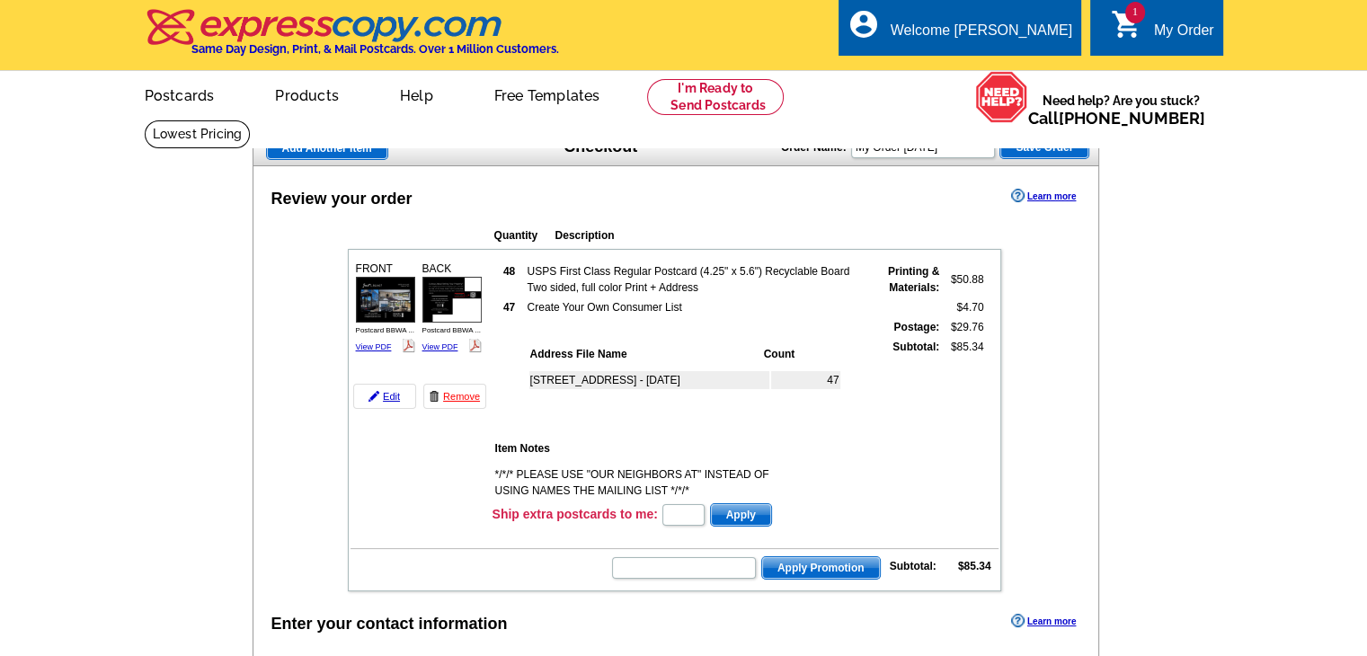
scroll to position [49, 0]
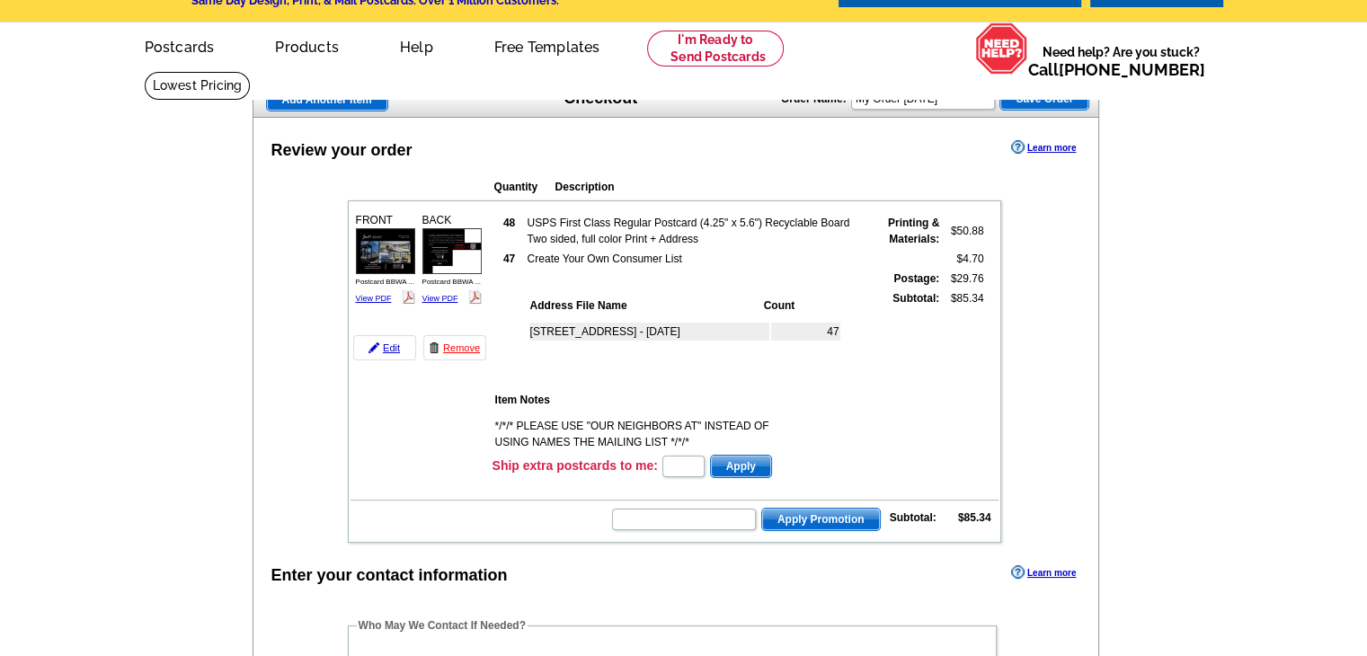
click at [538, 417] on td "*/*/* PLEASE USE "OUR NEIGHBORS AT" INSTEAD OF USING NAMES THE MAILING LIST */*…" at bounding box center [649, 434] width 311 height 34
click at [536, 417] on td "*/*/* PLEASE USE "OUR NEIGHBORS AT" INSTEAD OF USING NAMES THE MAILING LIST */*…" at bounding box center [649, 434] width 311 height 34
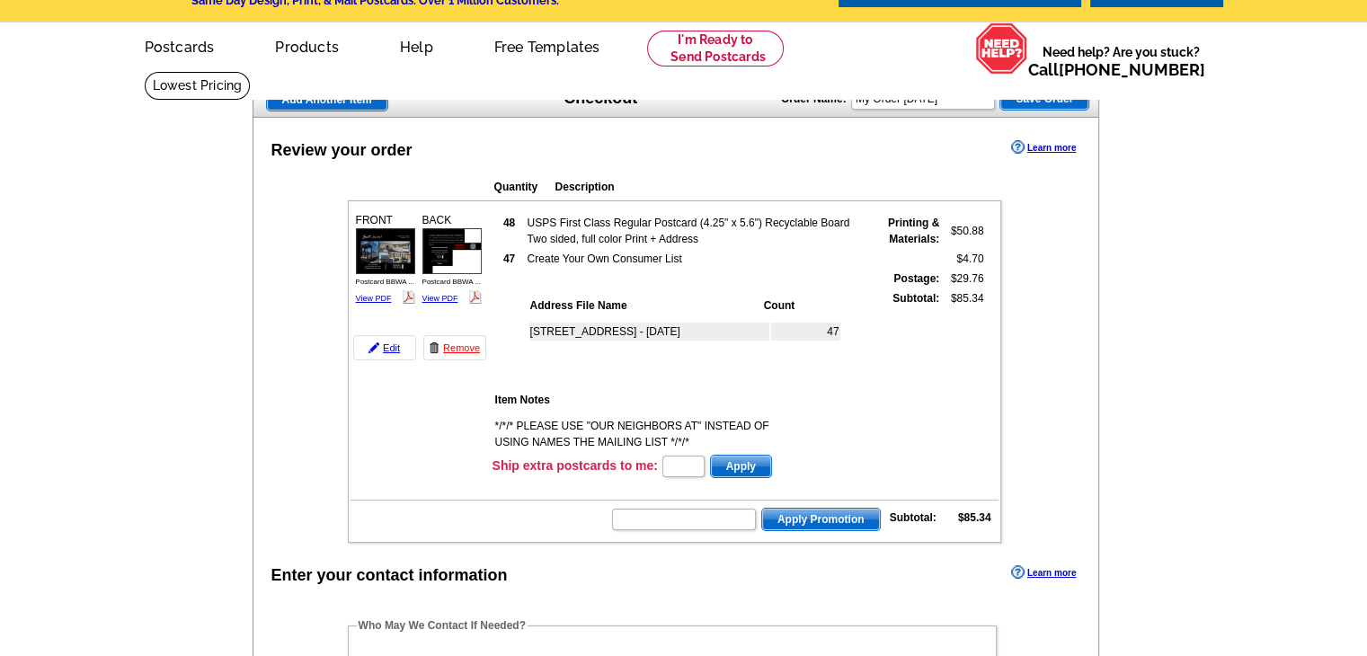
click at [532, 417] on td "*/*/* PLEASE USE "OUR NEIGHBORS AT" INSTEAD OF USING NAMES THE MAILING LIST */*…" at bounding box center [649, 434] width 311 height 34
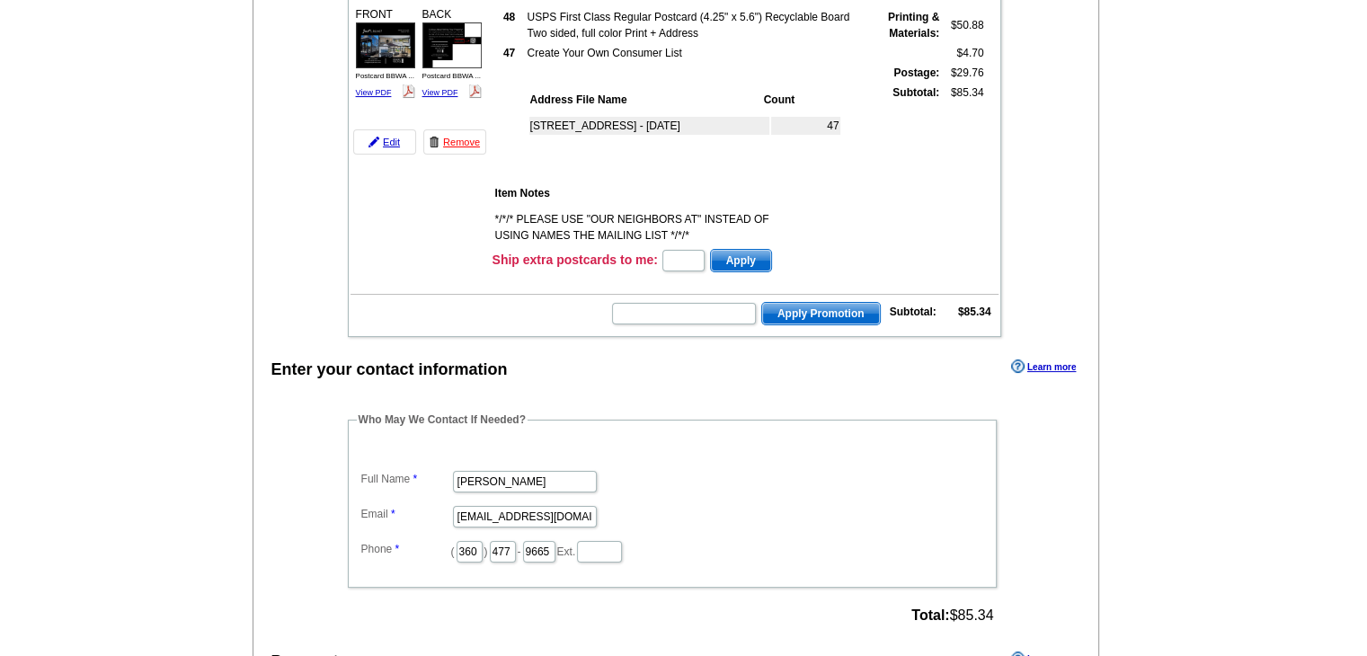
scroll to position [270, 0]
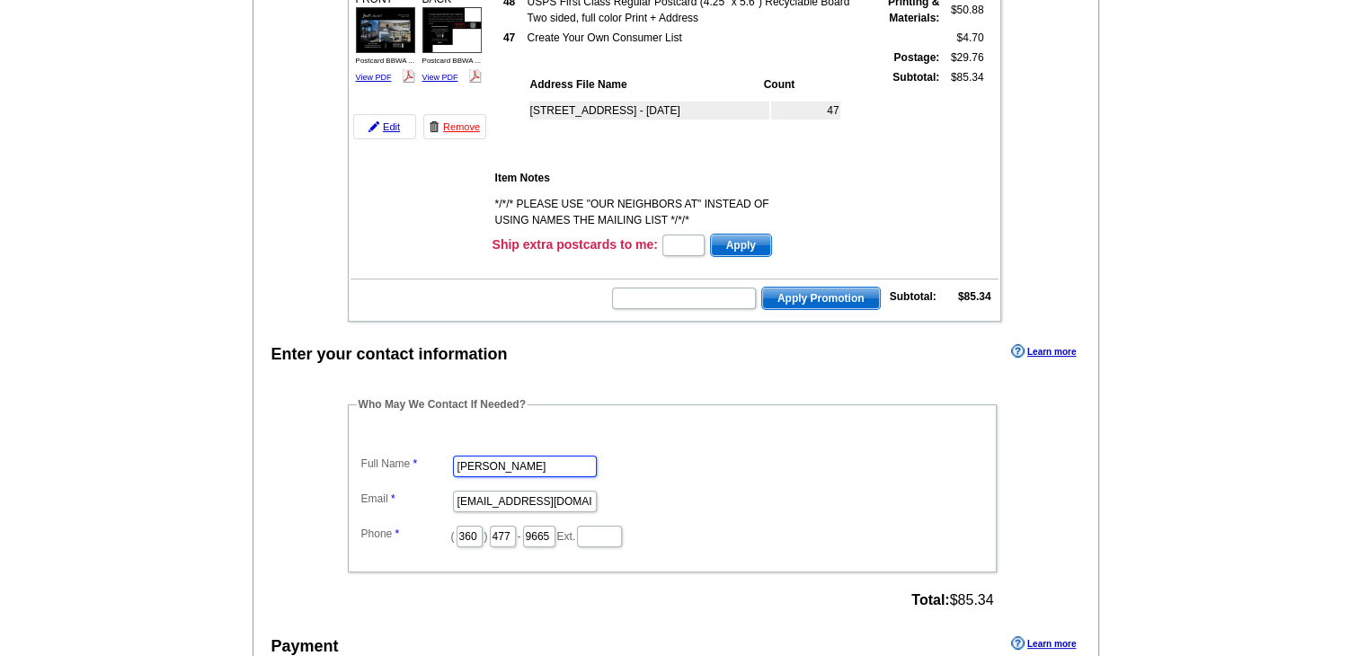
click at [546, 465] on input "[PERSON_NAME]" at bounding box center [525, 467] width 144 height 22
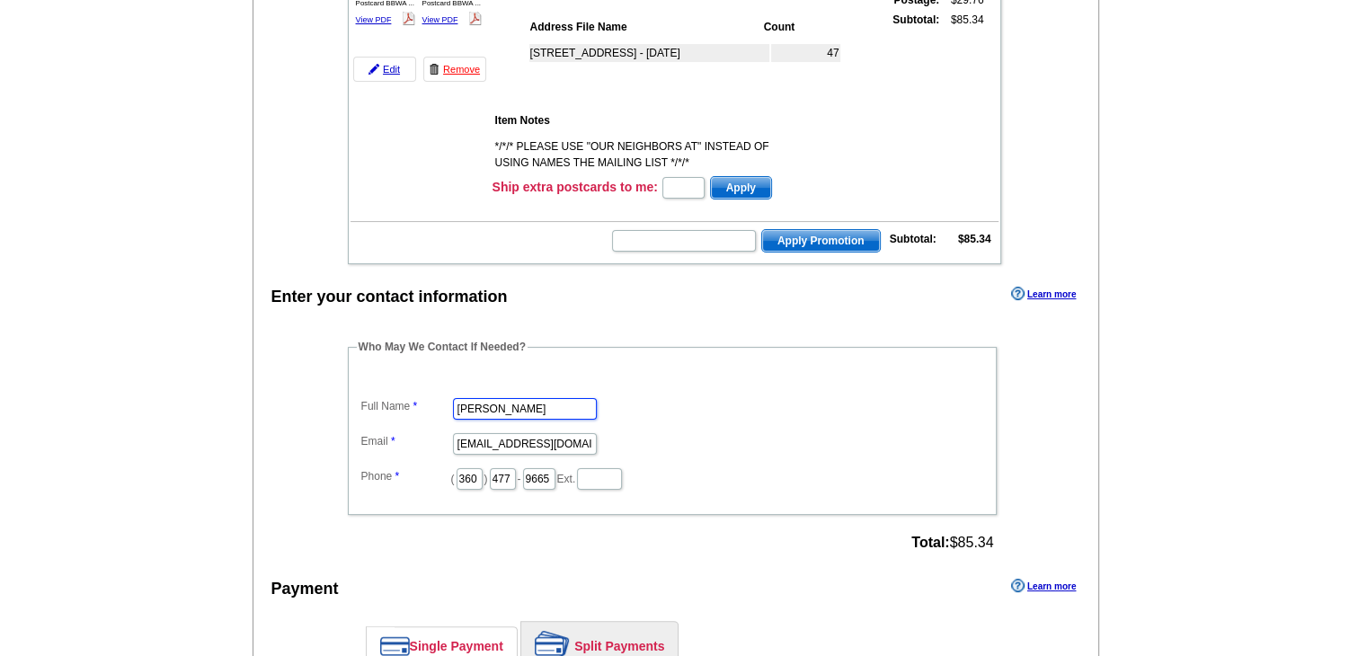
scroll to position [359, 0]
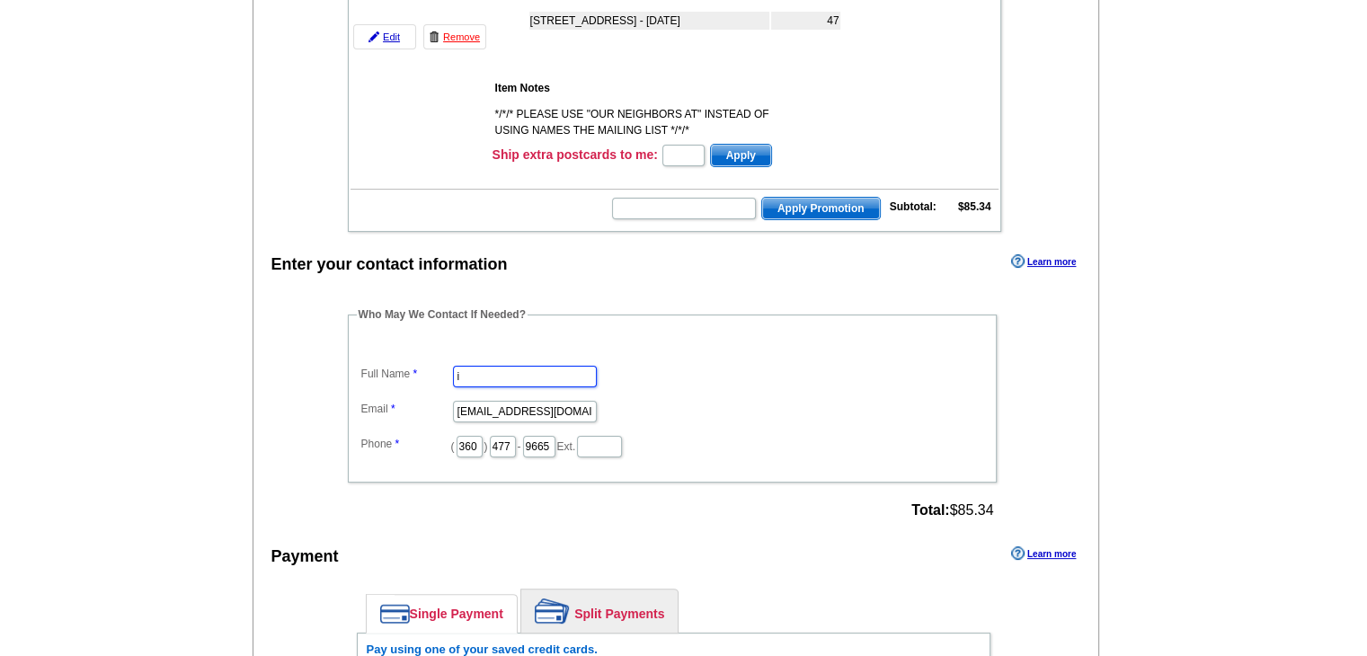
type input "[PERSON_NAME]"
click at [555, 403] on input "rose@brodybroker.com" at bounding box center [525, 412] width 144 height 22
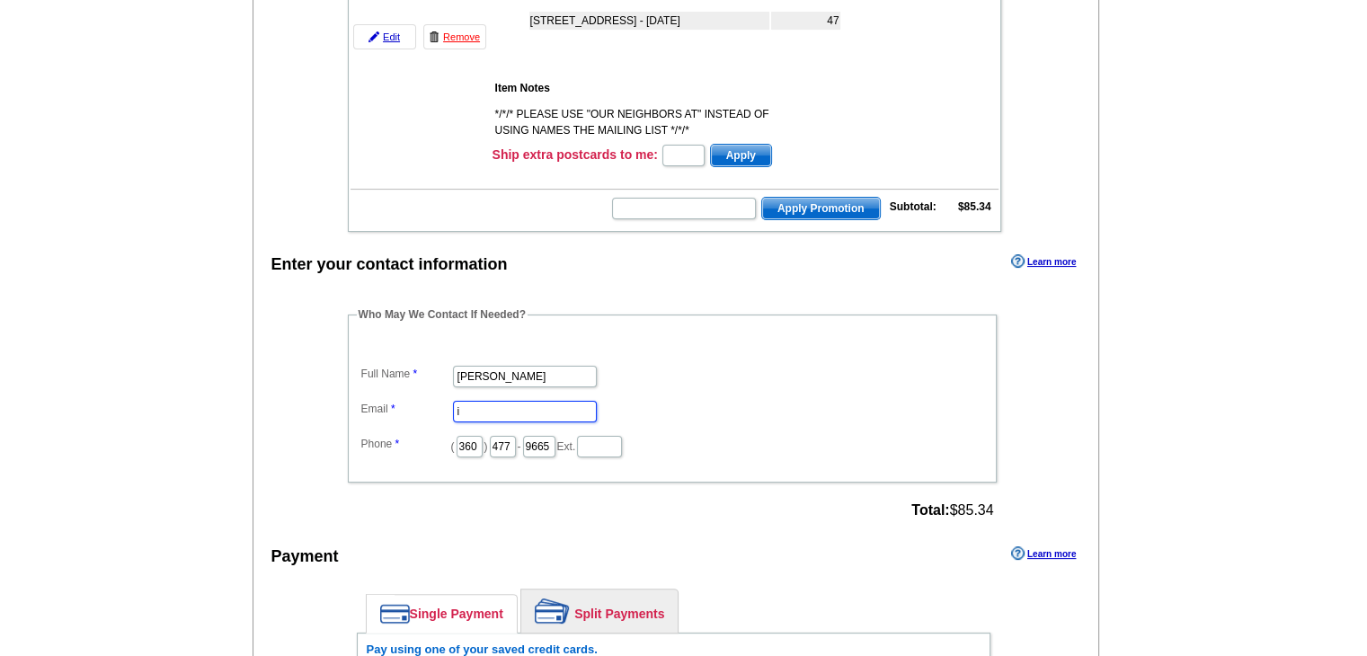
type input "isaiah@brodybroker.com"
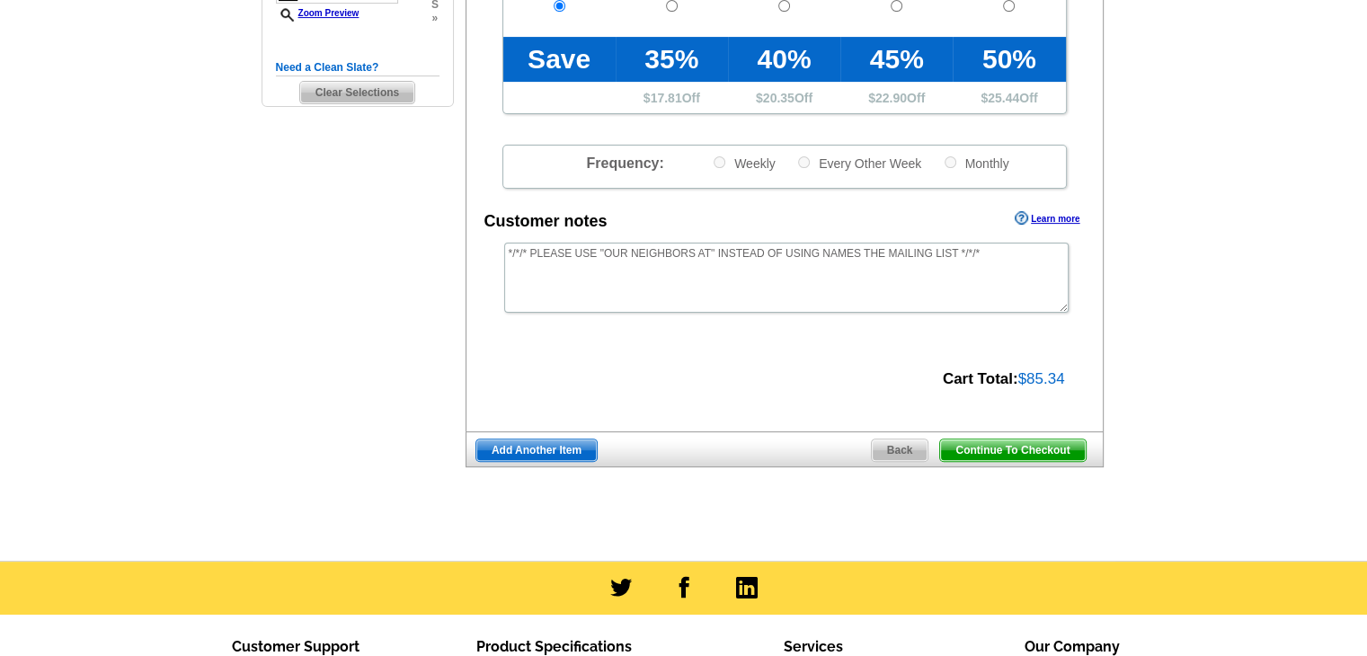
scroll to position [539, 0]
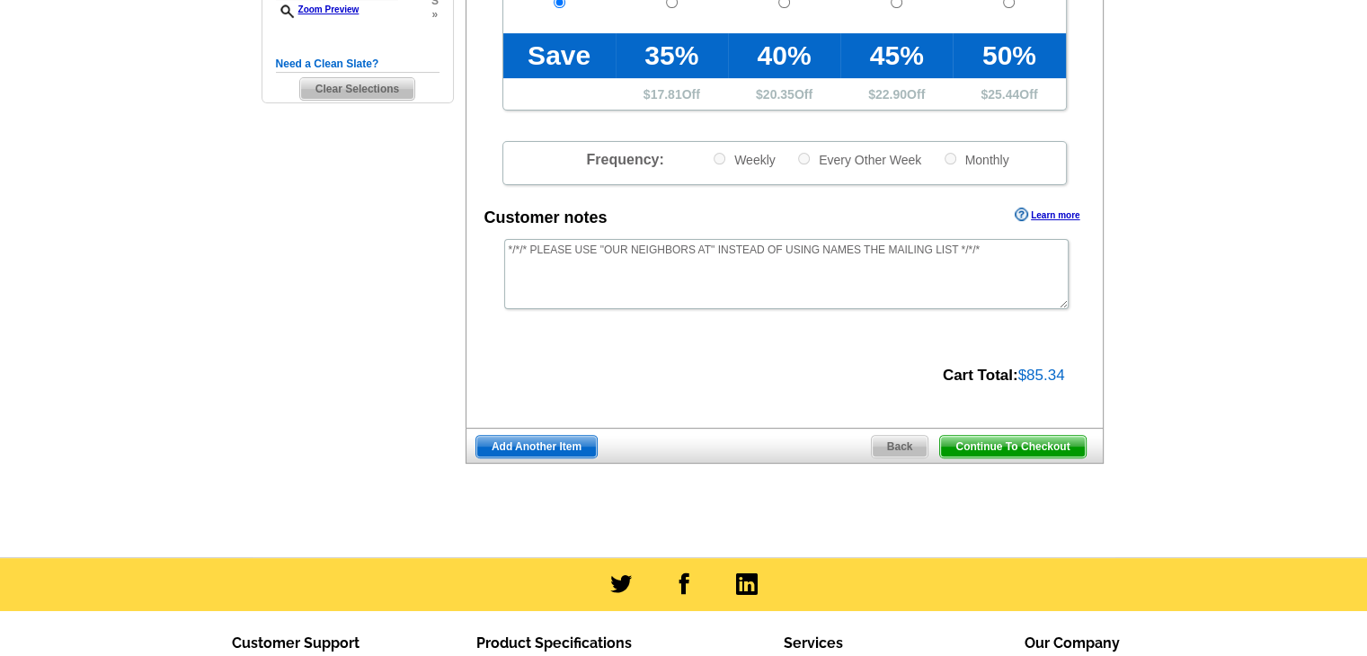
click at [995, 438] on span "Continue To Checkout" at bounding box center [1012, 447] width 145 height 22
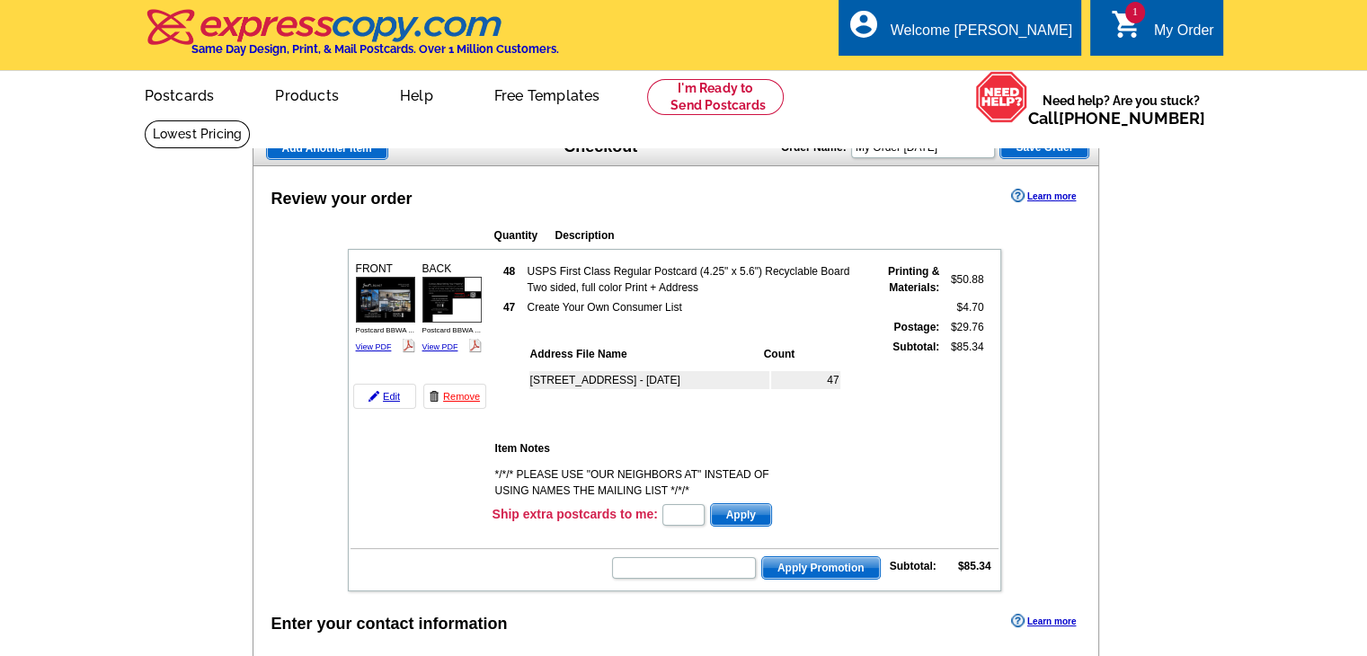
click at [521, 466] on td "*/*/* PLEASE USE "OUR NEIGHBORS AT" INSTEAD OF USING NAMES THE MAILING LIST */*…" at bounding box center [649, 483] width 311 height 34
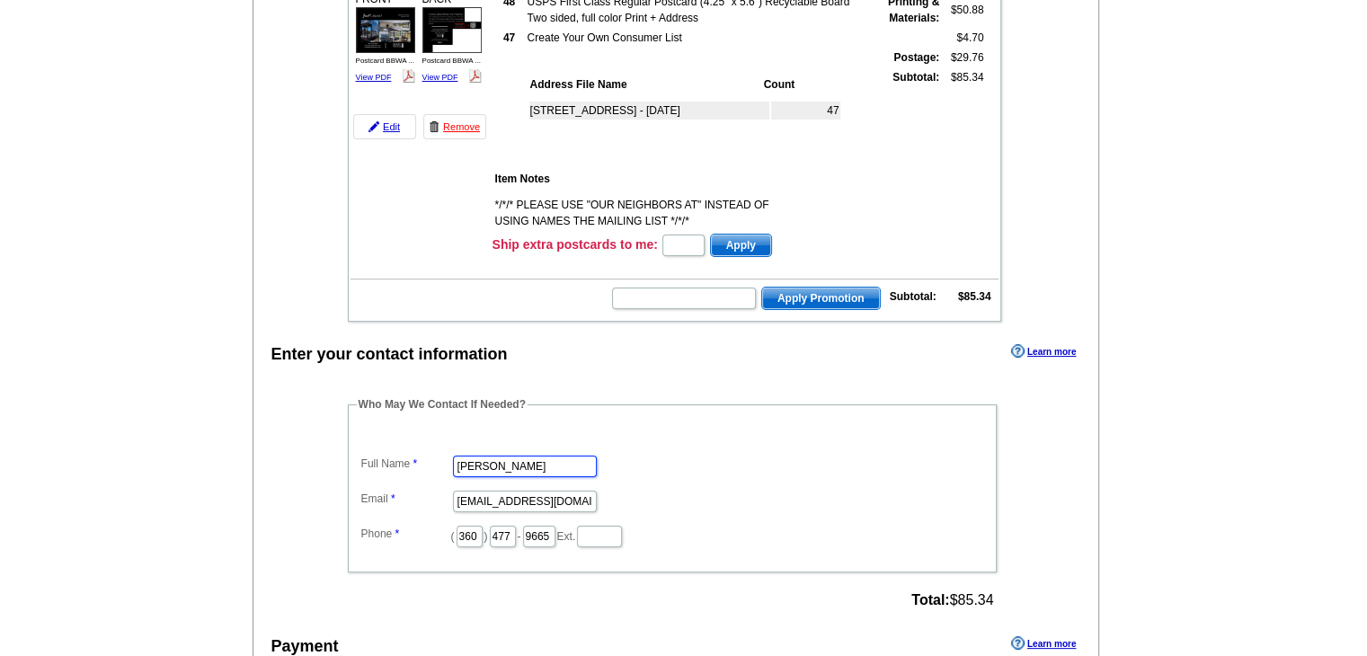
click at [539, 466] on input "[PERSON_NAME]" at bounding box center [525, 467] width 144 height 22
type input "[PERSON_NAME]"
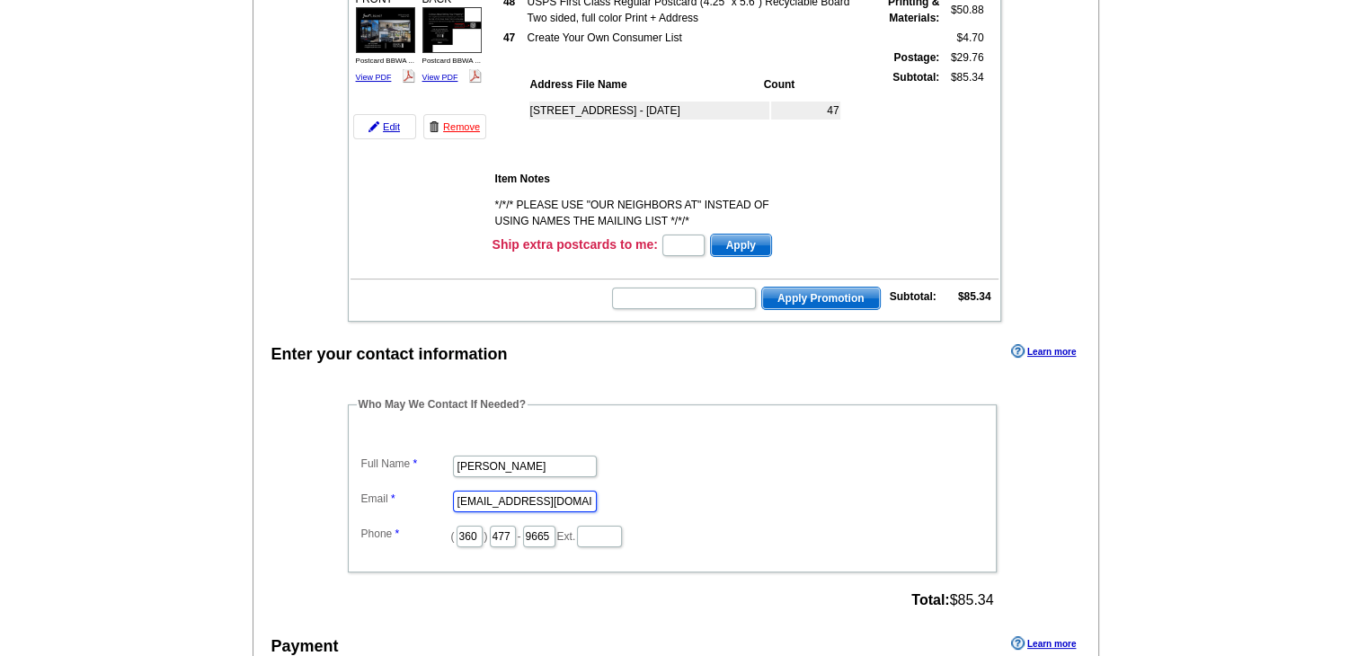
click at [525, 491] on input "rose@brodybroker.com" at bounding box center [525, 502] width 144 height 22
type input "[EMAIL_ADDRESS][DOMAIN_NAME]"
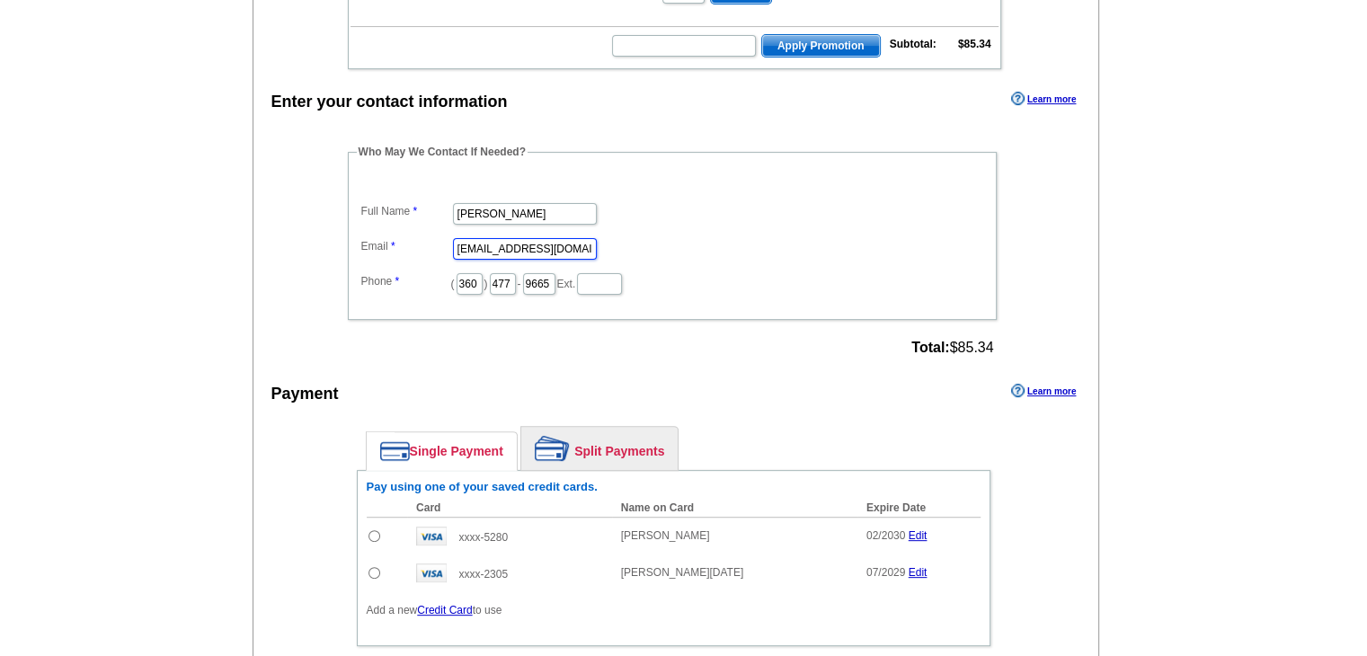
scroll to position [539, 0]
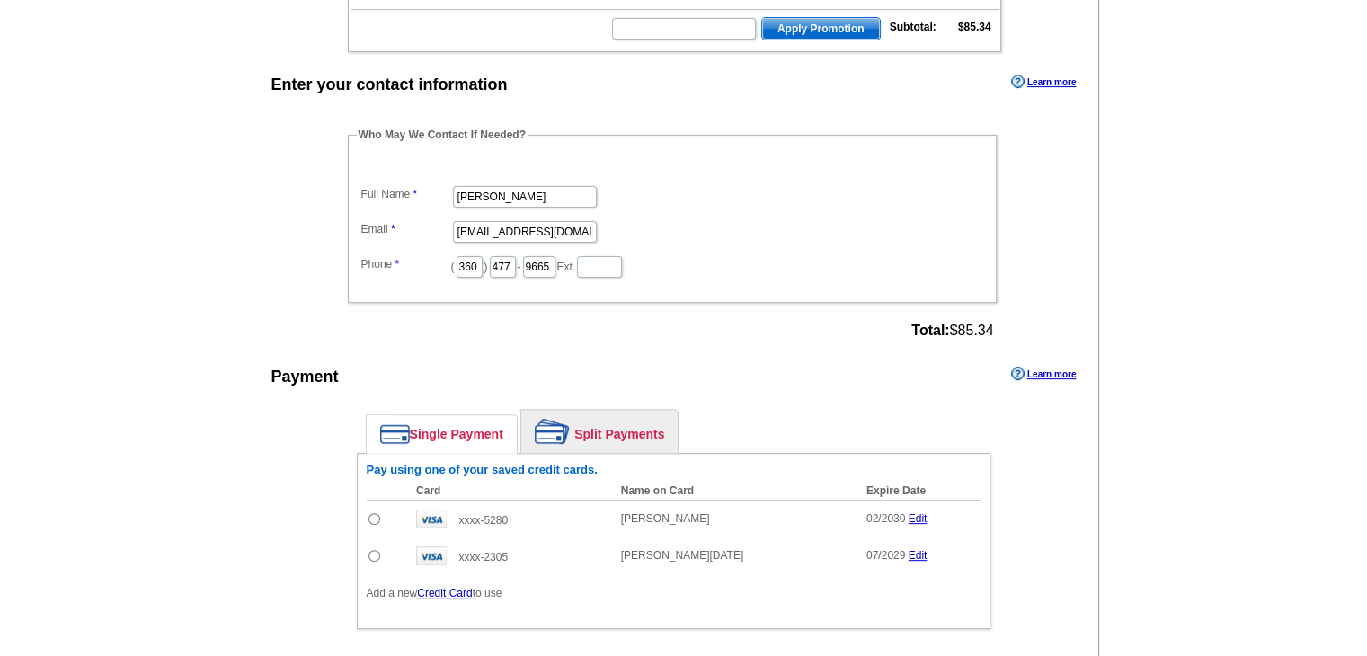
click at [370, 513] on input "radio" at bounding box center [374, 519] width 12 height 12
radio input "true"
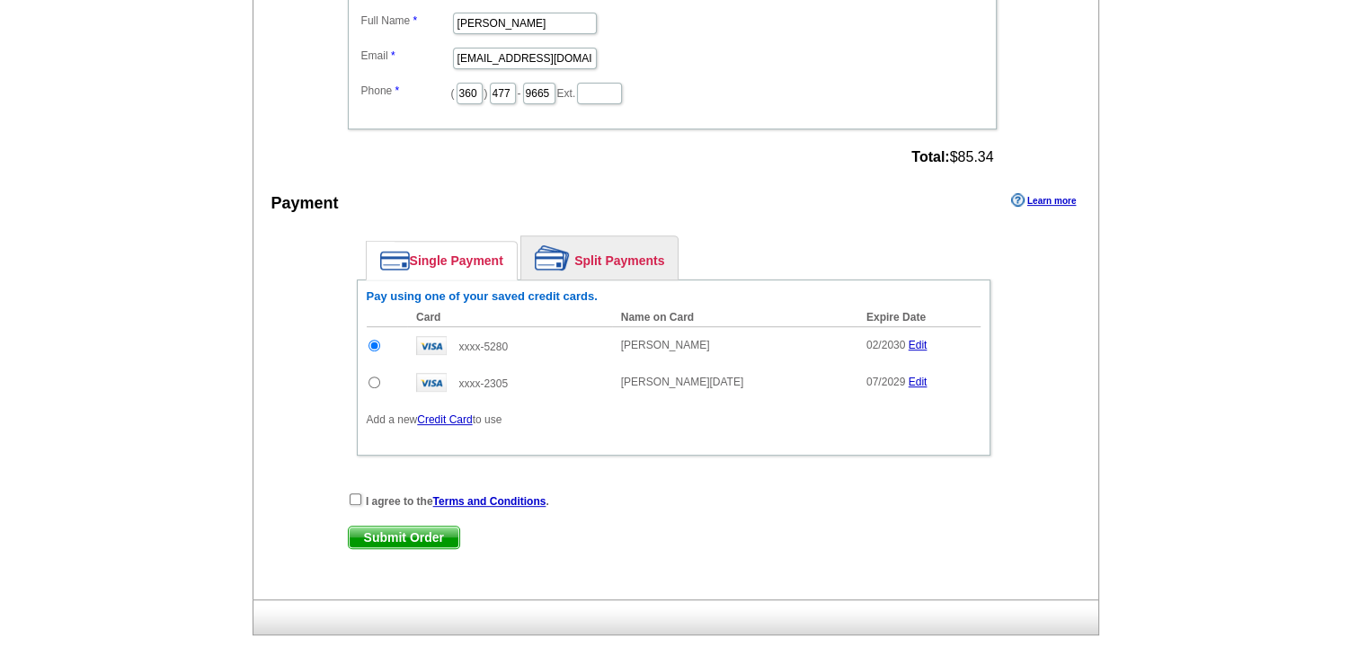
scroll to position [719, 0]
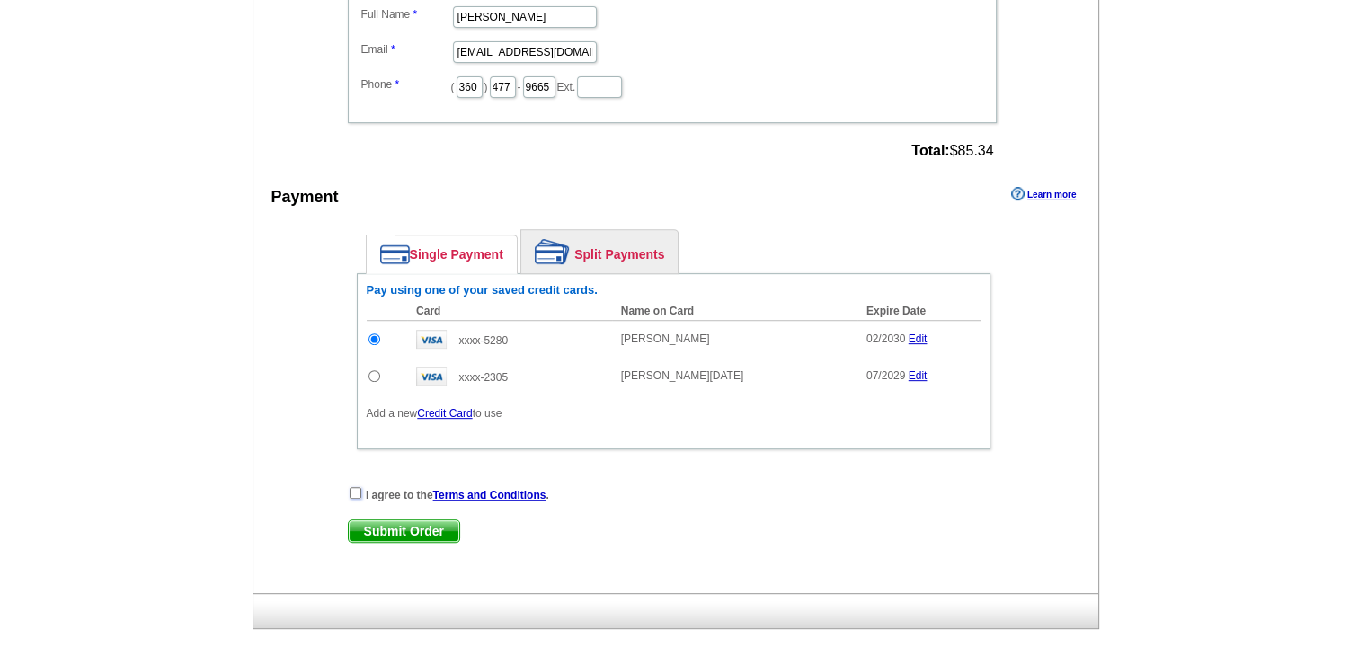
click at [355, 487] on input "checkbox" at bounding box center [356, 493] width 12 height 12
checkbox input "true"
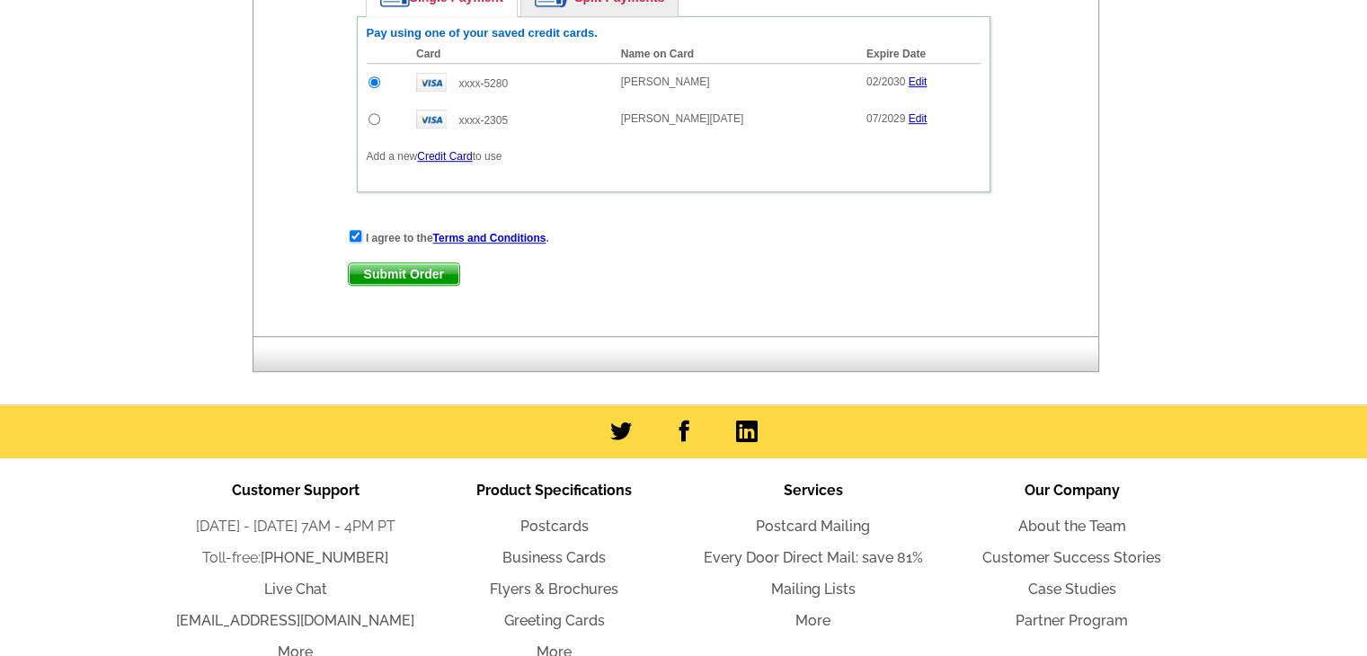
scroll to position [989, 0]
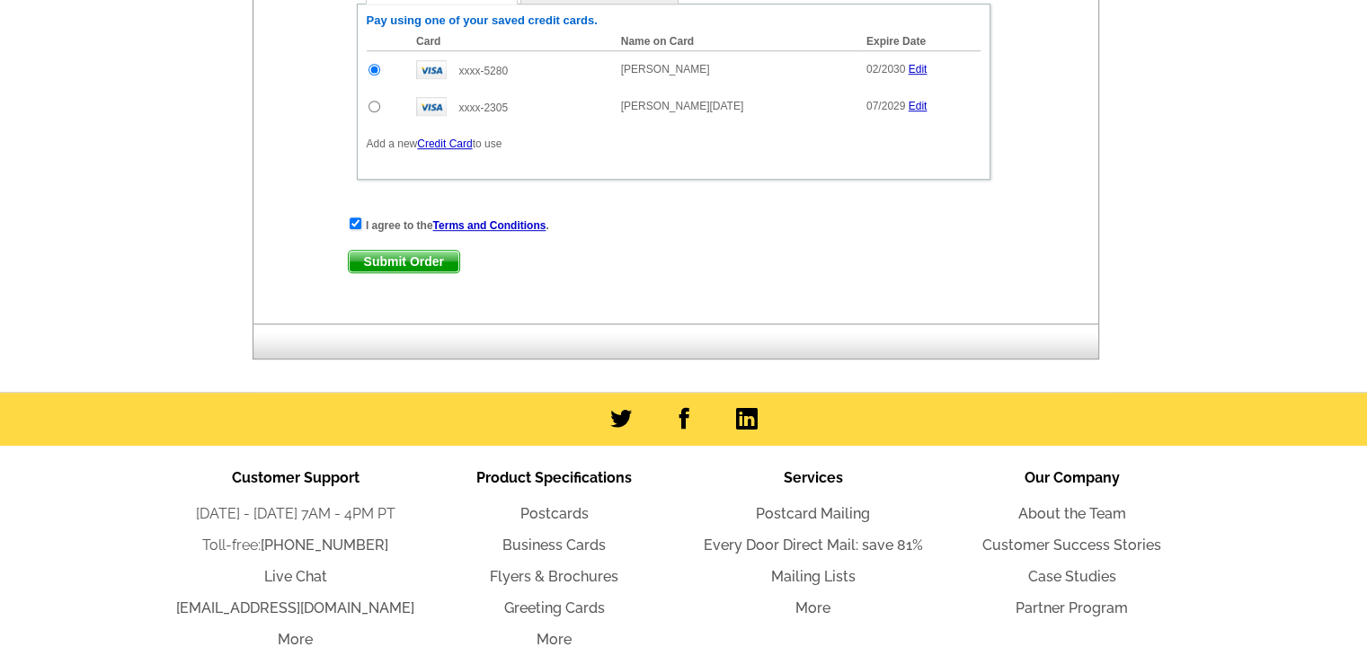
click at [414, 263] on span "Submit Order" at bounding box center [404, 262] width 111 height 22
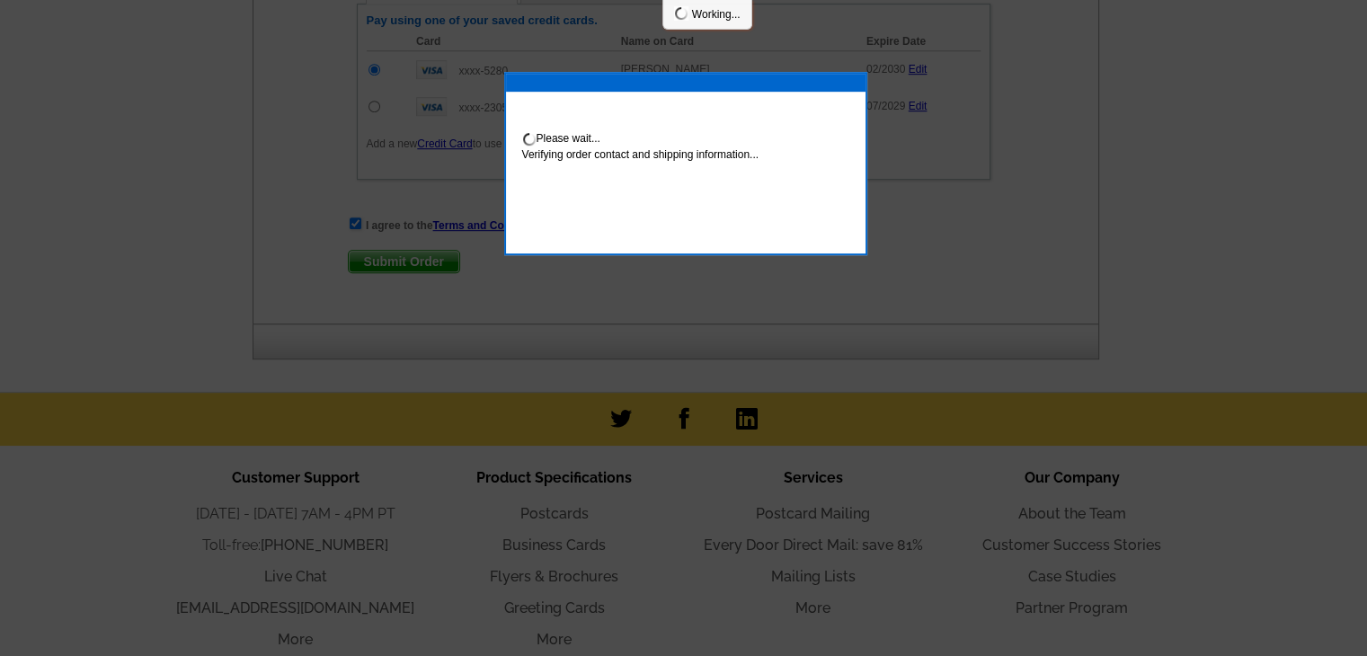
scroll to position [1078, 0]
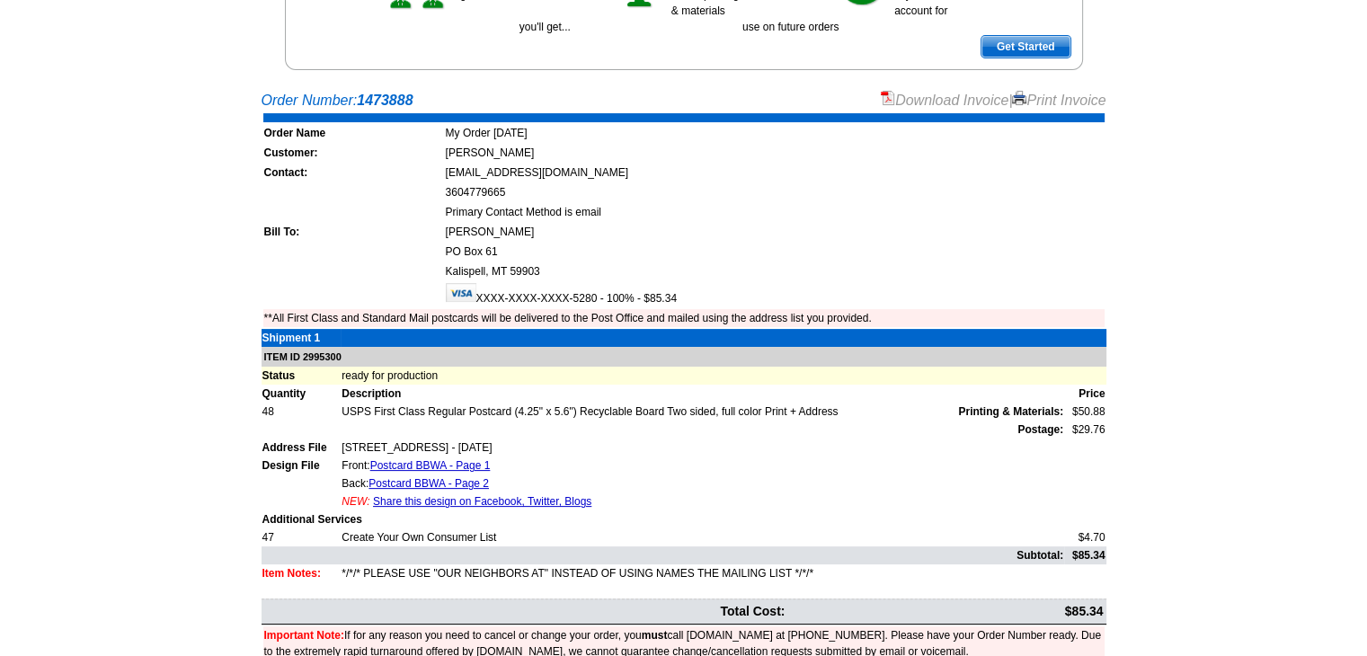
scroll to position [359, 0]
